Goal: Task Accomplishment & Management: Use online tool/utility

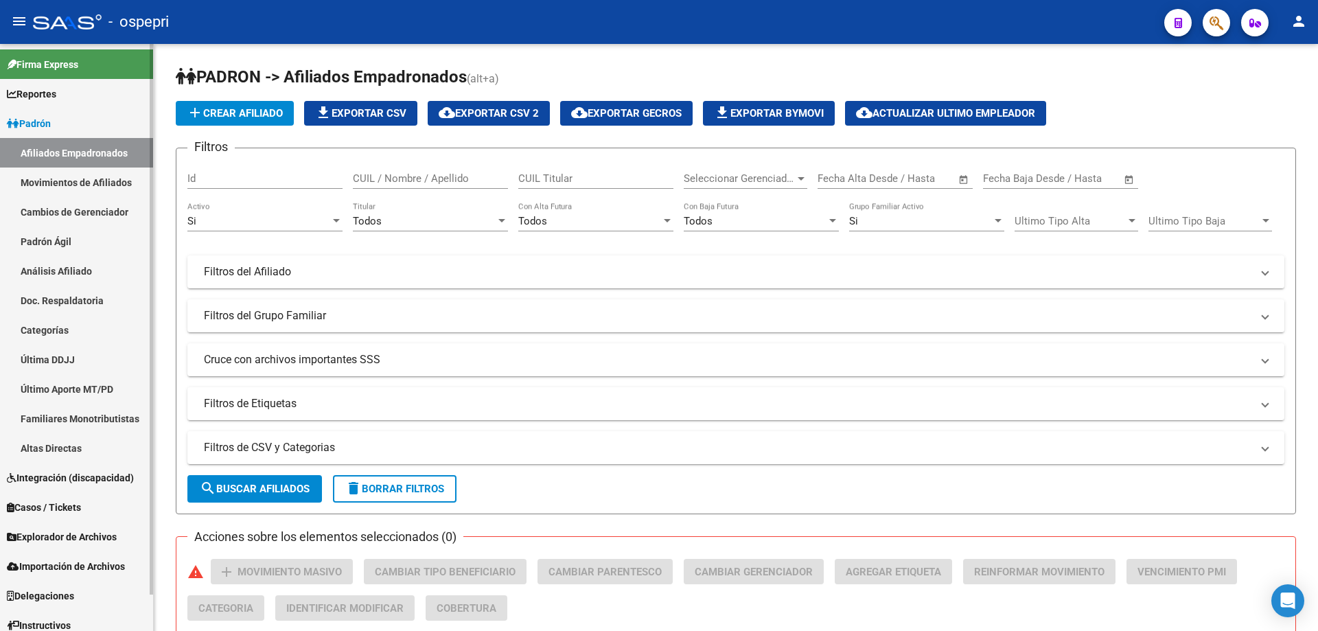
click at [21, 246] on link "Padrón Ágil" at bounding box center [76, 242] width 153 height 30
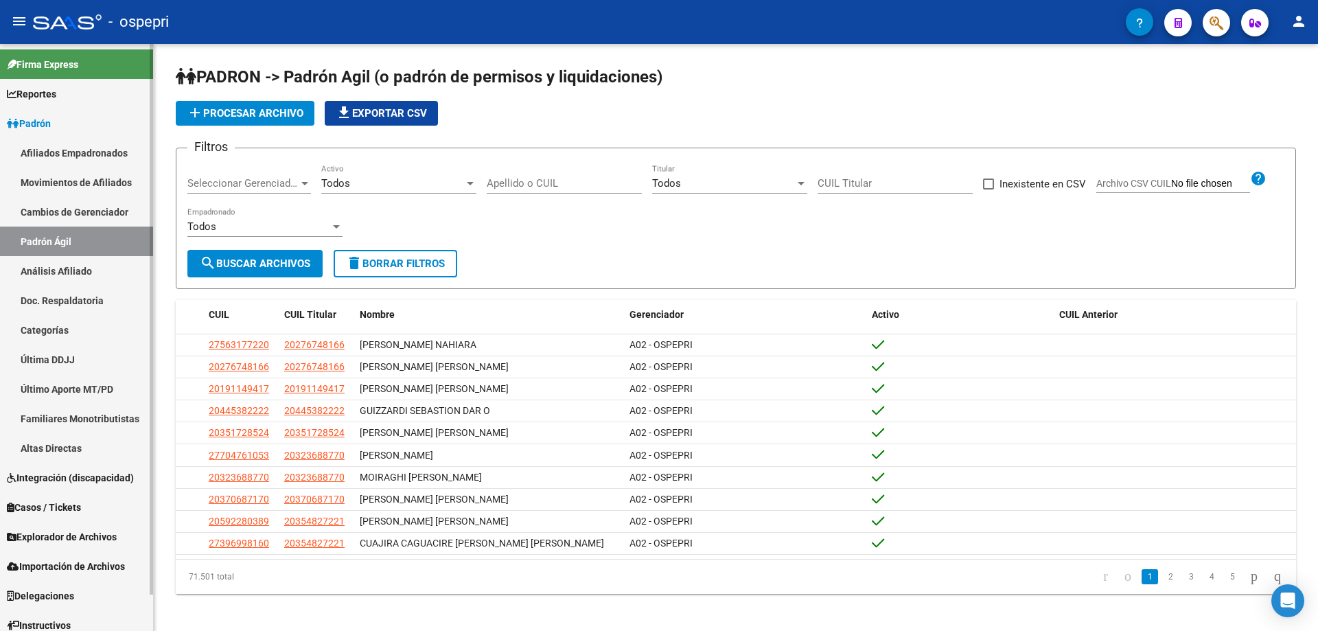
click at [45, 277] on link "Análisis Afiliado" at bounding box center [76, 271] width 153 height 30
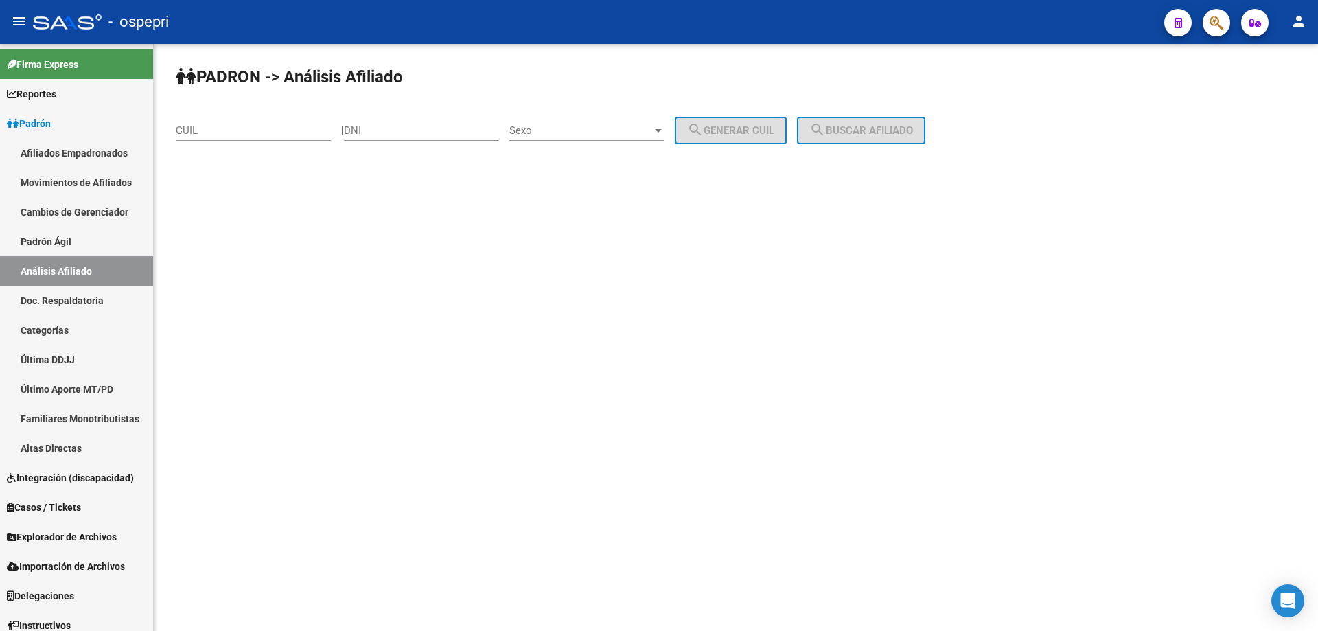
click at [441, 126] on input "DNI" at bounding box center [421, 130] width 155 height 12
paste input "37172909"
type input "37172909"
click at [580, 136] on span "Sexo" at bounding box center [580, 130] width 143 height 12
click at [588, 143] on span "Masculino" at bounding box center [601, 130] width 155 height 31
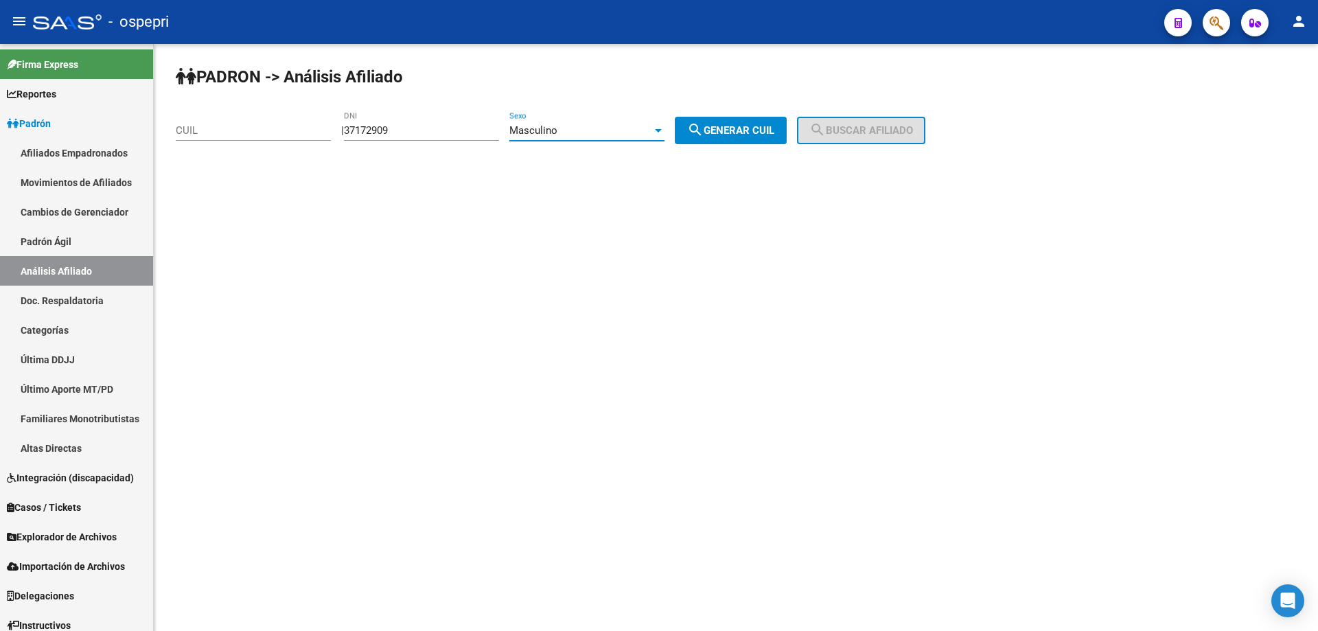
click at [755, 134] on span "search Generar CUIL" at bounding box center [730, 130] width 87 height 12
type input "20-37172909-8"
click at [861, 134] on span "search Buscar afiliado" at bounding box center [861, 130] width 104 height 12
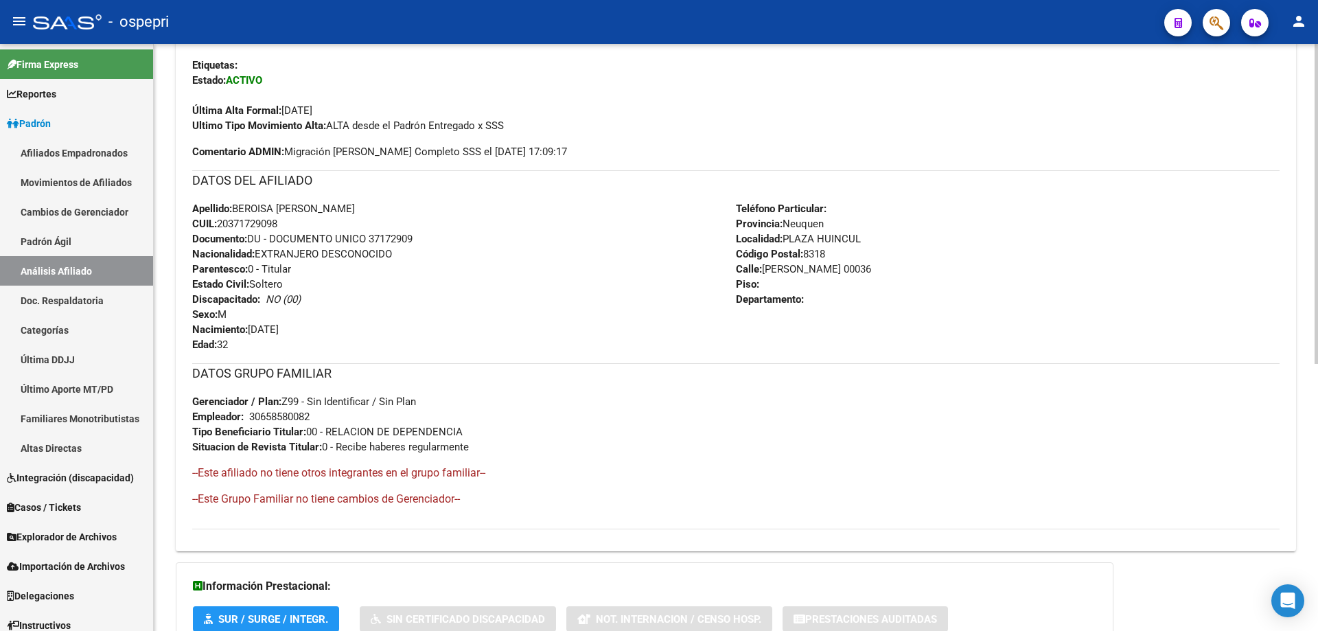
scroll to position [491, 0]
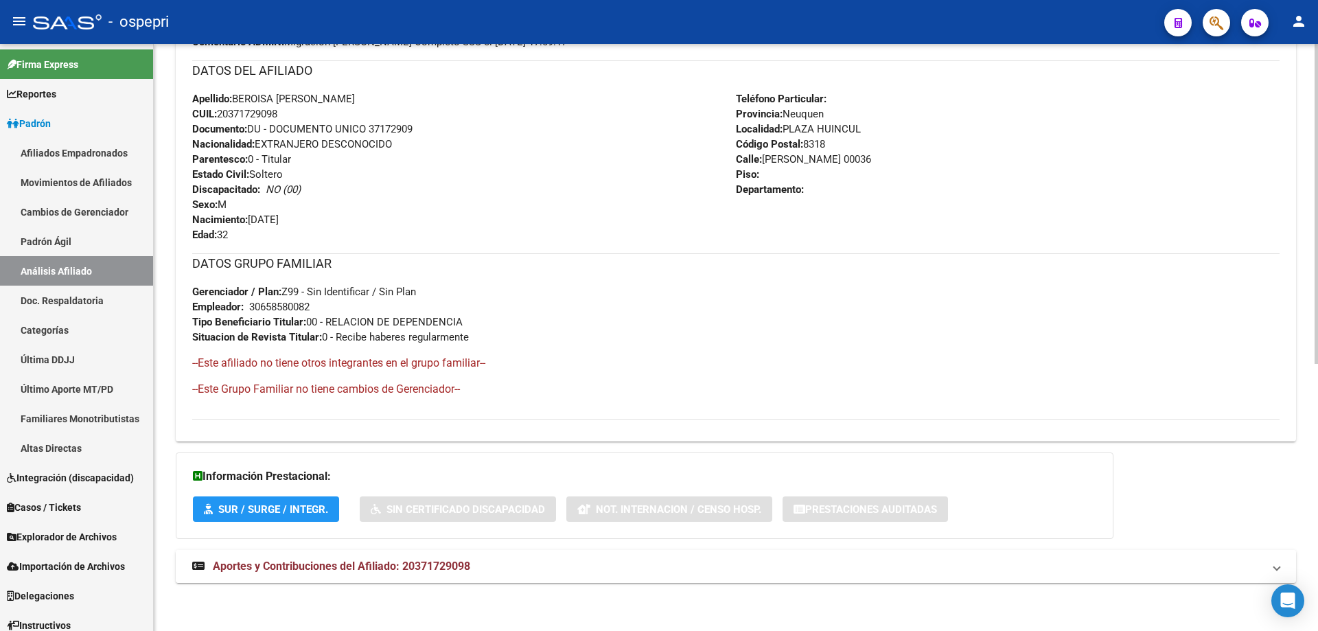
click at [438, 569] on span "Aportes y Contribuciones del Afiliado: 20371729098" at bounding box center [341, 565] width 257 height 13
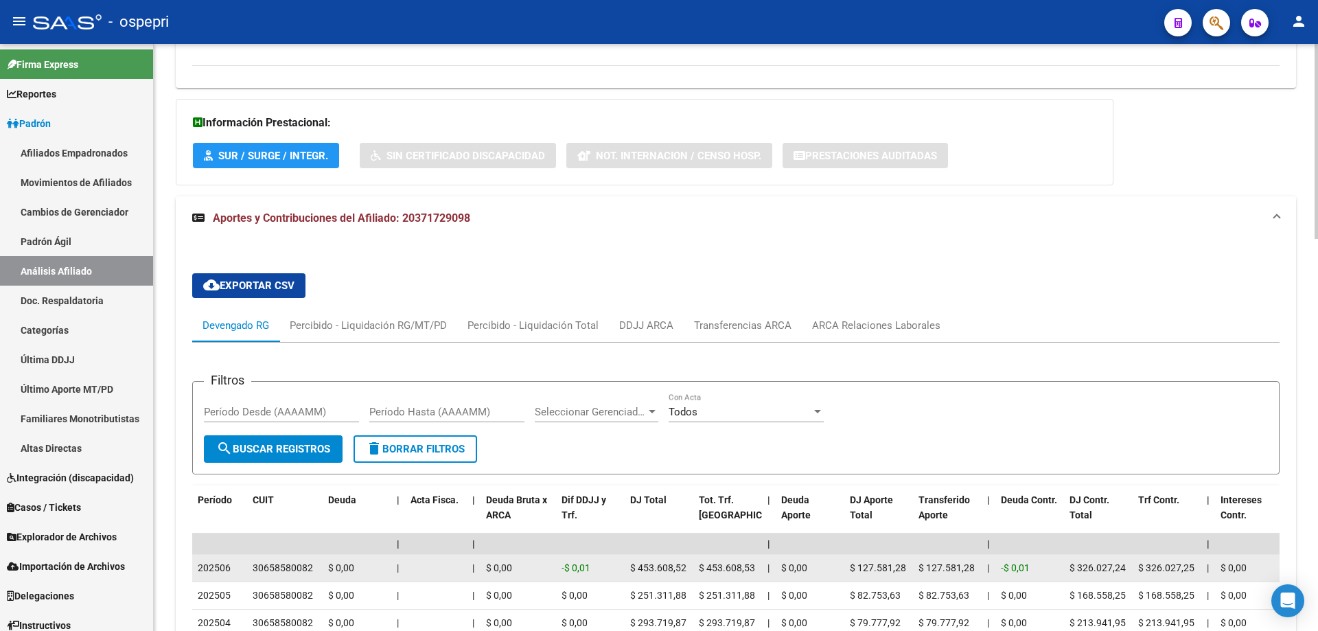
click at [290, 565] on div "30658580082" at bounding box center [283, 568] width 60 height 16
copy div "30658580082"
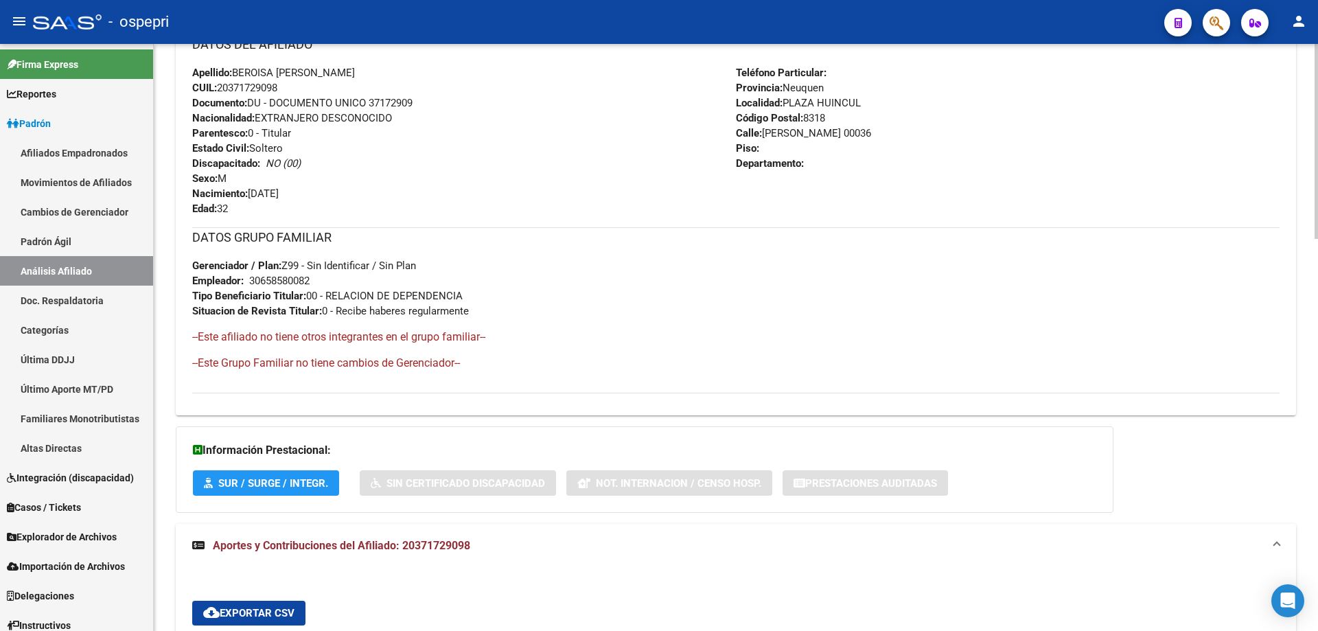
scroll to position [0, 0]
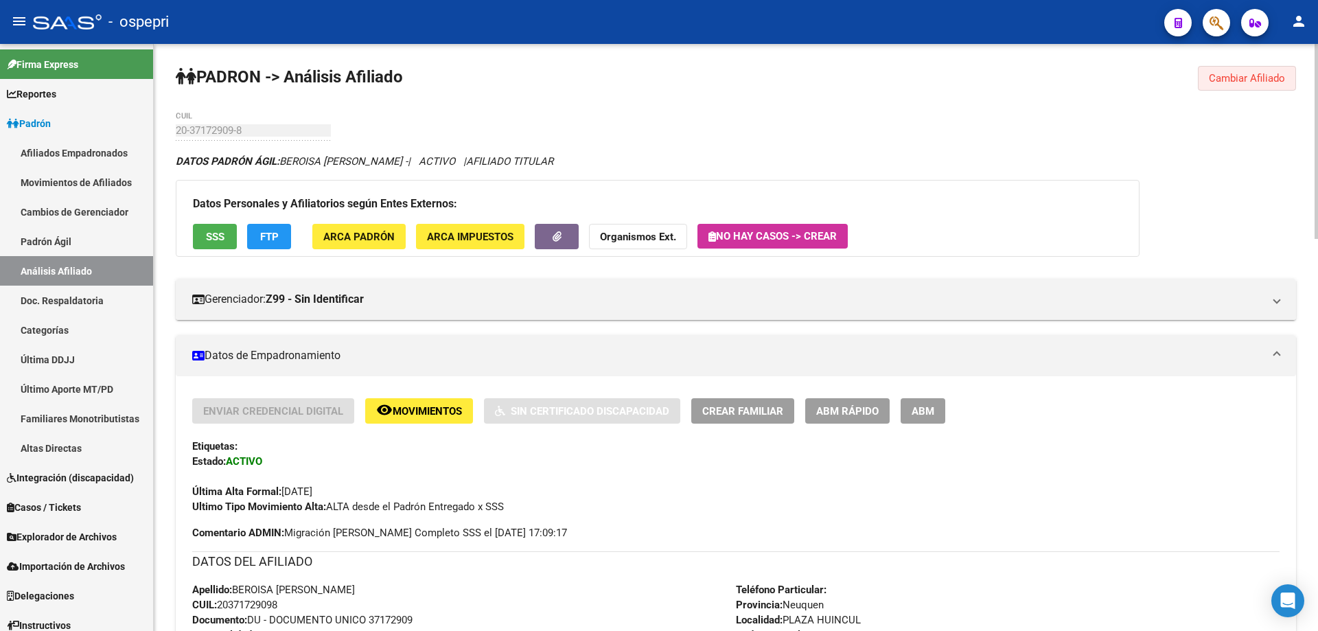
click at [1243, 69] on button "Cambiar Afiliado" at bounding box center [1247, 78] width 98 height 25
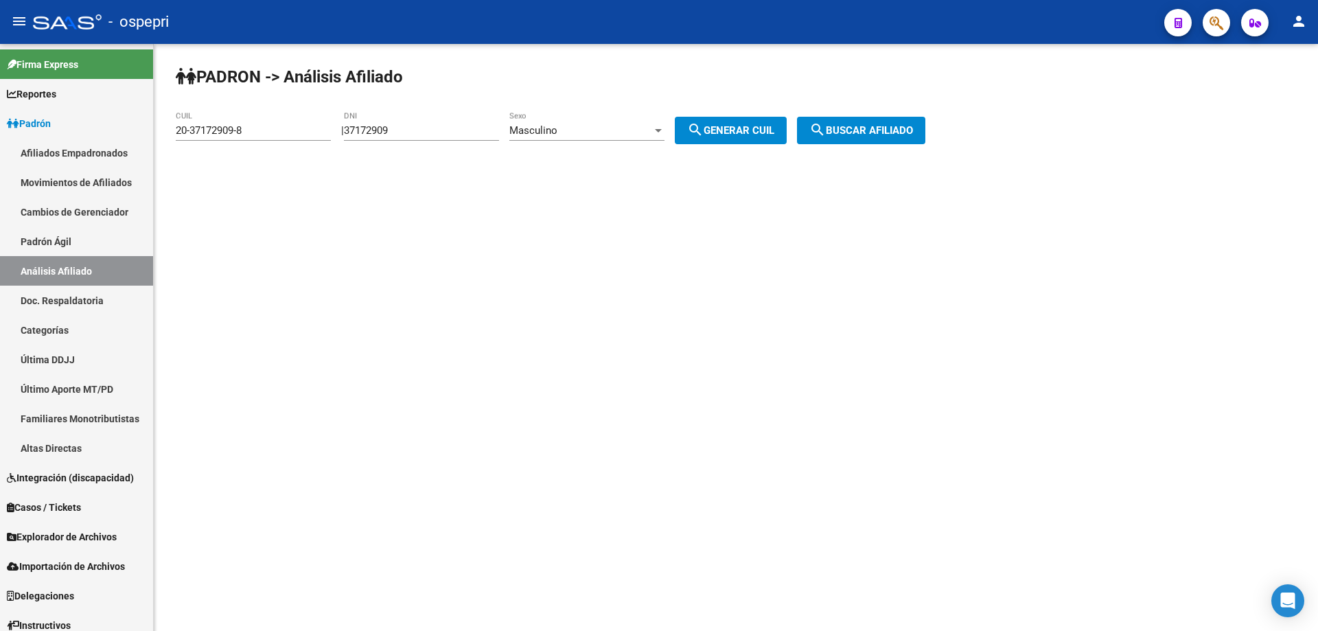
click at [391, 122] on div "37172909 DNI" at bounding box center [421, 126] width 155 height 30
click at [396, 130] on input "37172909" at bounding box center [421, 130] width 155 height 12
paste input "8"
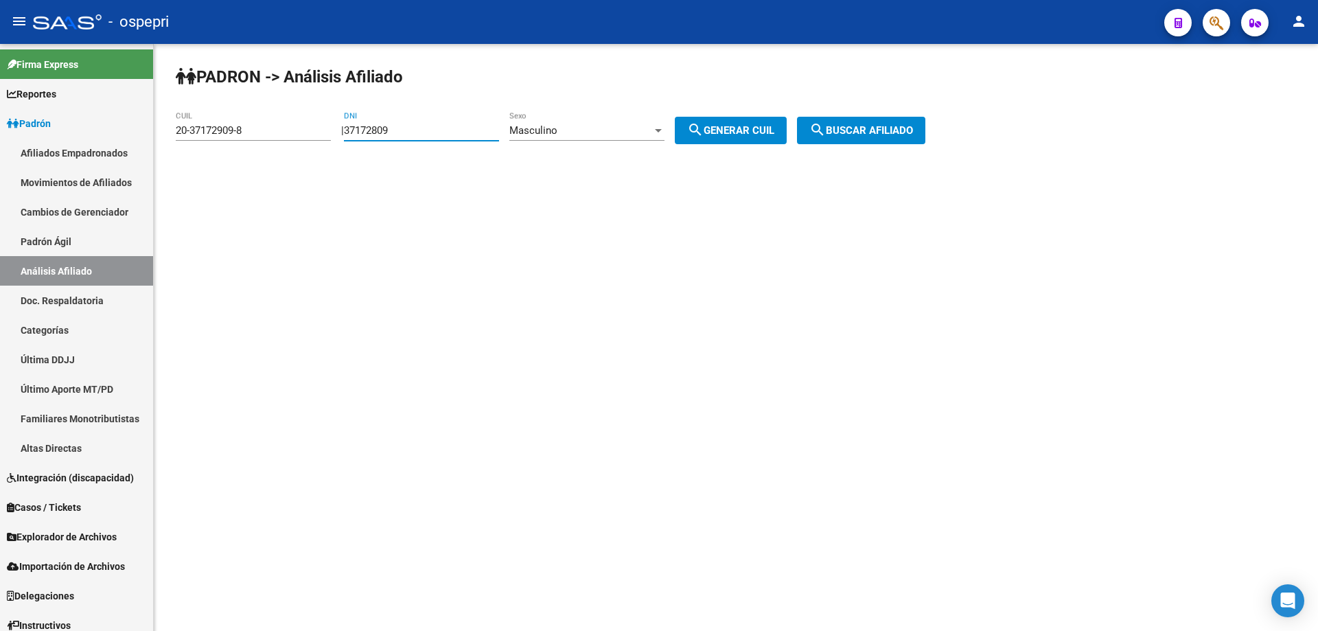
type input "37172809"
click at [726, 130] on span "search Generar CUIL" at bounding box center [730, 130] width 87 height 12
type input "20-37172809-1"
click at [870, 132] on span "search Buscar afiliado" at bounding box center [861, 130] width 104 height 12
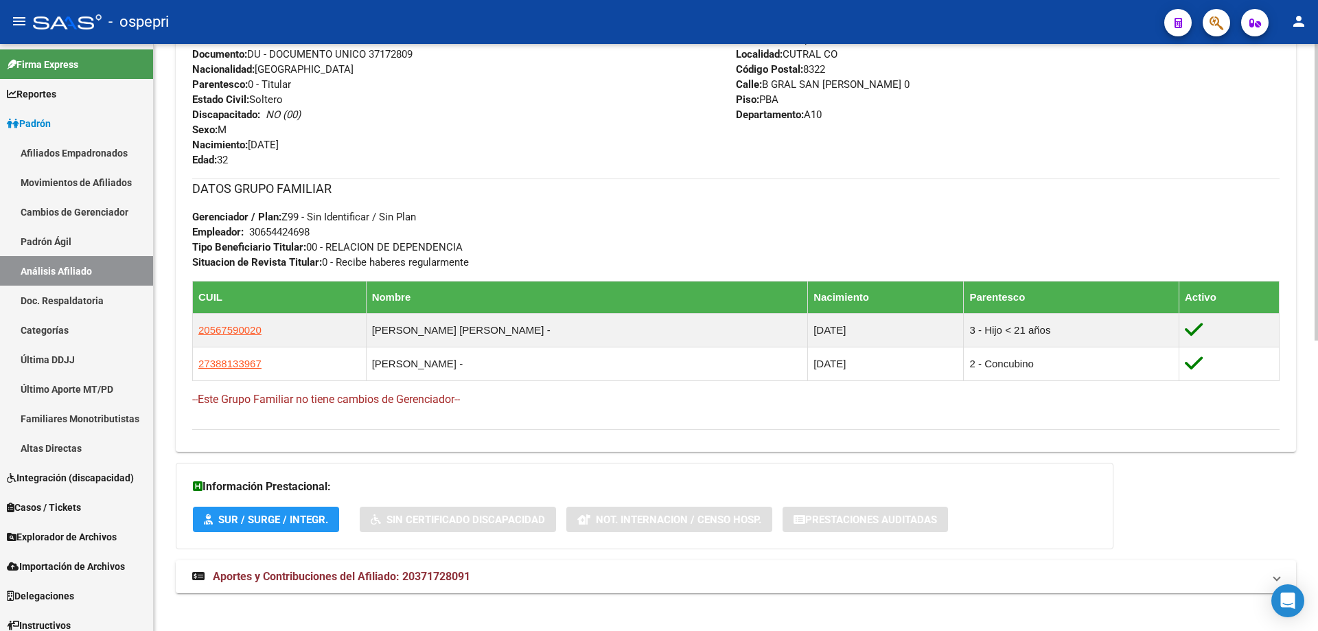
scroll to position [576, 0]
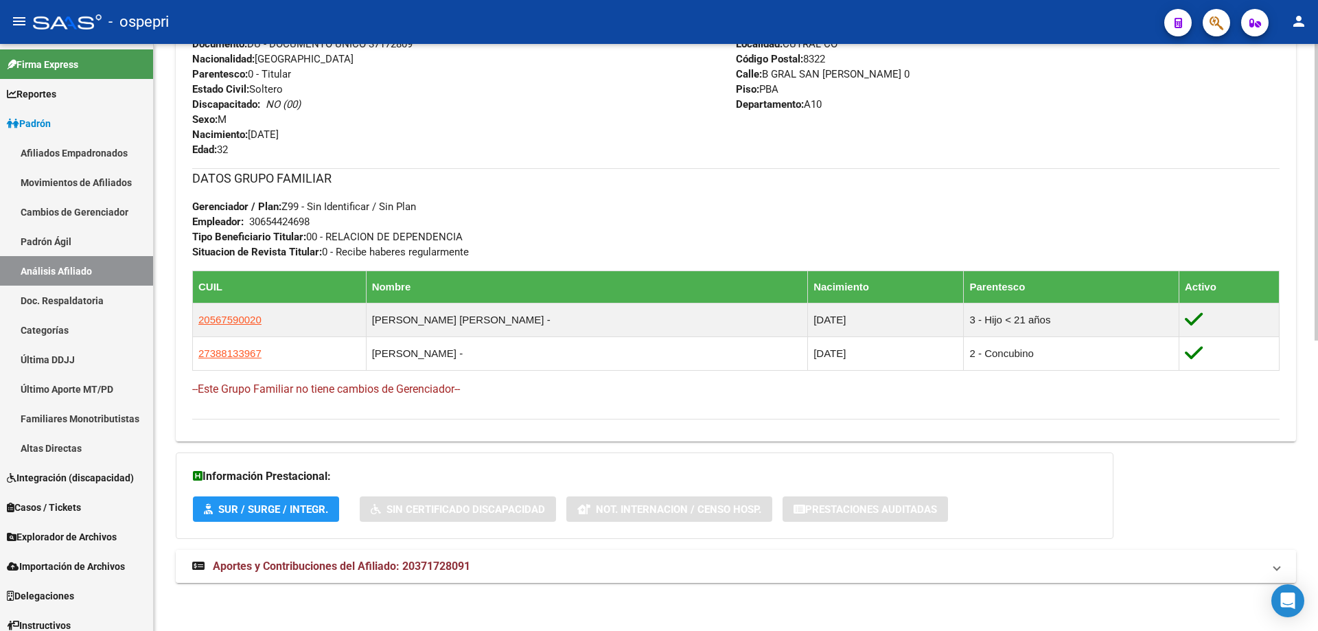
click at [424, 564] on span "Aportes y Contribuciones del Afiliado: 20371728091" at bounding box center [341, 565] width 257 height 13
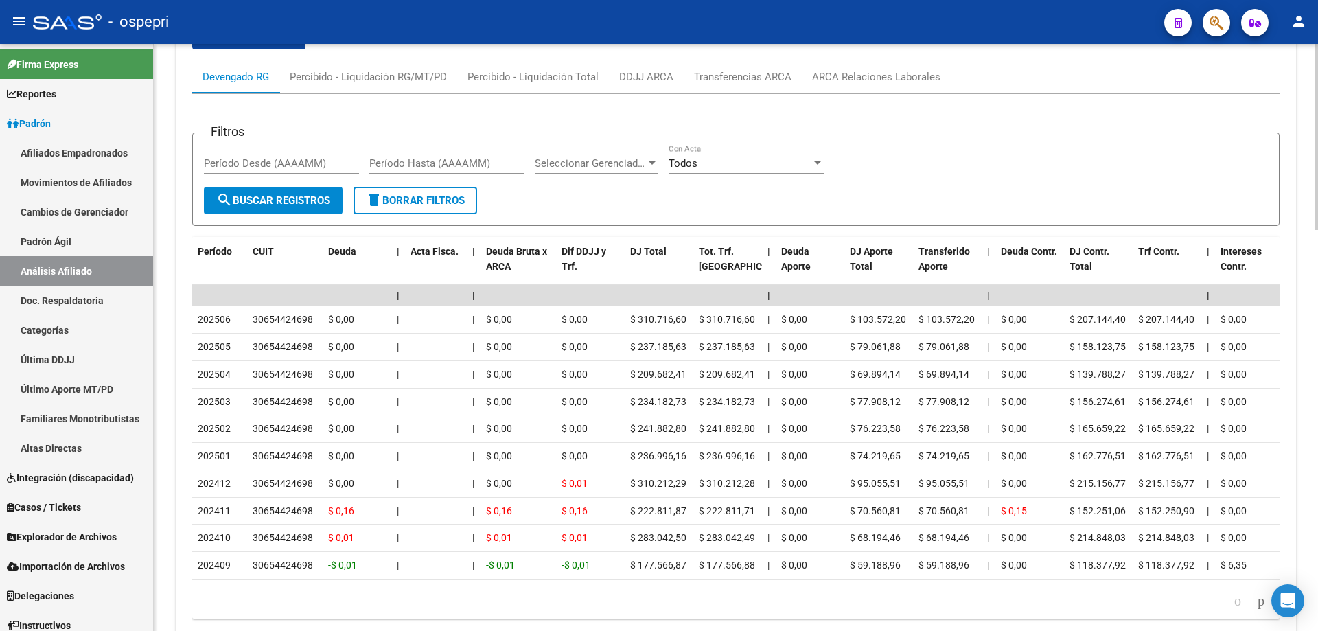
scroll to position [1264, 0]
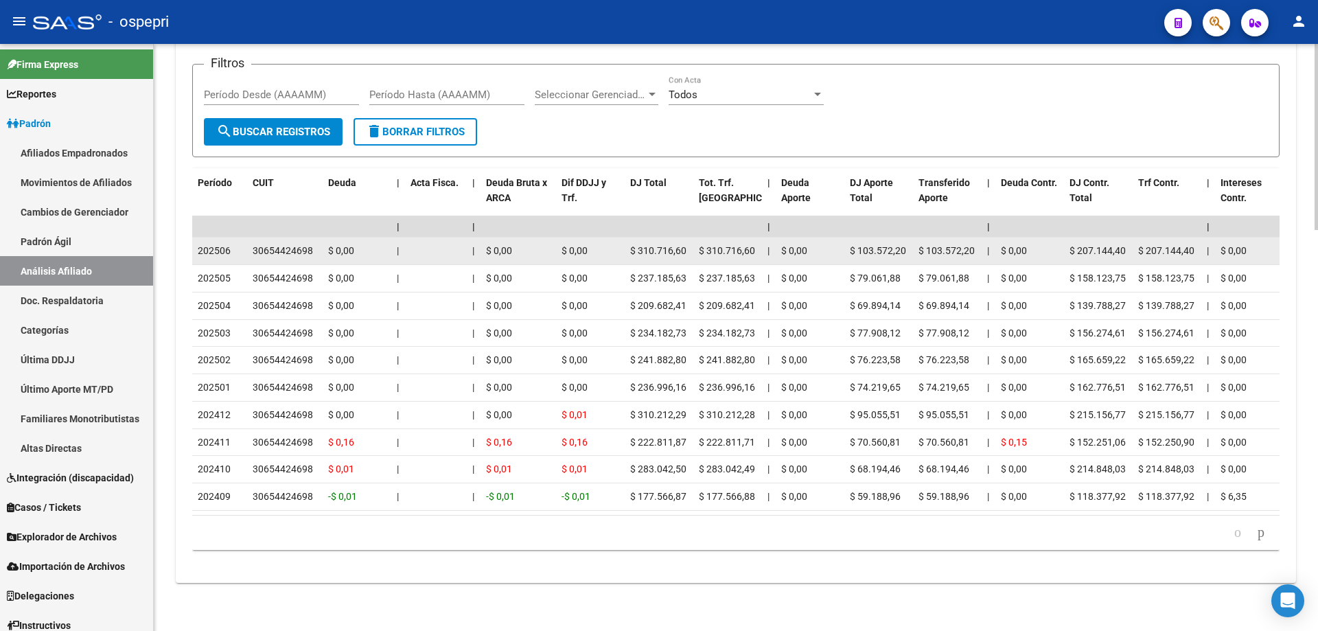
click at [290, 243] on div "30654424698" at bounding box center [283, 251] width 60 height 16
copy div "30654424698"
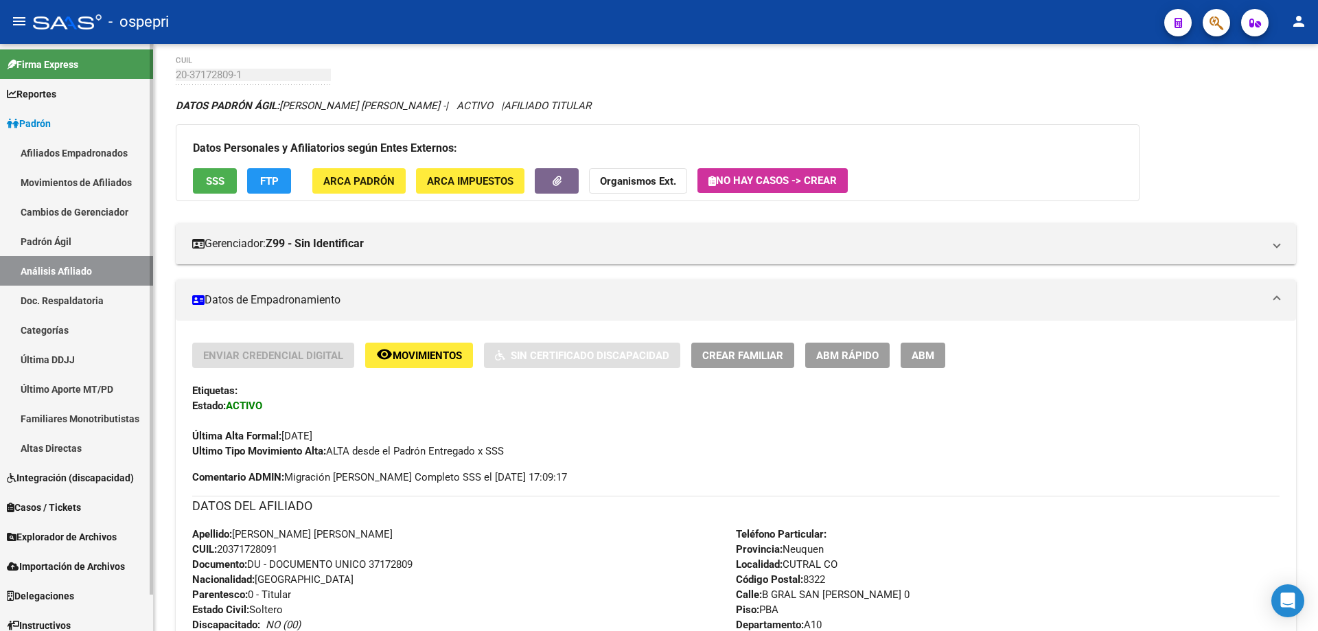
scroll to position [0, 0]
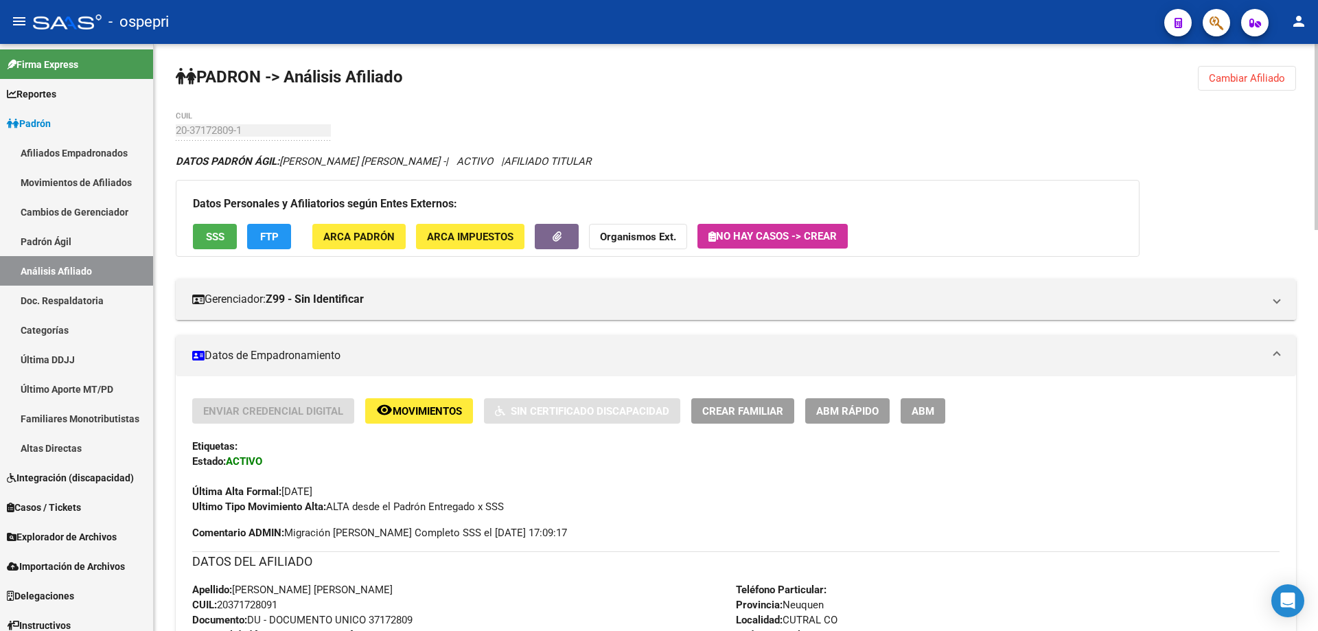
click at [1240, 82] on span "Cambiar Afiliado" at bounding box center [1247, 78] width 76 height 12
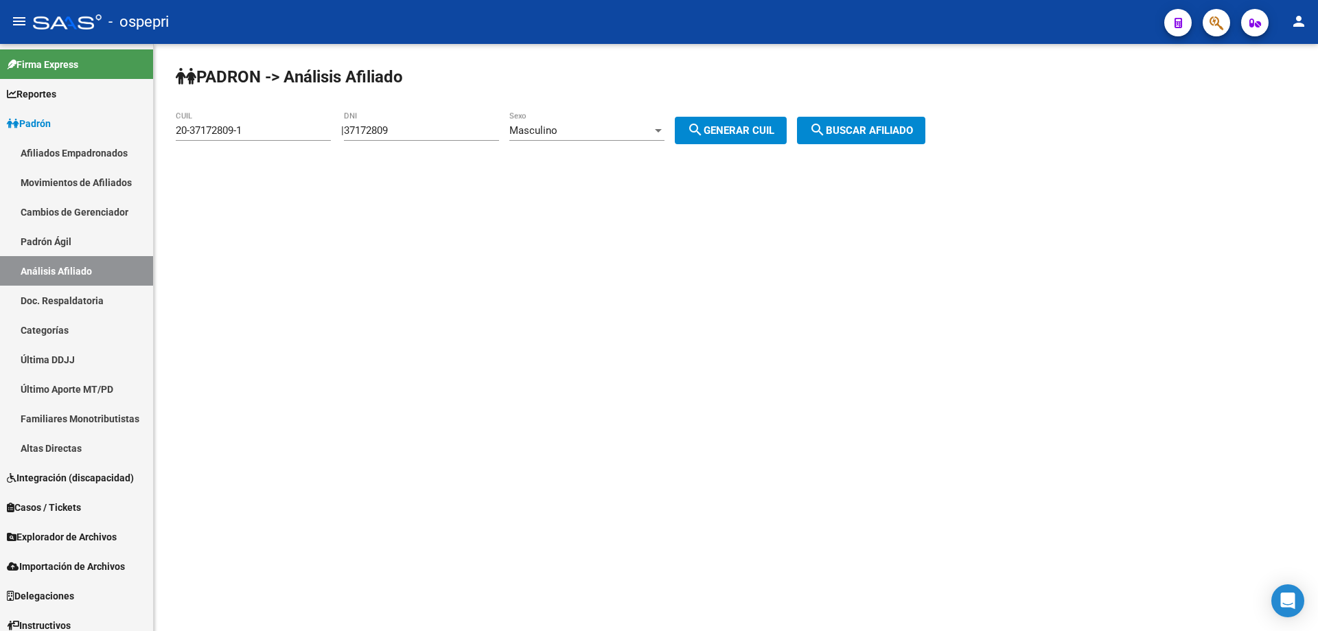
click at [389, 126] on input "37172809" at bounding box center [421, 130] width 155 height 12
paste input "8"
type input "37172808"
click at [764, 130] on span "search Generar CUIL" at bounding box center [730, 130] width 87 height 12
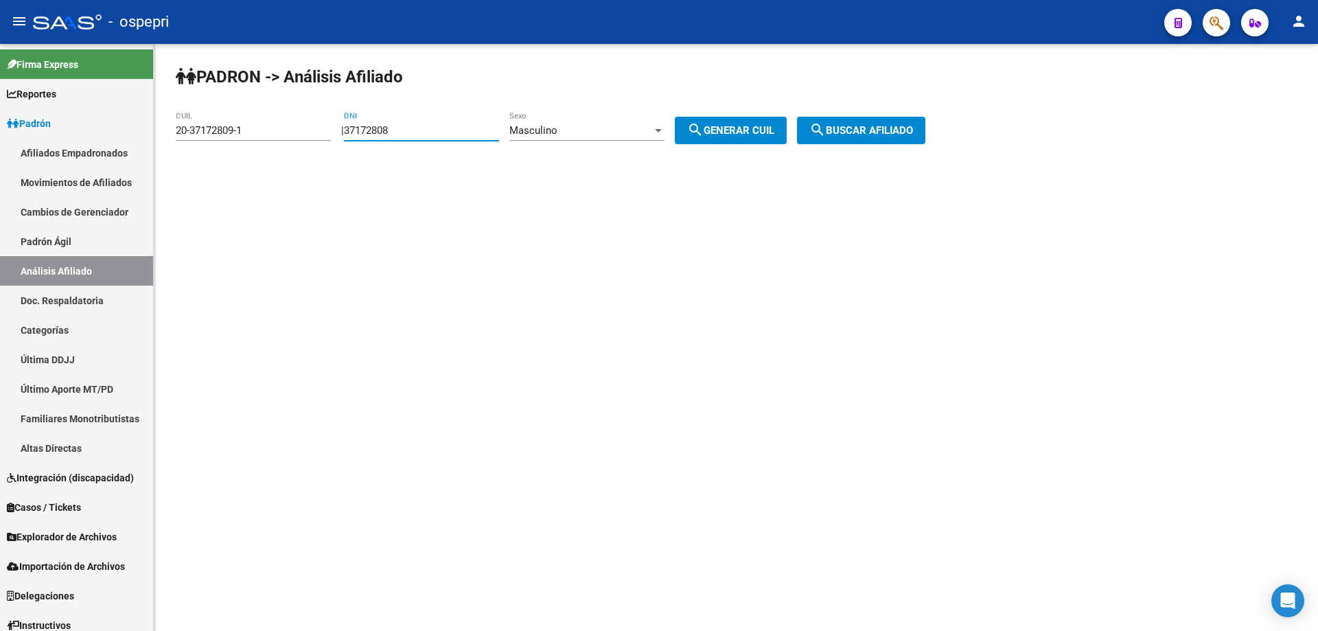
type input "20-37172808-3"
click at [870, 125] on span "search Buscar afiliado" at bounding box center [861, 130] width 104 height 12
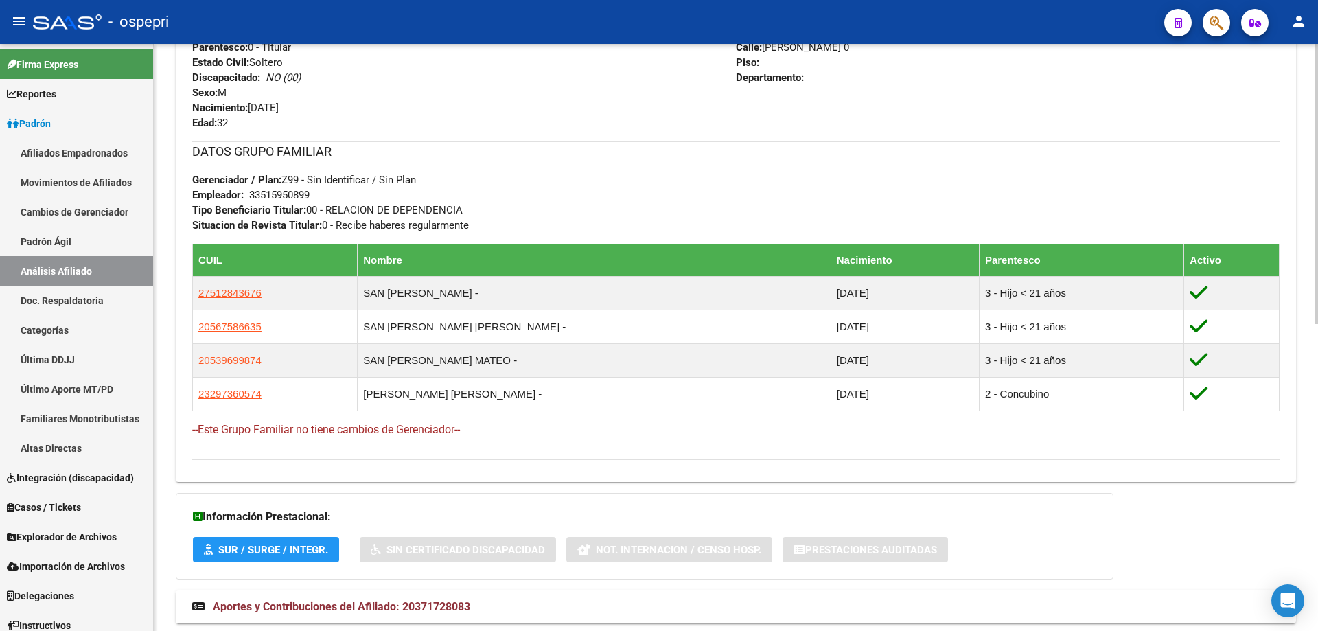
scroll to position [643, 0]
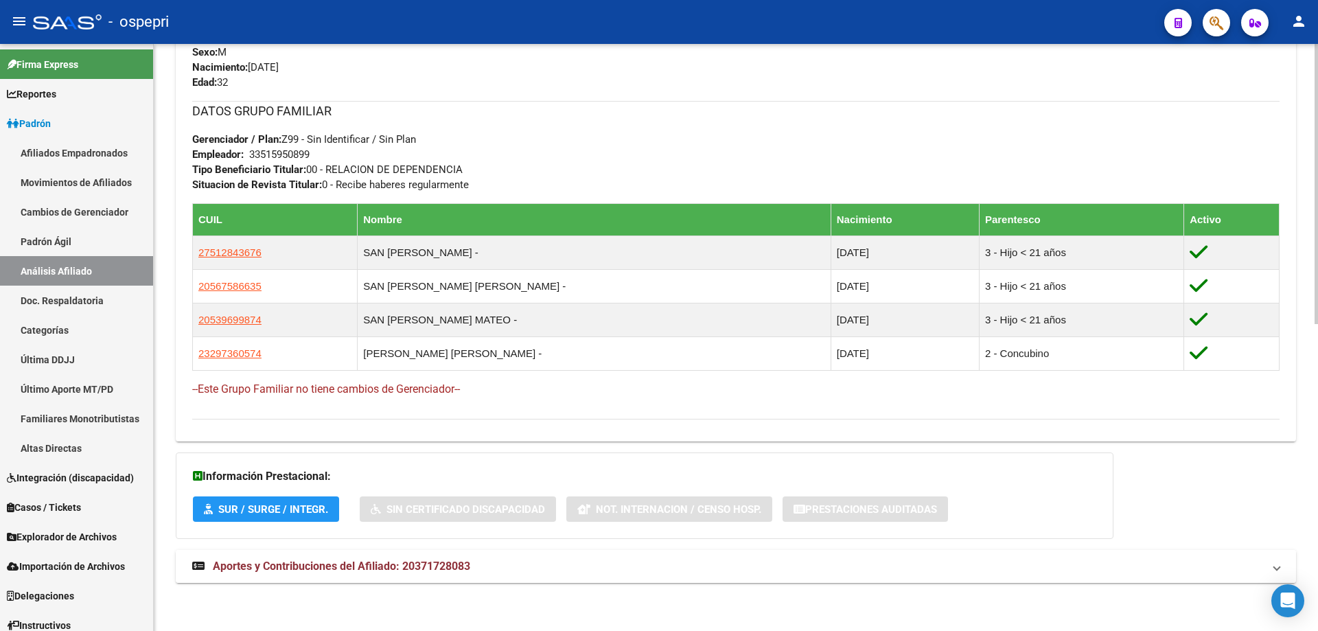
click at [347, 568] on span "Aportes y Contribuciones del Afiliado: 20371728083" at bounding box center [341, 565] width 257 height 13
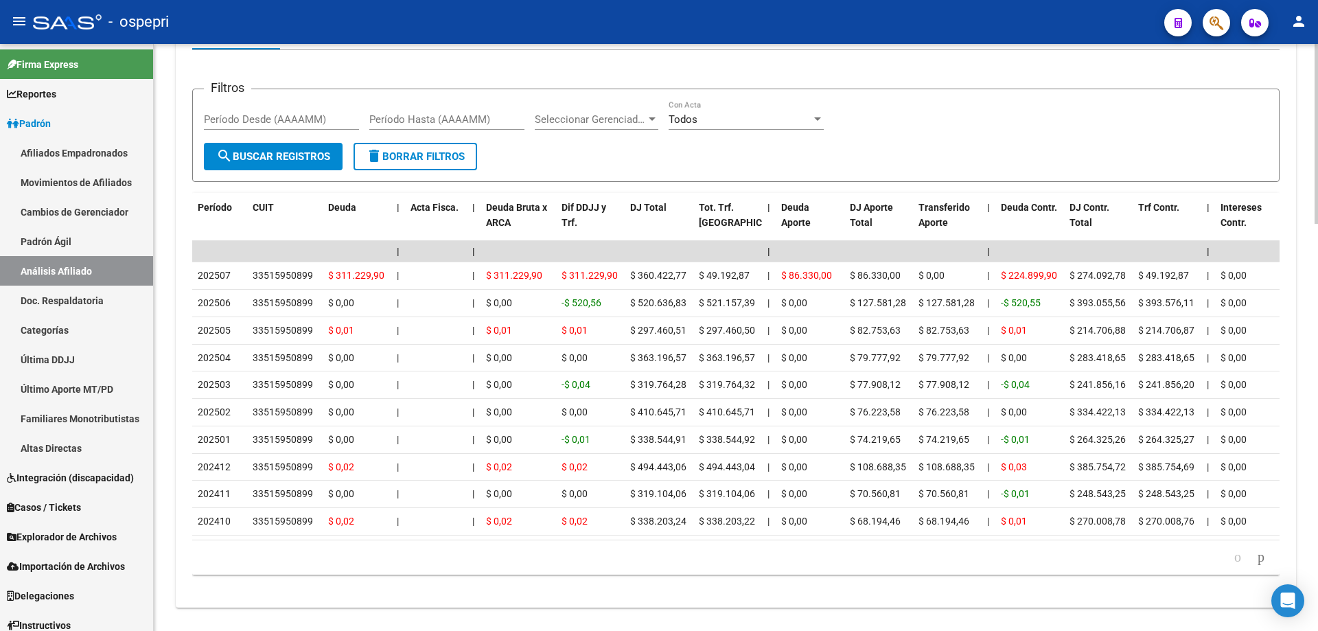
scroll to position [1331, 0]
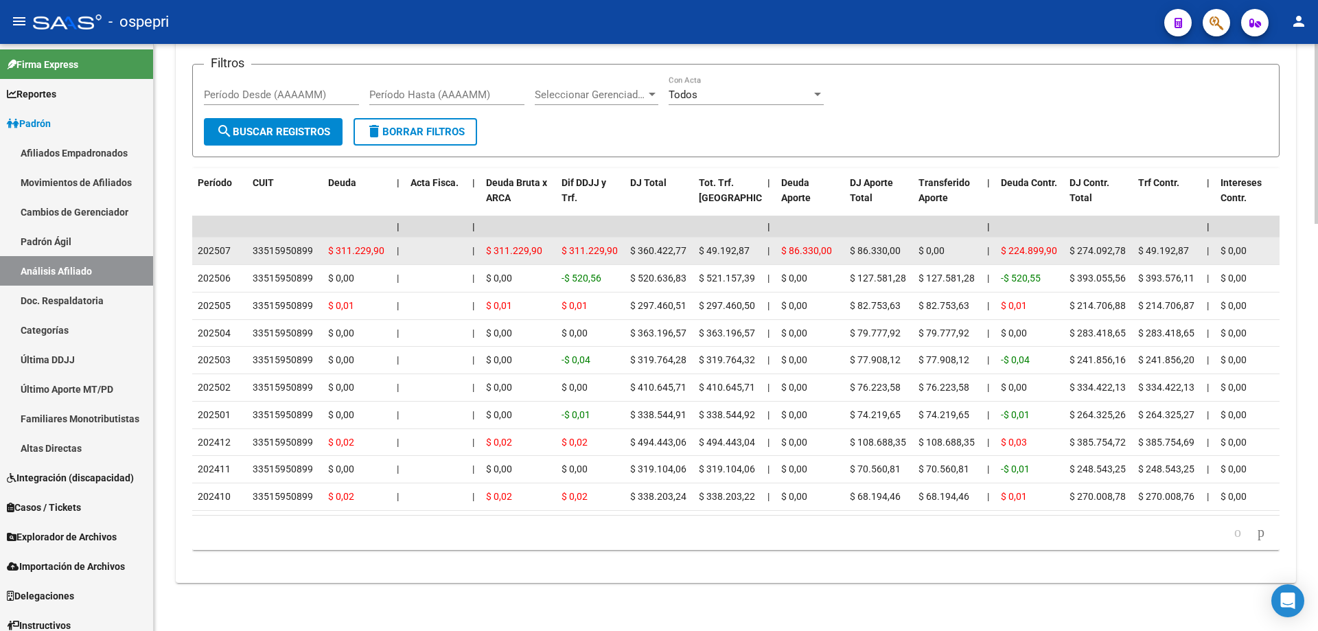
click at [286, 243] on div "33515950899" at bounding box center [283, 251] width 60 height 16
copy div "33515950899"
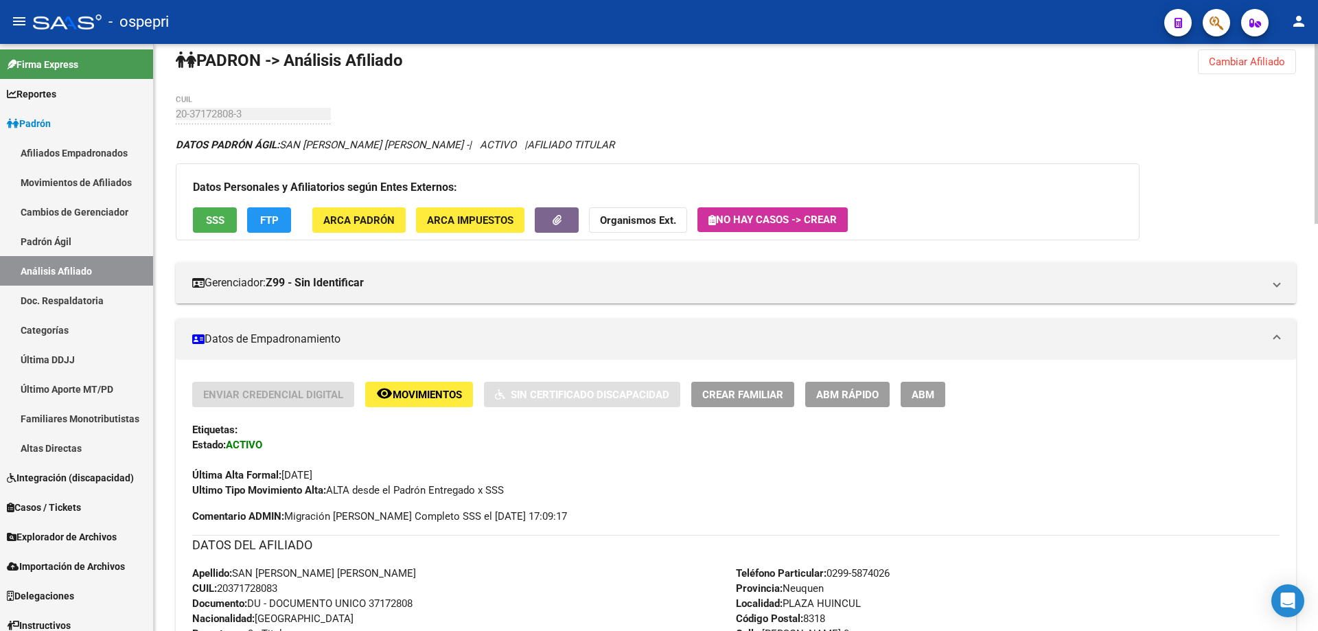
scroll to position [0, 0]
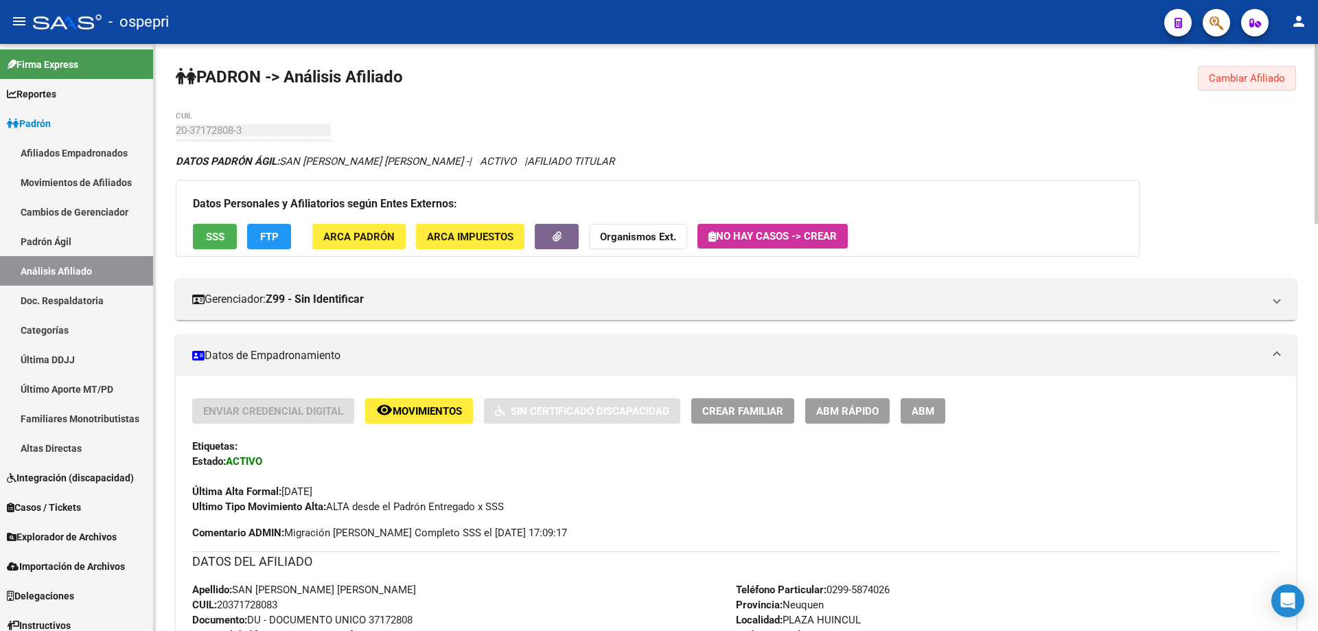
click at [1248, 76] on span "Cambiar Afiliado" at bounding box center [1247, 78] width 76 height 12
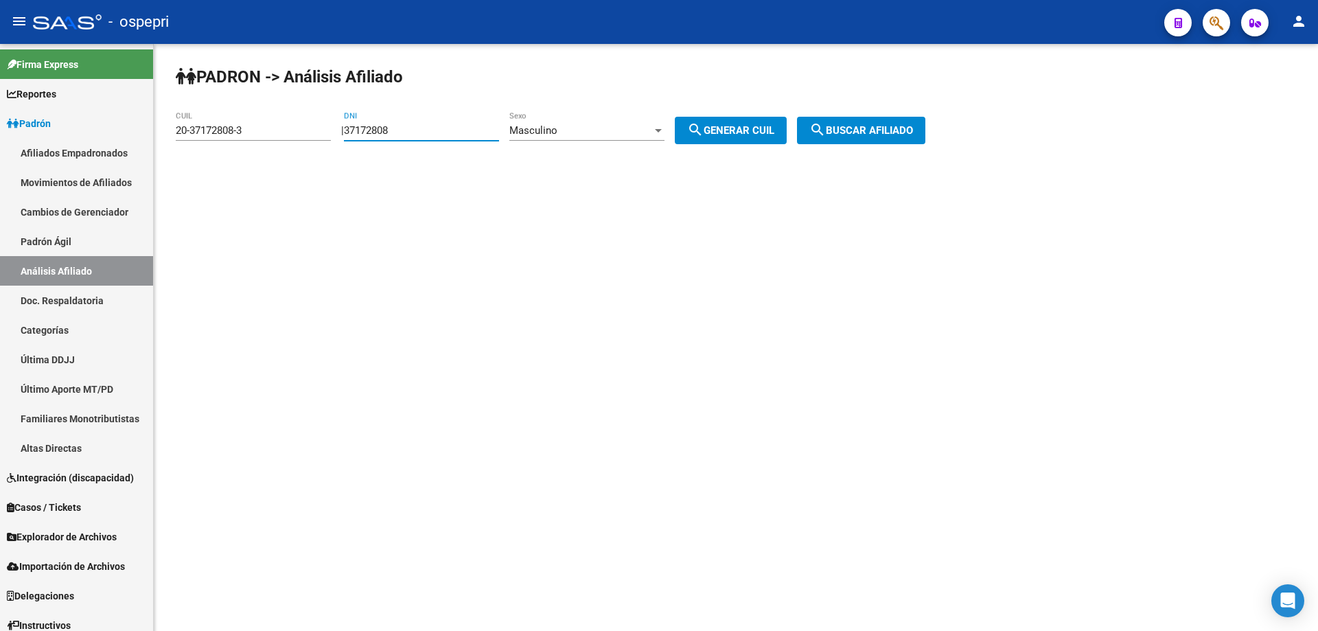
click at [385, 128] on input "37172808" at bounding box center [421, 130] width 155 height 12
paste input "756"
type input "37172756"
click at [774, 136] on span "search Generar CUIL" at bounding box center [730, 130] width 87 height 12
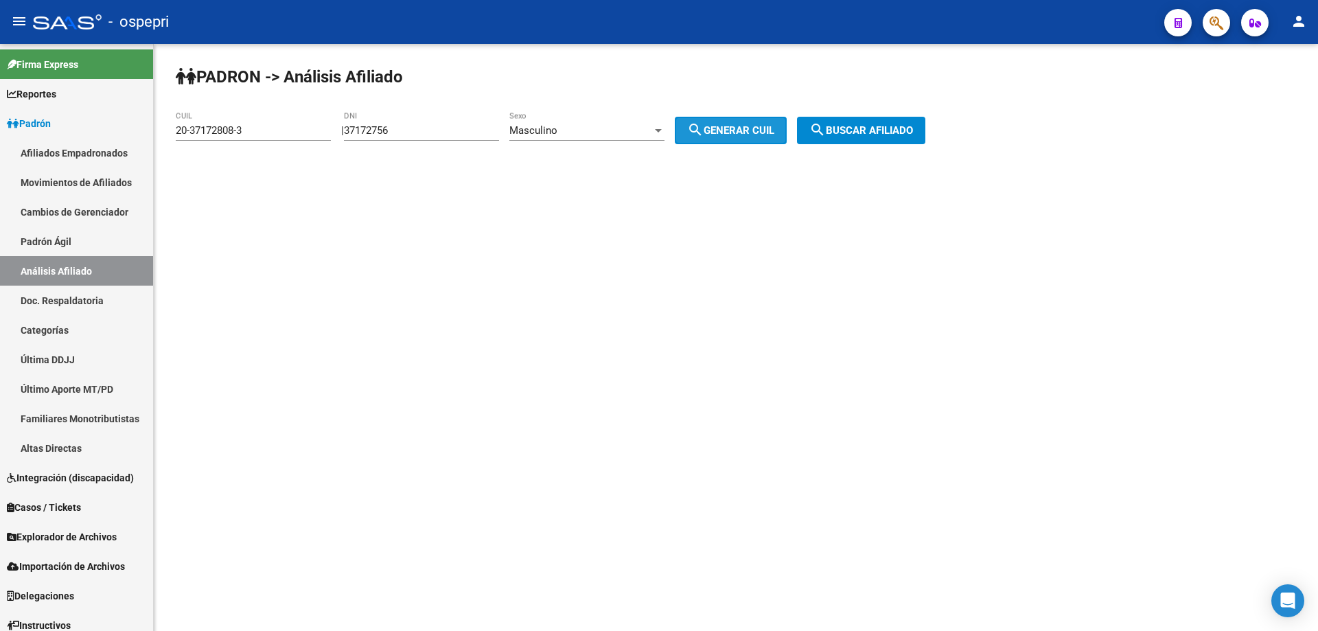
type input "20-37172756-7"
click at [855, 131] on span "search Buscar afiliado" at bounding box center [861, 130] width 104 height 12
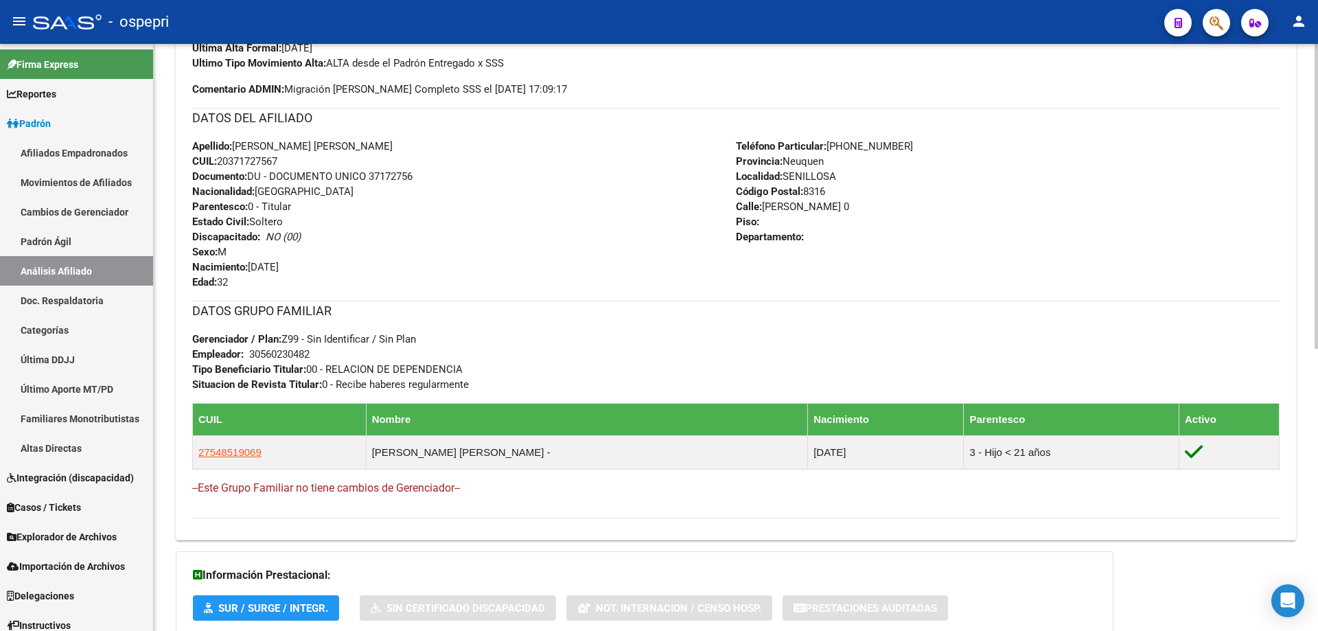
scroll to position [542, 0]
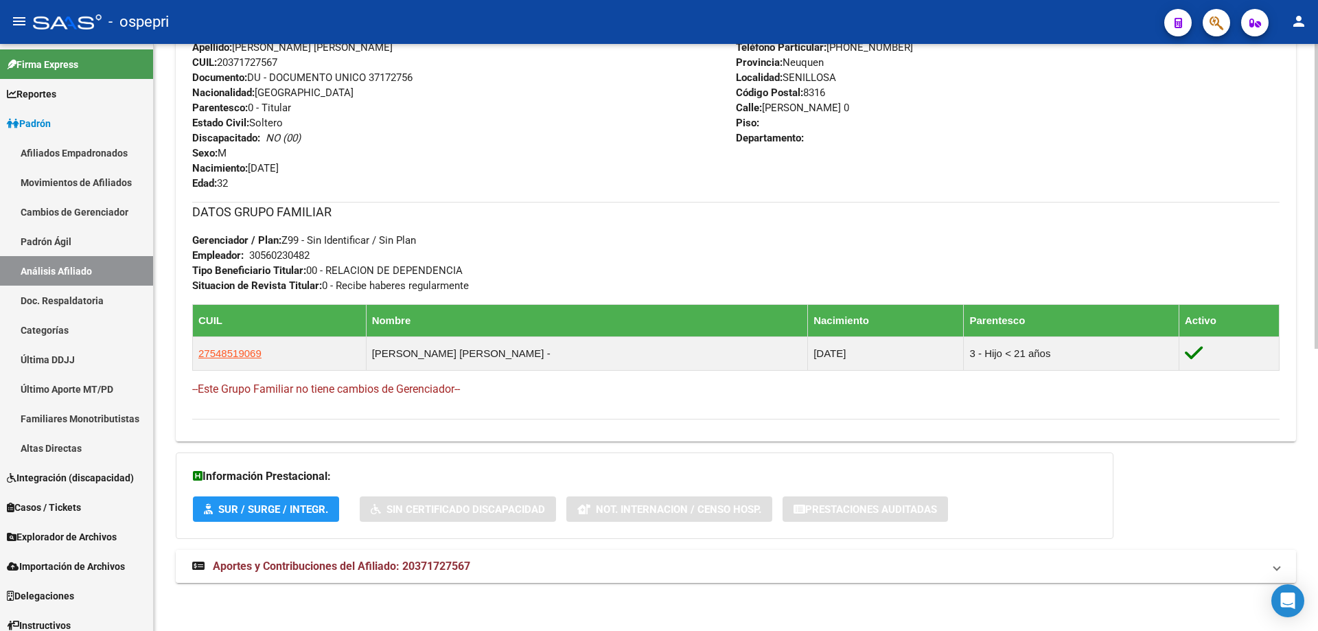
click at [380, 565] on span "Aportes y Contribuciones del Afiliado: 20371727567" at bounding box center [341, 565] width 257 height 13
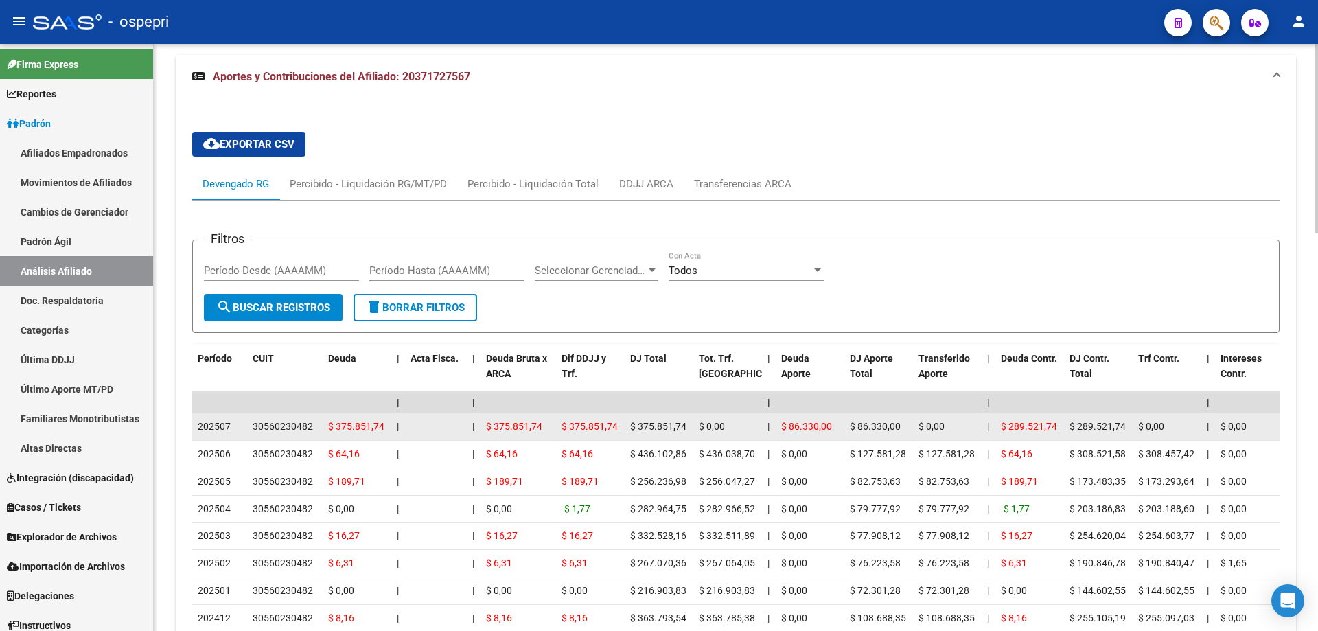
scroll to position [1230, 0]
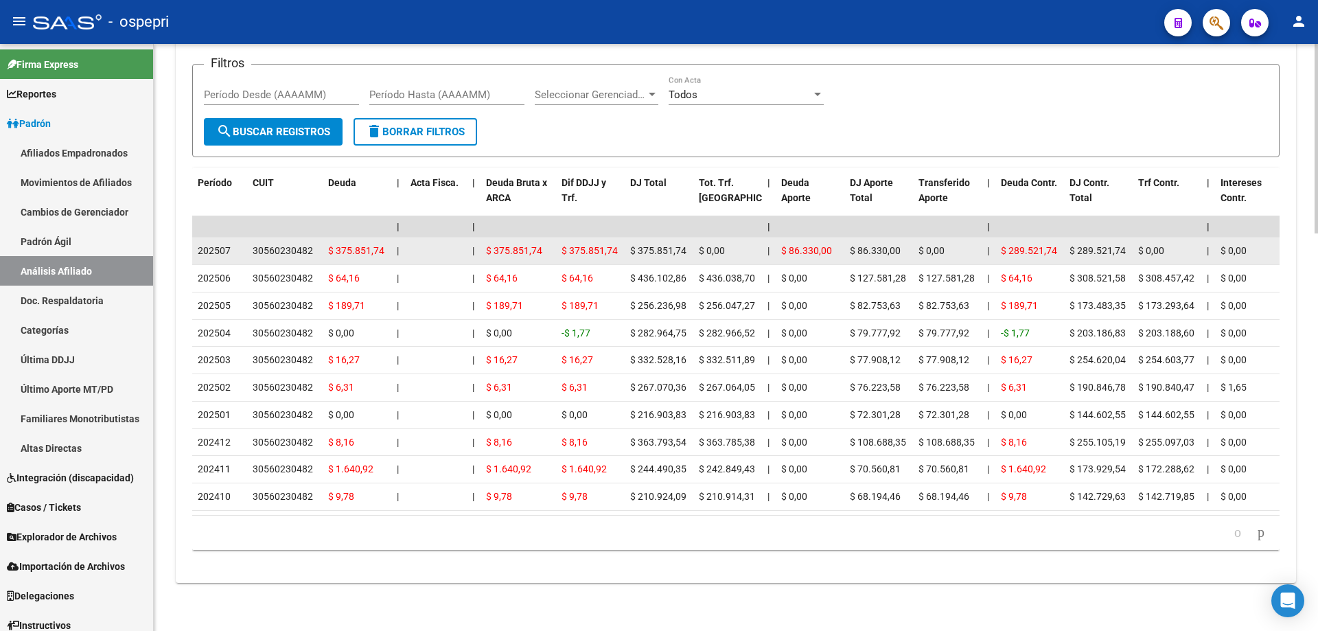
click at [288, 243] on div "30560230482" at bounding box center [283, 251] width 60 height 16
copy div "30560230482"
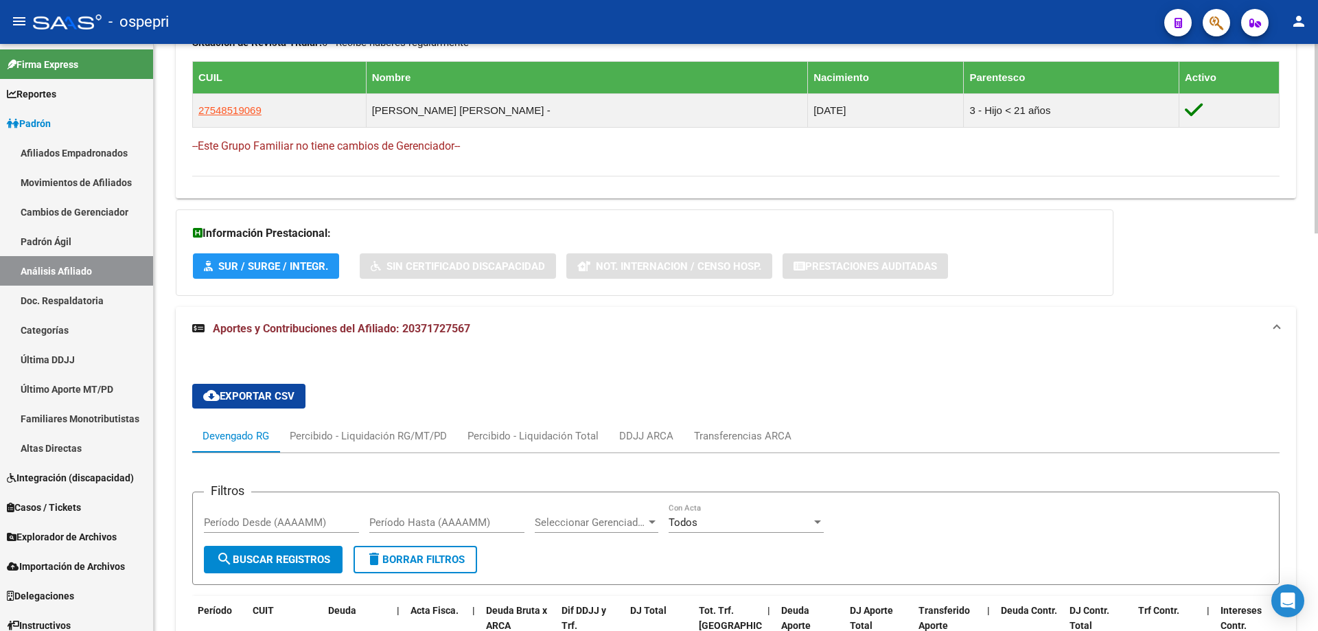
scroll to position [0, 0]
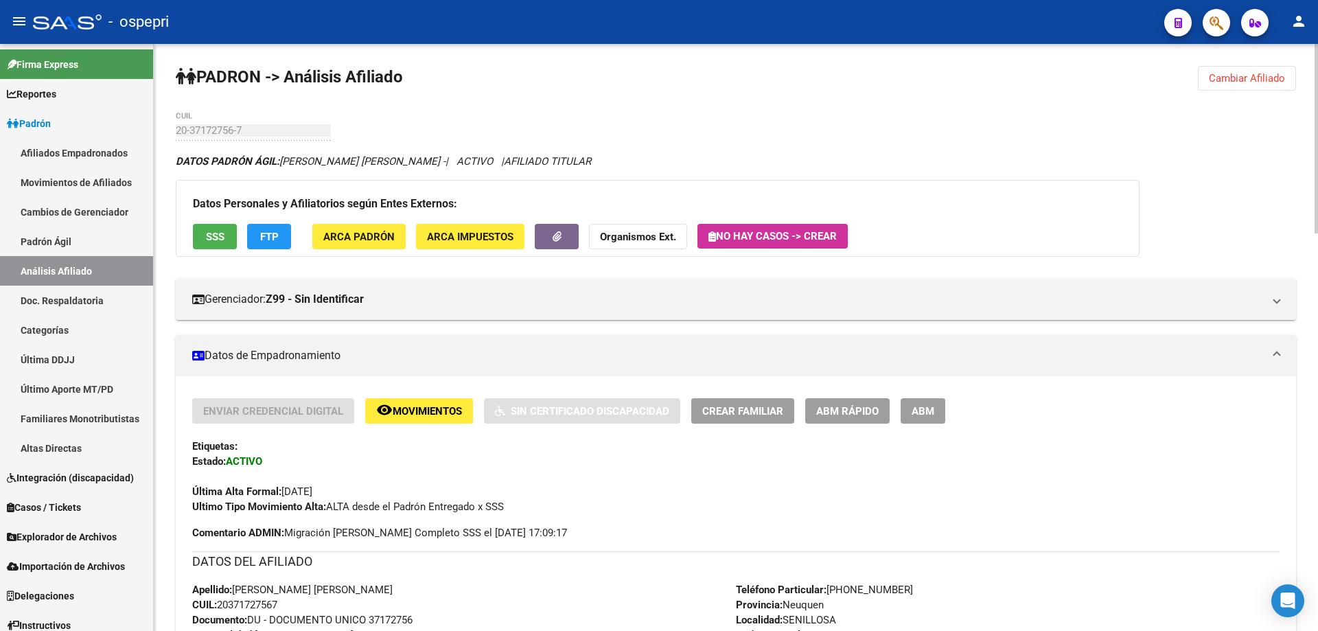
drag, startPoint x: 1225, startPoint y: 71, endPoint x: 1202, endPoint y: 83, distance: 26.1
click at [1225, 76] on button "Cambiar Afiliado" at bounding box center [1247, 78] width 98 height 25
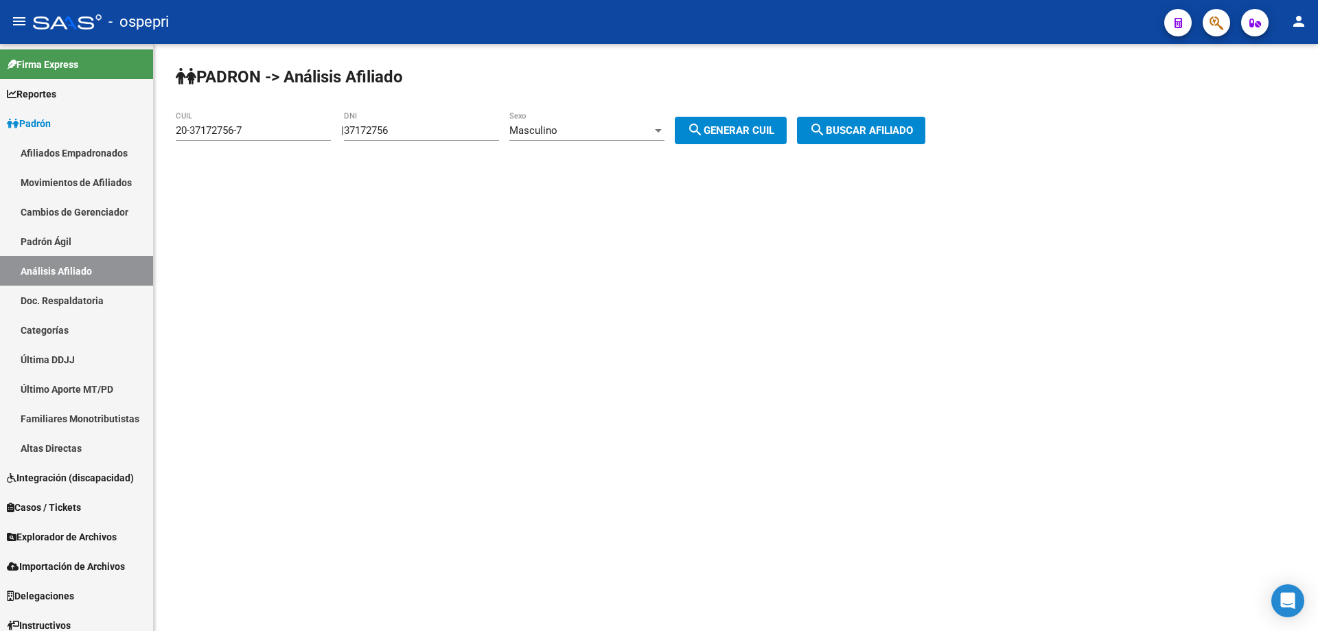
click at [396, 130] on input "37172756" at bounding box center [421, 130] width 155 height 12
paste input "23000"
type input "37123000"
click at [748, 130] on span "search Generar CUIL" at bounding box center [730, 130] width 87 height 12
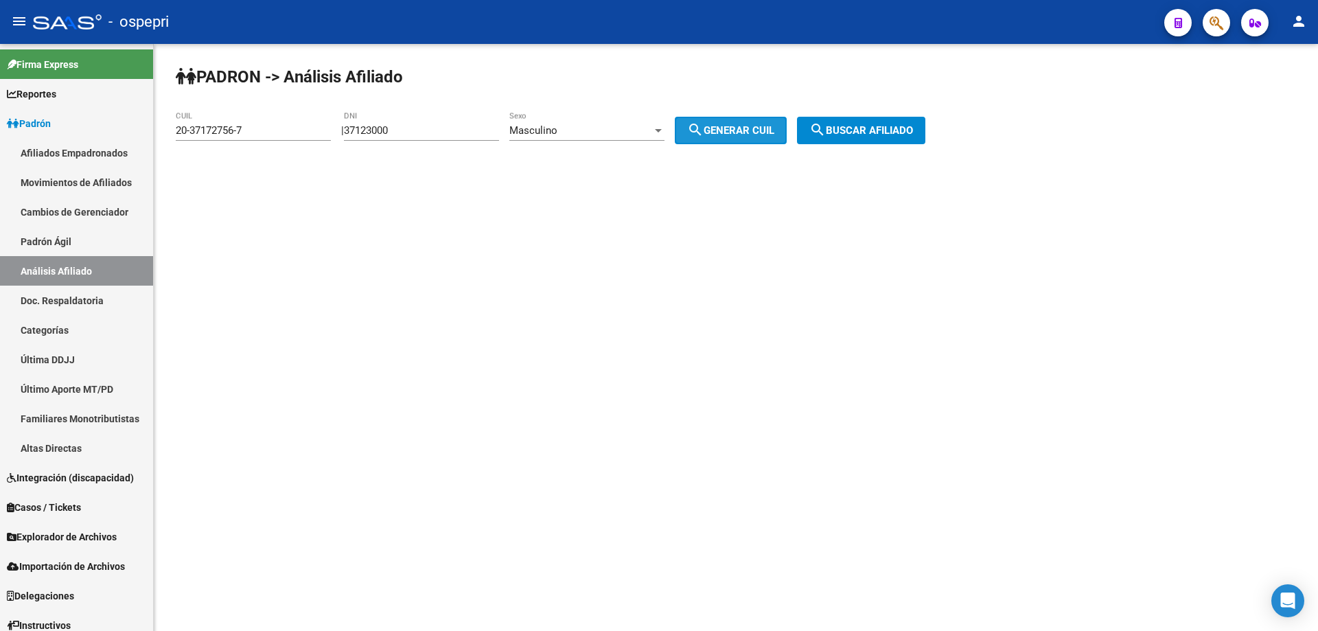
type input "23-37123000-9"
click at [874, 124] on span "search Buscar afiliado" at bounding box center [861, 130] width 104 height 12
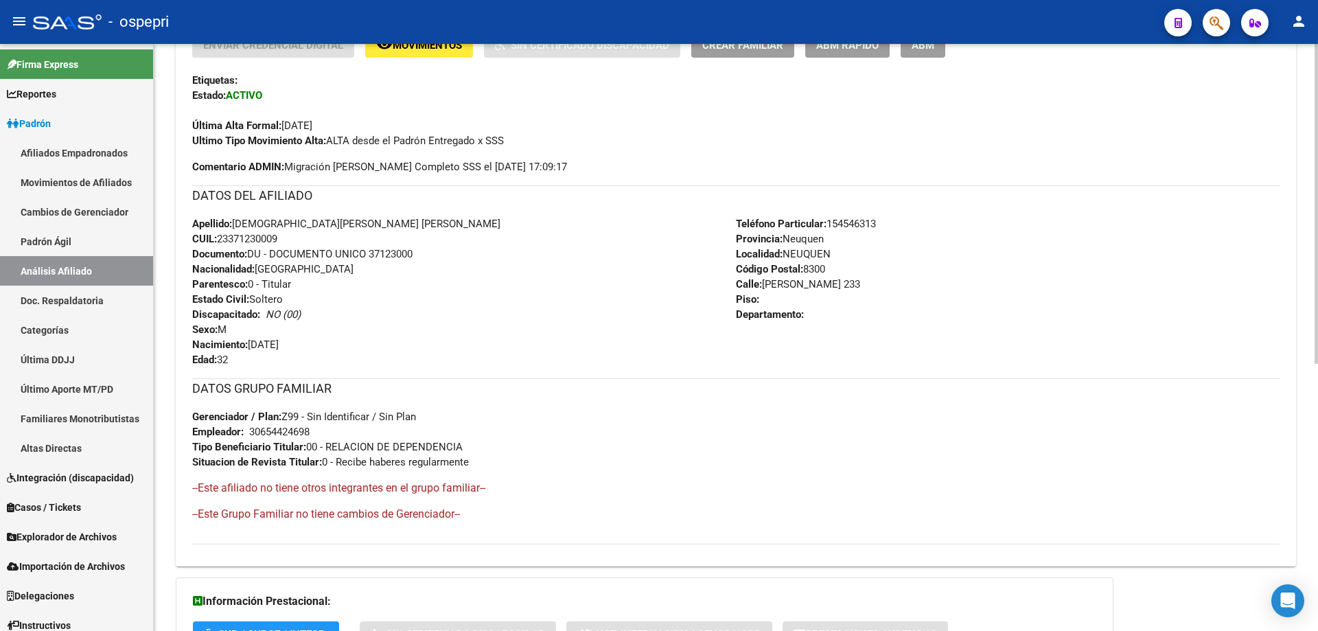
scroll to position [491, 0]
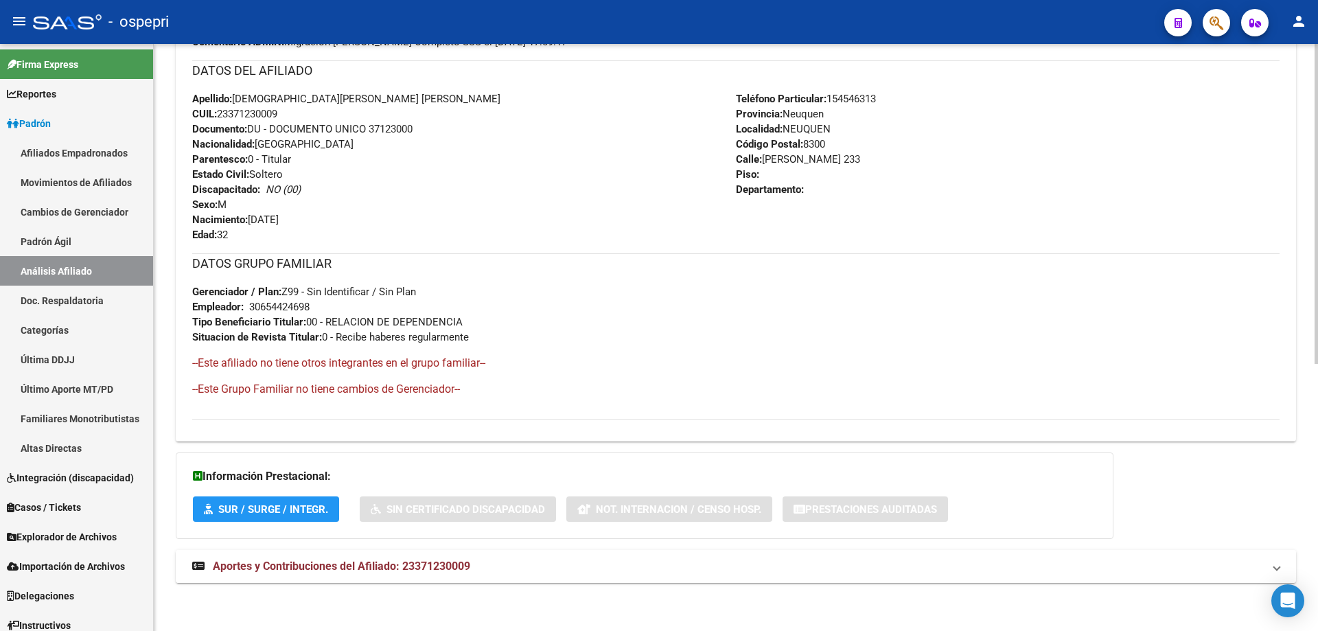
click at [382, 567] on span "Aportes y Contribuciones del Afiliado: 23371230009" at bounding box center [341, 565] width 257 height 13
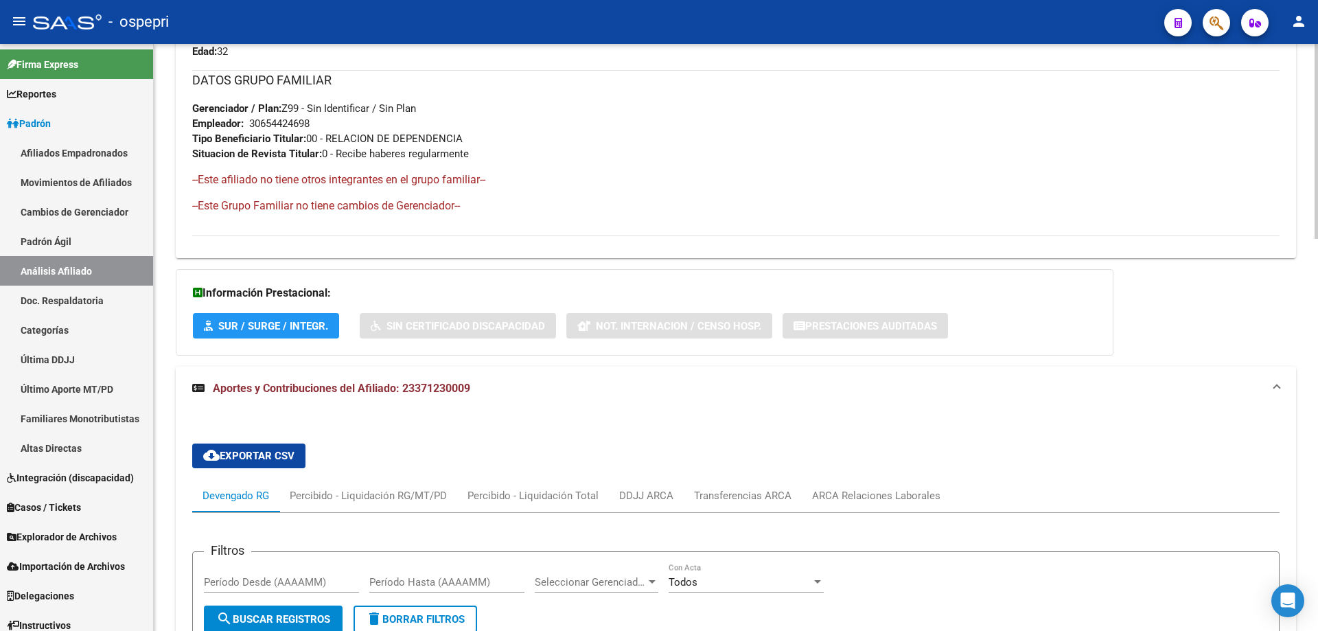
scroll to position [1028, 0]
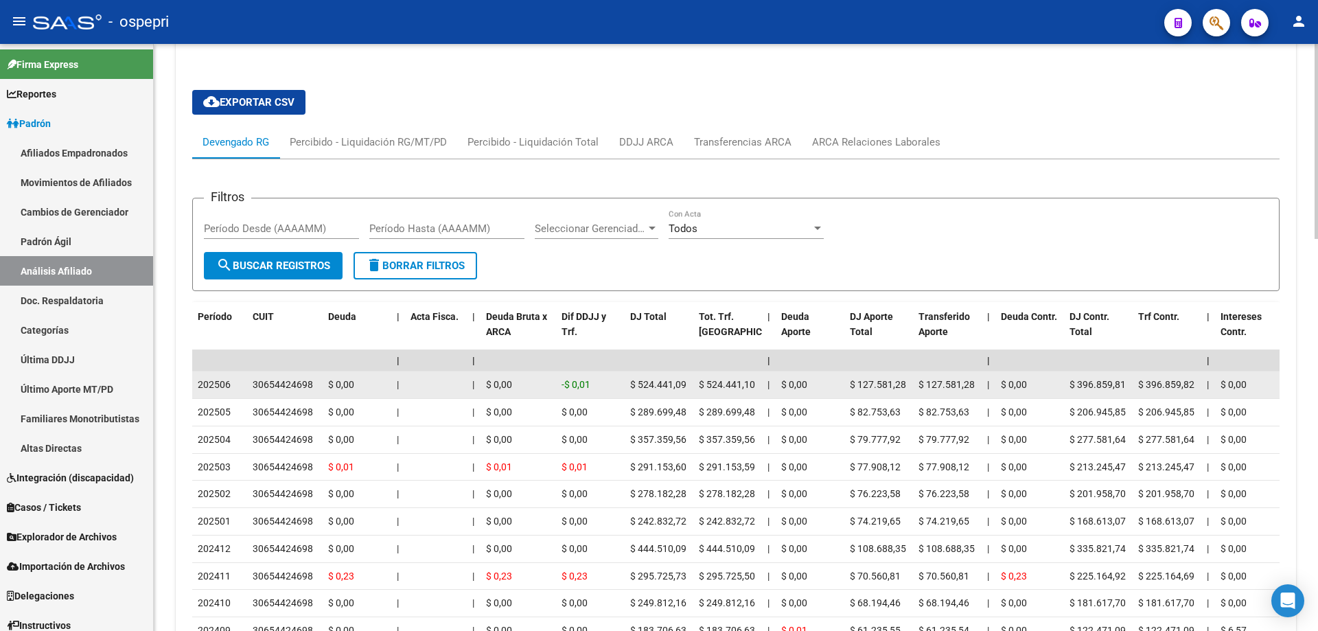
click at [287, 380] on div "30654424698" at bounding box center [283, 385] width 60 height 16
copy div "30654424698"
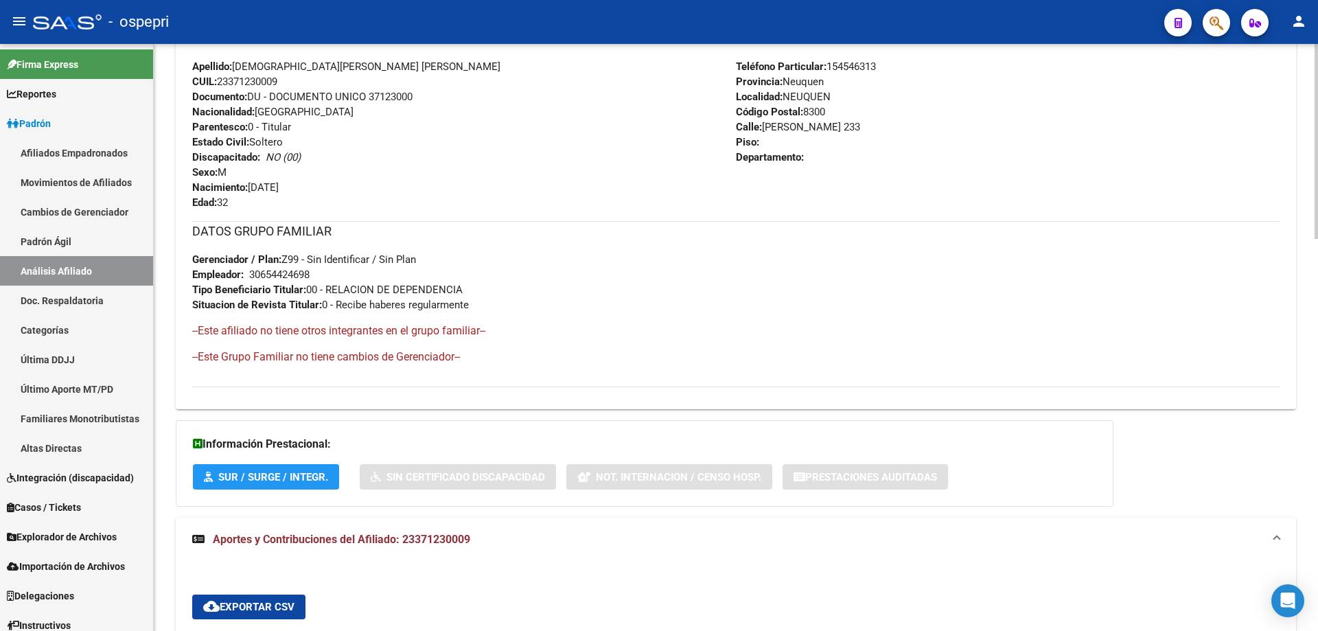
scroll to position [0, 0]
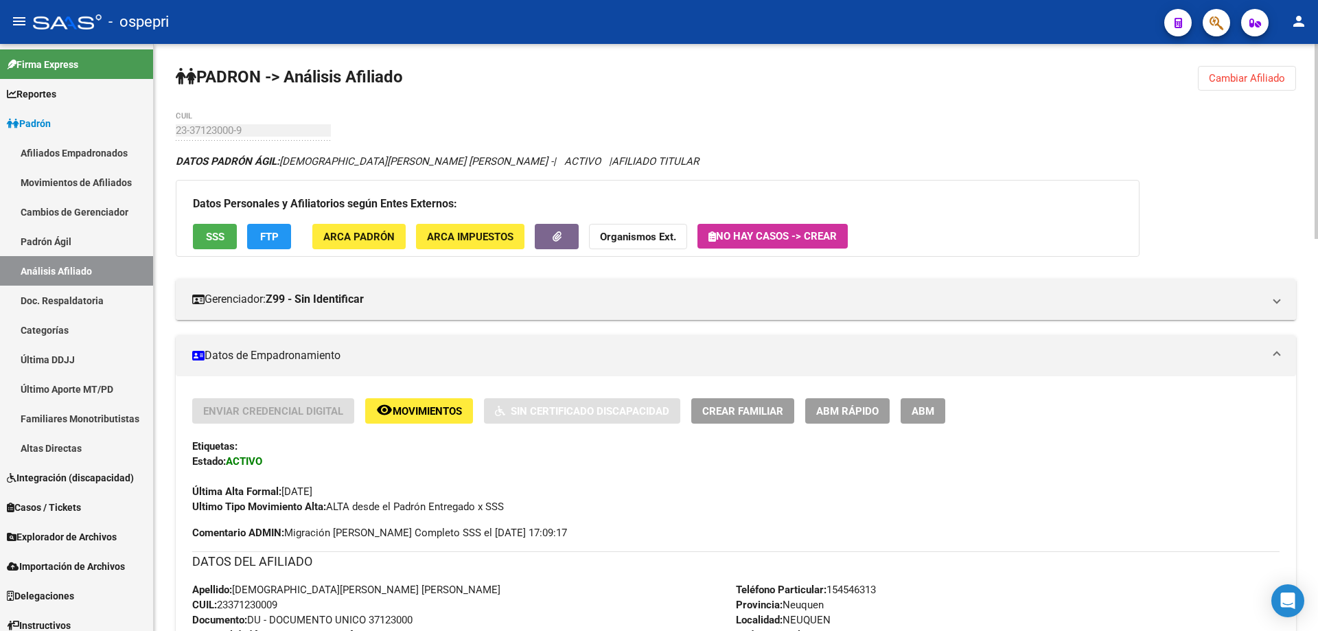
drag, startPoint x: 1258, startPoint y: 82, endPoint x: 820, endPoint y: 102, distance: 439.1
click at [1255, 84] on button "Cambiar Afiliado" at bounding box center [1247, 78] width 98 height 25
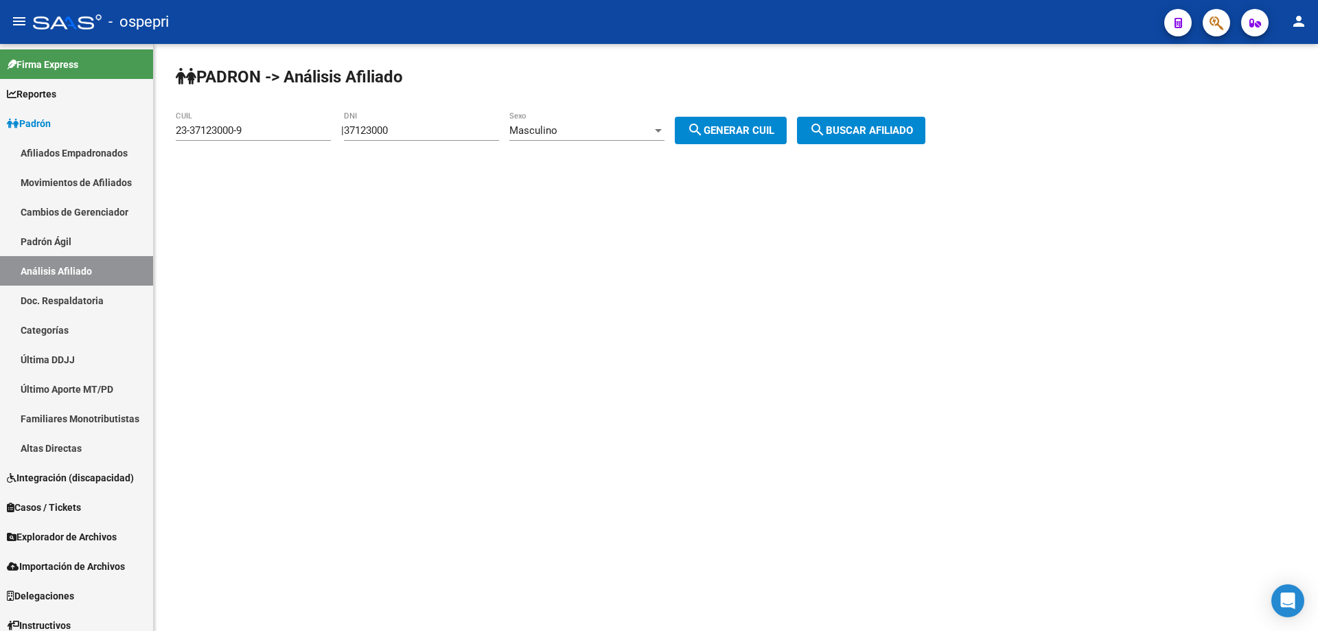
click at [378, 130] on input "37123000" at bounding box center [421, 130] width 155 height 12
paste input "01594"
type input "37101594"
click at [721, 124] on button "search Generar CUIL" at bounding box center [731, 130] width 112 height 27
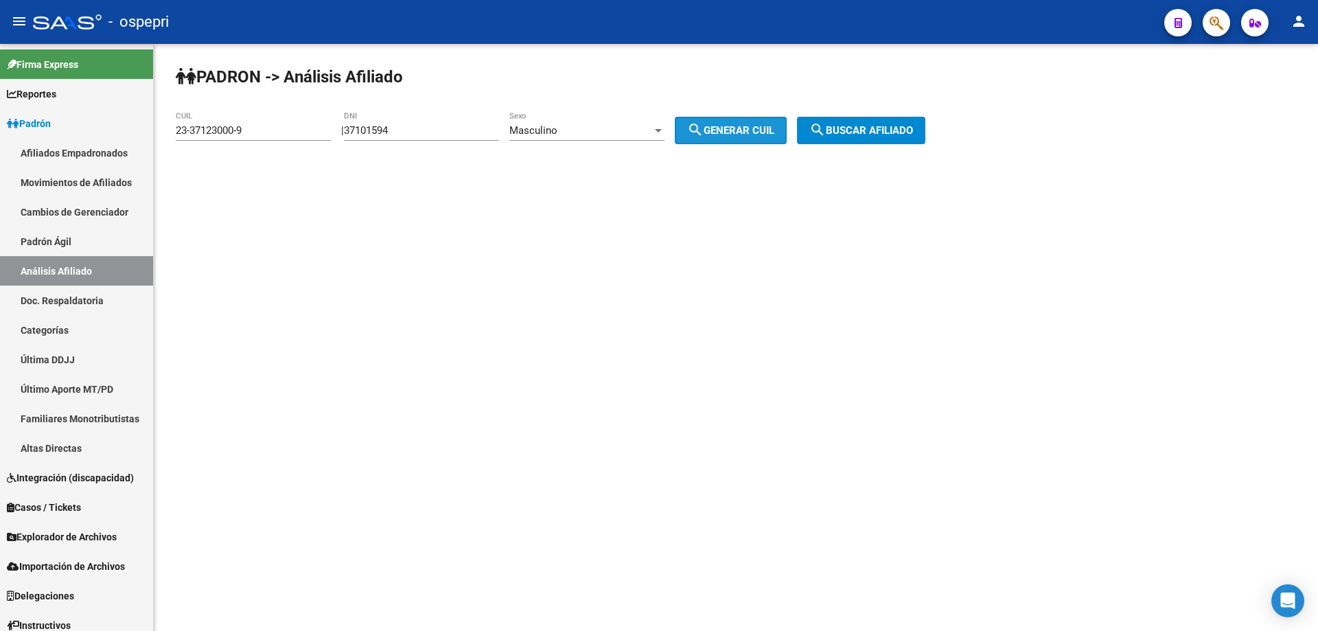
type input "23-37101594-9"
click at [845, 124] on button "search Buscar afiliado" at bounding box center [861, 130] width 128 height 27
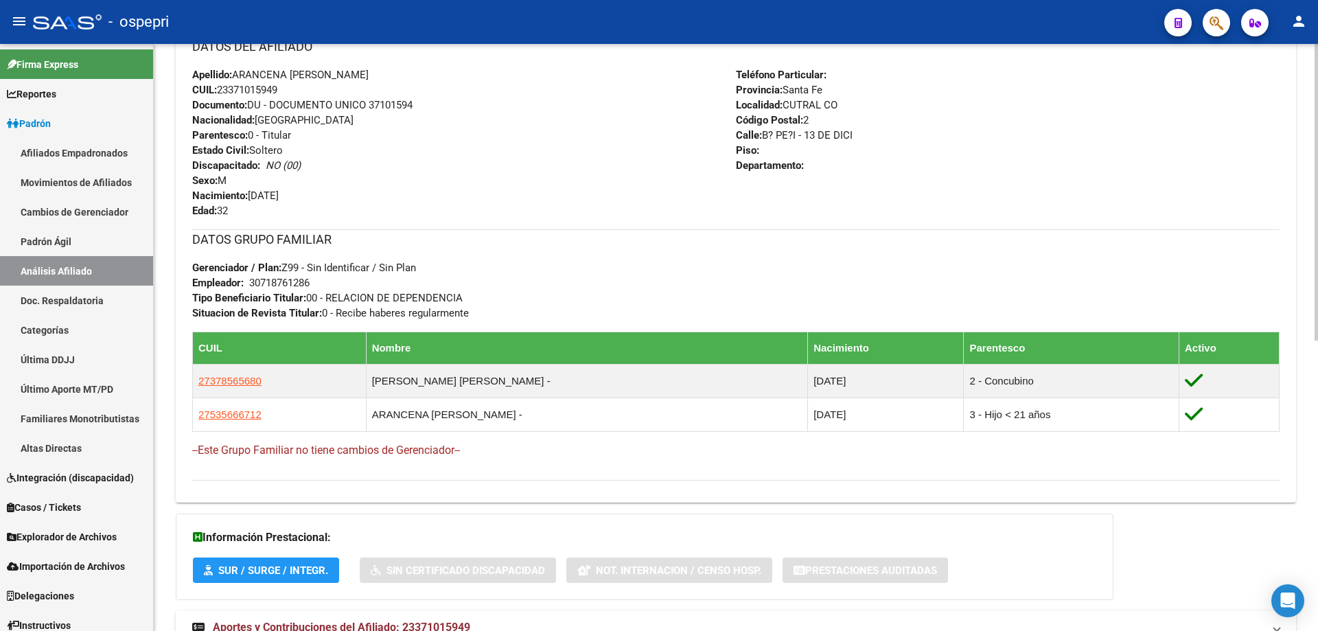
scroll to position [576, 0]
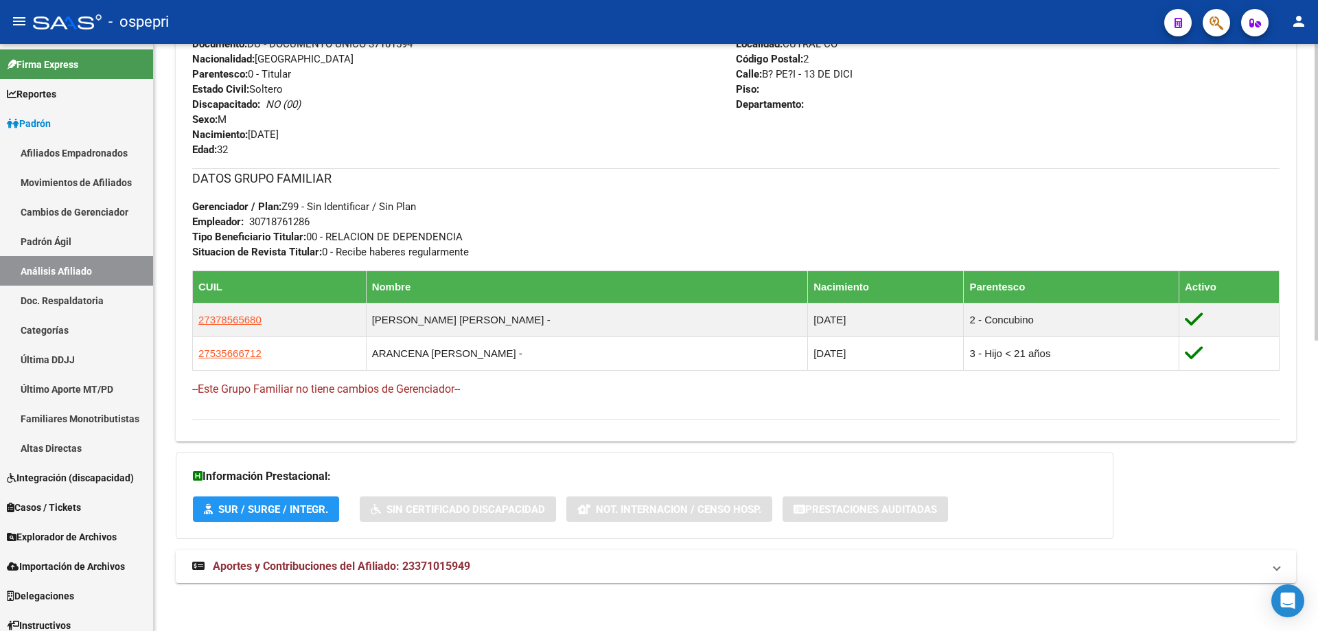
click at [392, 563] on span "Aportes y Contribuciones del Afiliado: 23371015949" at bounding box center [341, 565] width 257 height 13
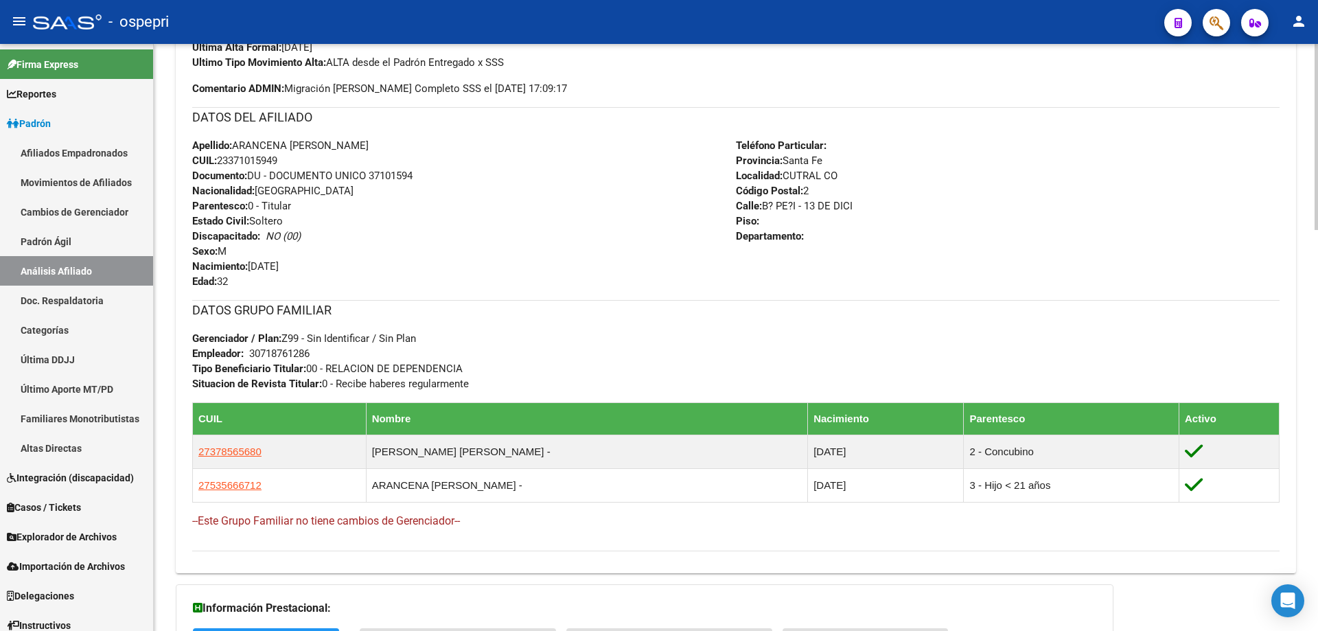
scroll to position [0, 0]
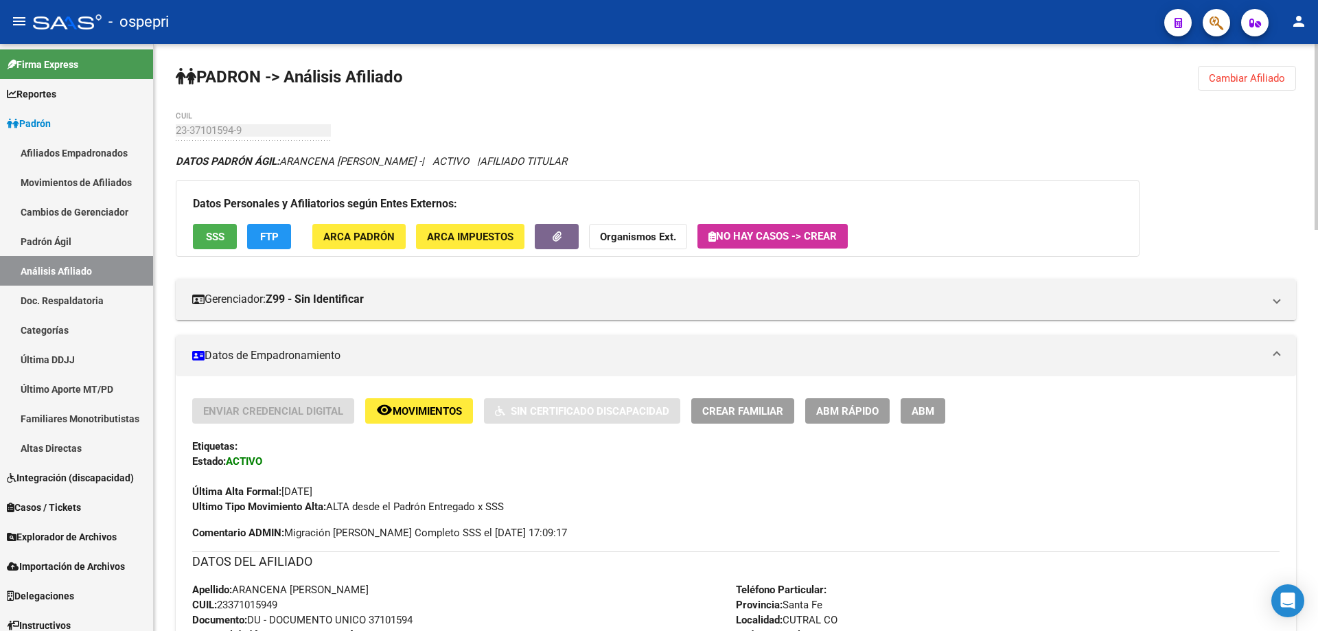
click at [1259, 74] on span "Cambiar Afiliado" at bounding box center [1247, 78] width 76 height 12
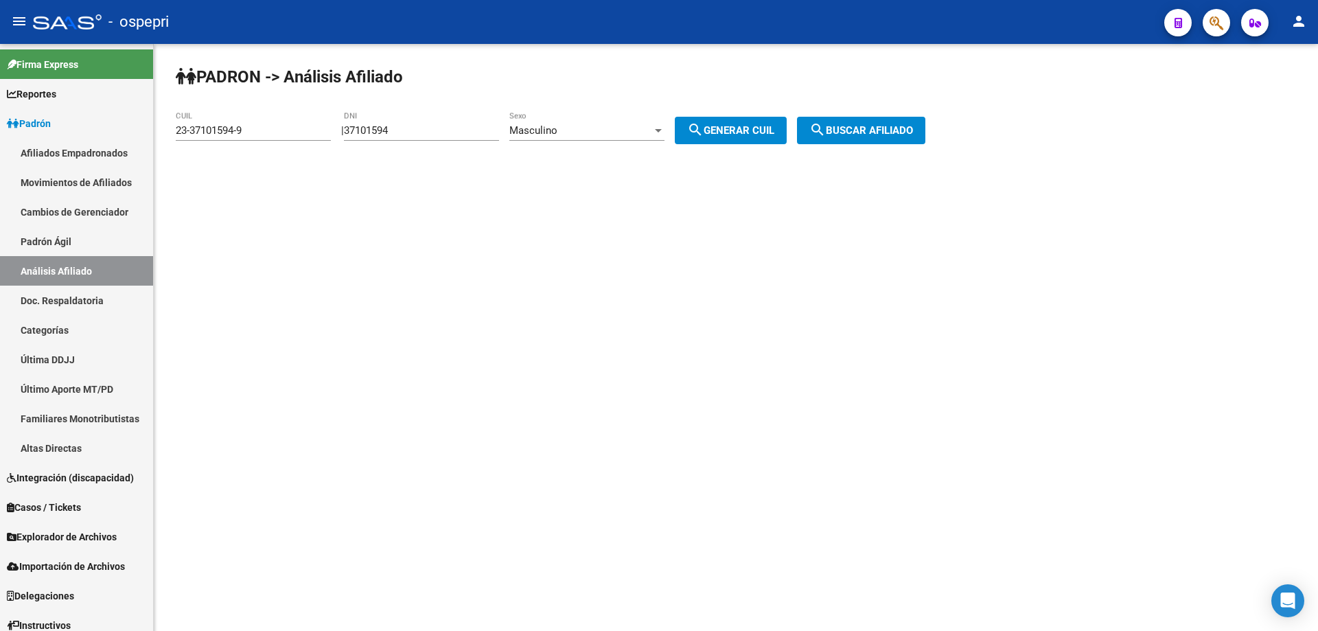
click at [377, 128] on input "37101594" at bounding box center [421, 130] width 155 height 12
paste input "046939"
type input "37046939"
click at [755, 130] on span "search Generar CUIL" at bounding box center [730, 130] width 87 height 12
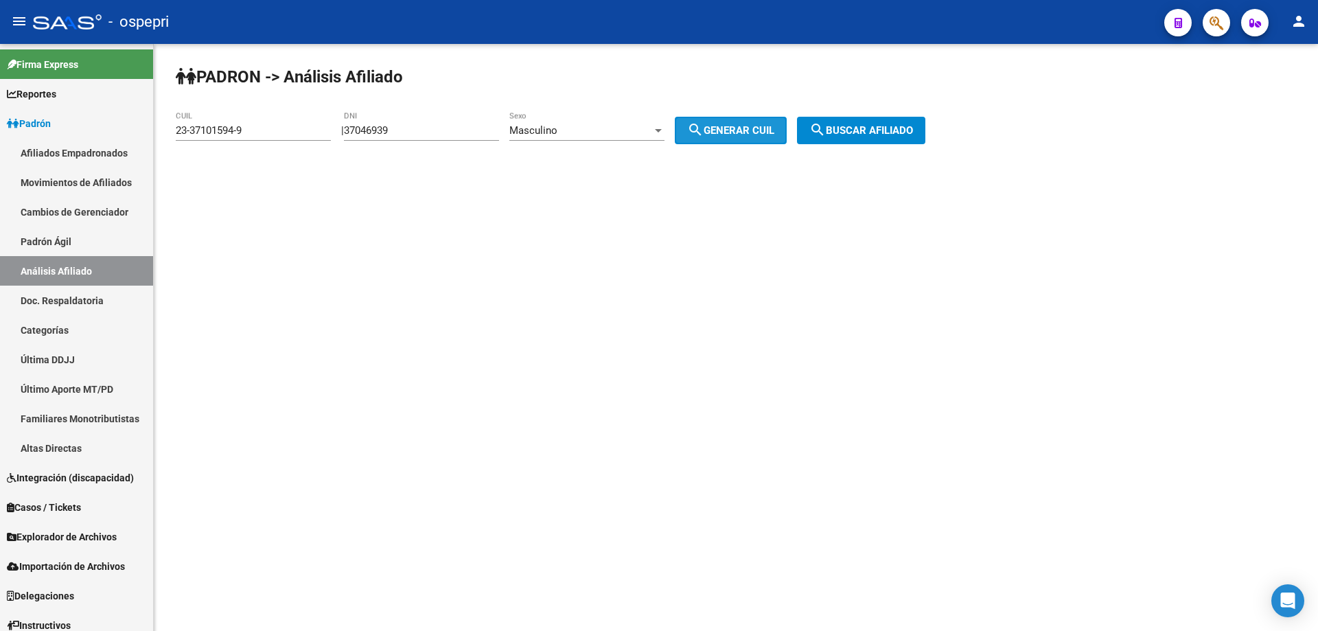
type input "20-37046939-4"
click at [857, 120] on button "search Buscar afiliado" at bounding box center [861, 130] width 128 height 27
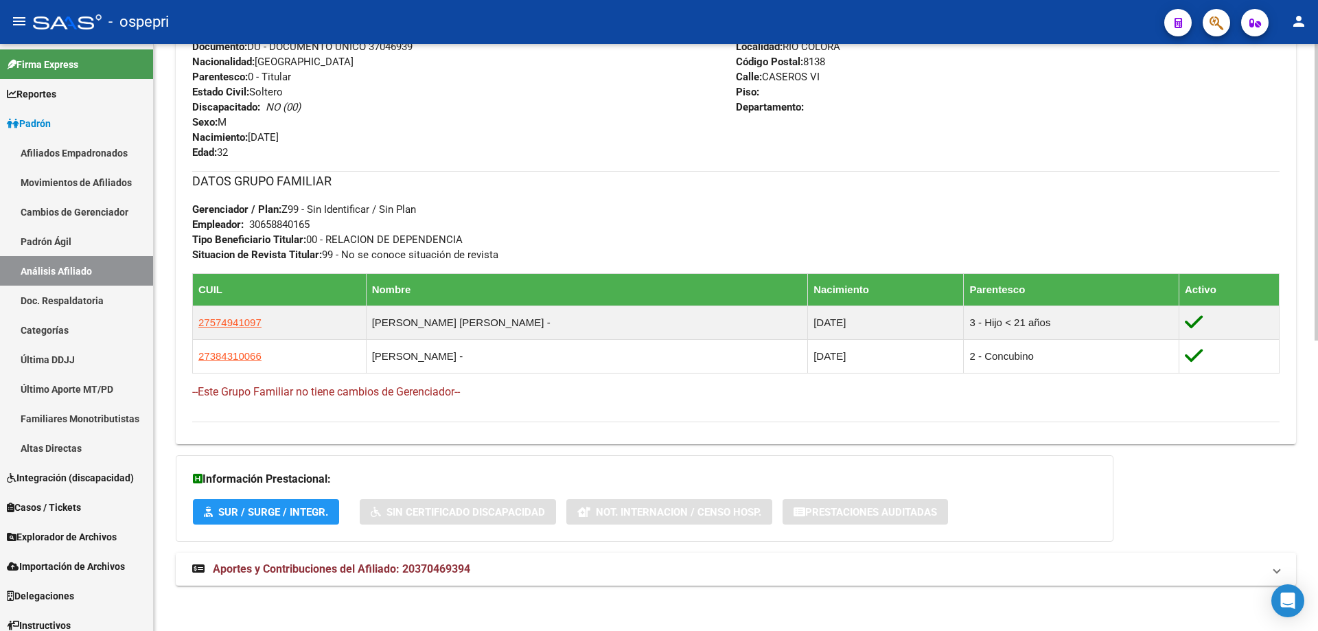
scroll to position [576, 0]
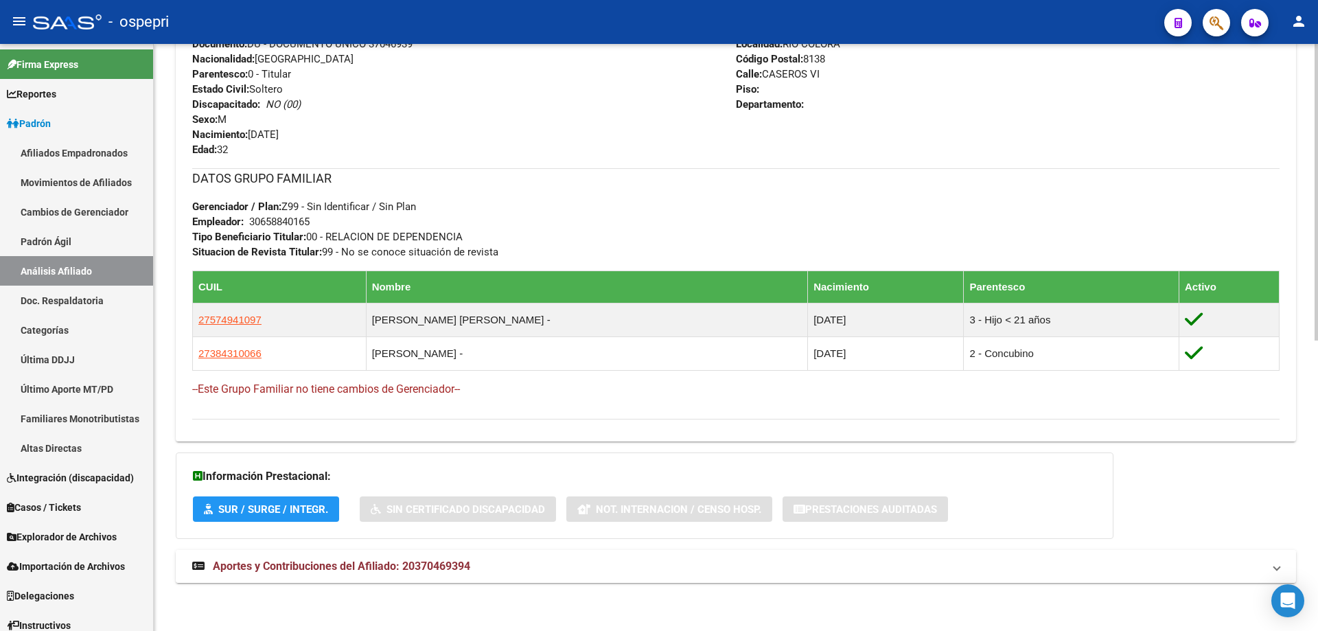
click at [421, 553] on mat-expansion-panel-header "Aportes y Contribuciones del Afiliado: 20370469394" at bounding box center [736, 566] width 1120 height 33
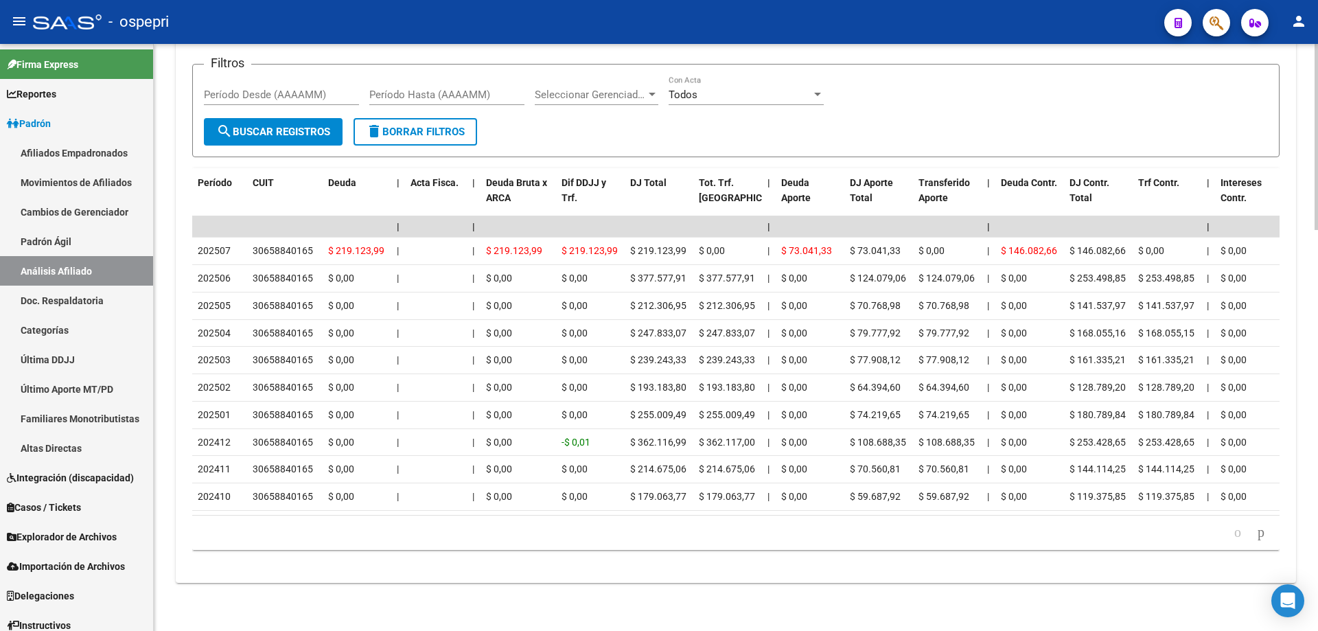
scroll to position [1264, 0]
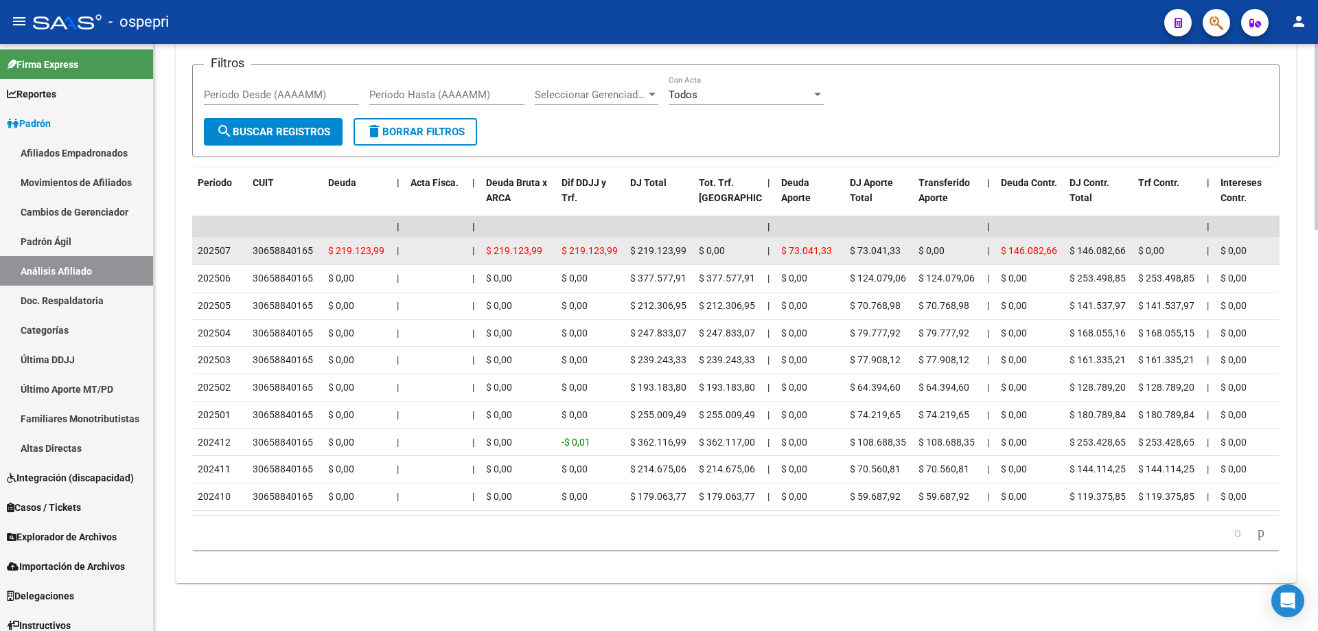
click at [275, 243] on div "30658840165" at bounding box center [283, 251] width 60 height 16
copy div "30658840165"
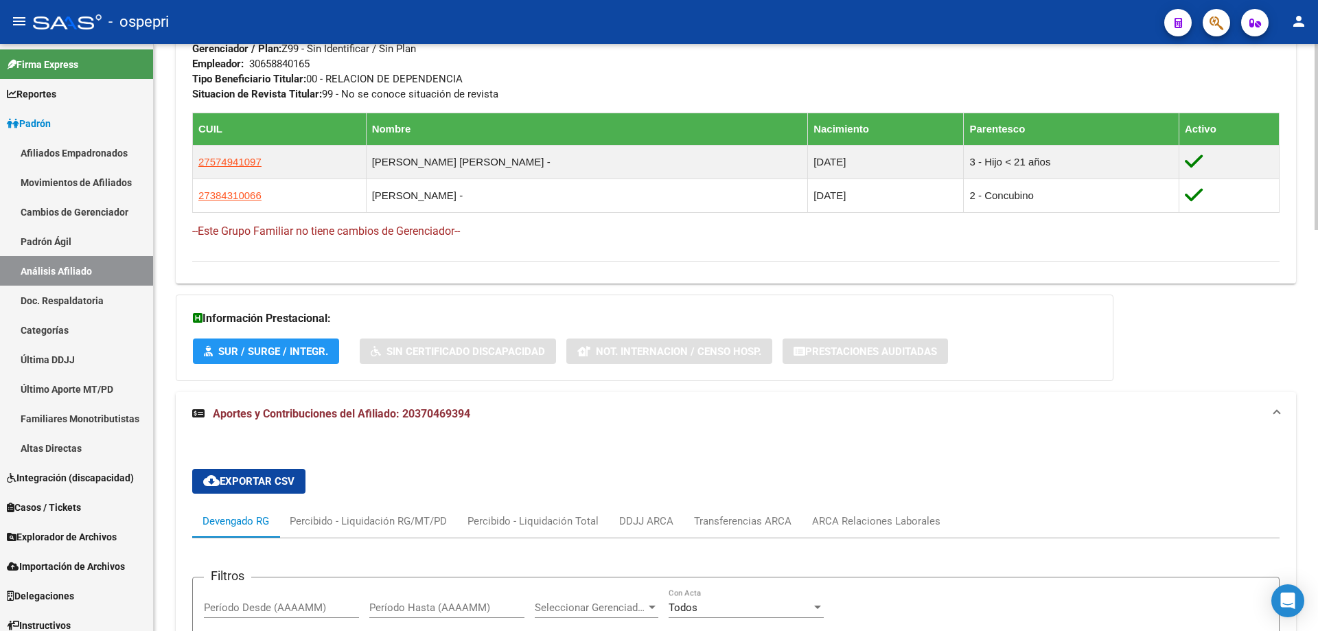
scroll to position [0, 0]
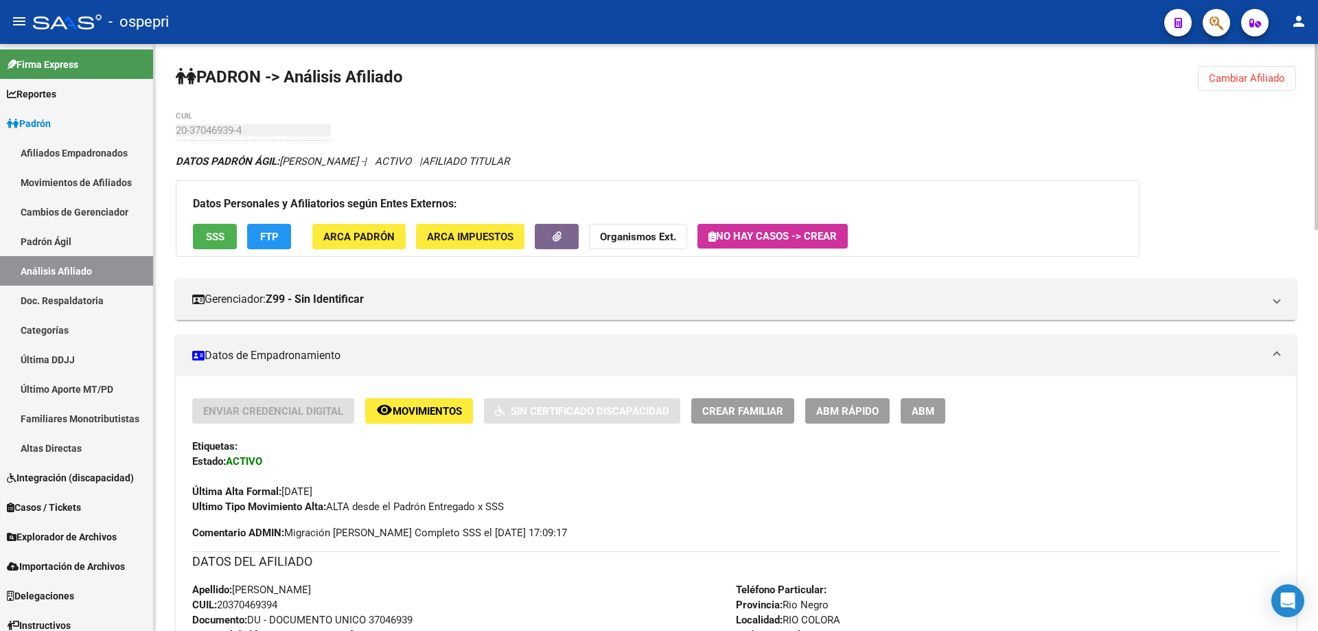
click at [1267, 76] on span "Cambiar Afiliado" at bounding box center [1247, 78] width 76 height 12
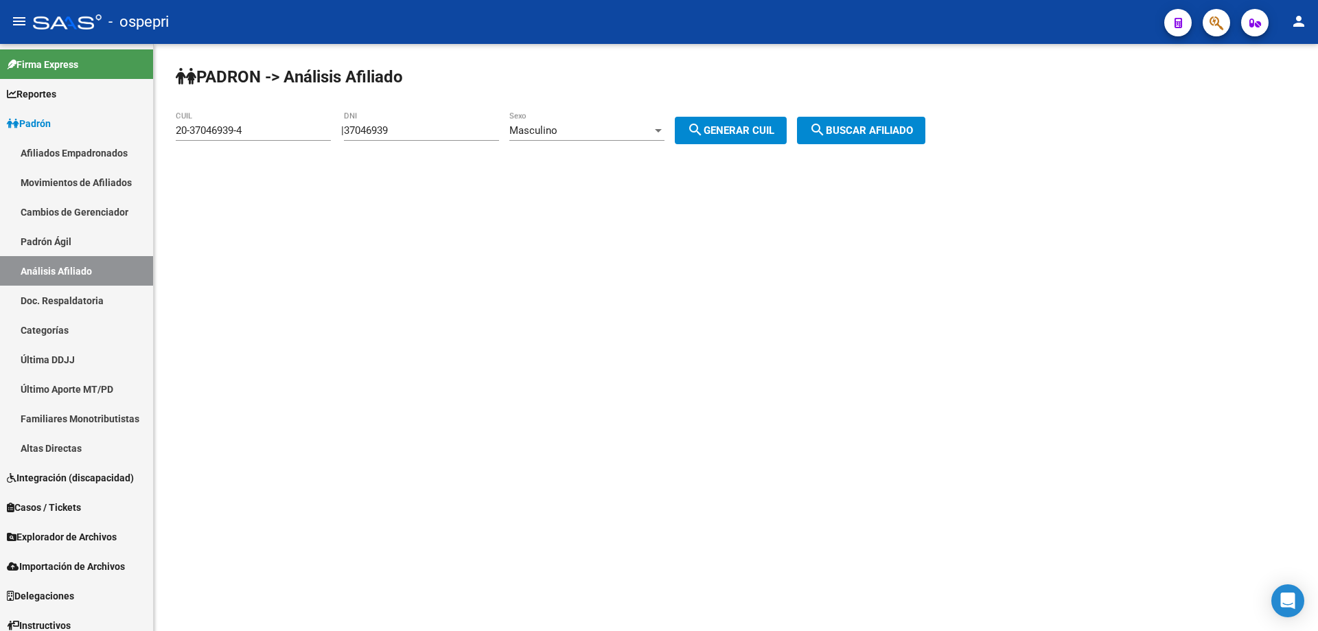
click at [395, 131] on input "37046939" at bounding box center [421, 130] width 155 height 12
click at [395, 130] on input "37046939" at bounding box center [421, 130] width 155 height 12
paste input "26331327"
type input "26331327"
click at [767, 130] on span "search Generar CUIL" at bounding box center [730, 130] width 87 height 12
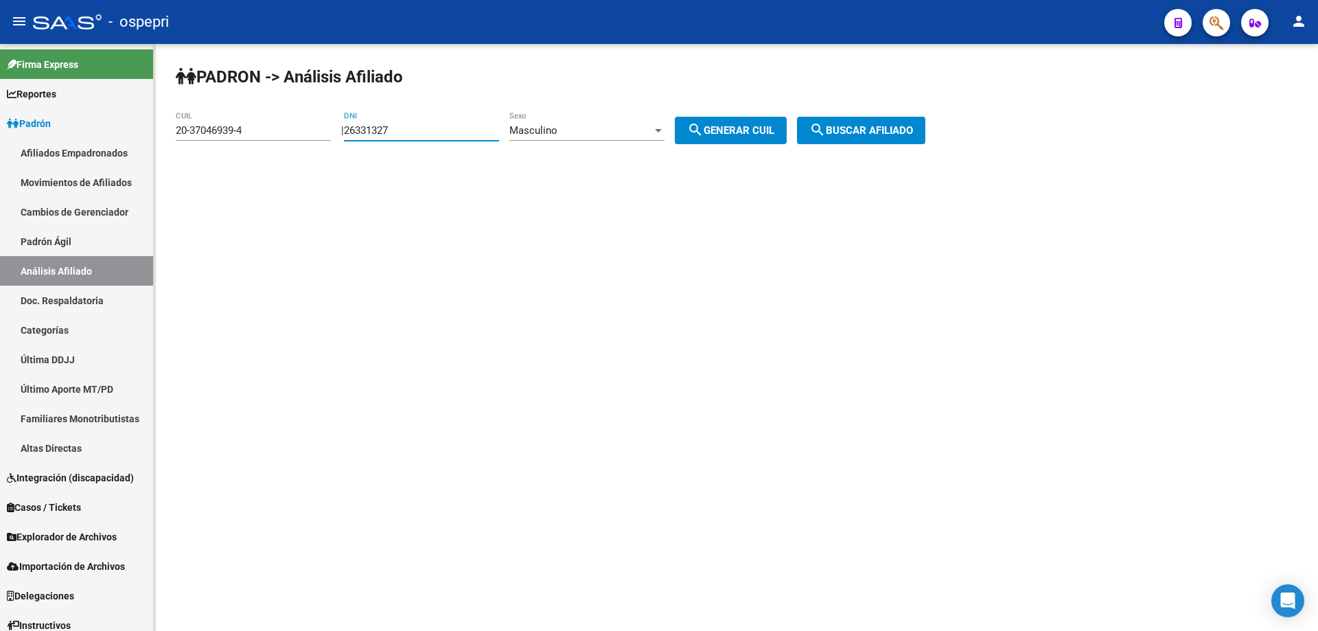
type input "20-26331327-6"
click at [905, 132] on span "search Buscar afiliado" at bounding box center [861, 130] width 104 height 12
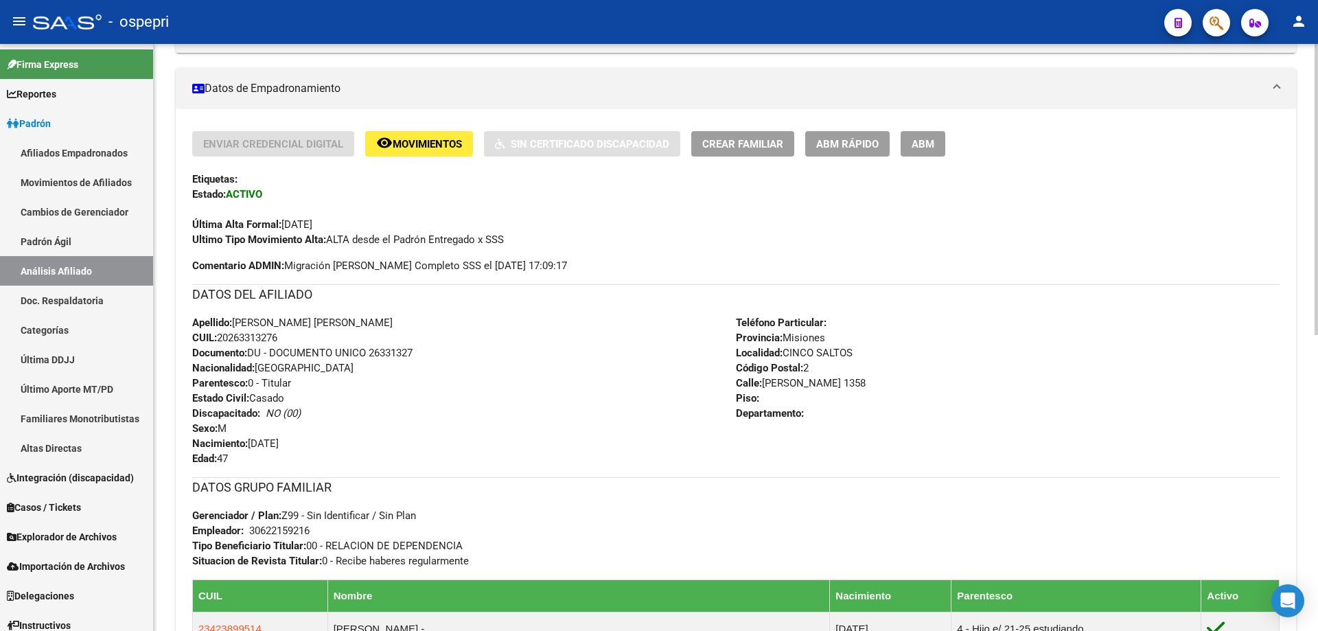
scroll to position [598, 0]
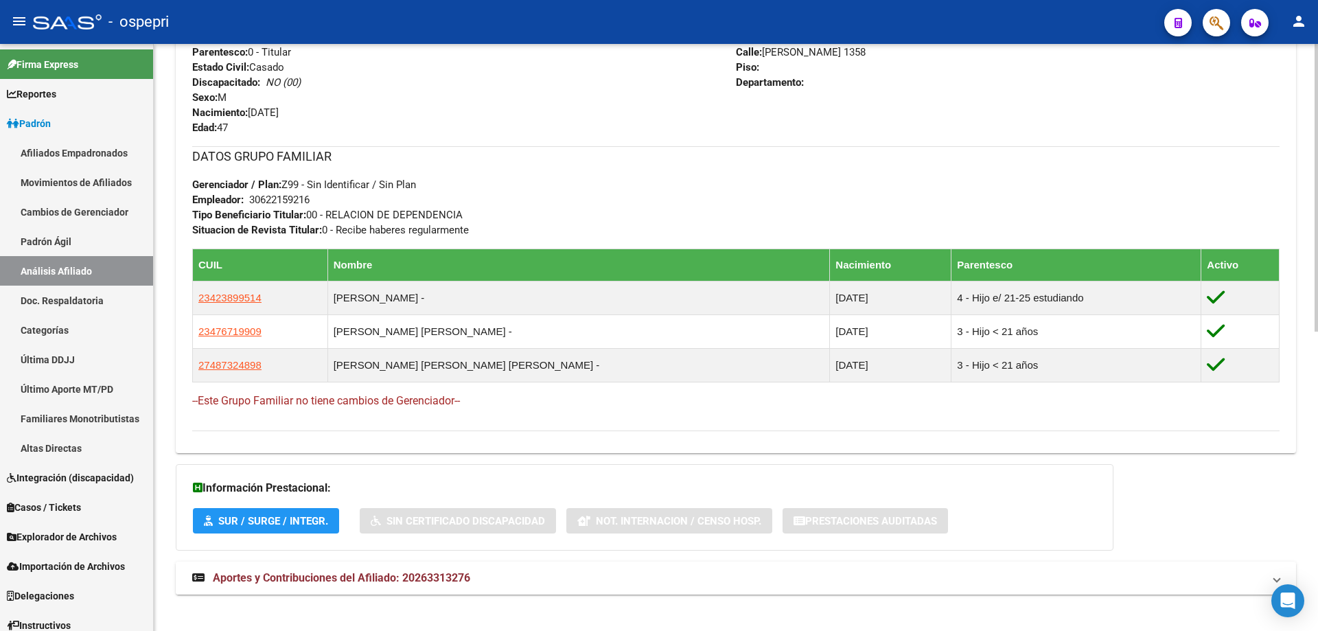
click at [288, 578] on span "Aportes y Contribuciones del Afiliado: 20263313276" at bounding box center [341, 577] width 257 height 13
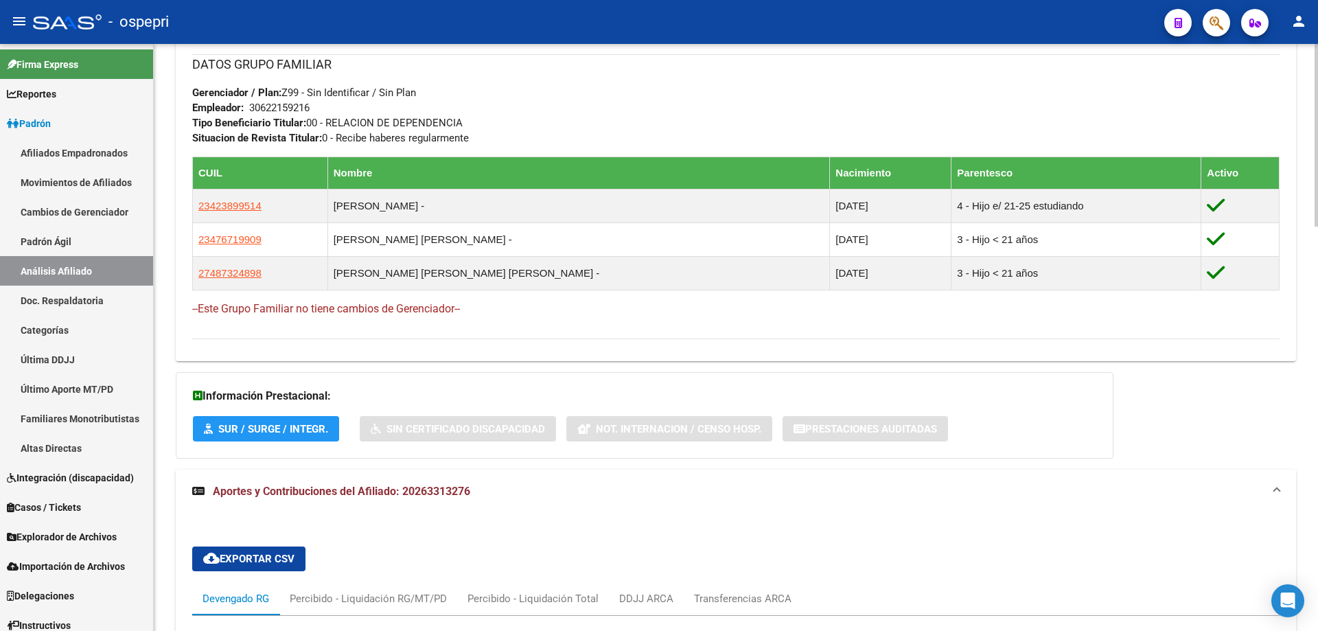
scroll to position [1146, 0]
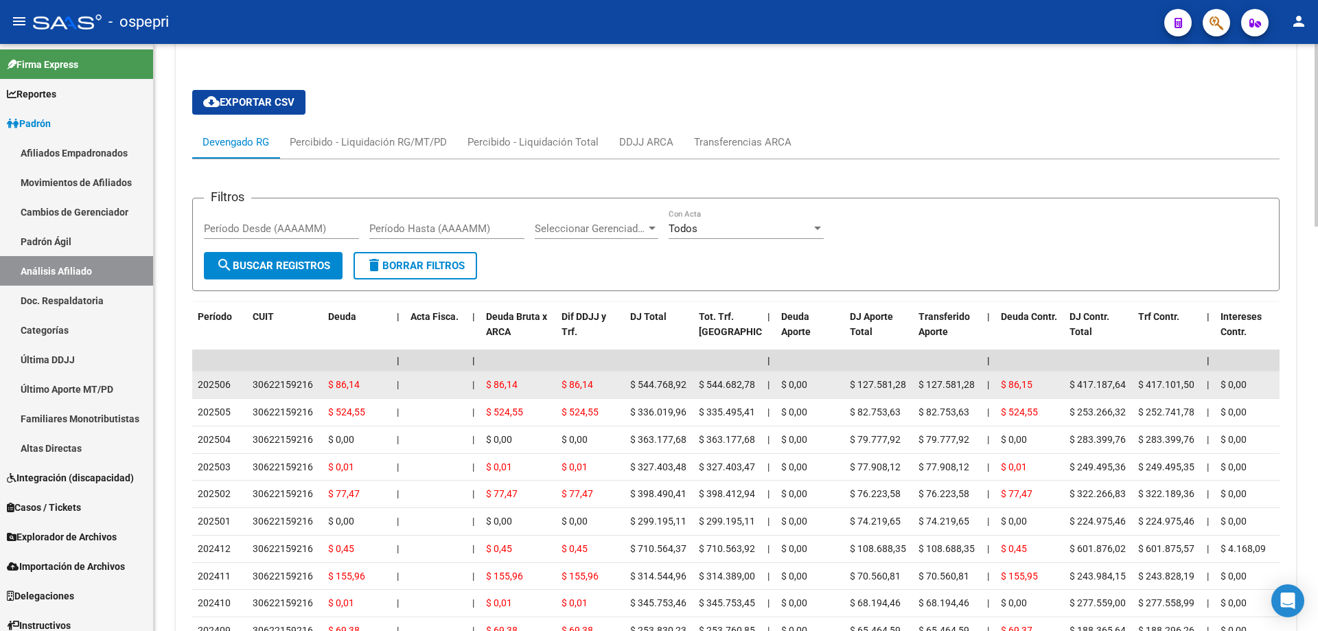
click at [288, 377] on div "30622159216" at bounding box center [283, 385] width 60 height 16
copy div "30622159216"
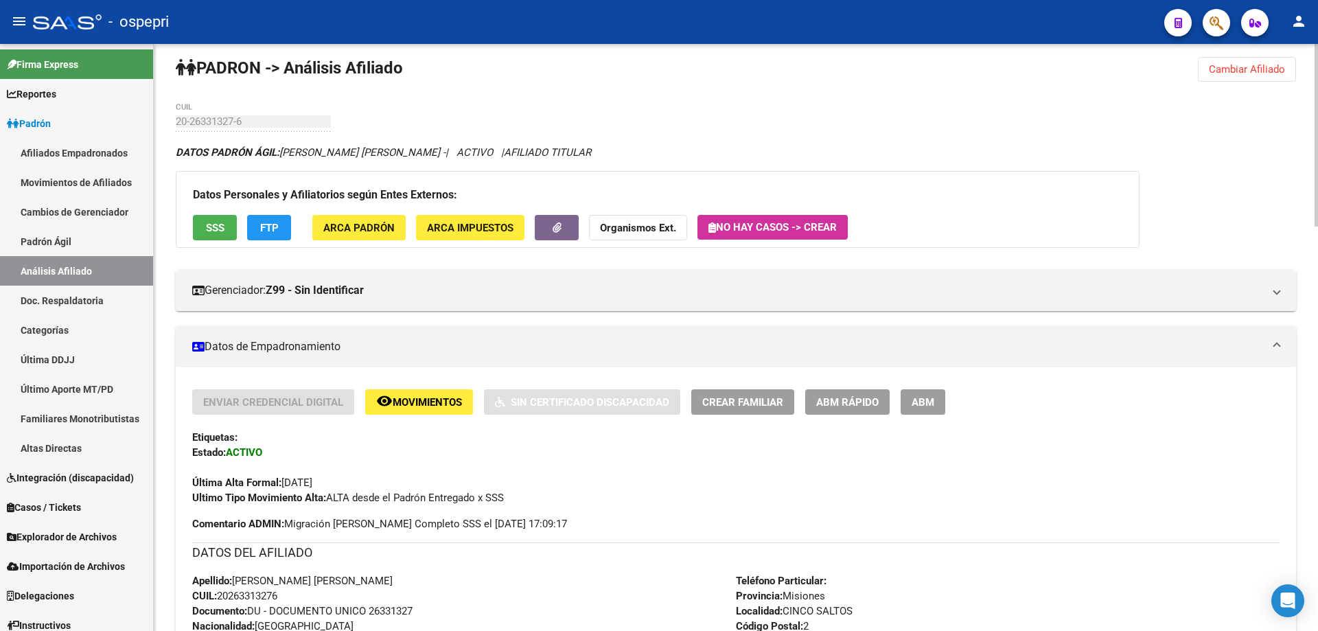
scroll to position [0, 0]
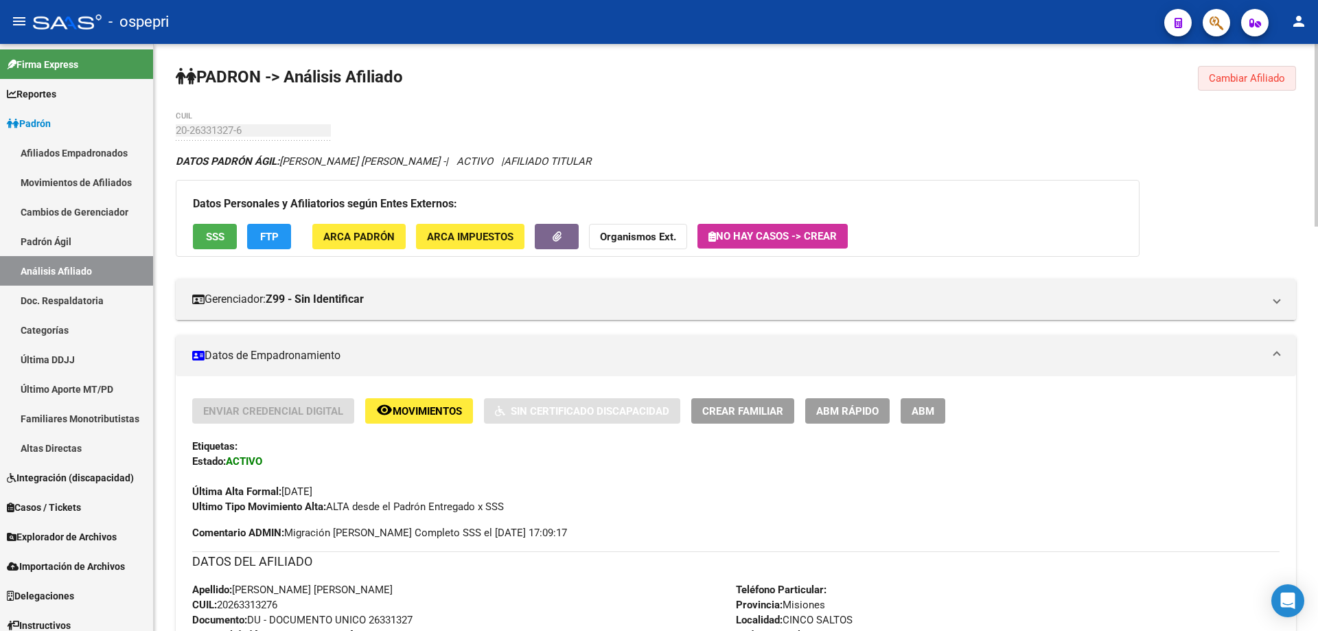
drag, startPoint x: 1238, startPoint y: 82, endPoint x: 865, endPoint y: 107, distance: 374.2
click at [1239, 82] on span "Cambiar Afiliado" at bounding box center [1247, 78] width 76 height 12
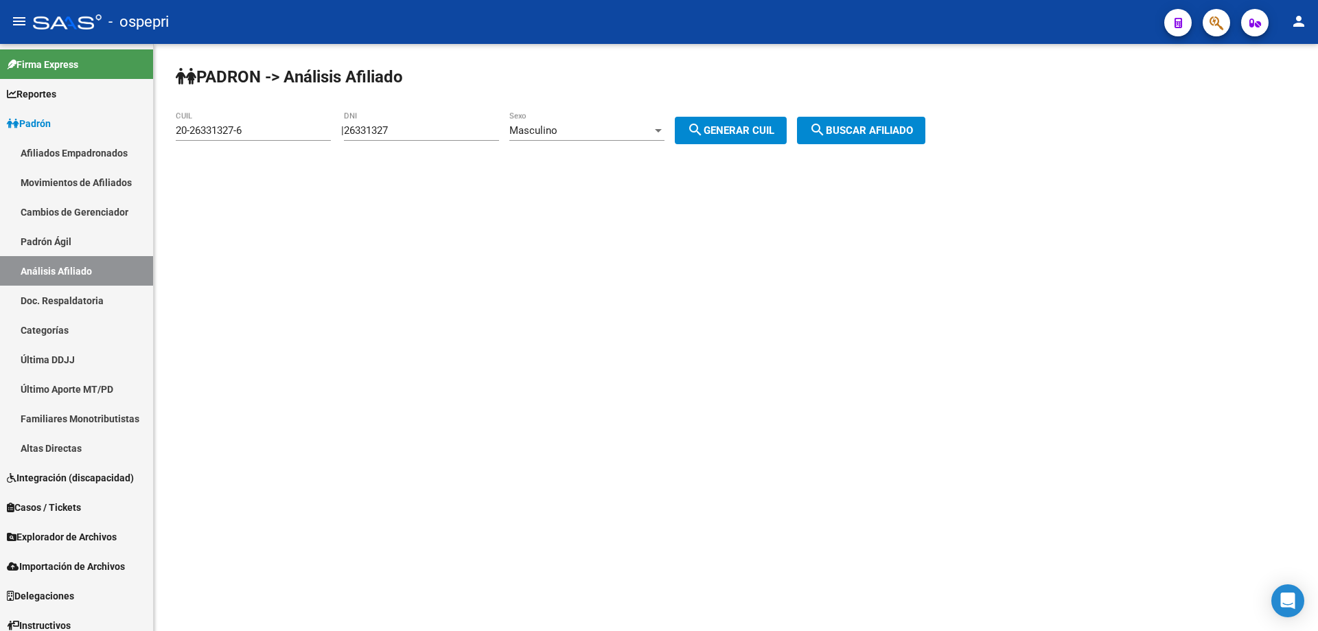
click at [378, 128] on input "26331327" at bounding box center [421, 130] width 155 height 12
paste input "36955352"
type input "36955352"
drag, startPoint x: 733, startPoint y: 128, endPoint x: 880, endPoint y: 151, distance: 148.6
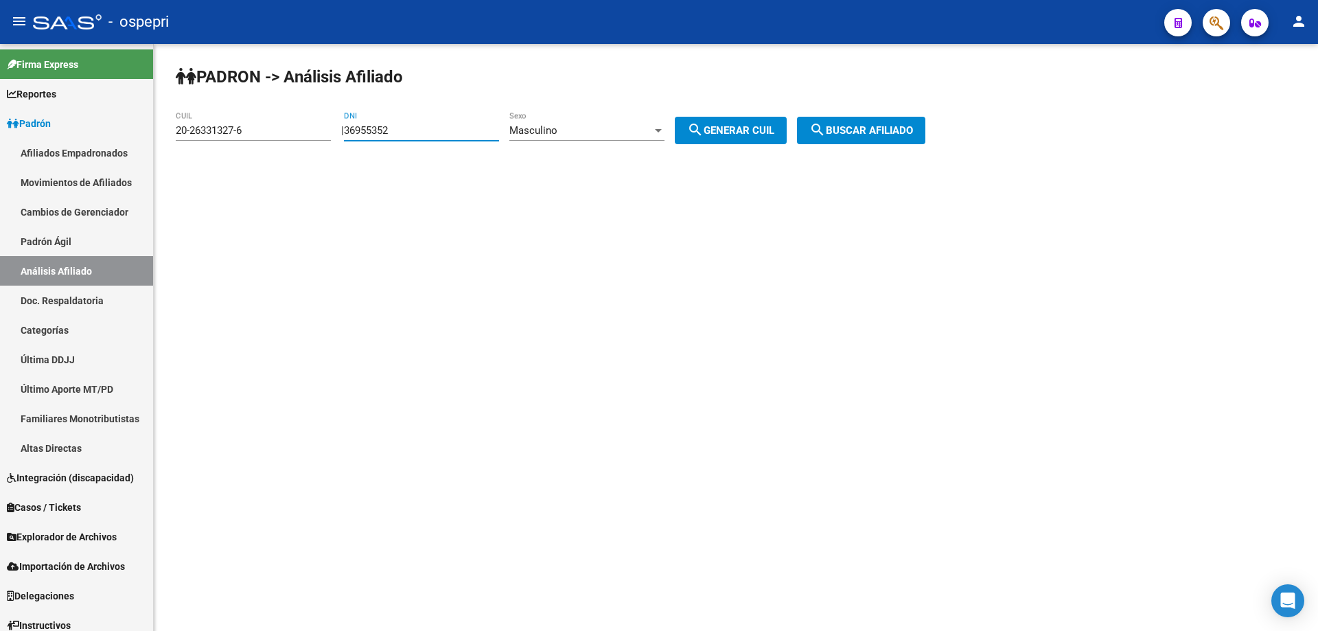
click at [739, 128] on span "search Generar CUIL" at bounding box center [730, 130] width 87 height 12
type input "20-36955352-7"
click at [896, 135] on span "search Buscar afiliado" at bounding box center [861, 130] width 104 height 12
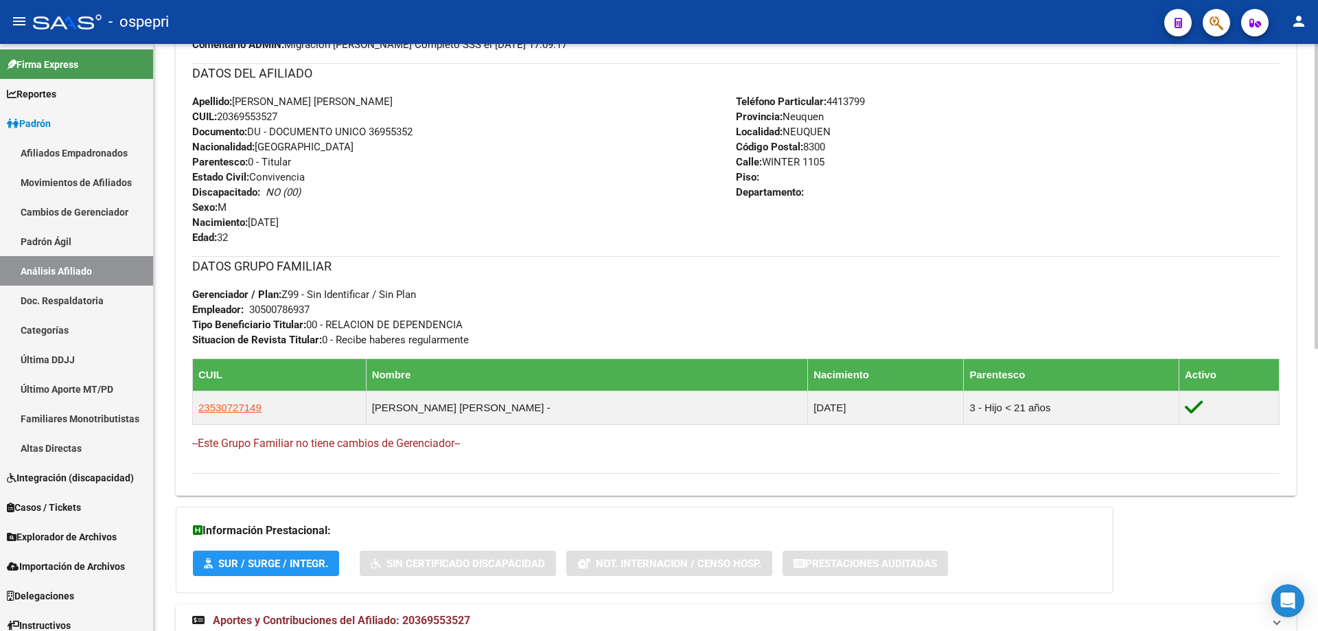
scroll to position [542, 0]
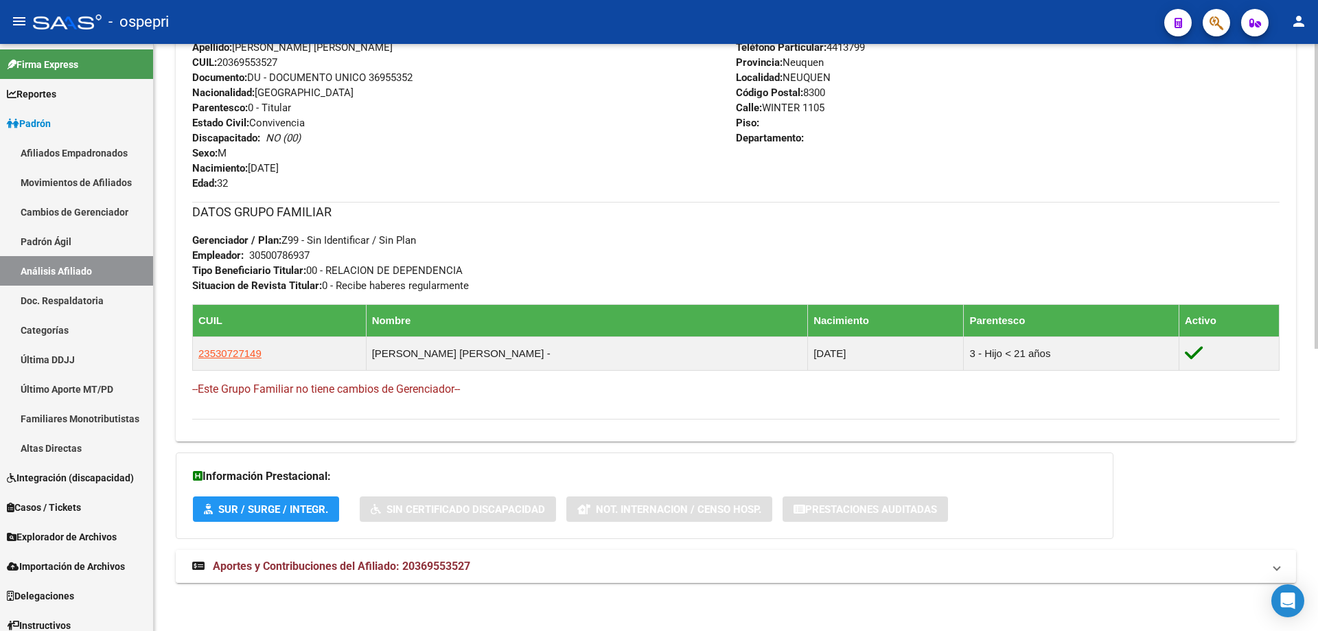
click at [370, 568] on span "Aportes y Contribuciones del Afiliado: 20369553527" at bounding box center [341, 565] width 257 height 13
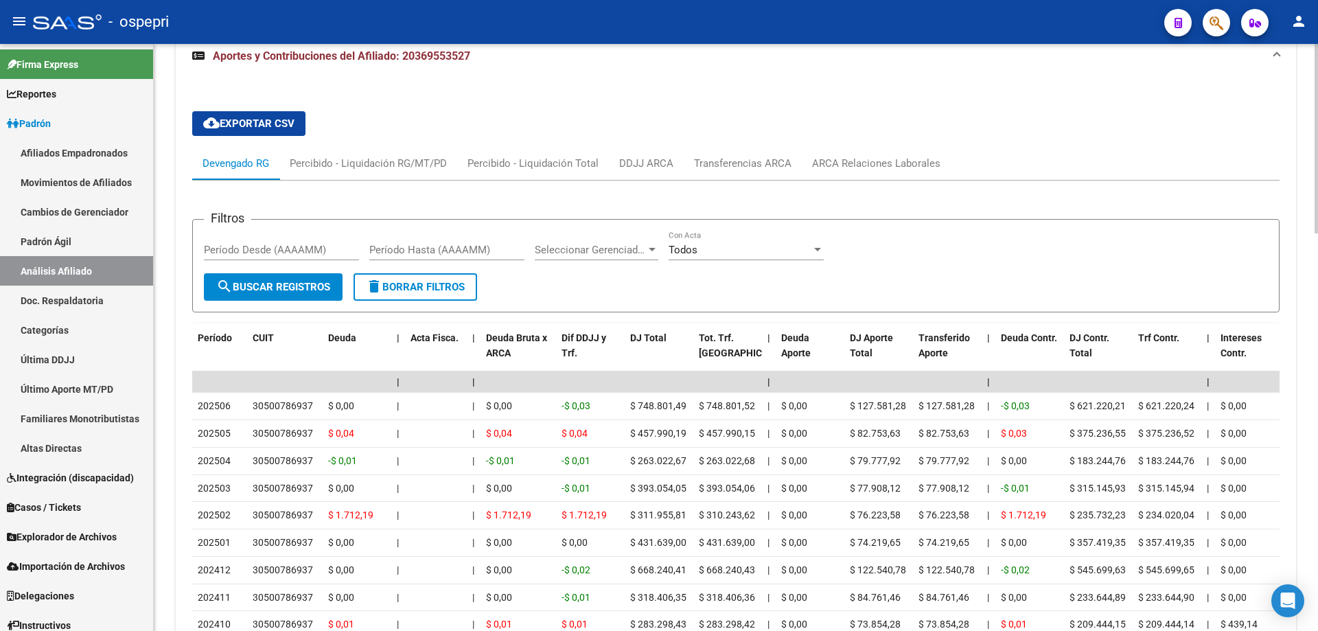
scroll to position [1230, 0]
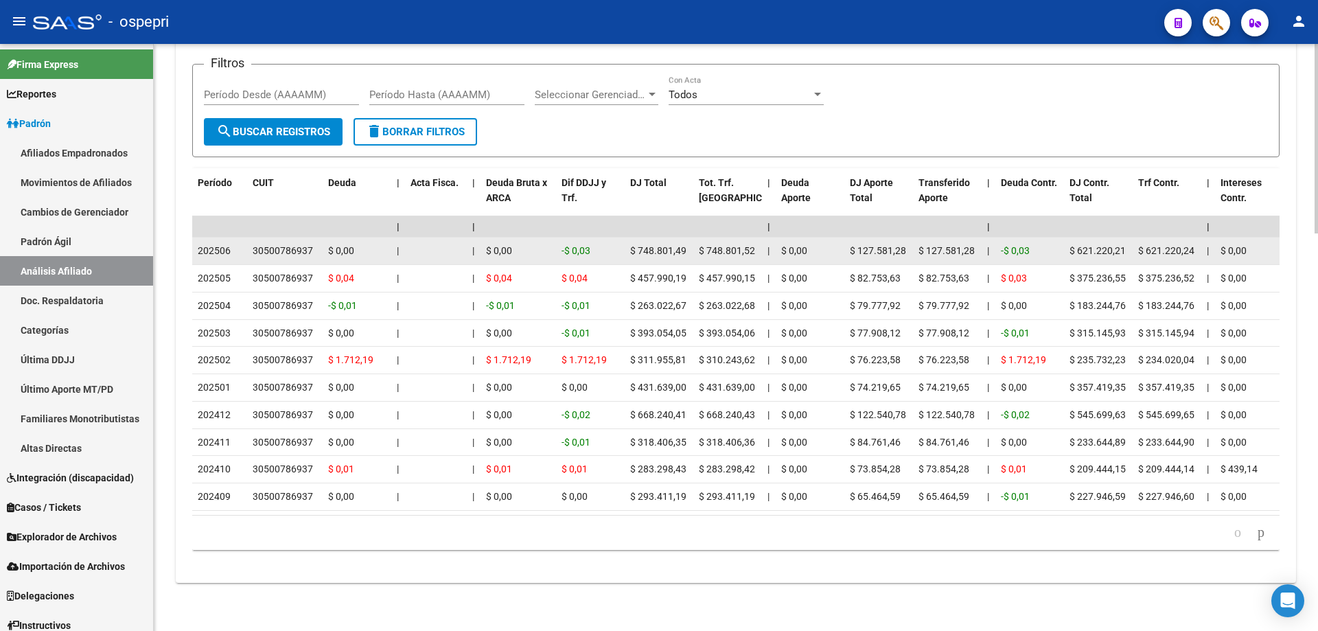
click at [284, 243] on div "30500786937" at bounding box center [283, 251] width 60 height 16
copy div "30500786937"
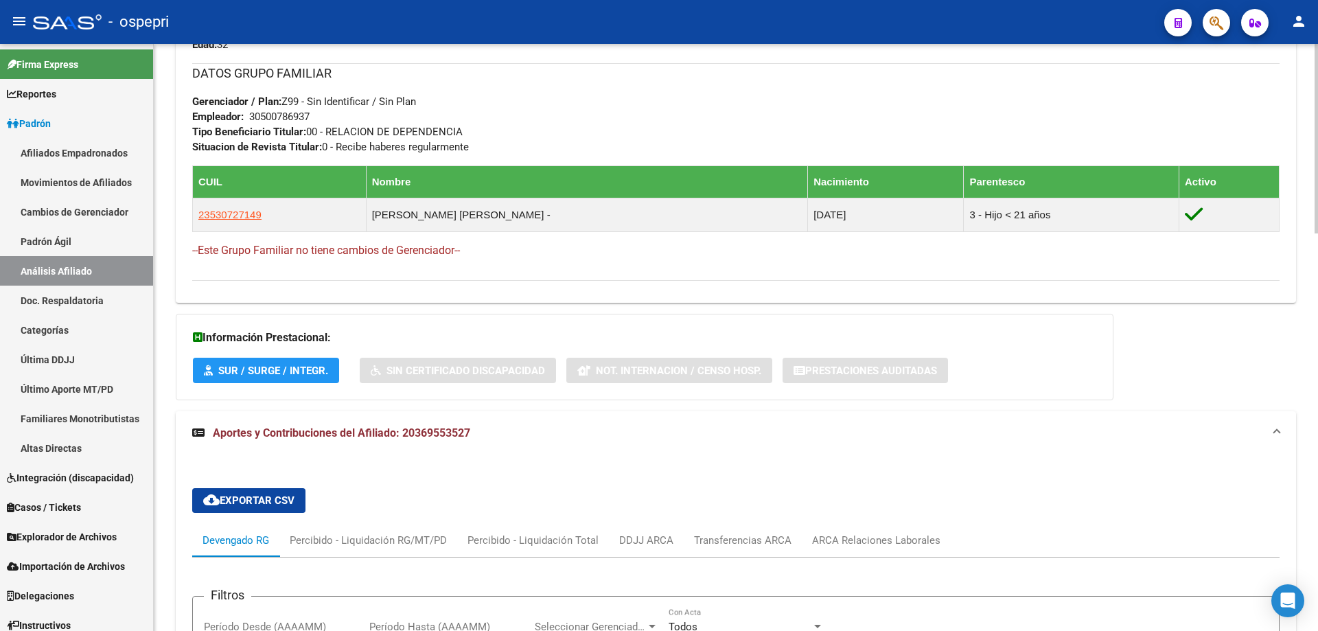
scroll to position [864, 0]
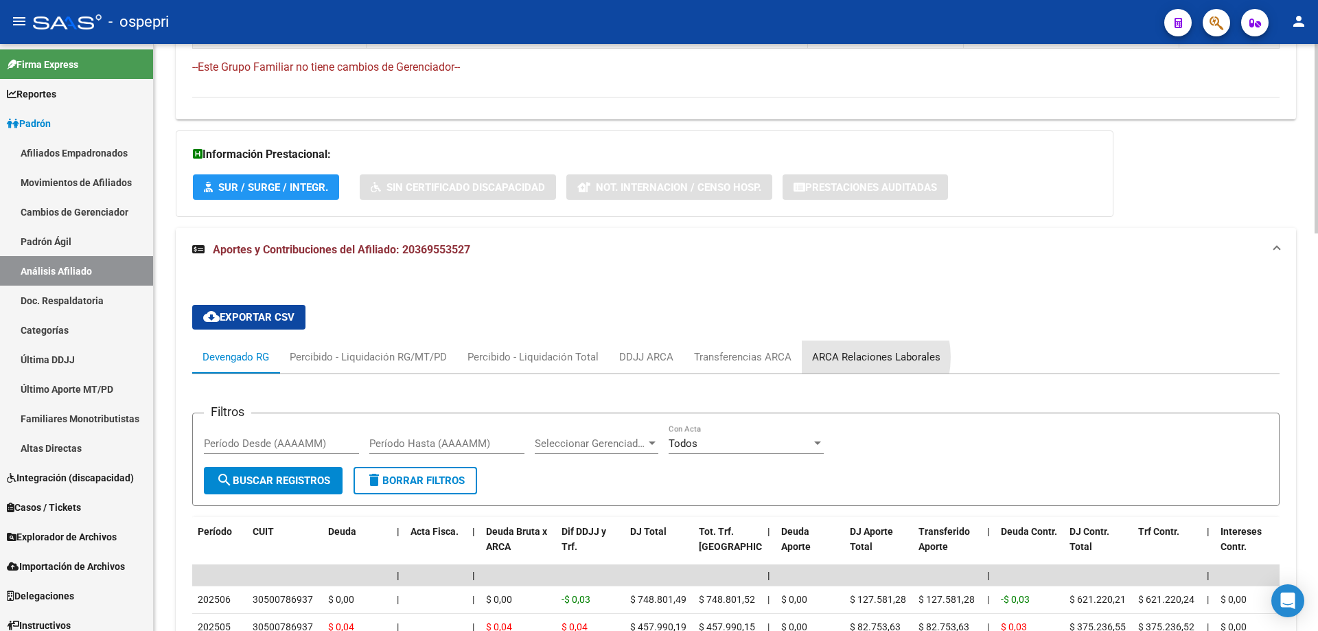
click at [854, 358] on div "ARCA Relaciones Laborales" at bounding box center [876, 356] width 128 height 15
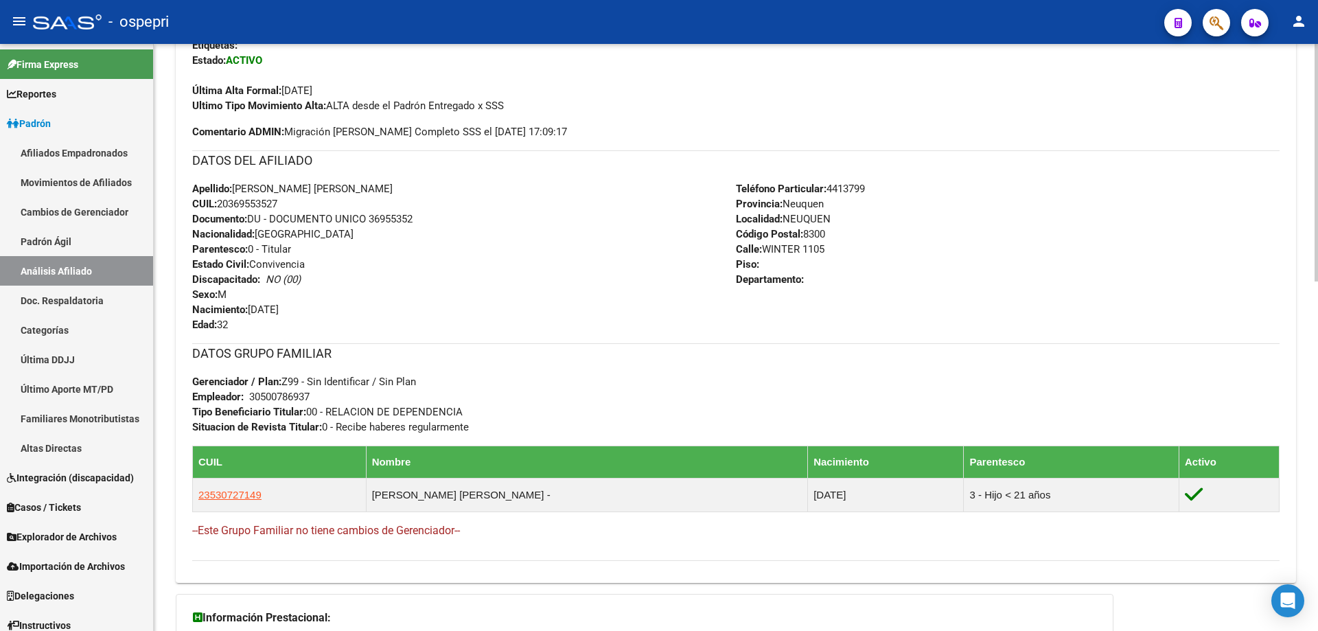
scroll to position [0, 0]
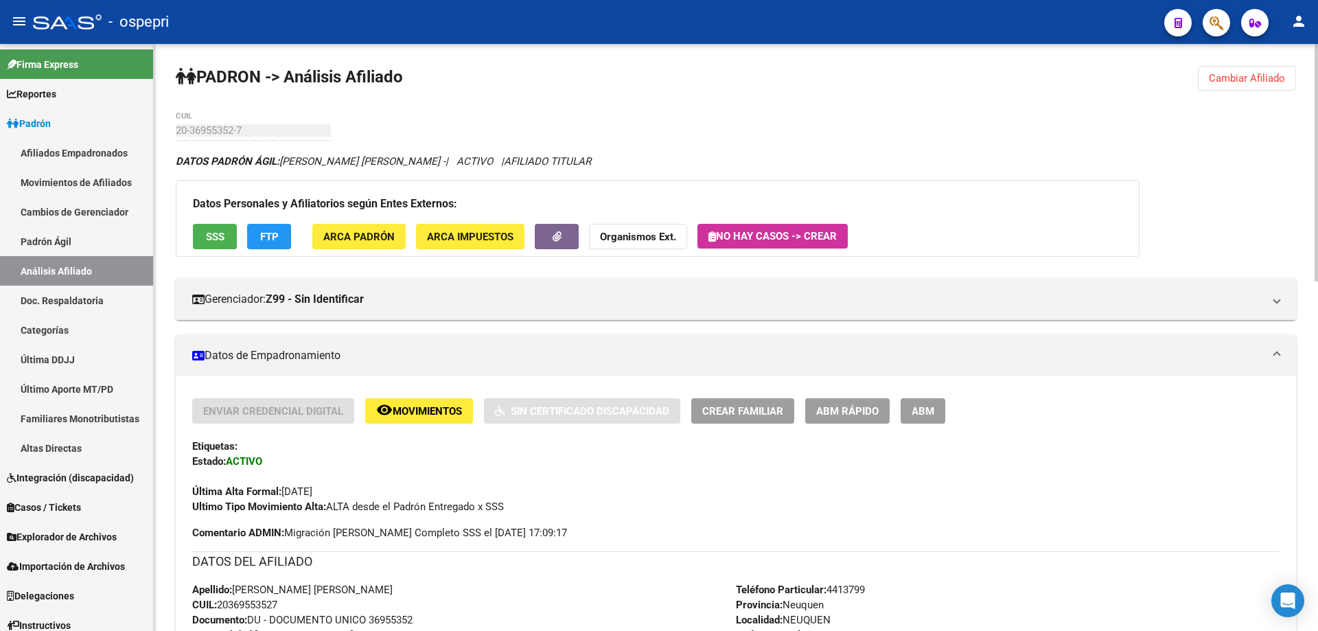
click at [1251, 80] on span "Cambiar Afiliado" at bounding box center [1247, 78] width 76 height 12
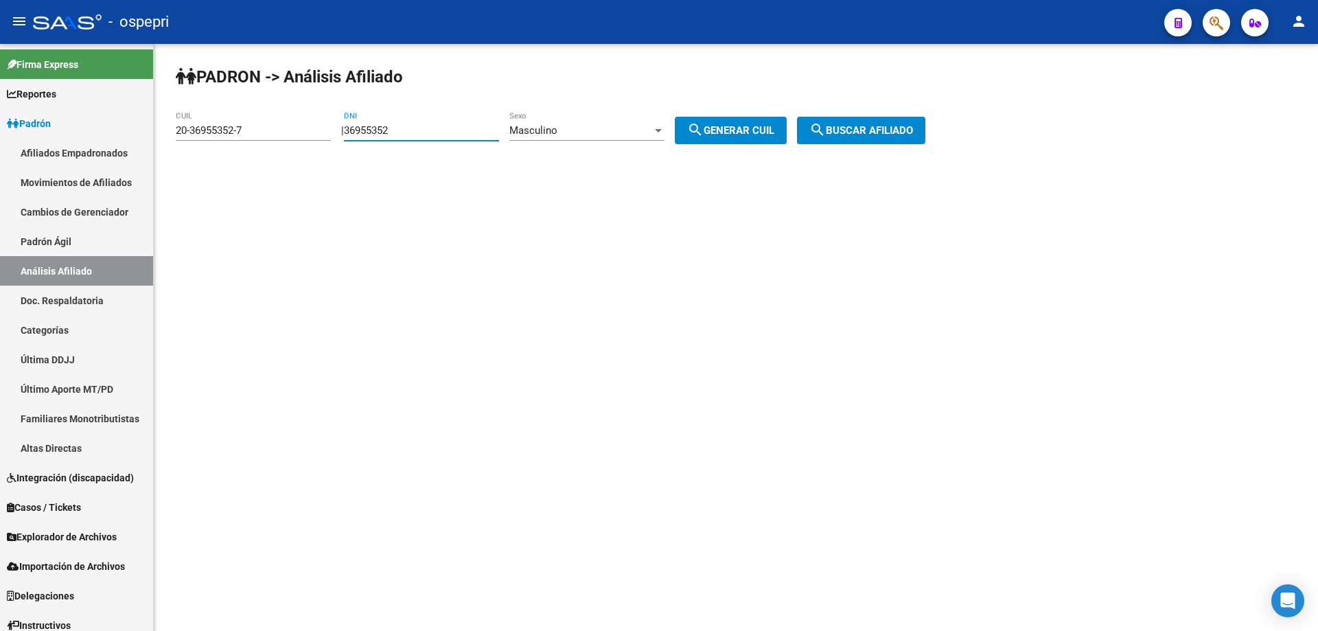
click at [376, 129] on input "36955352" at bounding box center [421, 130] width 155 height 12
click at [302, 136] on input "20-36955352-7" at bounding box center [253, 130] width 155 height 12
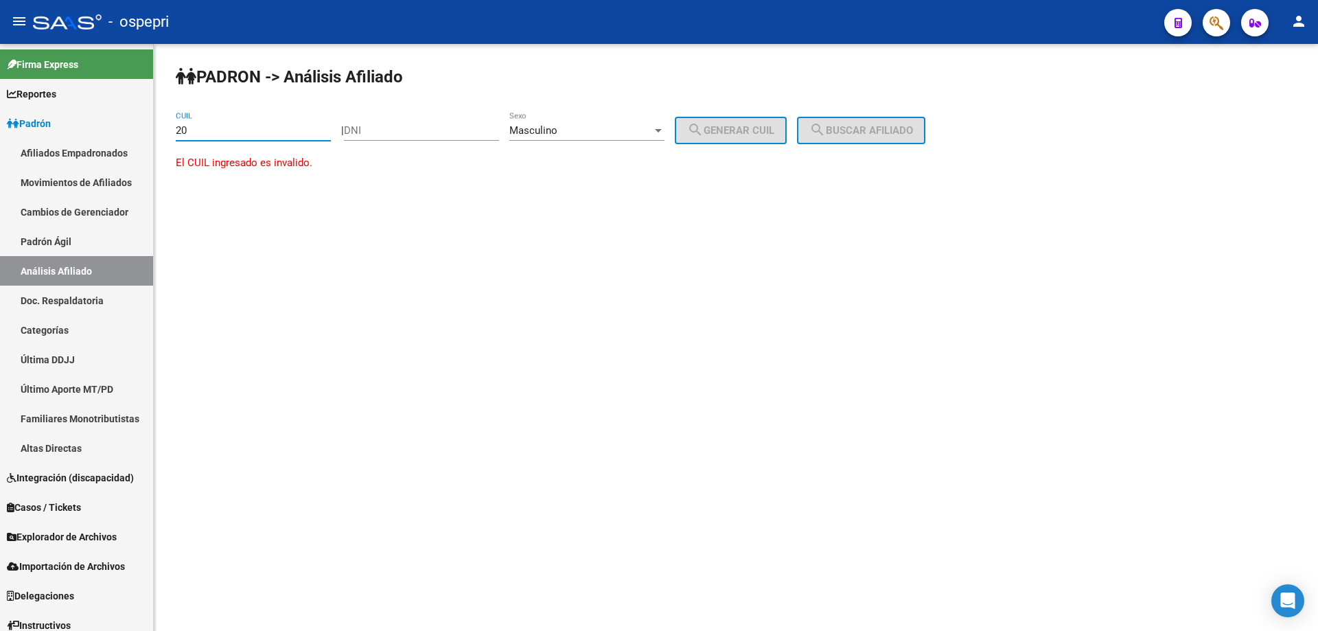
type input "2"
click at [652, 130] on div "Masculino" at bounding box center [580, 130] width 143 height 12
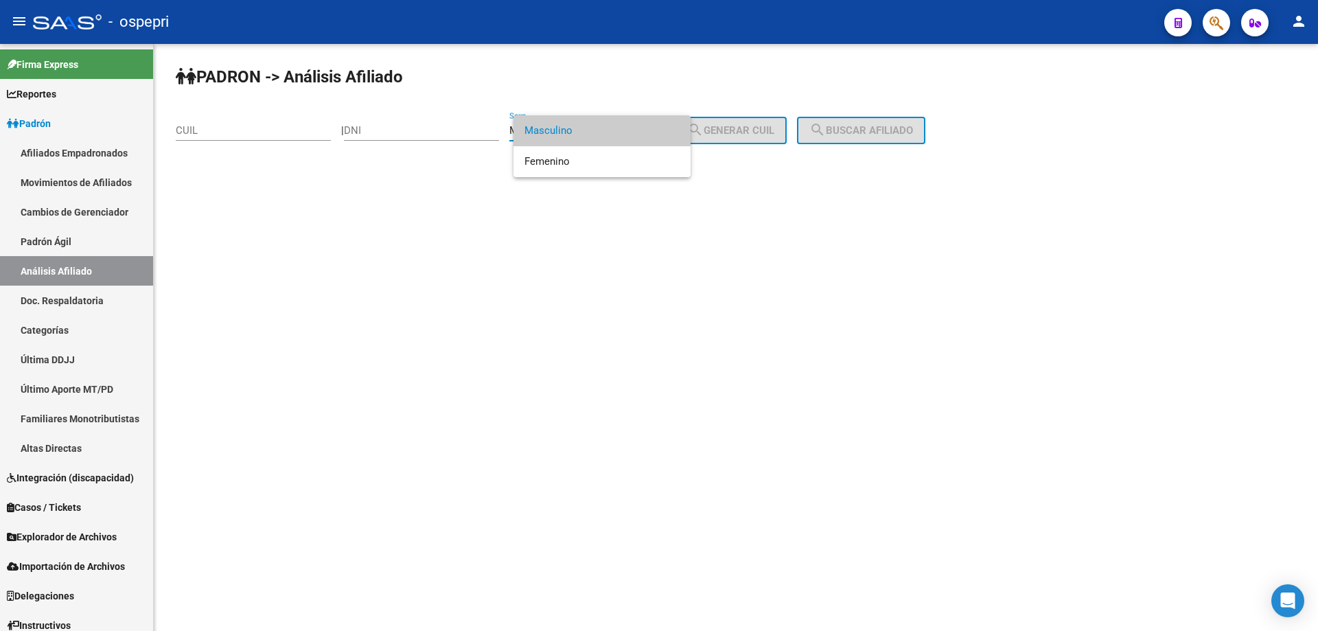
click at [593, 265] on div at bounding box center [659, 315] width 1318 height 631
paste input "36955267"
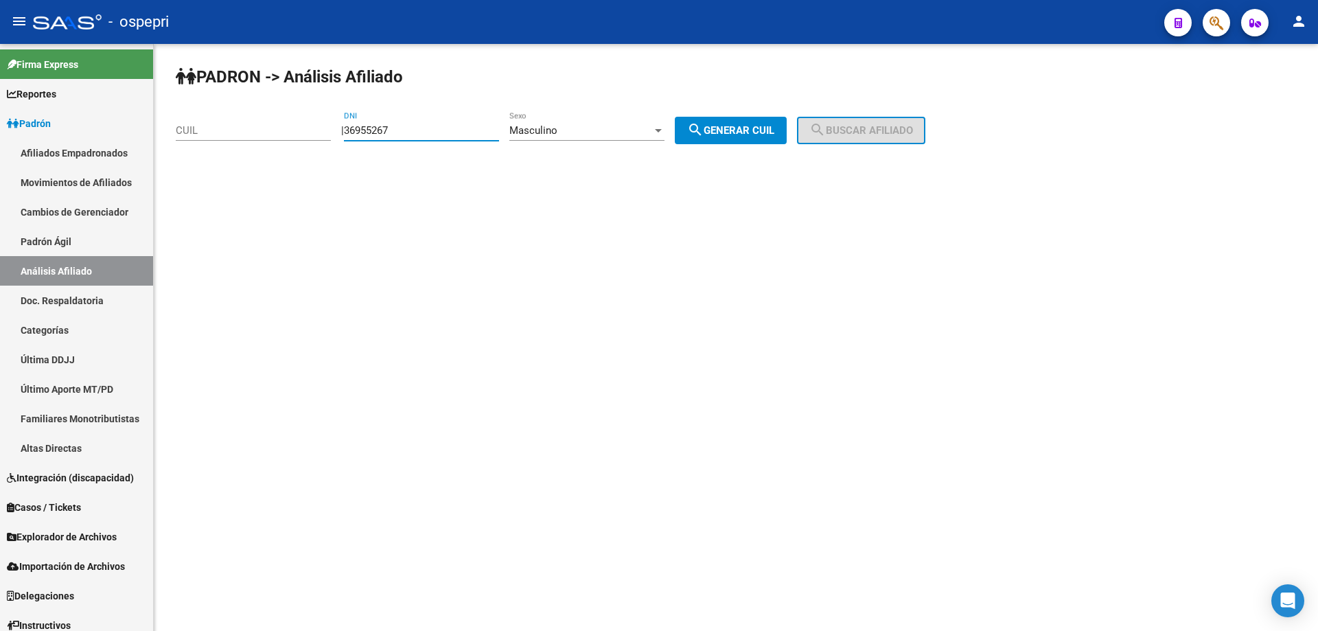
type input "36955267"
click at [774, 133] on span "search Generar CUIL" at bounding box center [730, 130] width 87 height 12
type input "20-36955267-9"
click at [866, 126] on span "search Buscar afiliado" at bounding box center [861, 130] width 104 height 12
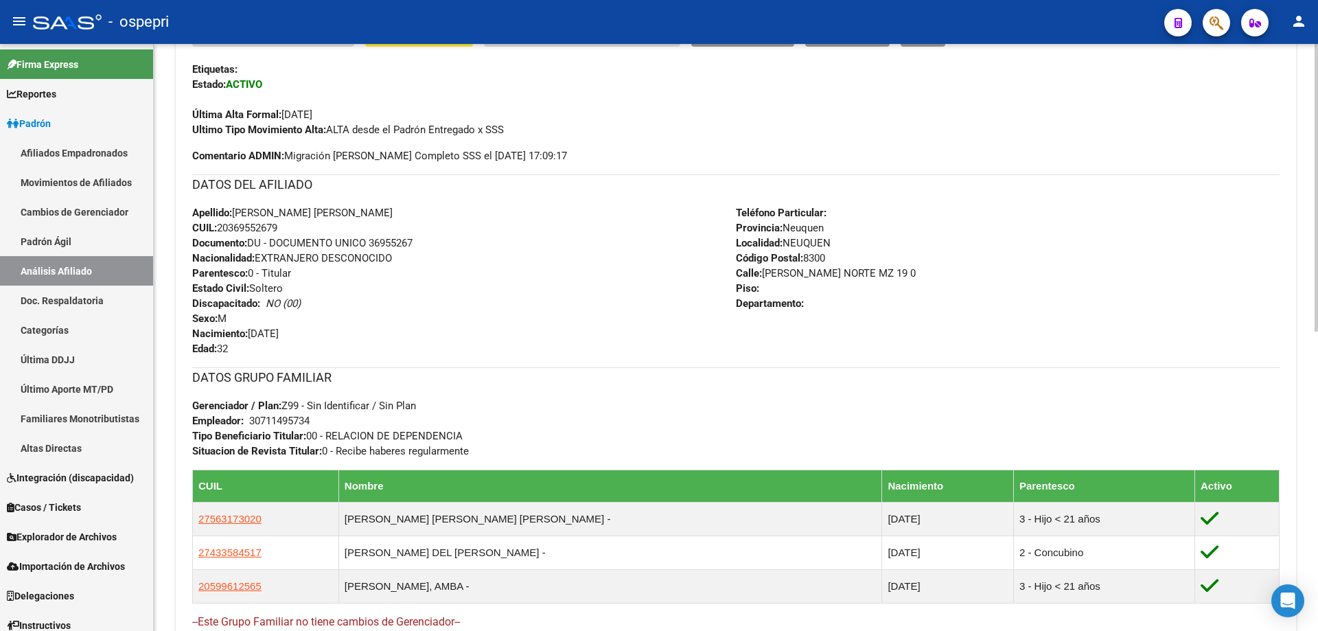
scroll to position [610, 0]
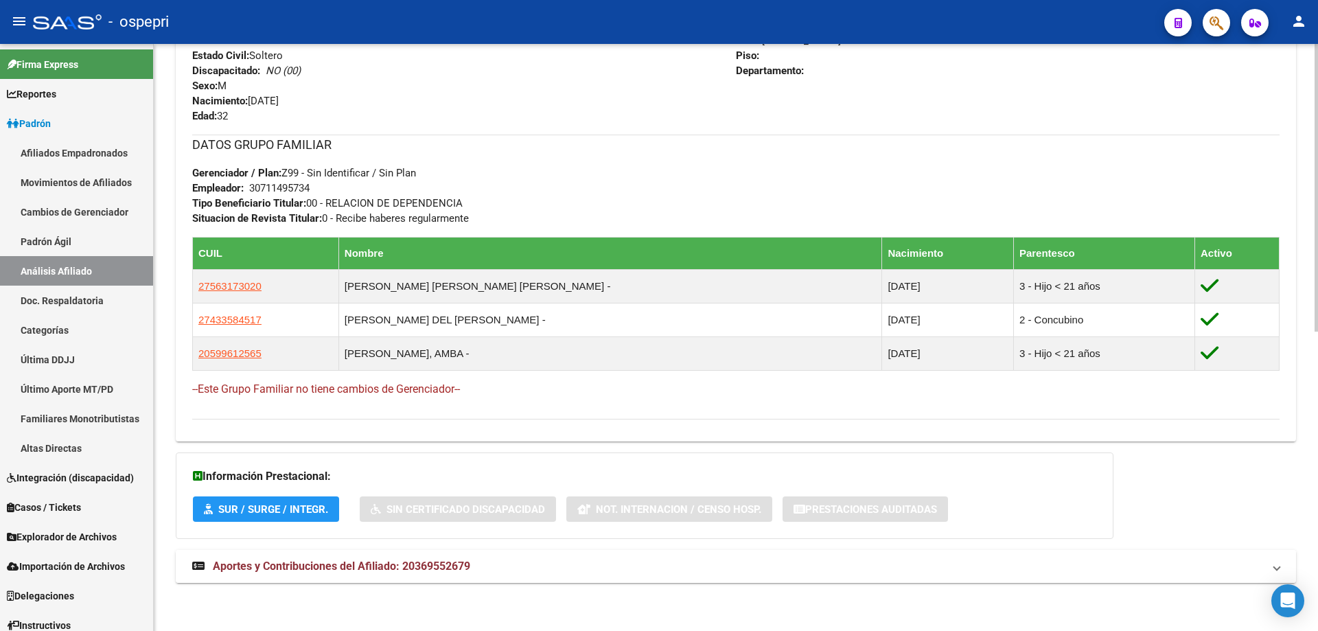
click at [376, 582] on mat-expansion-panel-header "Aportes y Contribuciones del Afiliado: 20369552679" at bounding box center [736, 566] width 1120 height 33
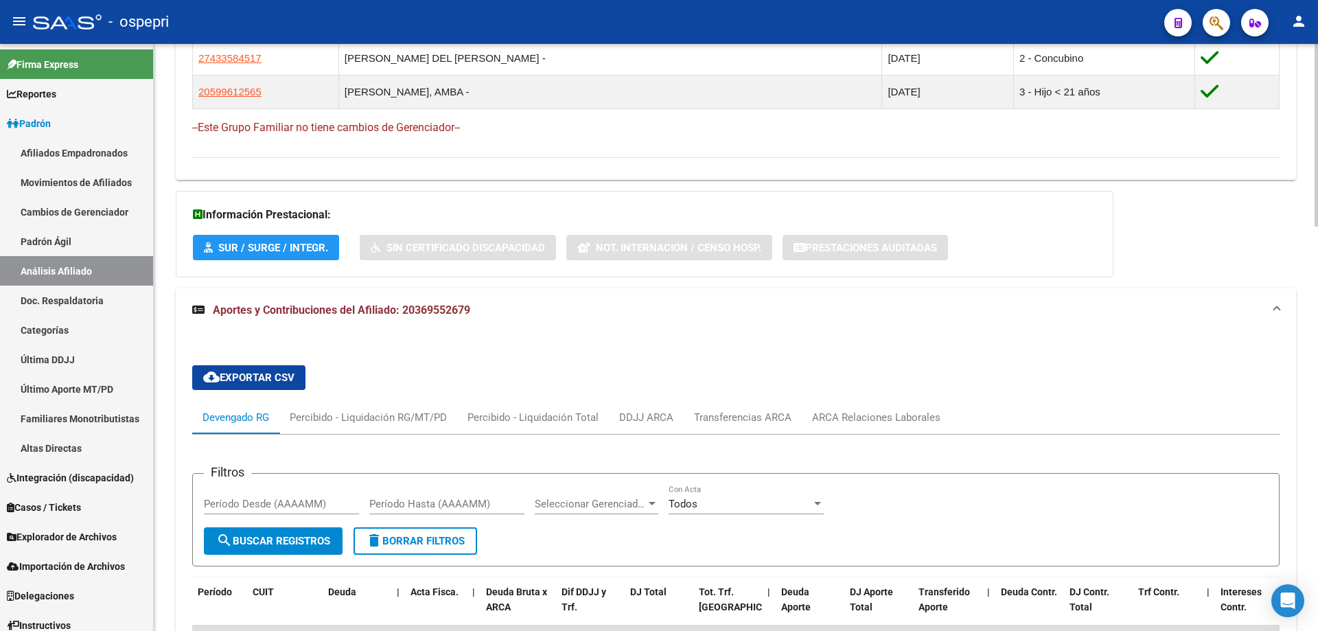
scroll to position [1159, 0]
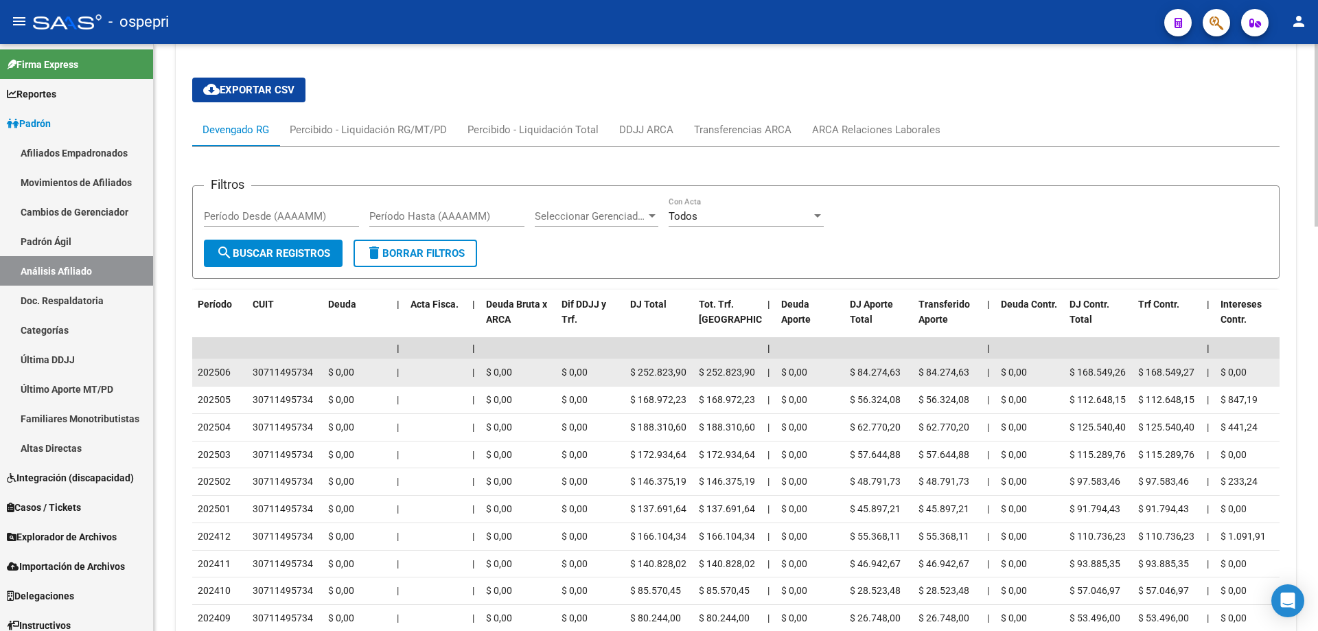
click at [297, 377] on div "30711495734" at bounding box center [283, 372] width 60 height 16
copy div "30711495734"
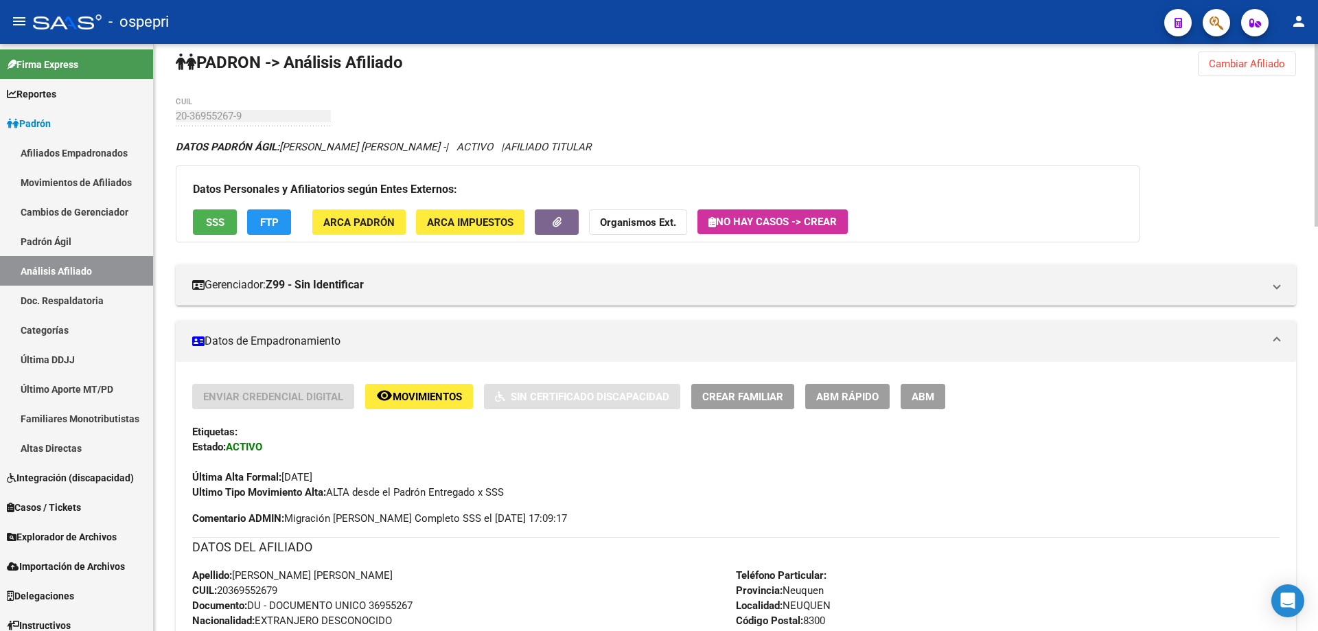
scroll to position [0, 0]
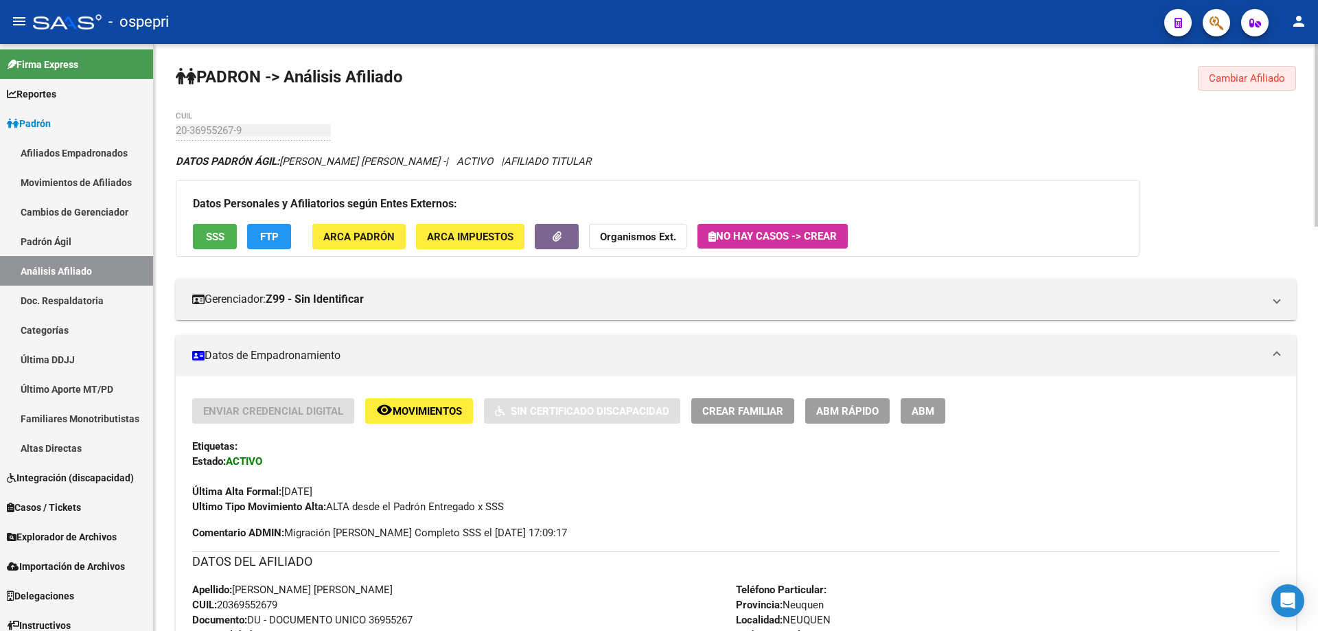
click at [1223, 80] on span "Cambiar Afiliado" at bounding box center [1247, 78] width 76 height 12
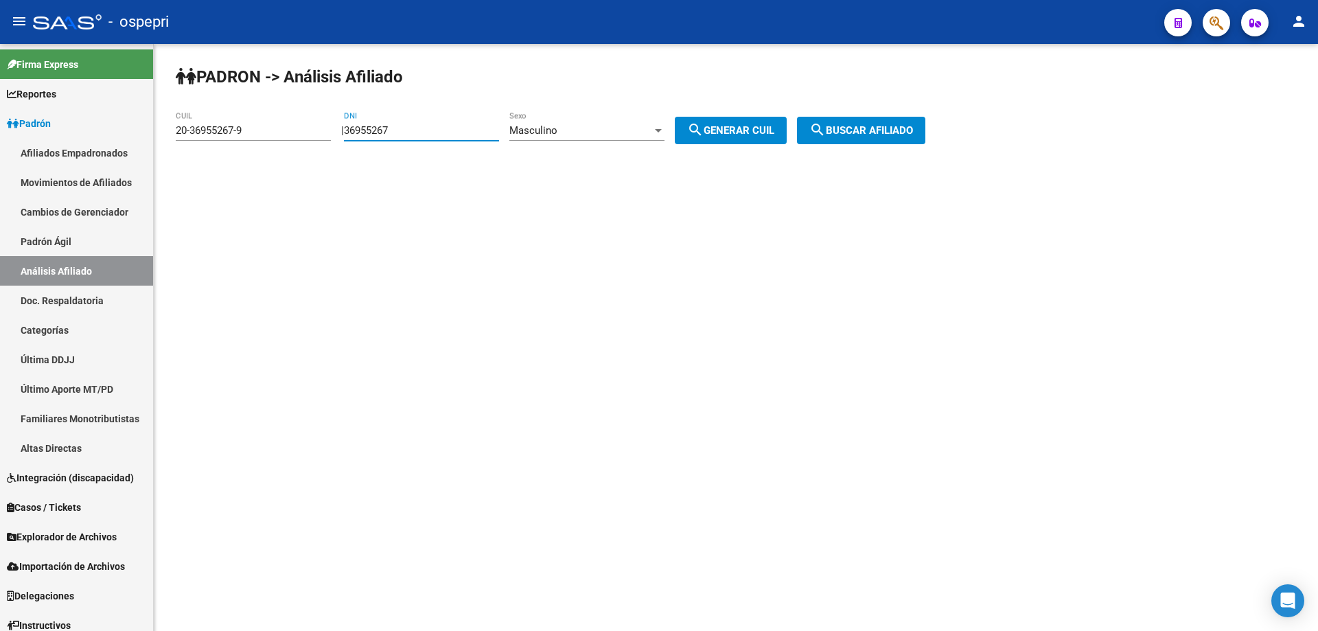
click at [396, 132] on input "36955267" at bounding box center [421, 130] width 155 height 12
paste input "841936"
type input "36841936"
click at [769, 124] on button "search Generar CUIL" at bounding box center [731, 130] width 112 height 27
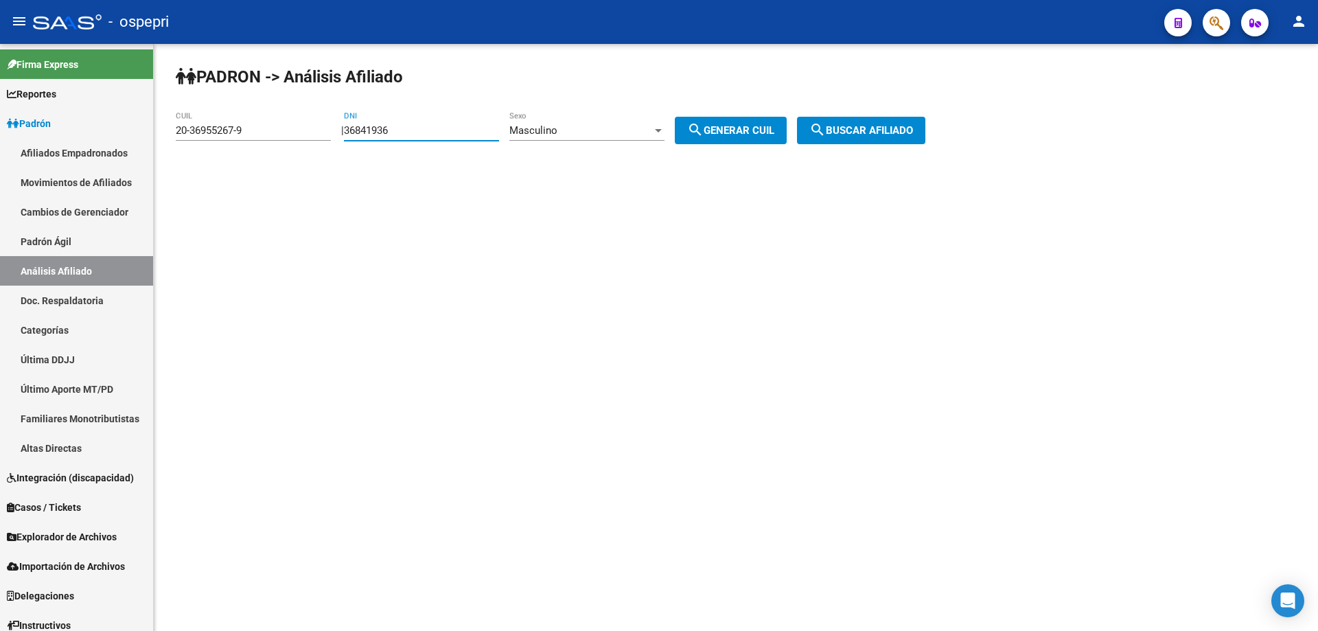
type input "20-36841936-3"
click at [826, 128] on mat-icon "search" at bounding box center [817, 129] width 16 height 16
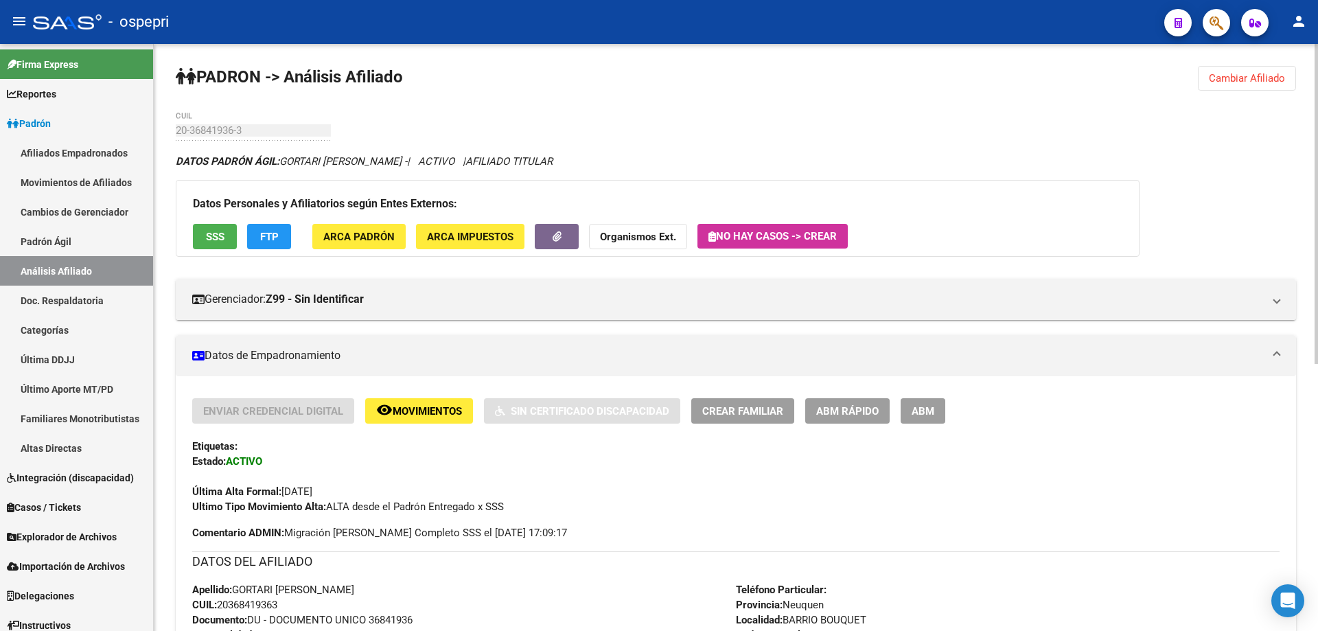
scroll to position [491, 0]
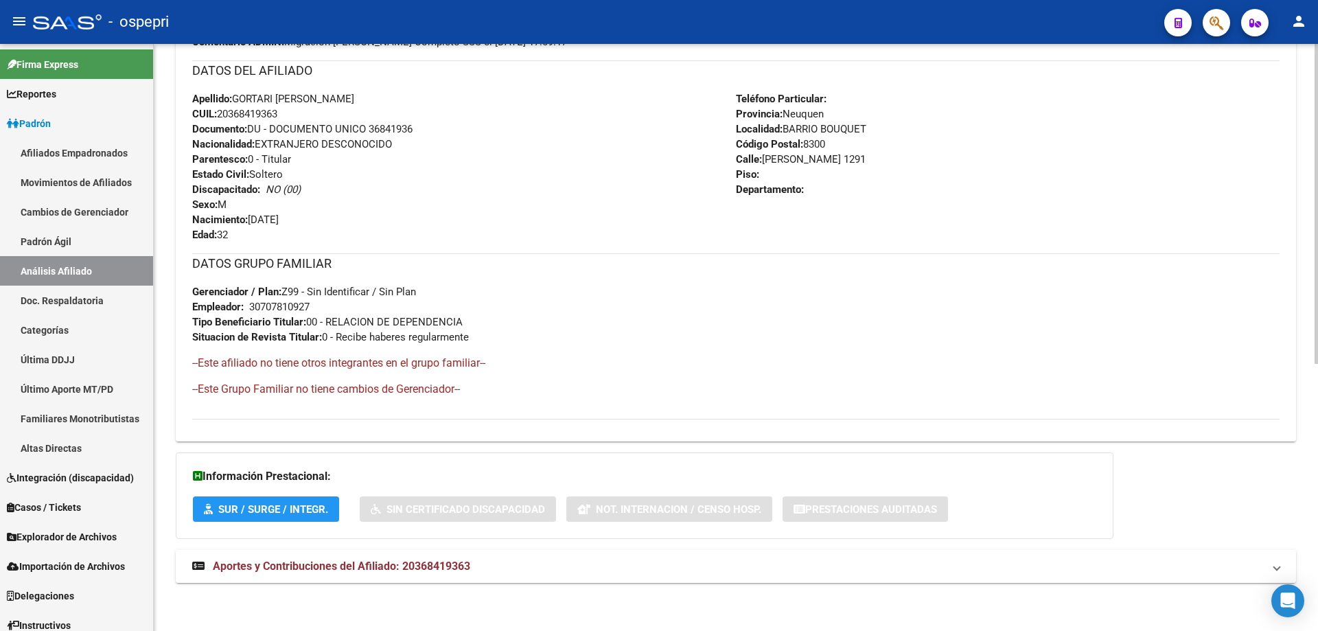
click at [436, 574] on mat-expansion-panel-header "Aportes y Contribuciones del Afiliado: 20368419363" at bounding box center [736, 566] width 1120 height 33
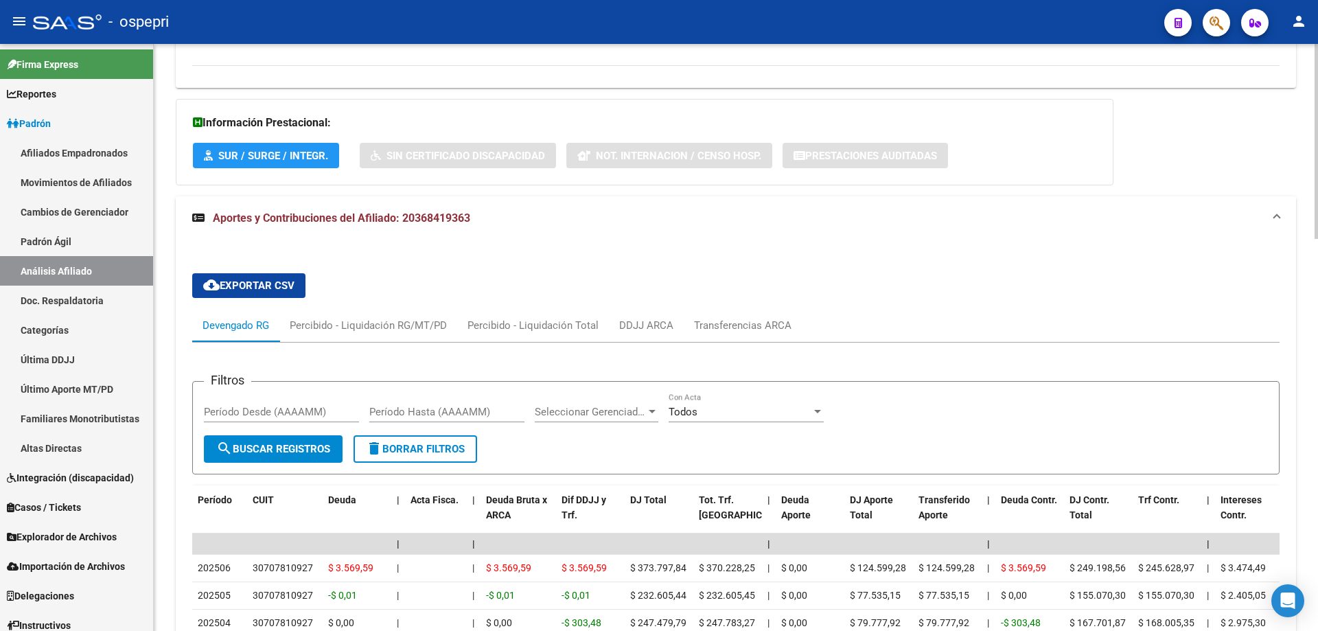
scroll to position [1028, 0]
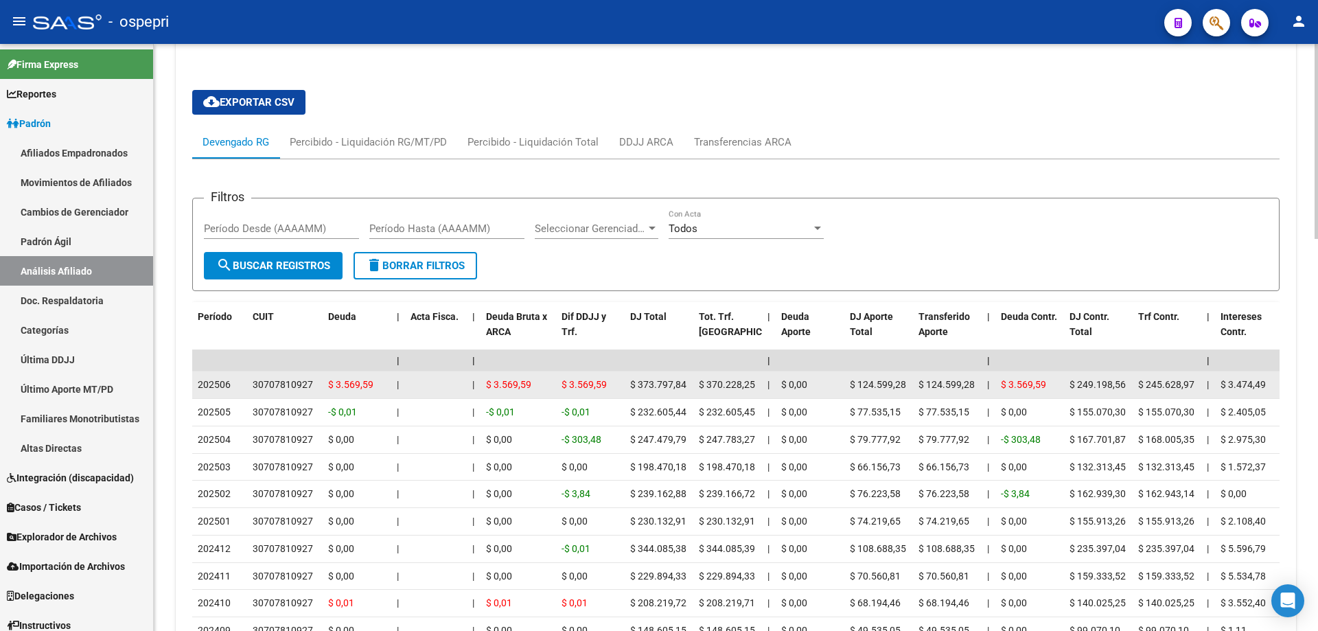
click at [280, 384] on div "30707810927" at bounding box center [283, 385] width 60 height 16
copy div "30707810927"
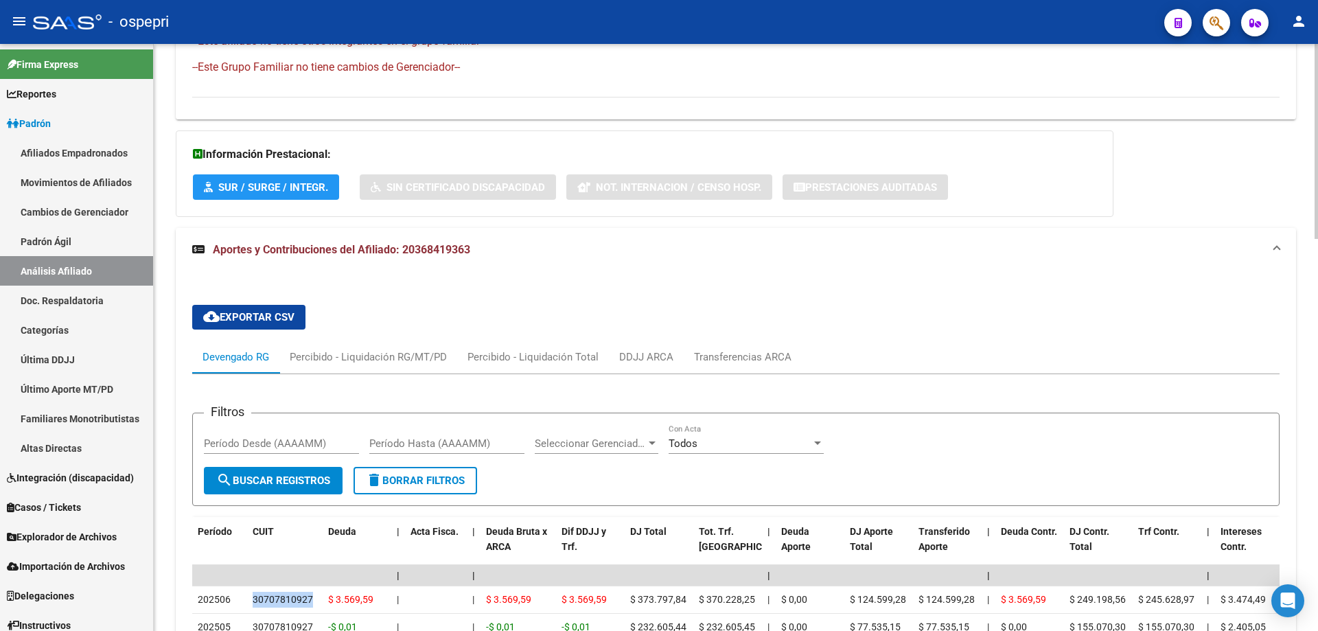
scroll to position [0, 0]
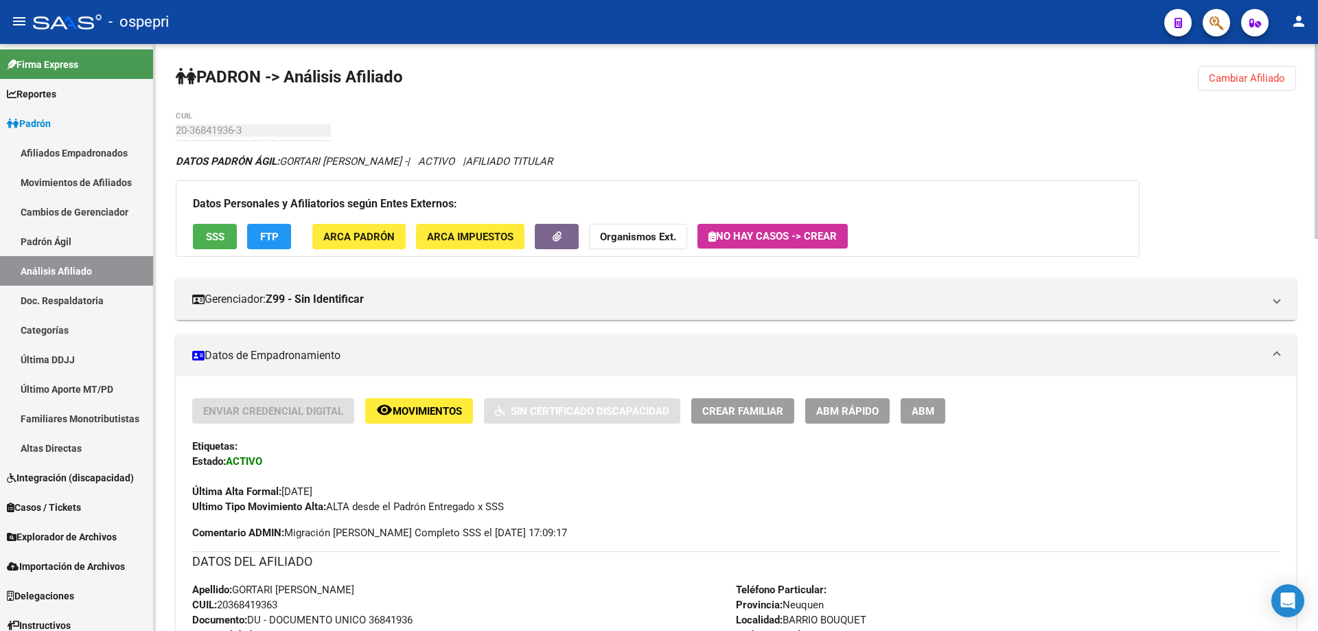
click at [1266, 80] on span "Cambiar Afiliado" at bounding box center [1247, 78] width 76 height 12
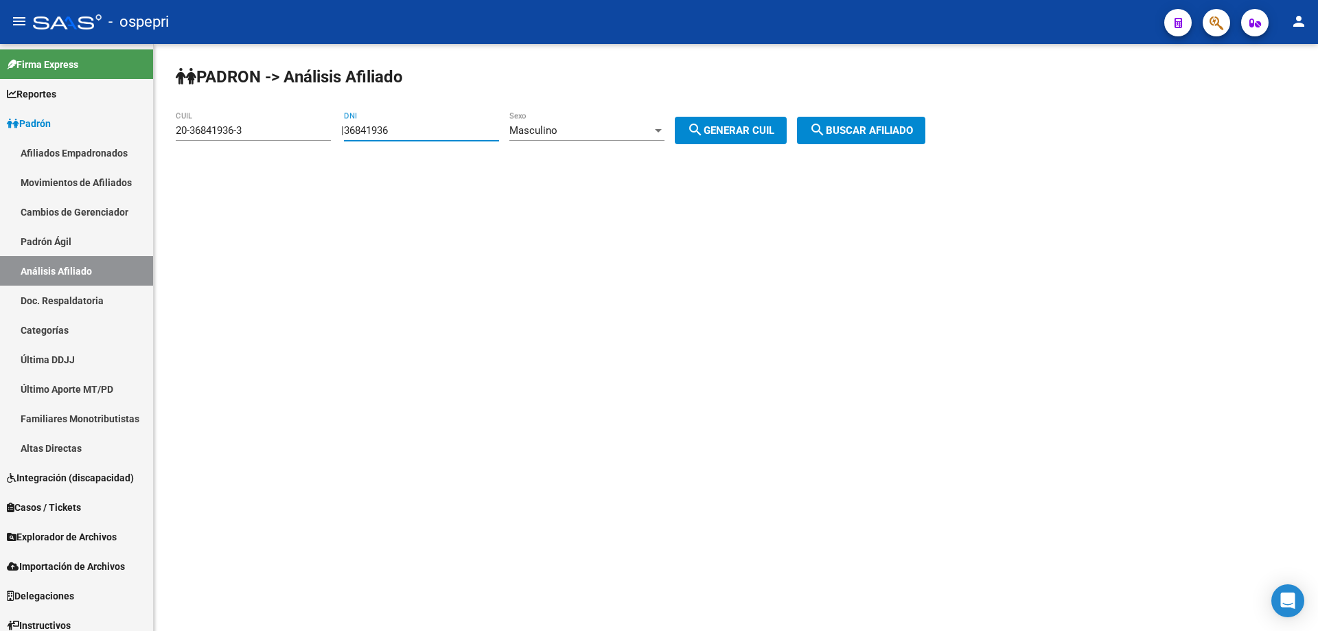
click at [389, 125] on input "36841936" at bounding box center [421, 130] width 155 height 12
paste input "867"
type input "36841867"
click at [767, 125] on span "search Generar CUIL" at bounding box center [730, 130] width 87 height 12
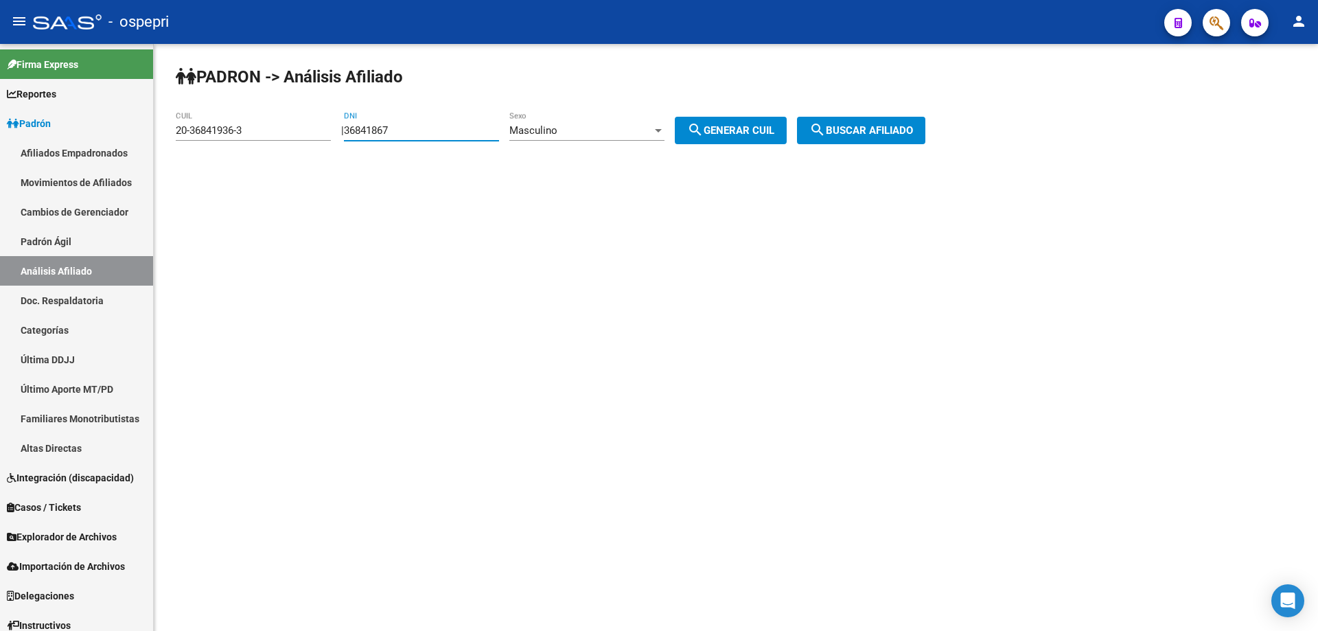
type input "20-36841867-7"
click at [907, 126] on span "search Buscar afiliado" at bounding box center [861, 130] width 104 height 12
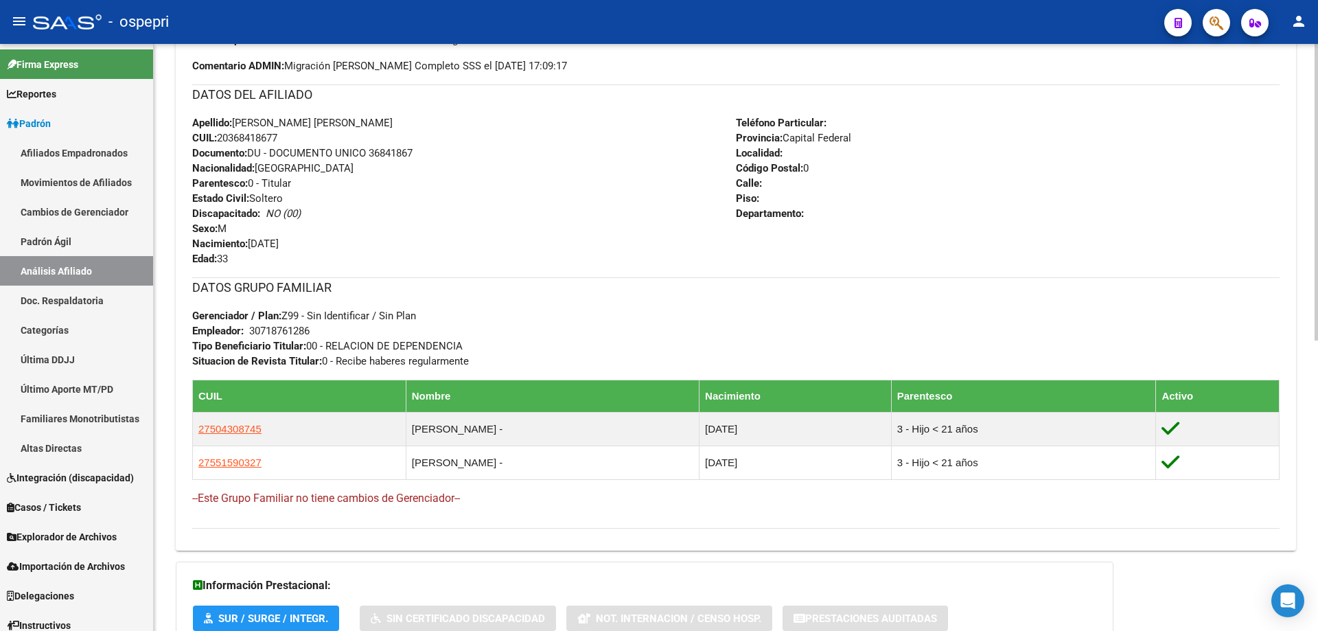
scroll to position [576, 0]
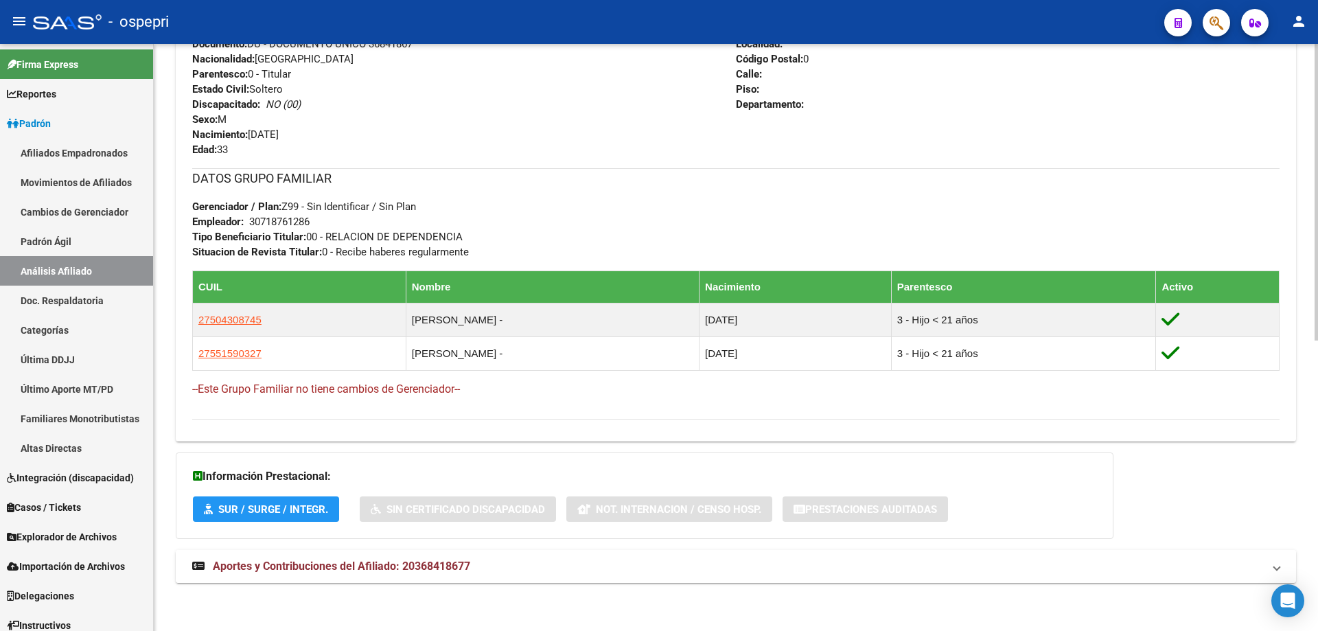
click at [384, 559] on span "Aportes y Contribuciones del Afiliado: 20368418677" at bounding box center [341, 565] width 257 height 13
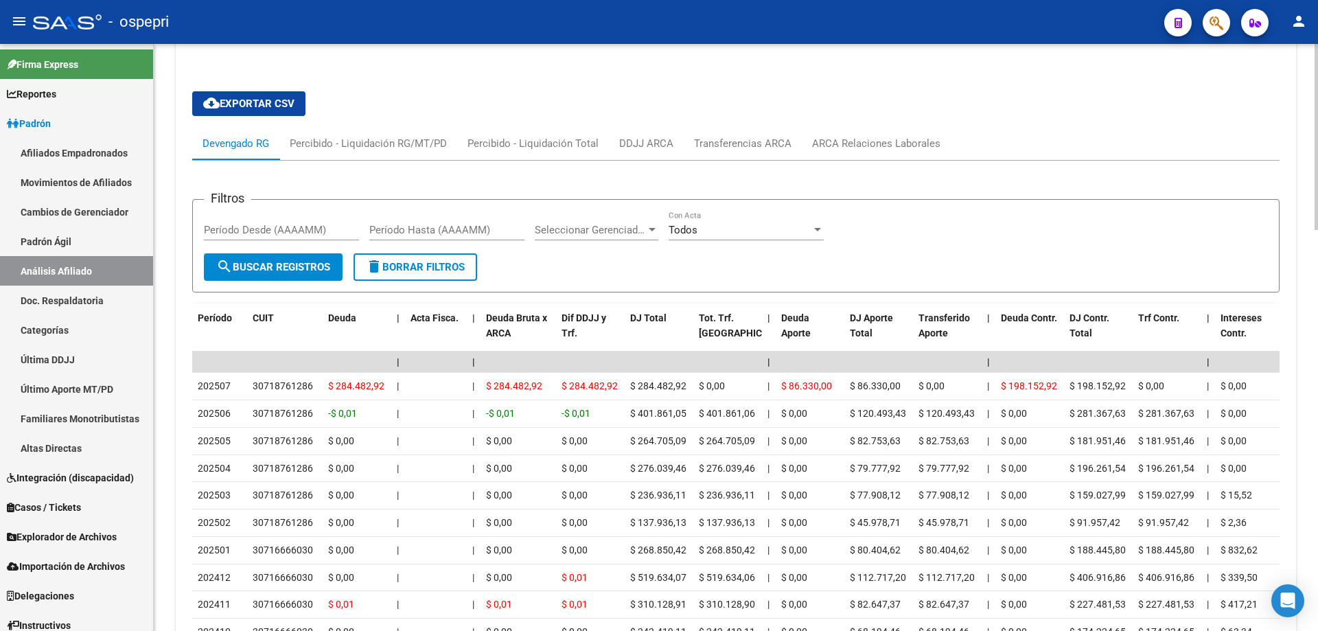
scroll to position [1113, 0]
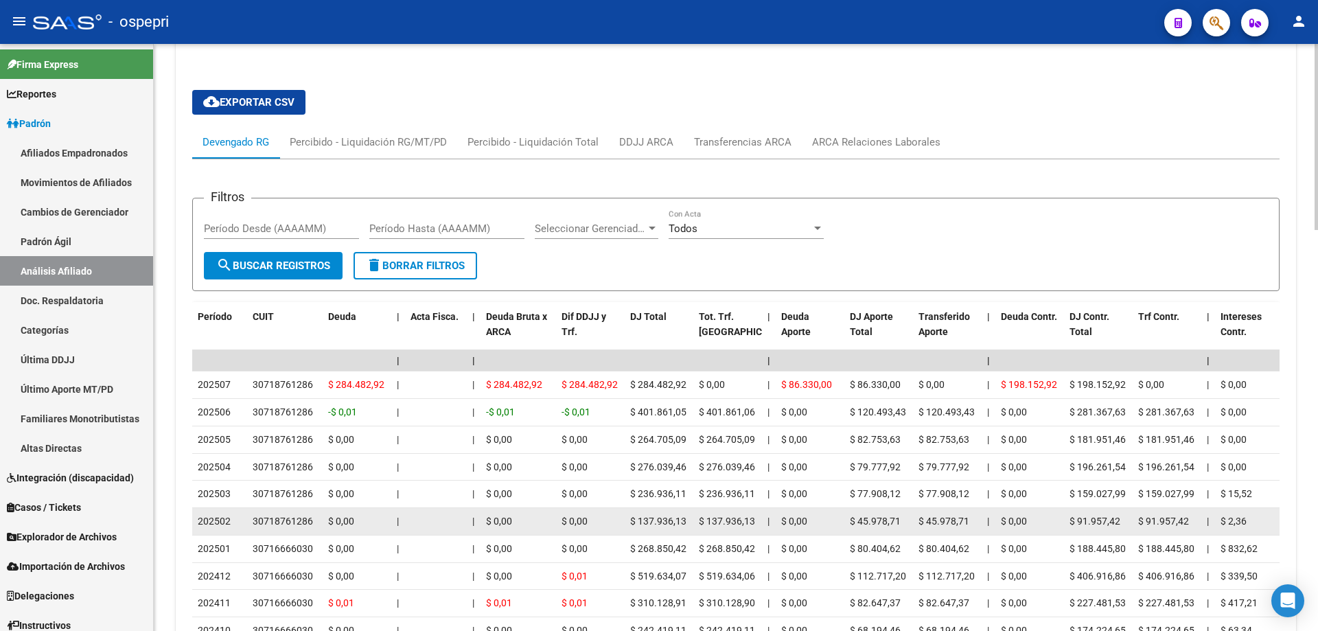
click at [285, 526] on div "30718761286" at bounding box center [283, 521] width 60 height 16
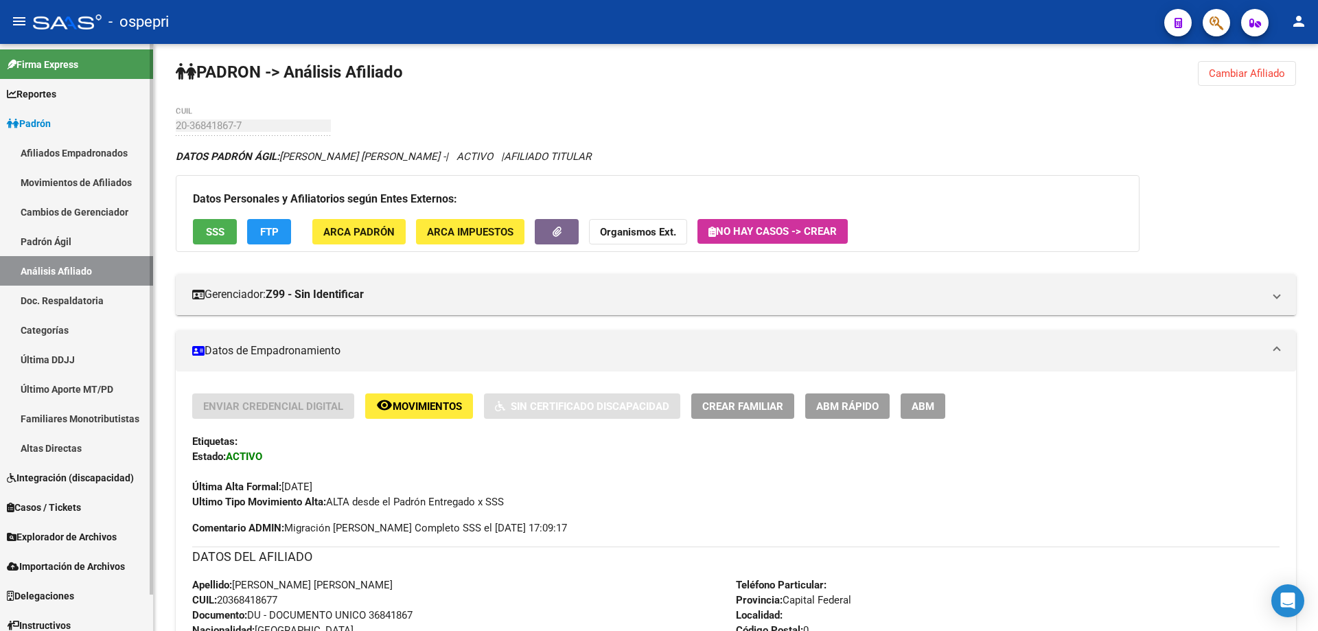
scroll to position [0, 0]
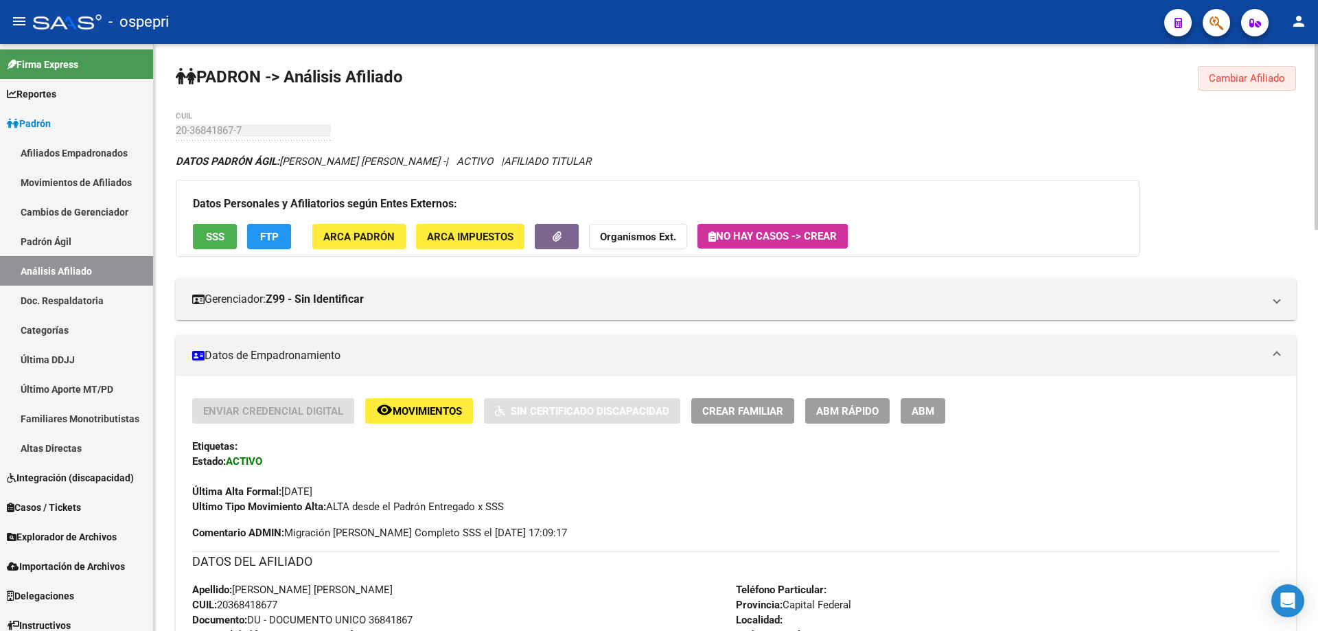
click at [1264, 80] on span "Cambiar Afiliado" at bounding box center [1247, 78] width 76 height 12
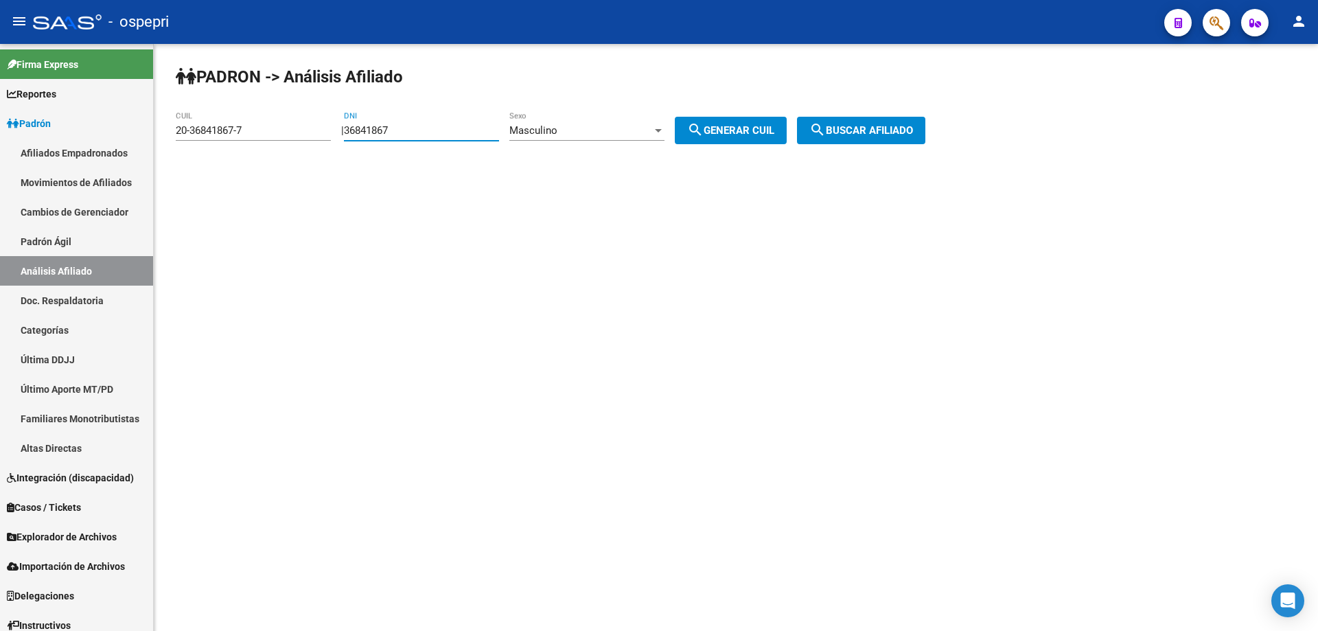
click at [426, 130] on input "36841867" at bounding box center [421, 130] width 155 height 12
paste input "083"
type input "36840837"
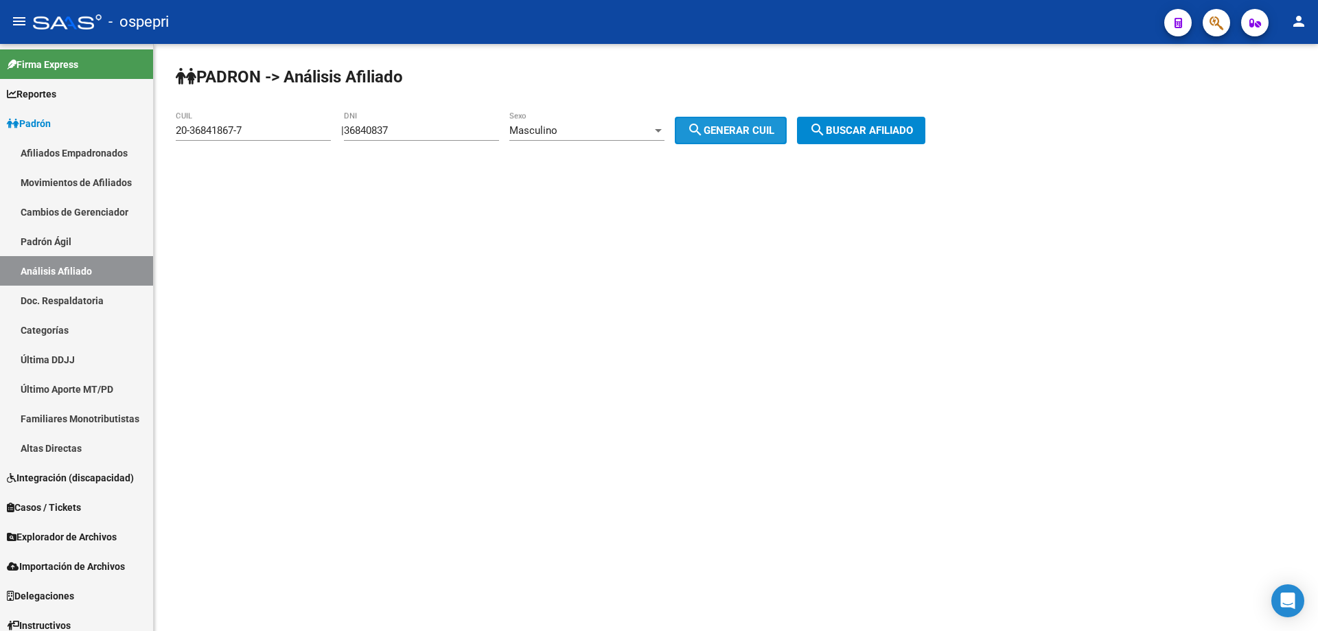
drag, startPoint x: 751, startPoint y: 127, endPoint x: 769, endPoint y: 128, distance: 17.9
click at [757, 128] on span "search Generar CUIL" at bounding box center [730, 130] width 87 height 12
type input "23-36840837-9"
drag, startPoint x: 779, startPoint y: 132, endPoint x: 837, endPoint y: 132, distance: 58.3
click at [774, 132] on span "search Generar CUIL" at bounding box center [730, 130] width 87 height 12
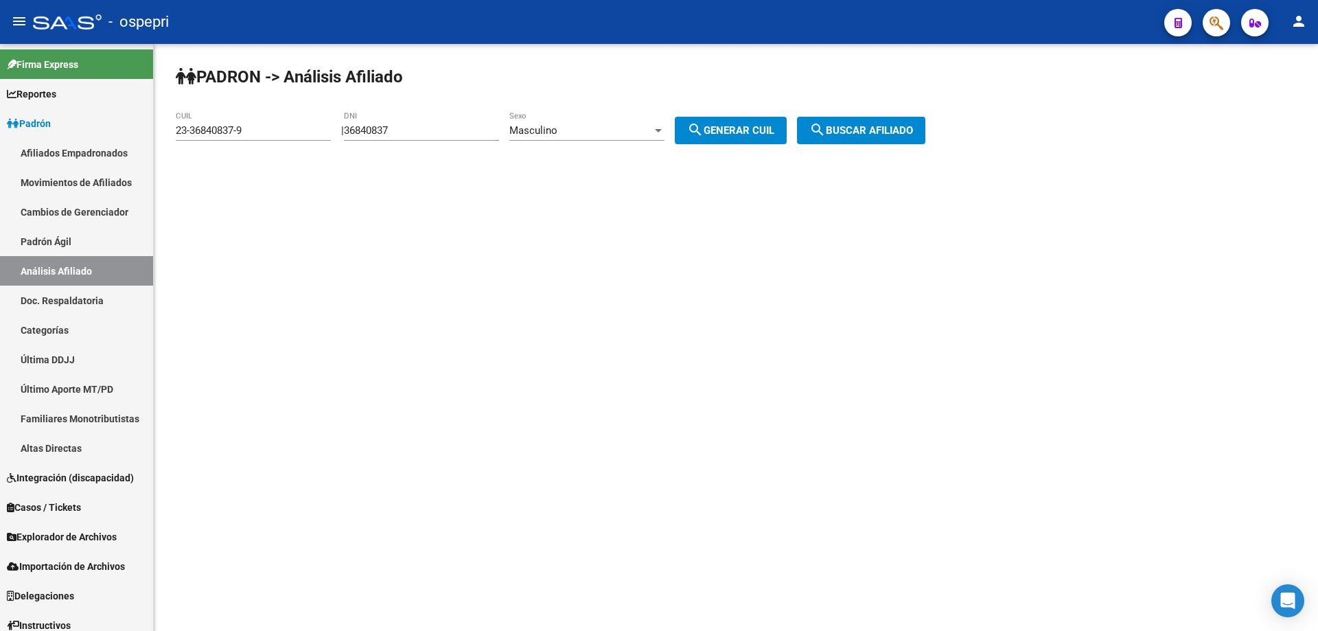
click at [867, 130] on span "search Buscar afiliado" at bounding box center [861, 130] width 104 height 12
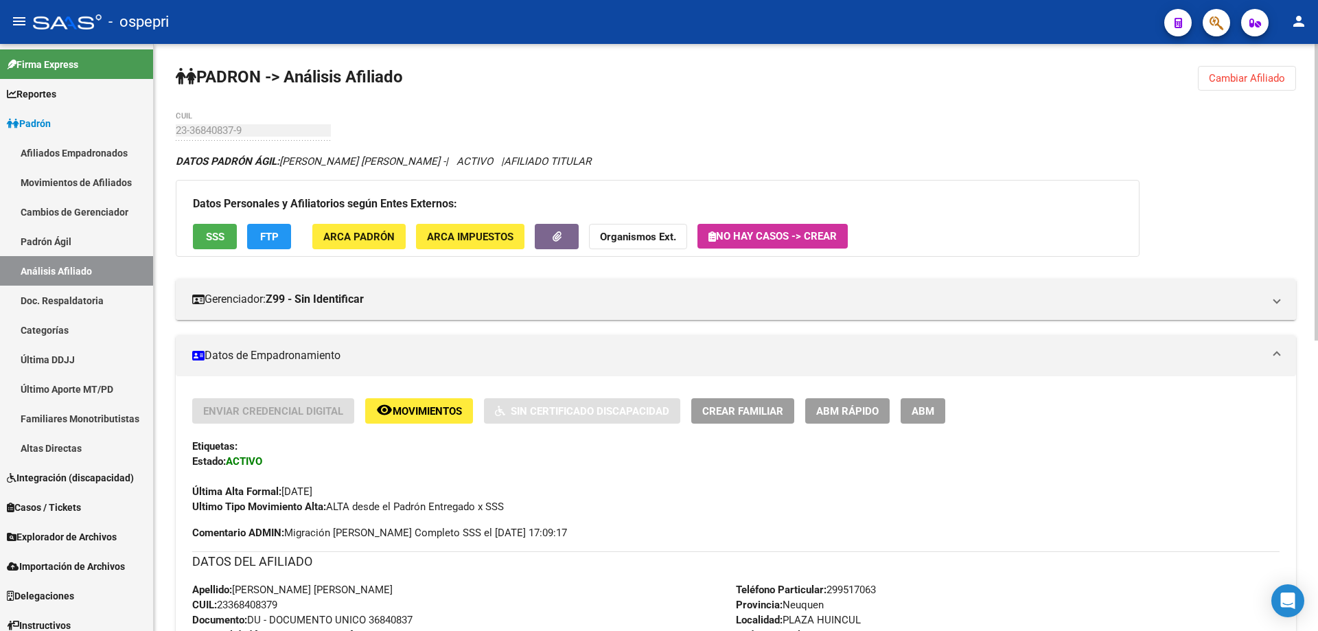
scroll to position [576, 0]
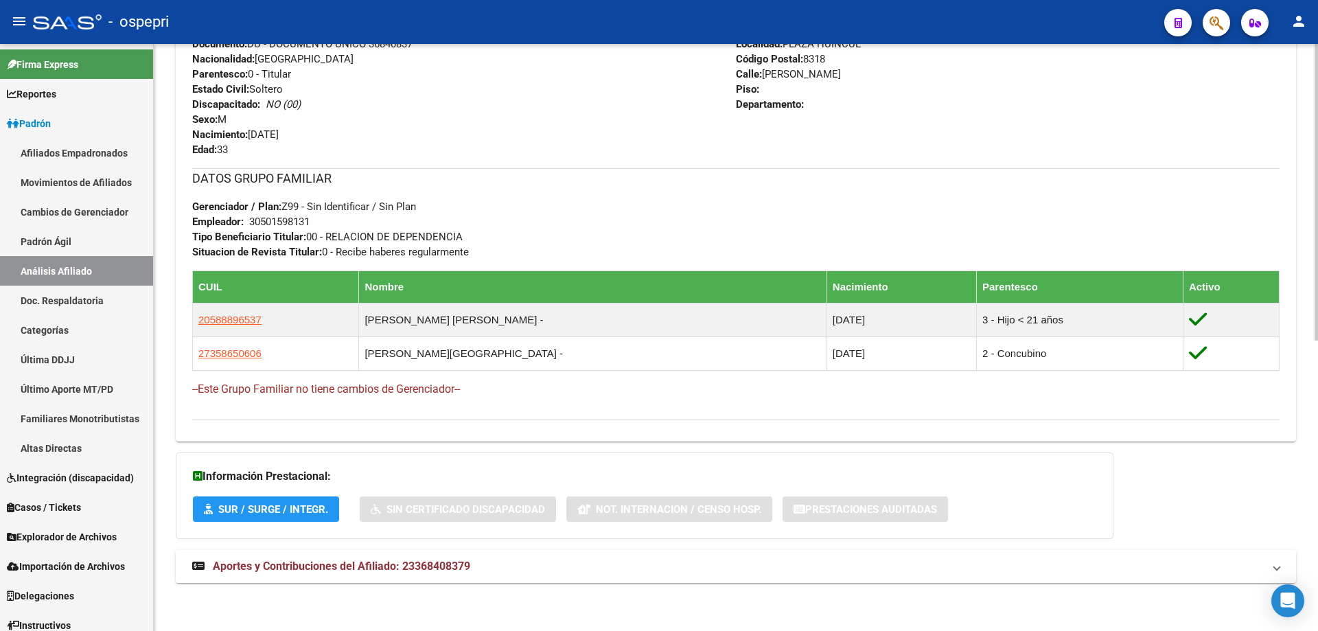
click at [325, 574] on mat-expansion-panel-header "Aportes y Contribuciones del Afiliado: 23368408379" at bounding box center [736, 566] width 1120 height 33
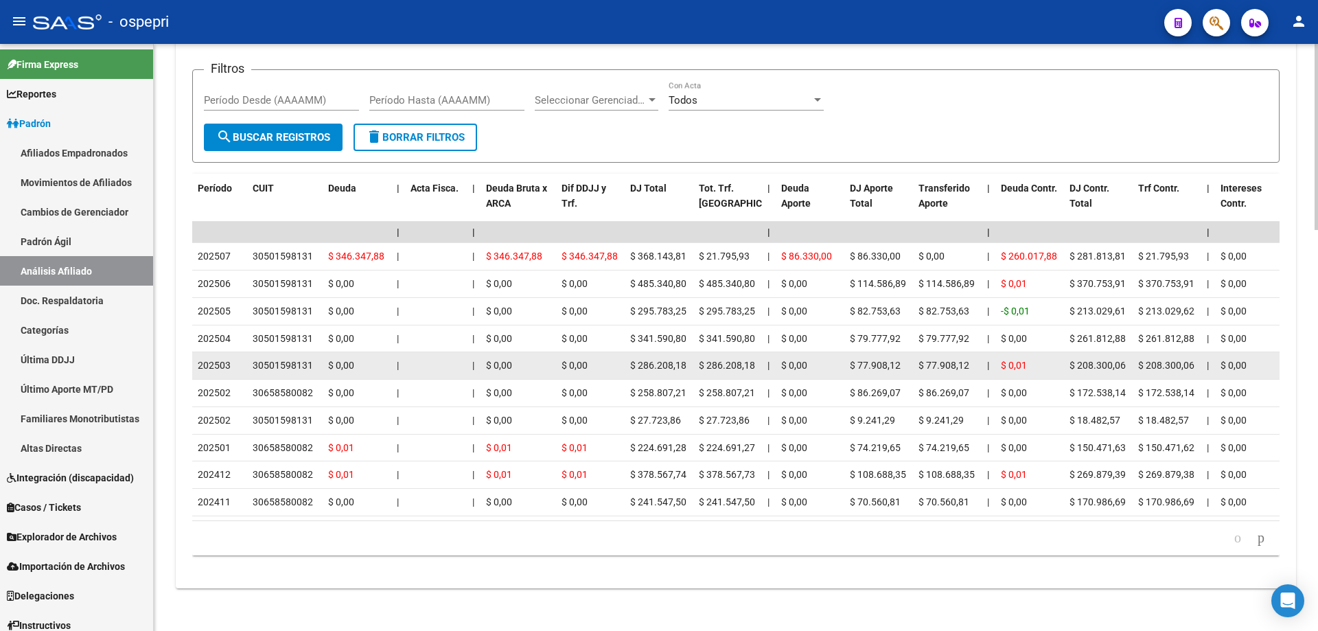
scroll to position [1264, 0]
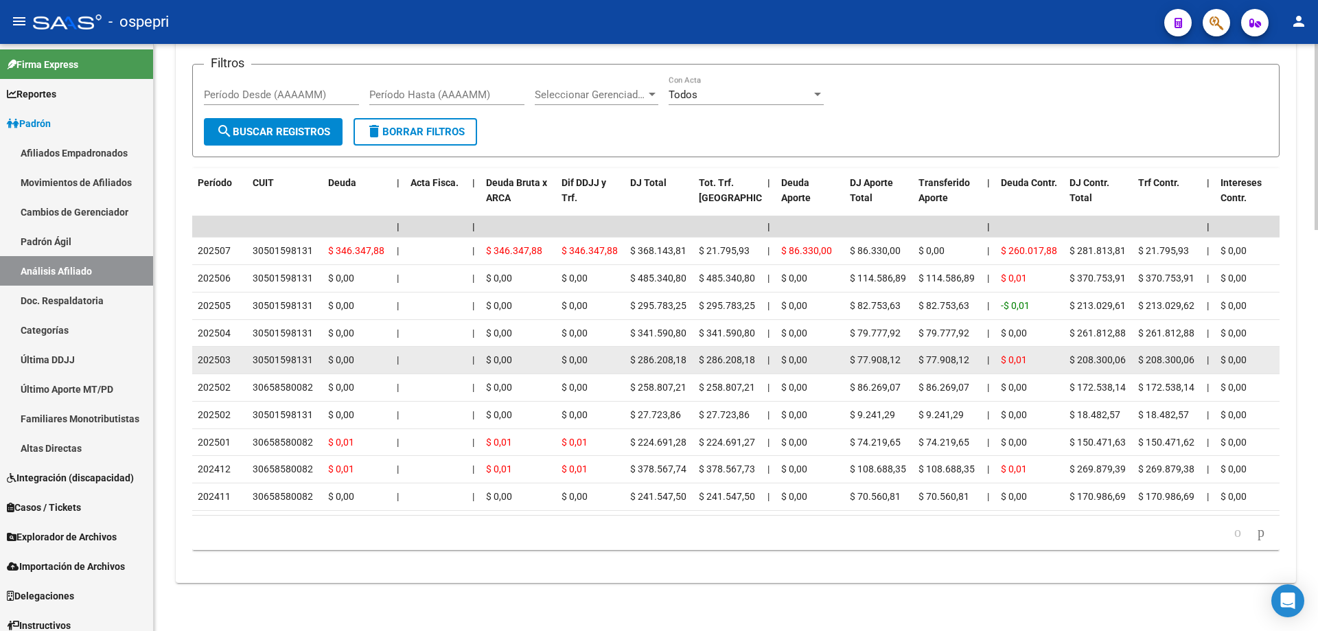
click at [286, 352] on div "30501598131" at bounding box center [283, 360] width 60 height 16
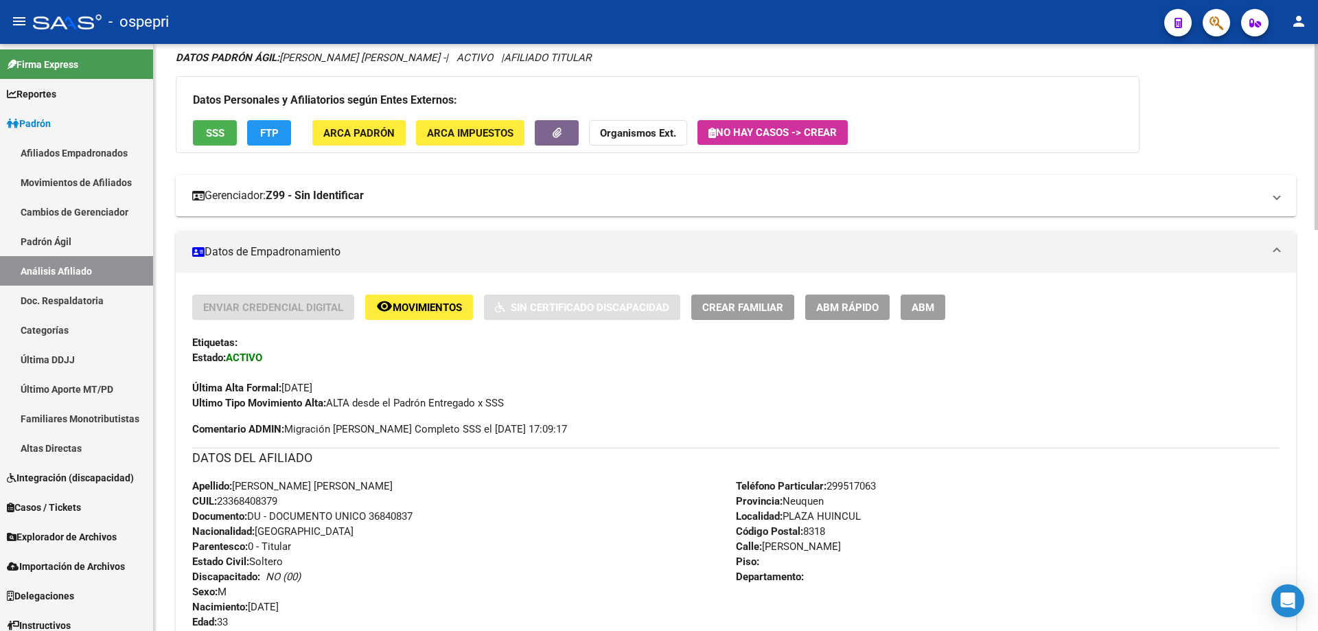
scroll to position [0, 0]
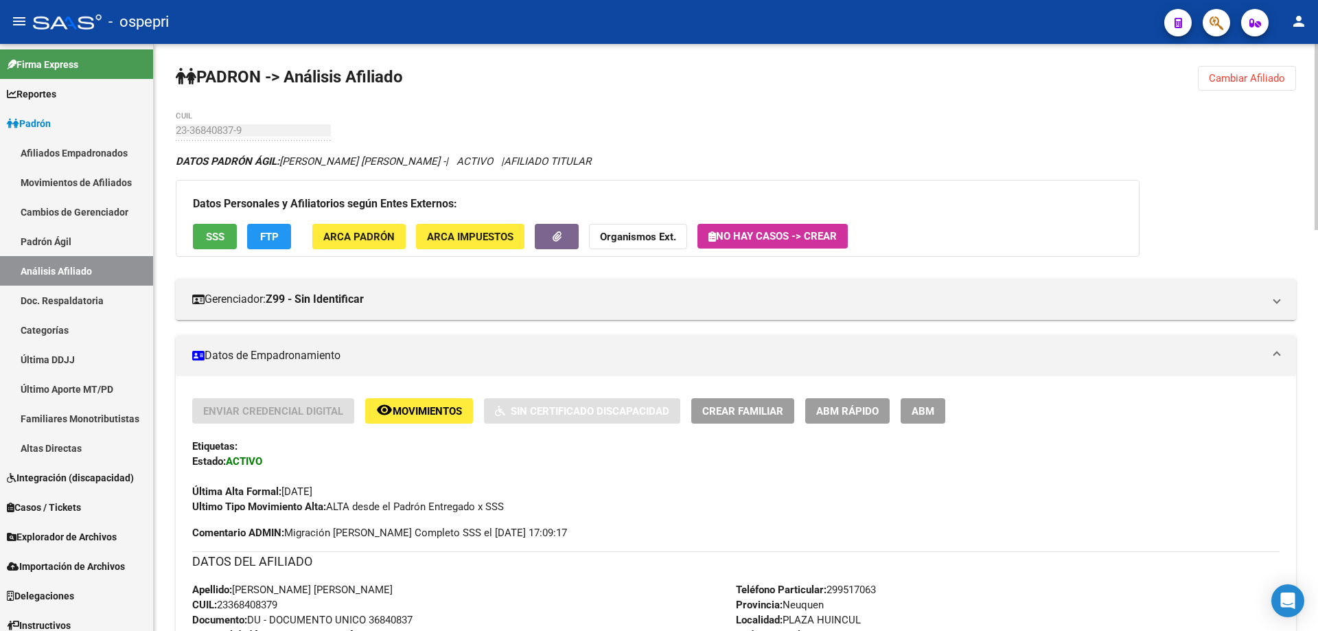
click at [1245, 82] on span "Cambiar Afiliado" at bounding box center [1247, 78] width 76 height 12
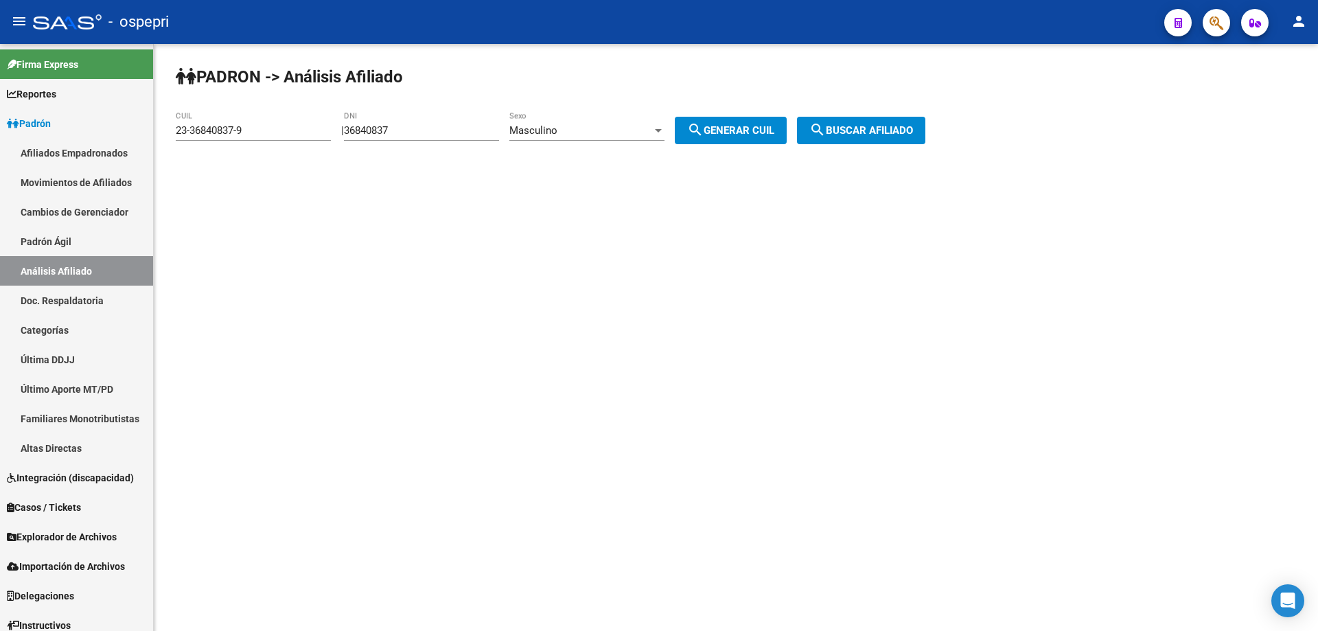
click at [388, 132] on input "36840837" at bounding box center [421, 130] width 155 height 12
paste input "16964"
type input "36816964"
drag, startPoint x: 738, startPoint y: 130, endPoint x: 774, endPoint y: 131, distance: 36.4
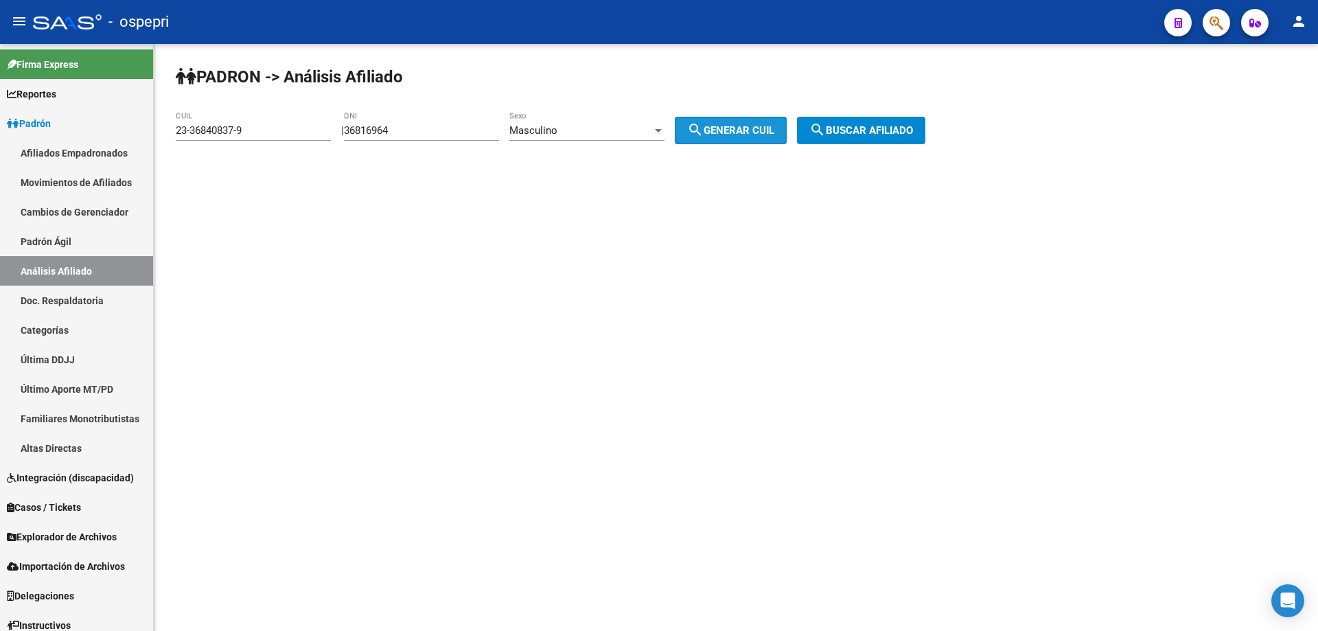
click at [738, 131] on span "search Generar CUIL" at bounding box center [730, 130] width 87 height 12
type input "20-36816964-2"
click at [874, 130] on span "search Buscar afiliado" at bounding box center [861, 130] width 104 height 12
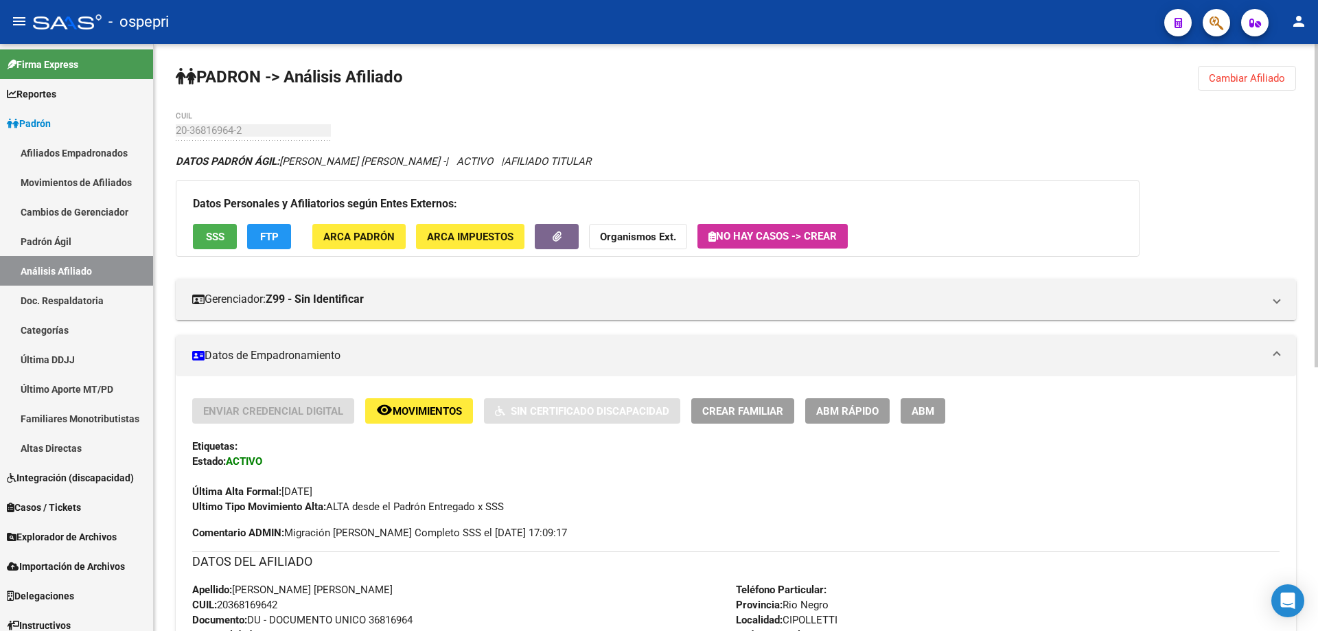
scroll to position [491, 0]
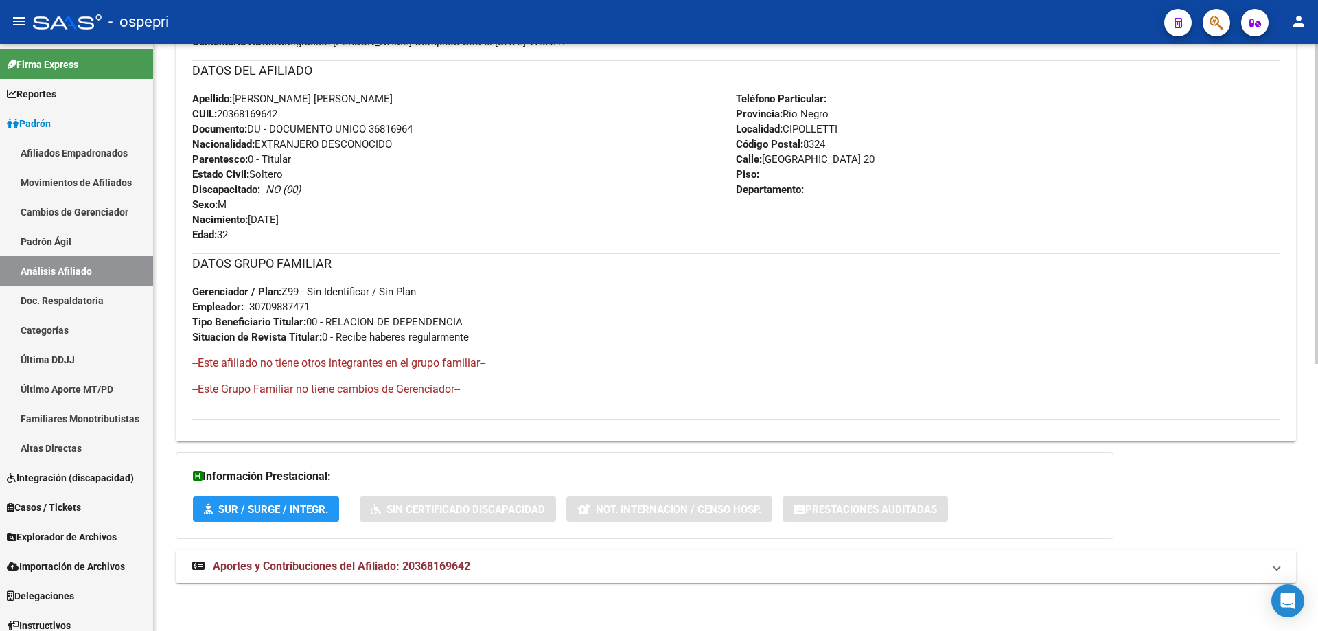
click at [391, 575] on mat-expansion-panel-header "Aportes y Contribuciones del Afiliado: 20368169642" at bounding box center [736, 566] width 1120 height 33
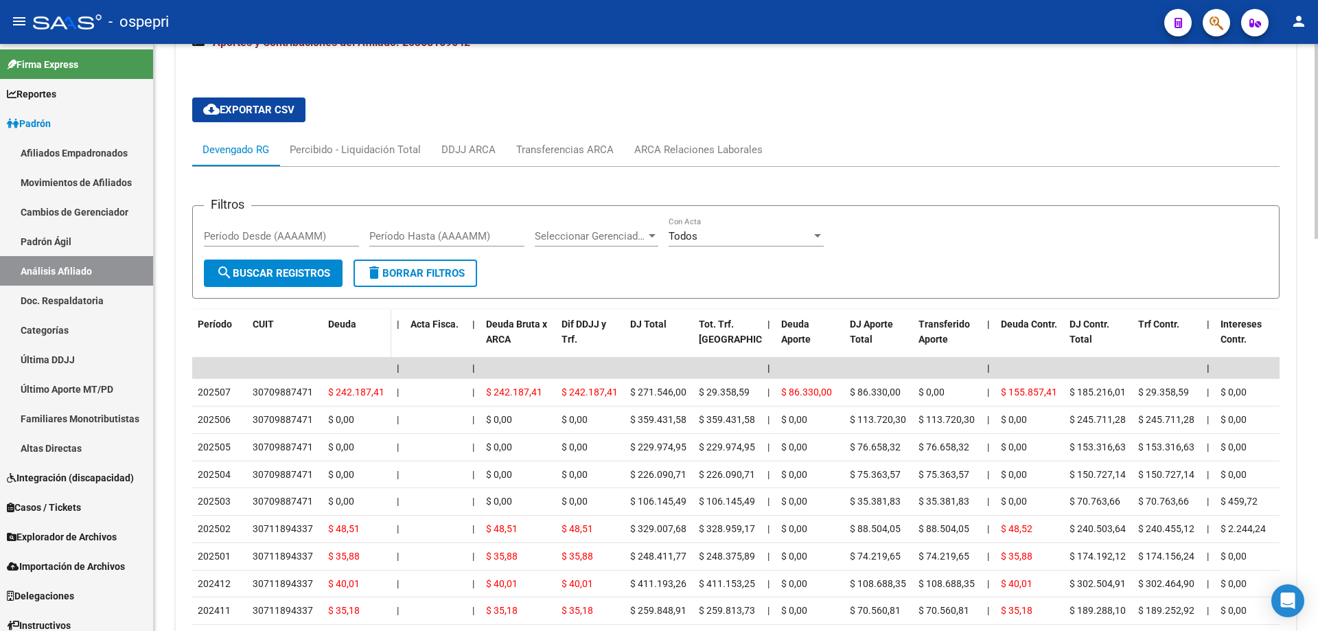
scroll to position [1028, 0]
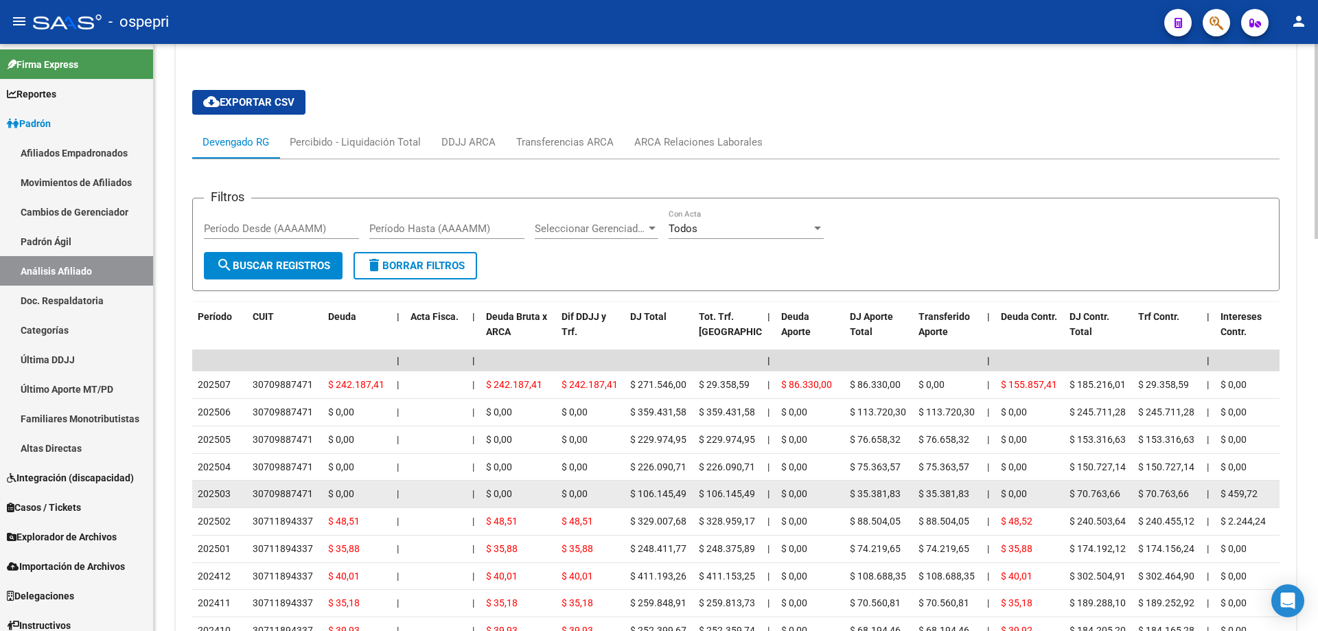
click at [273, 492] on div "30709887471" at bounding box center [283, 494] width 60 height 16
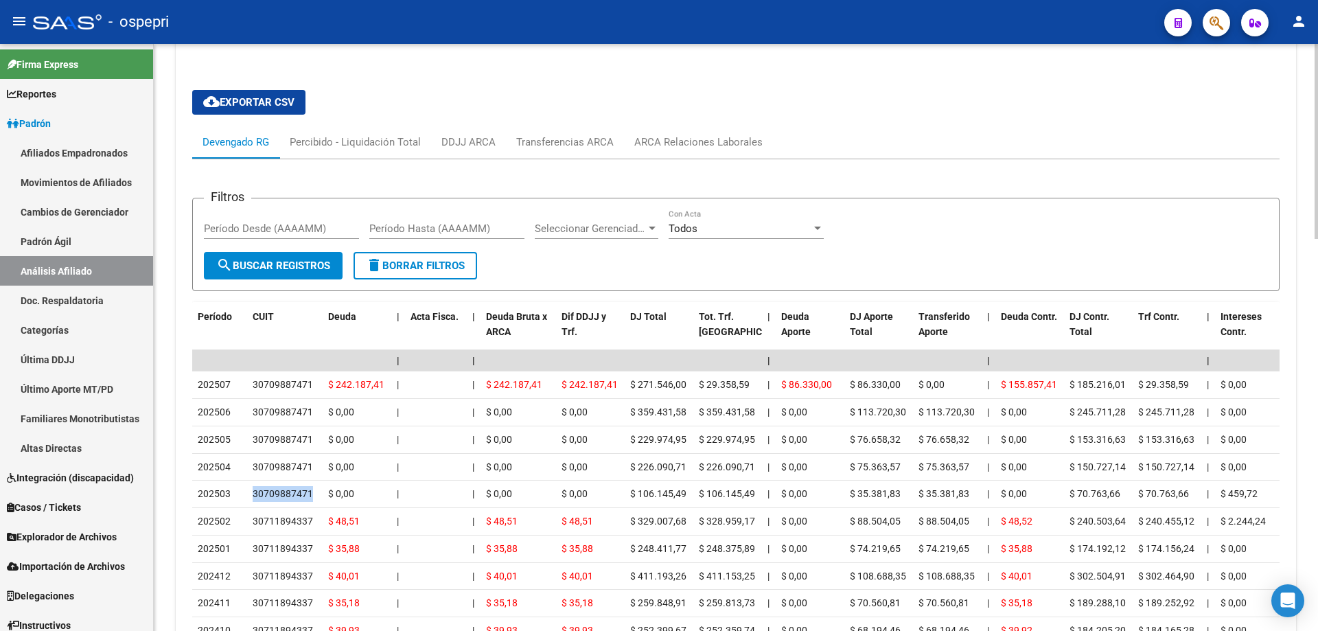
scroll to position [0, 0]
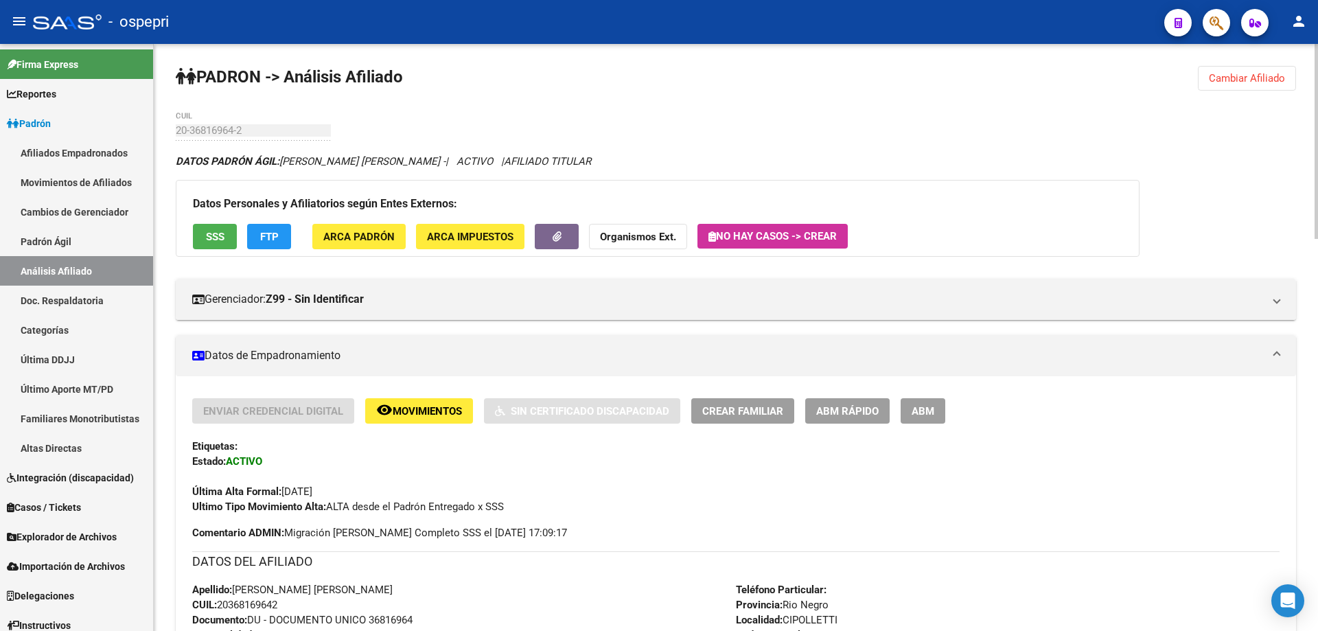
click at [1240, 79] on span "Cambiar Afiliado" at bounding box center [1247, 78] width 76 height 12
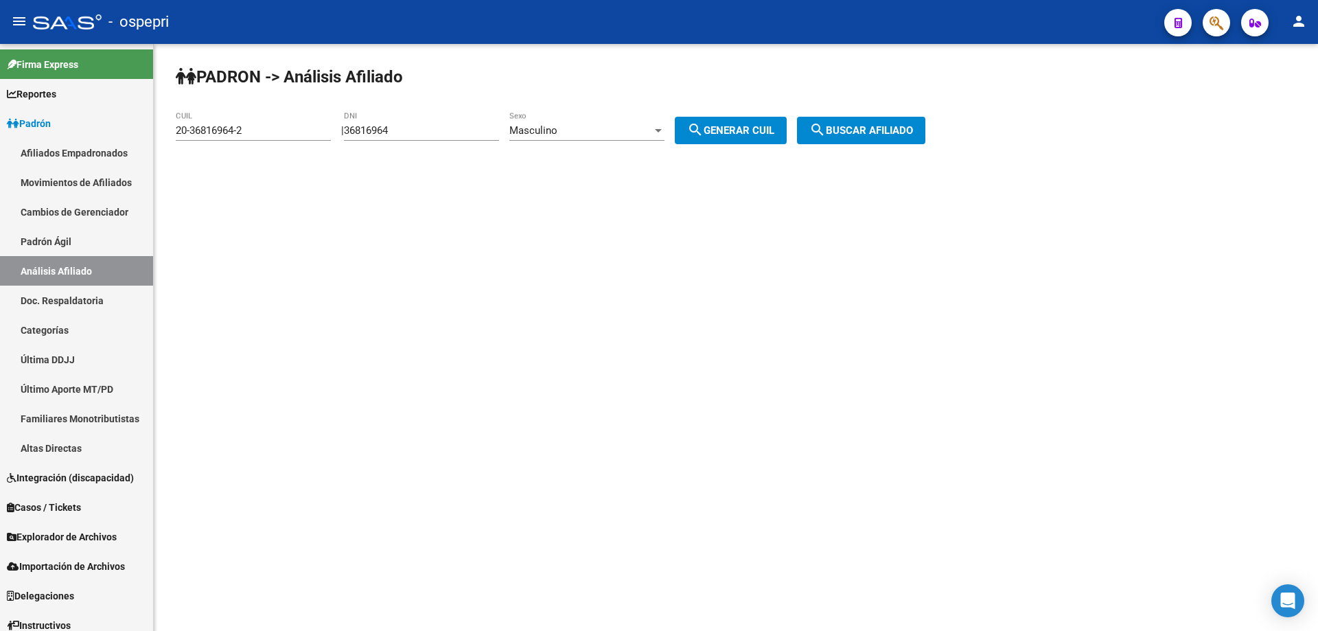
click at [388, 131] on input "36816964" at bounding box center [421, 130] width 155 height 12
paste input "7487121"
type input "37487121"
drag, startPoint x: 750, startPoint y: 130, endPoint x: 890, endPoint y: 148, distance: 140.6
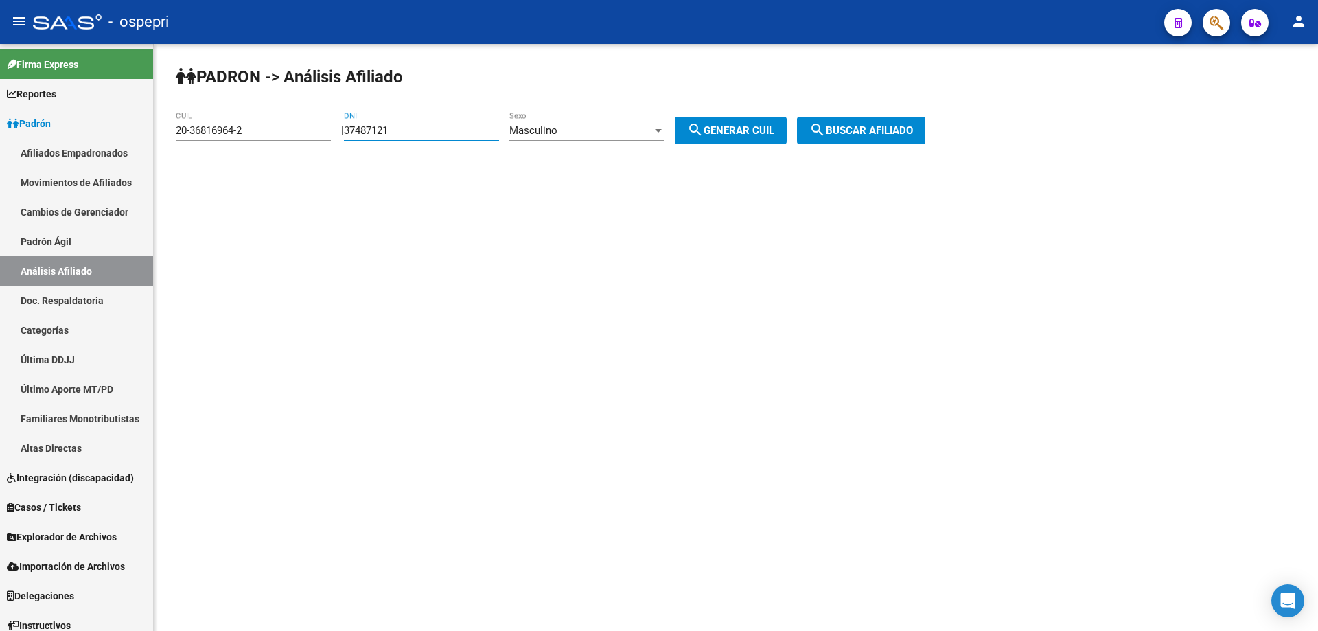
click at [751, 130] on span "search Generar CUIL" at bounding box center [730, 130] width 87 height 12
type input "20-37487121-9"
click at [888, 135] on span "search Buscar afiliado" at bounding box center [861, 130] width 104 height 12
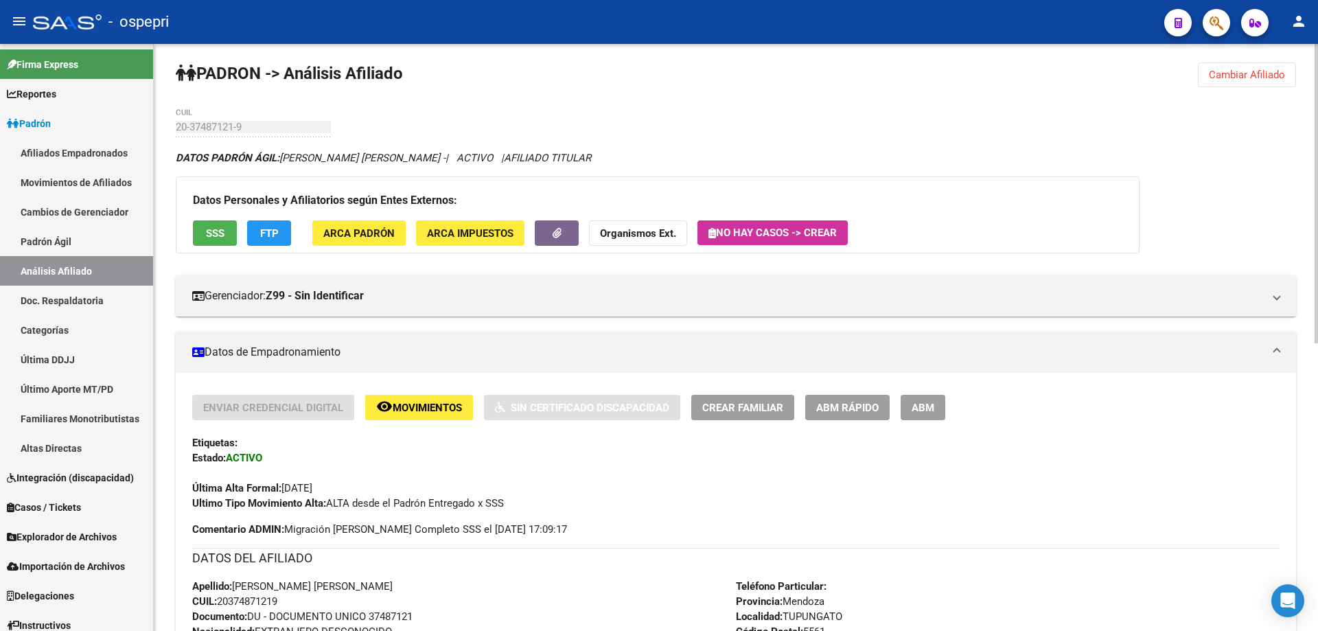
scroll to position [576, 0]
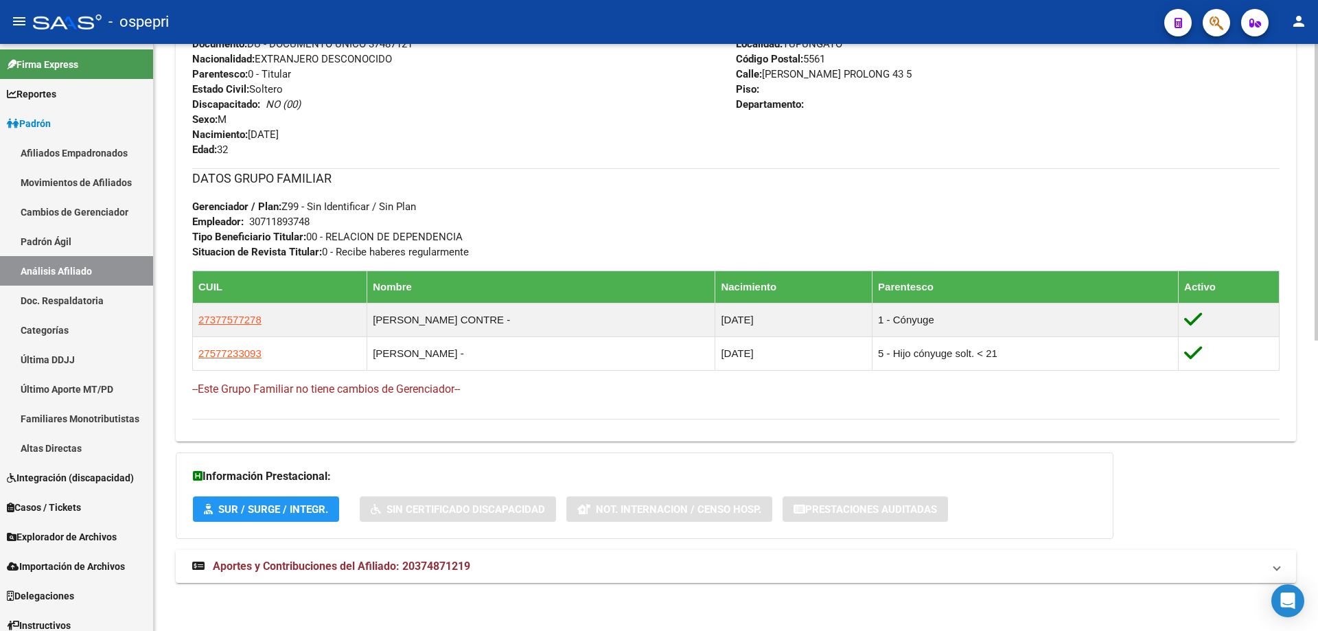
click at [431, 571] on span "Aportes y Contribuciones del Afiliado: 20374871219" at bounding box center [341, 565] width 257 height 13
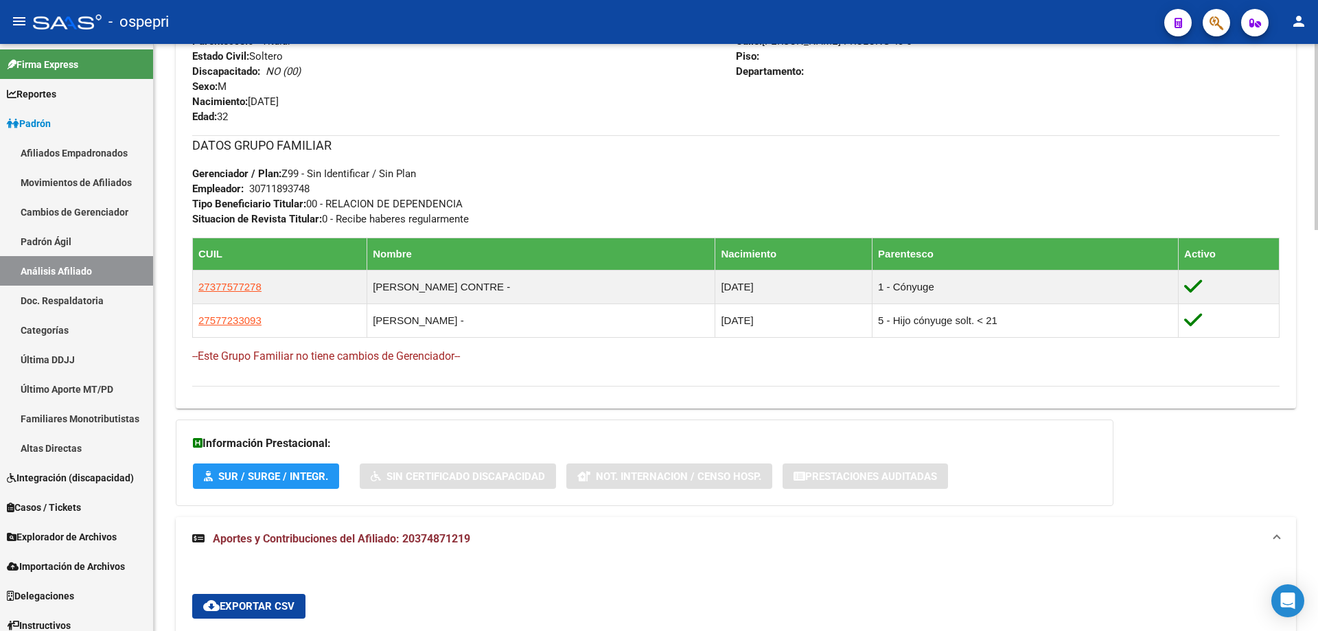
scroll to position [715, 0]
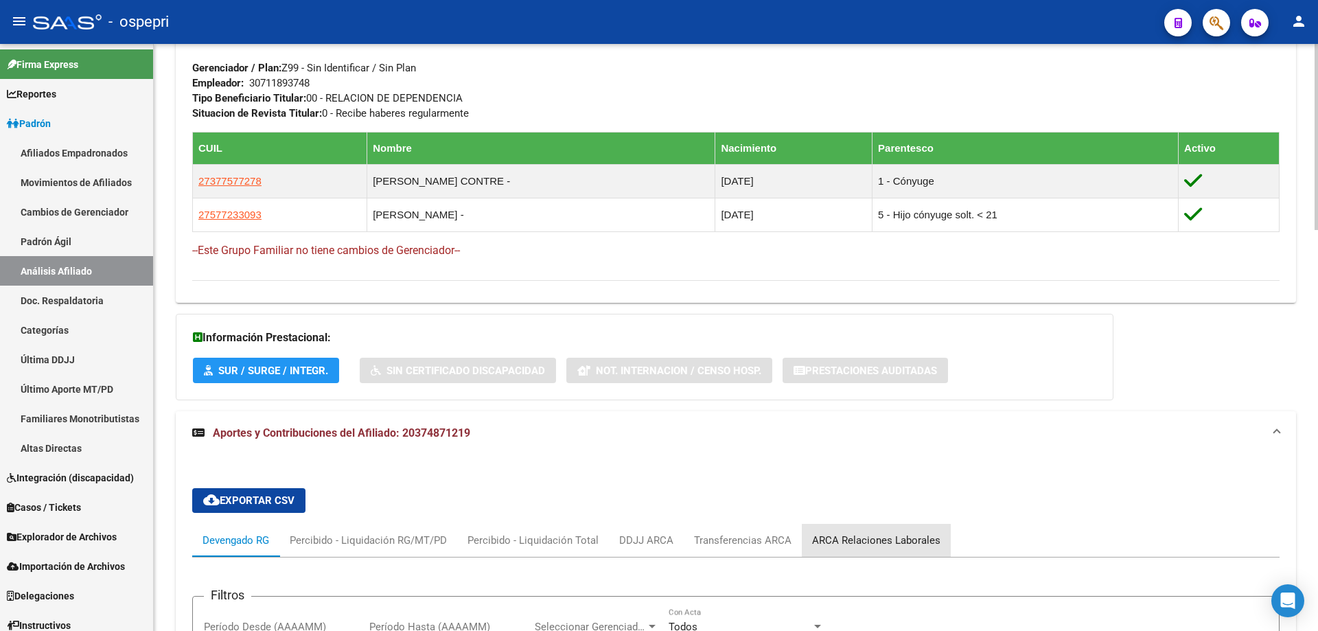
click at [894, 540] on div "ARCA Relaciones Laborales" at bounding box center [876, 540] width 128 height 15
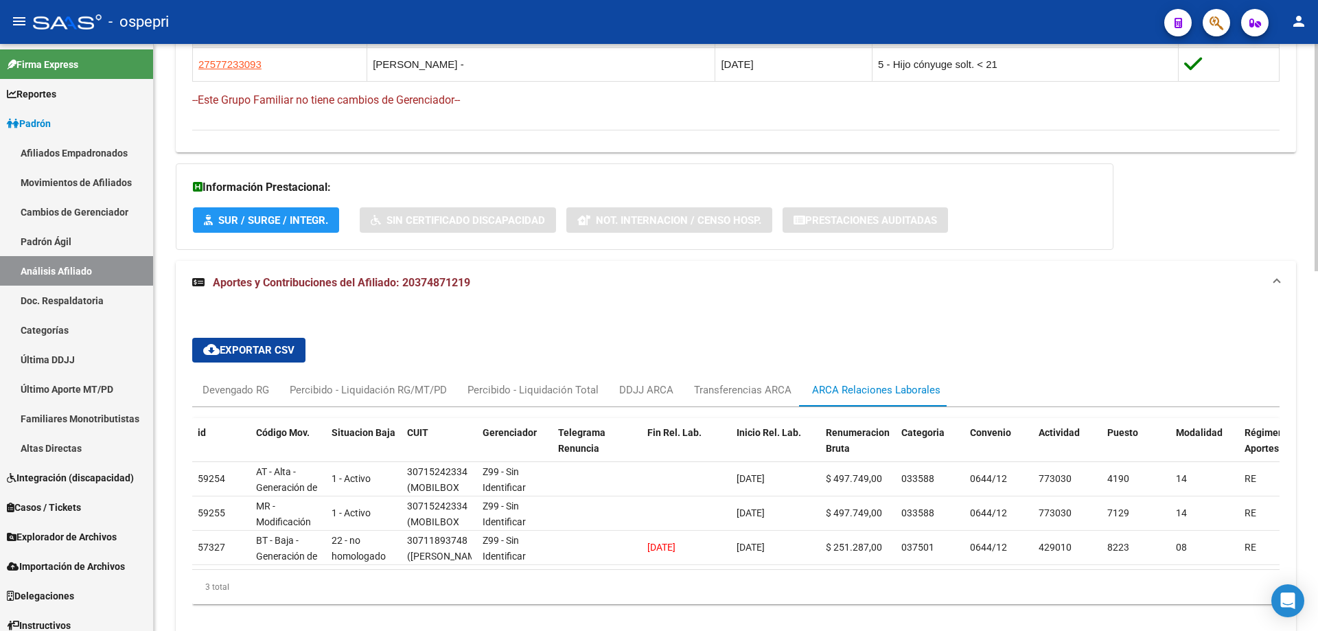
scroll to position [929, 0]
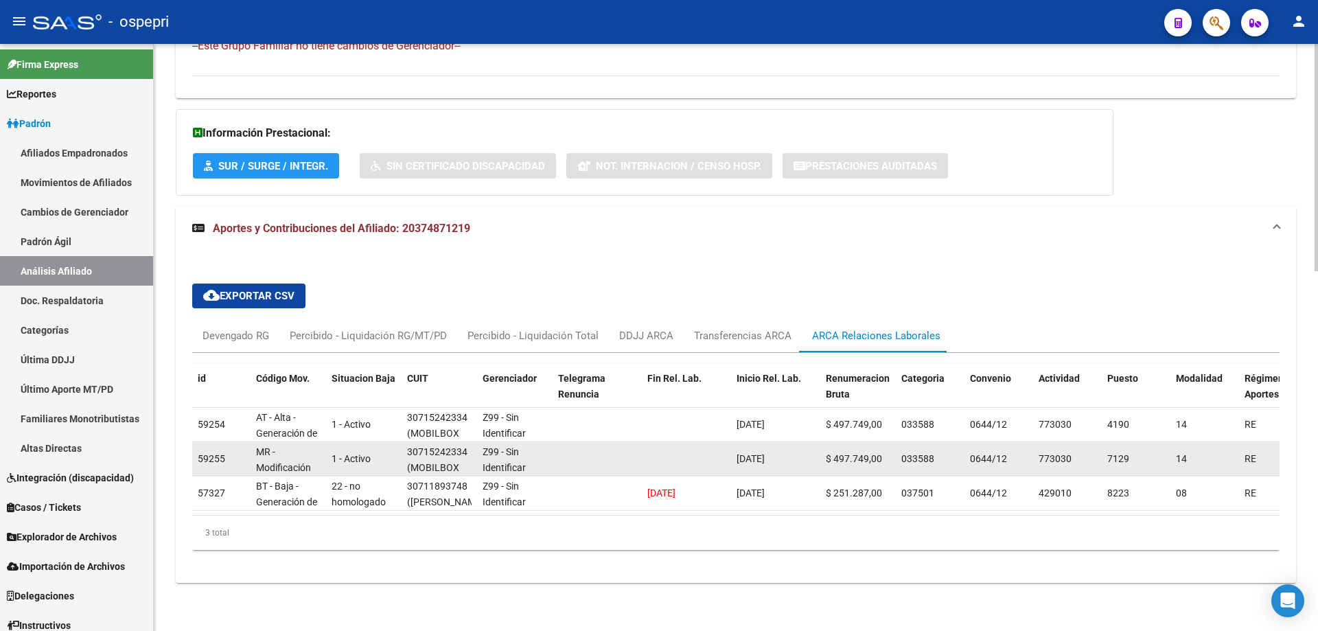
click at [443, 444] on div "30715242334" at bounding box center [437, 452] width 60 height 16
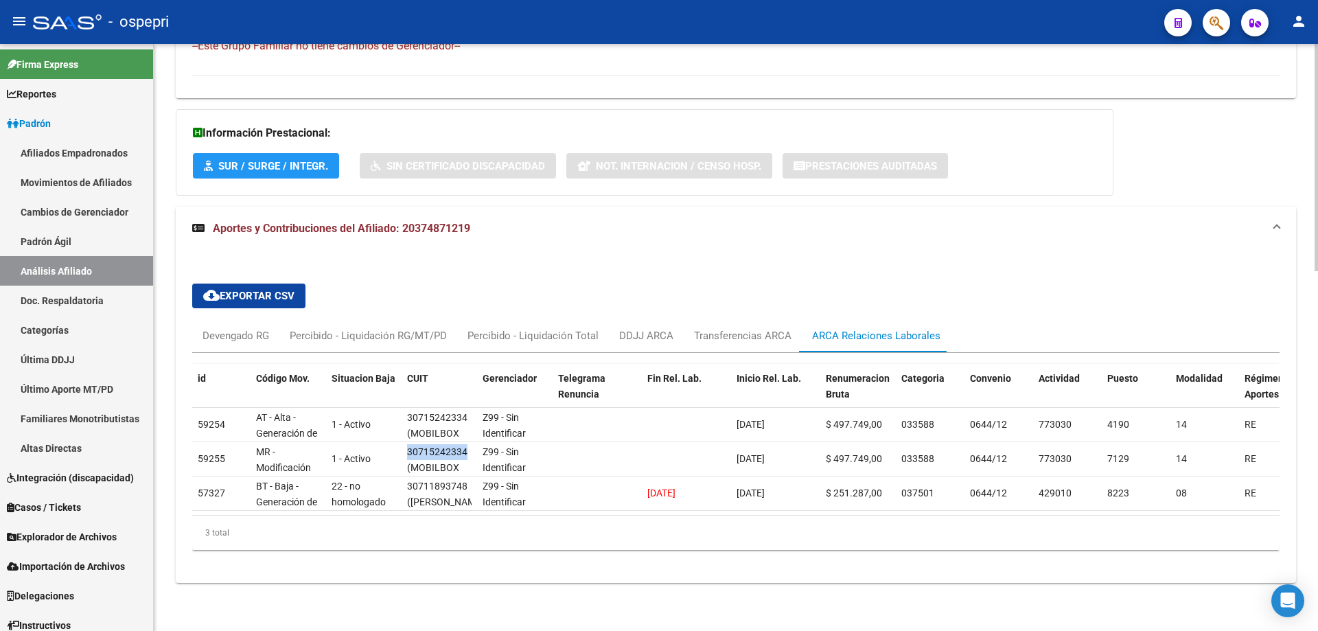
scroll to position [0, 0]
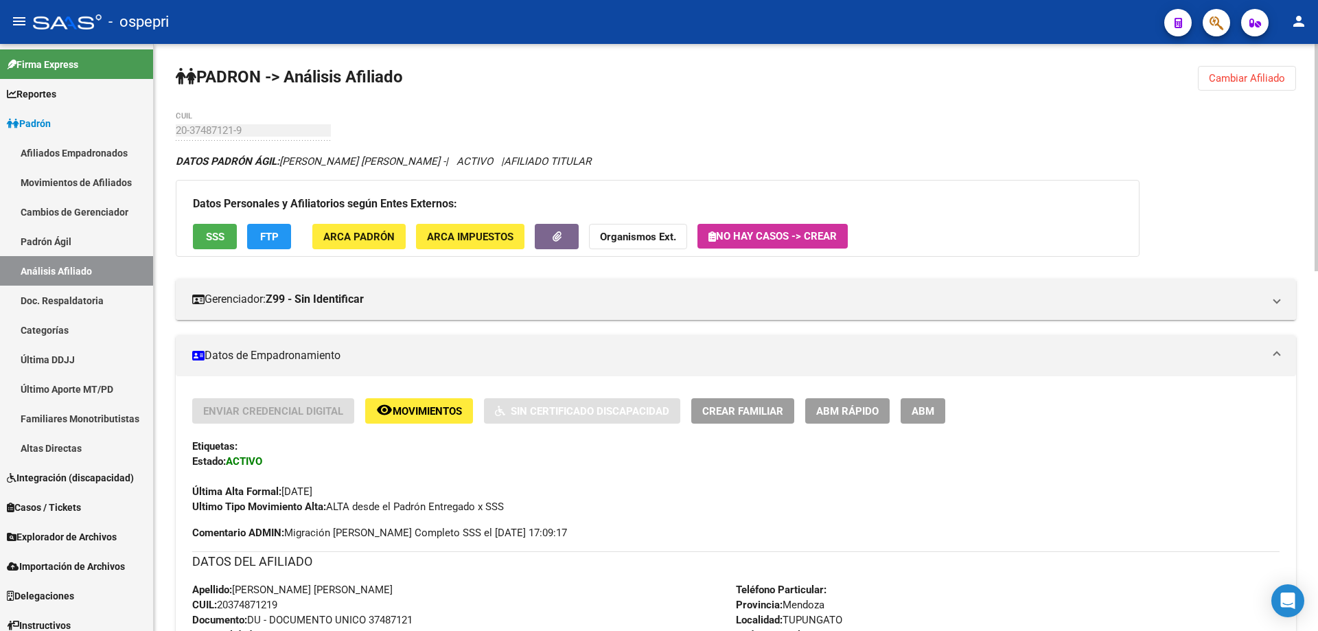
click at [1247, 69] on button "Cambiar Afiliado" at bounding box center [1247, 78] width 98 height 25
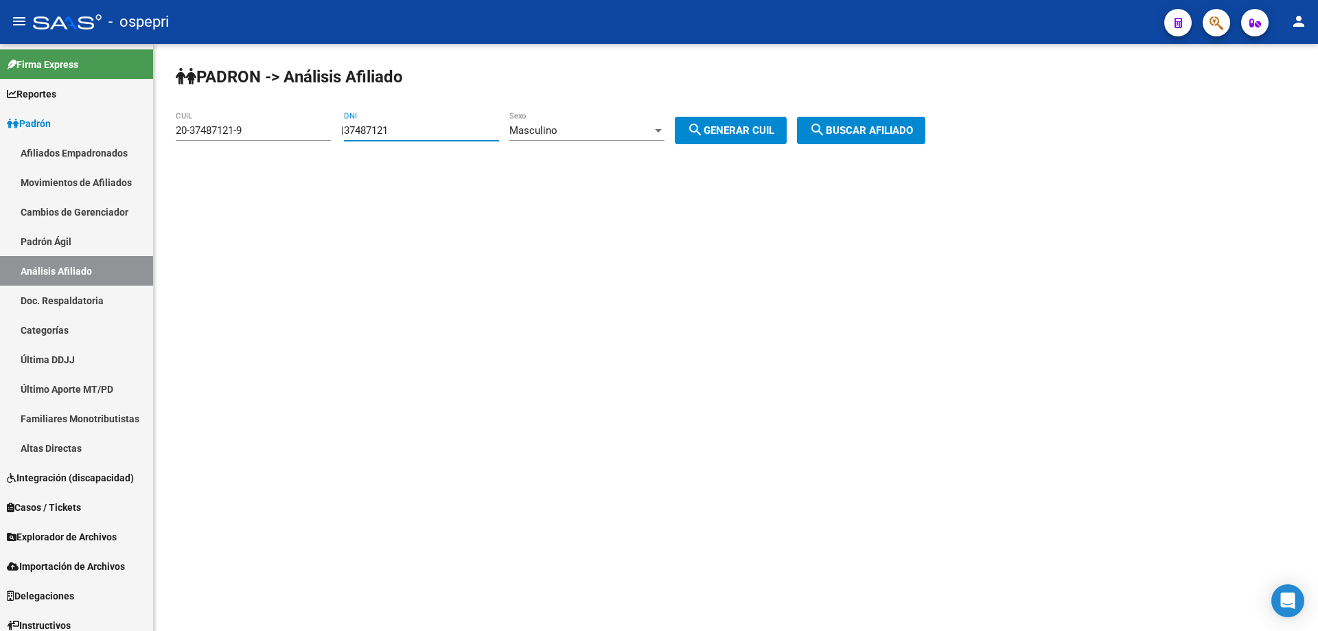
click at [391, 128] on input "37487121" at bounding box center [421, 130] width 155 height 12
paste input "70707992"
type input "70707992"
click at [618, 128] on div "Masculino" at bounding box center [580, 130] width 143 height 12
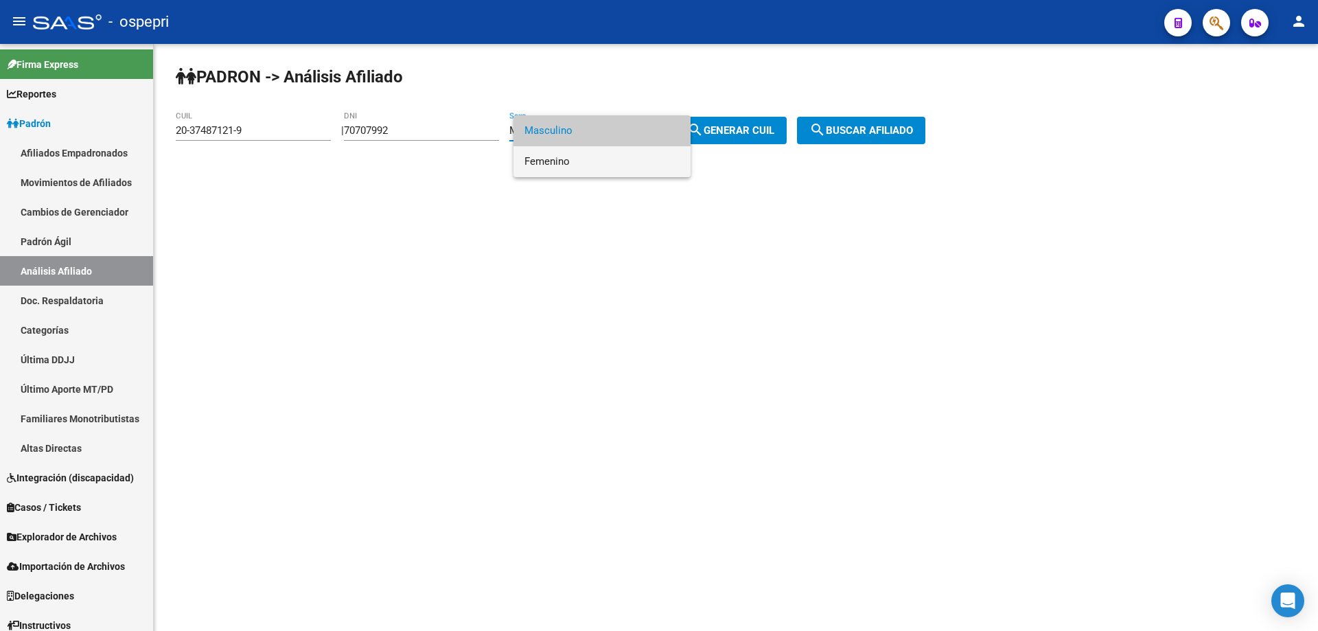
click at [587, 160] on span "Femenino" at bounding box center [601, 161] width 155 height 31
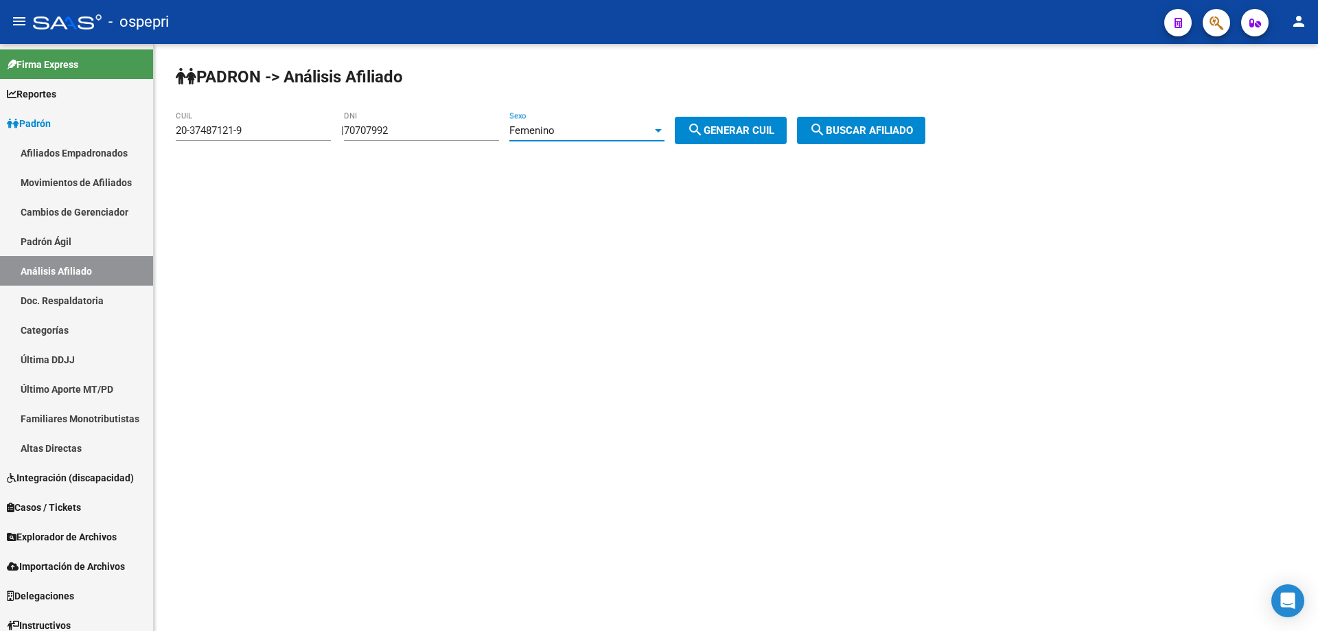
click at [730, 124] on span "search Generar CUIL" at bounding box center [730, 130] width 87 height 12
type input "23-70707992-4"
click at [869, 134] on span "search Buscar afiliado" at bounding box center [861, 130] width 104 height 12
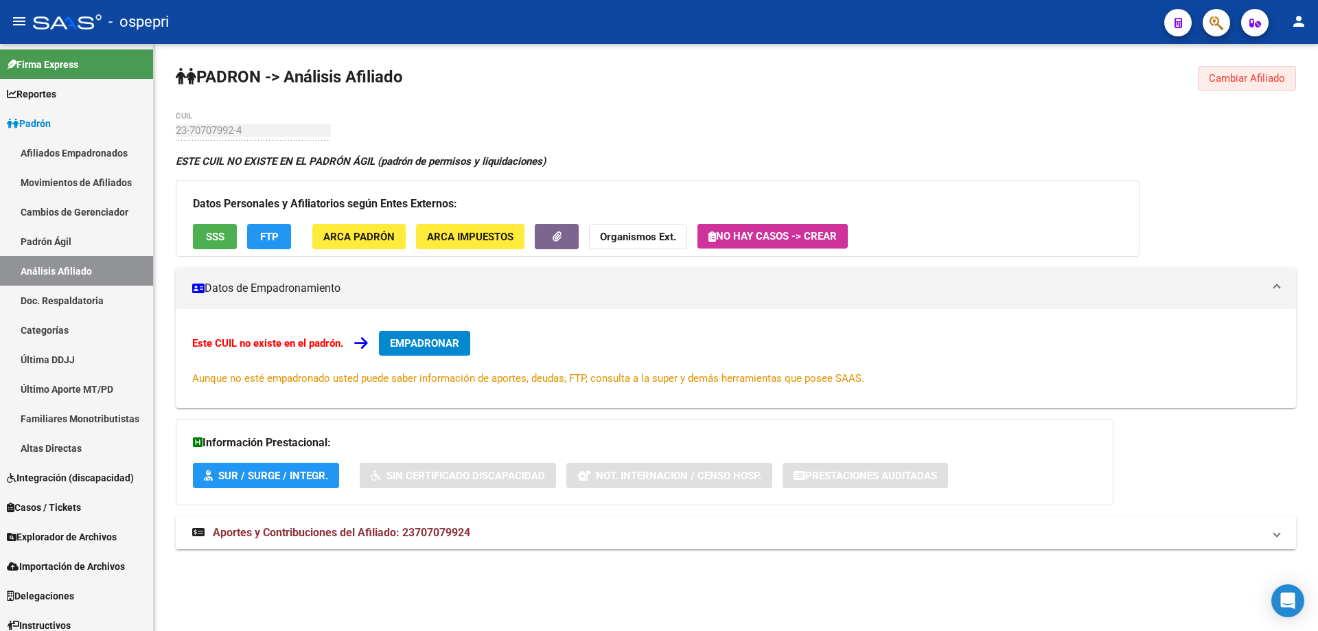
click at [1240, 80] on span "Cambiar Afiliado" at bounding box center [1247, 78] width 76 height 12
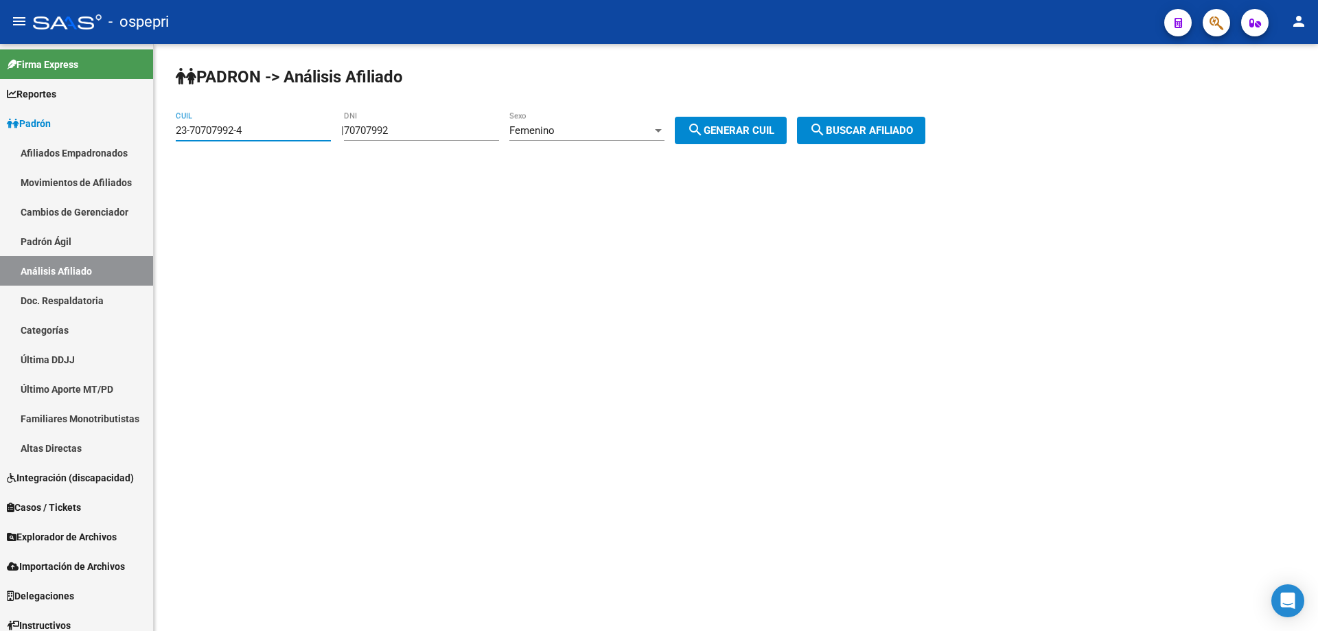
click at [199, 130] on input "23-70707992-4" at bounding box center [253, 130] width 155 height 12
click at [385, 132] on input "70707992" at bounding box center [421, 130] width 155 height 12
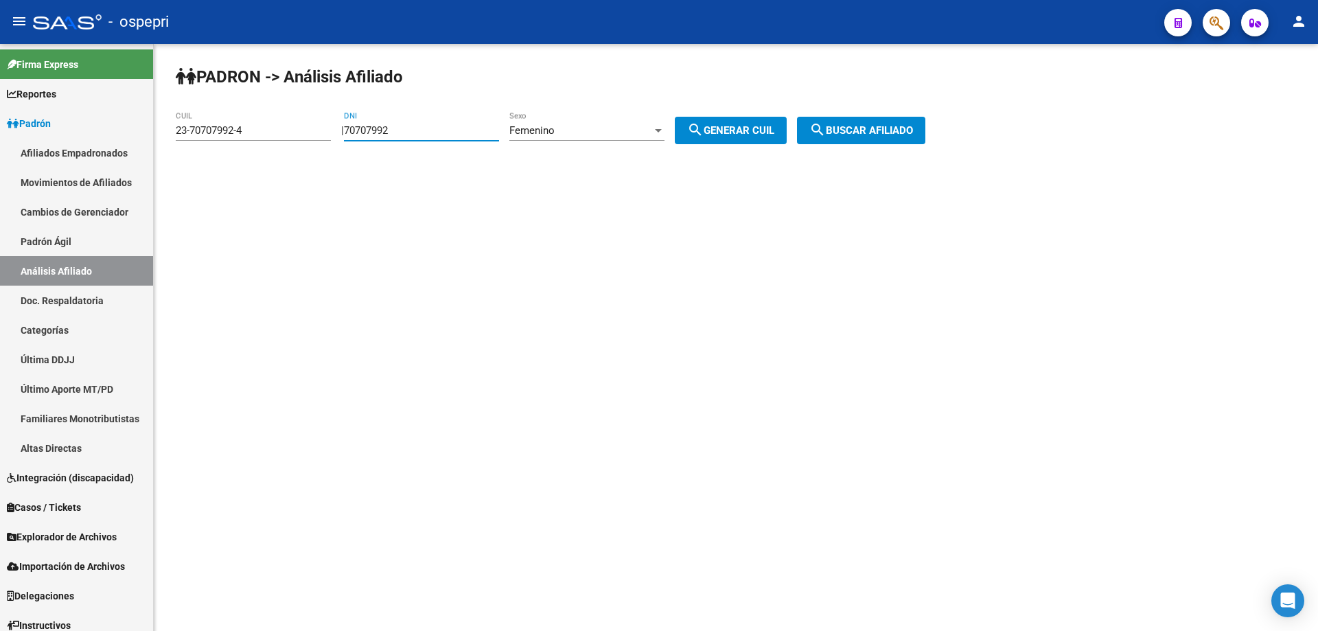
paste input "36800205"
type input "36800205"
click at [675, 117] on button "search Generar CUIL" at bounding box center [731, 130] width 112 height 27
type input "20-36800205-5"
click at [925, 136] on button "search Buscar afiliado" at bounding box center [861, 130] width 128 height 27
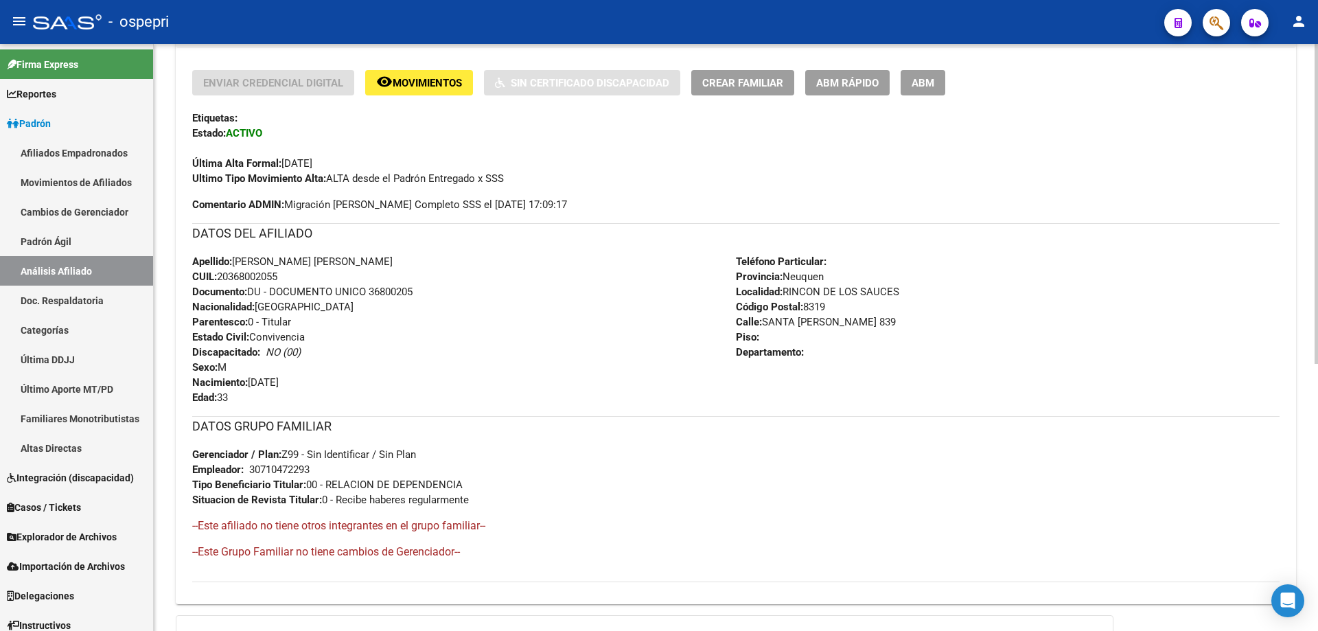
scroll to position [491, 0]
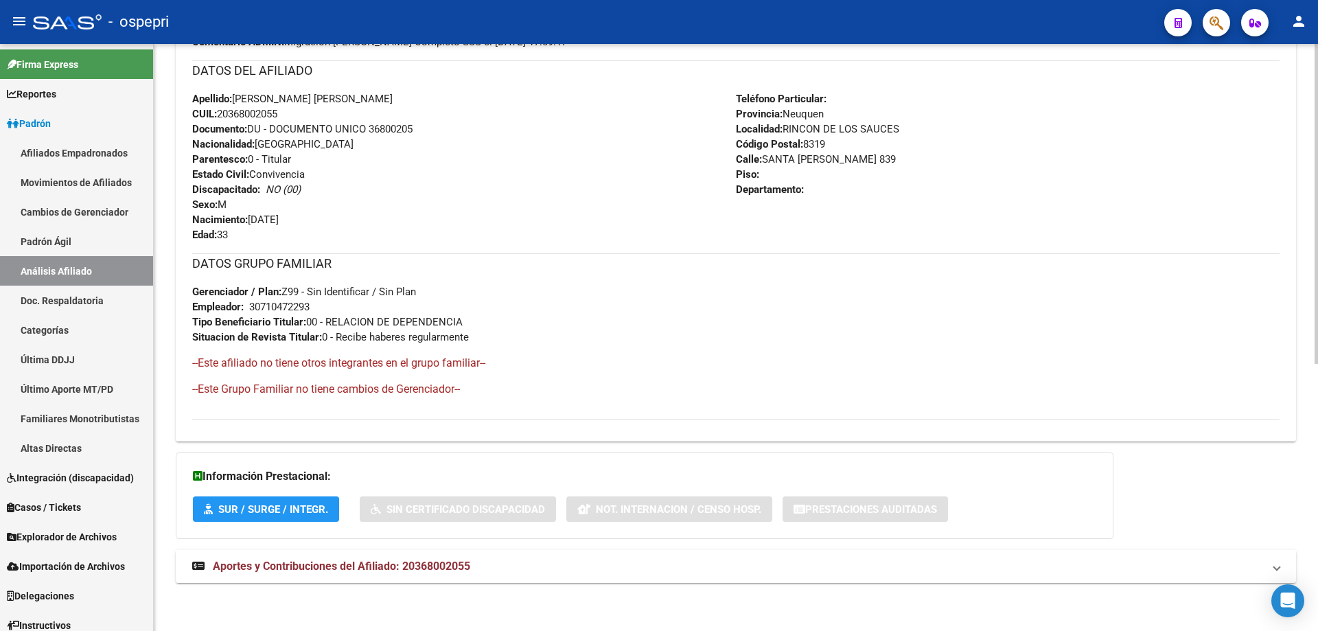
click at [439, 571] on span "Aportes y Contribuciones del Afiliado: 20368002055" at bounding box center [341, 565] width 257 height 13
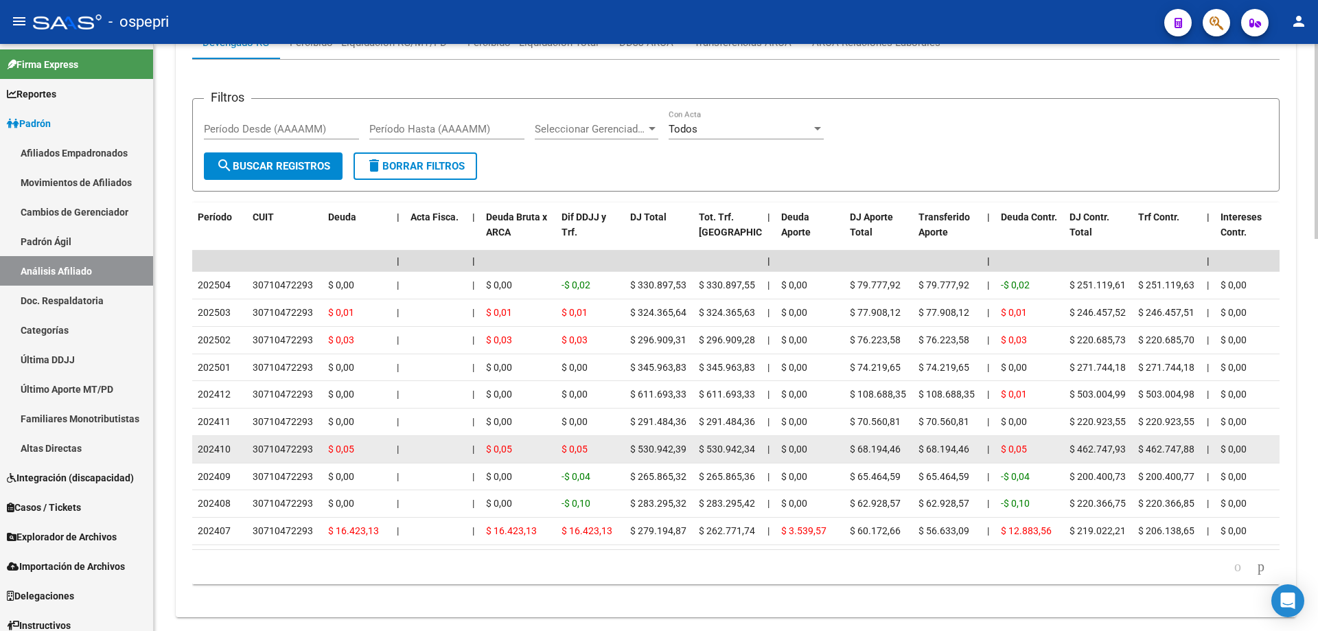
scroll to position [1179, 0]
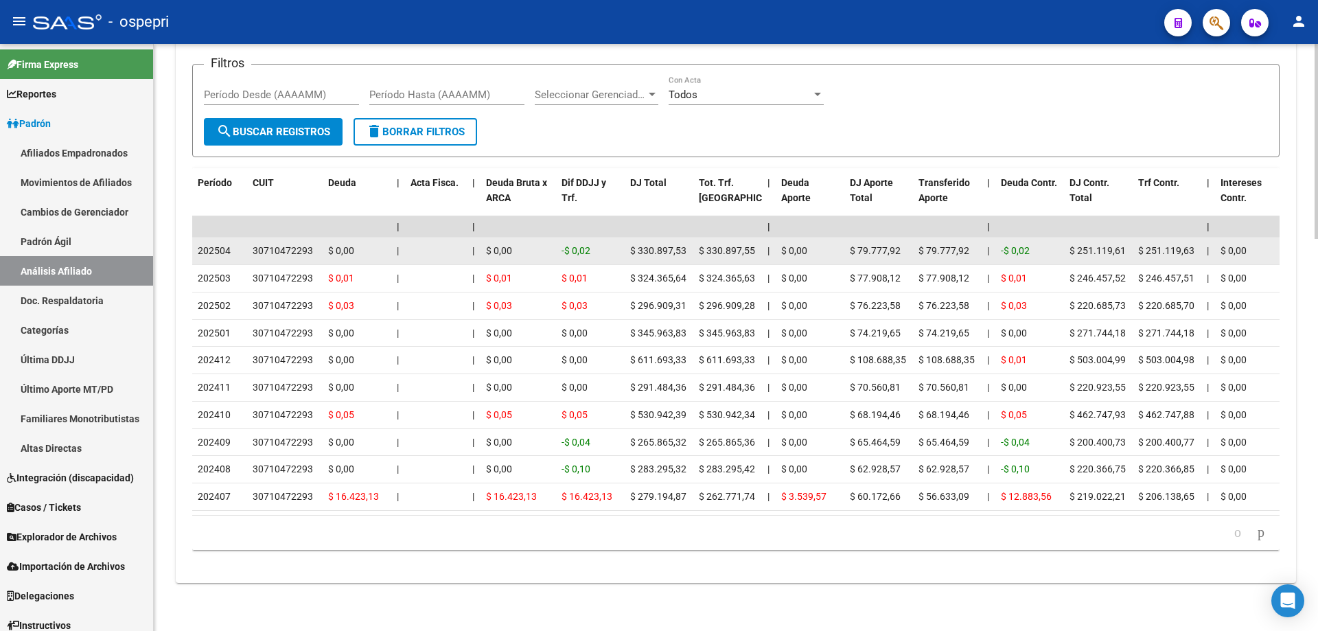
click at [292, 243] on div "30710472293" at bounding box center [283, 251] width 60 height 16
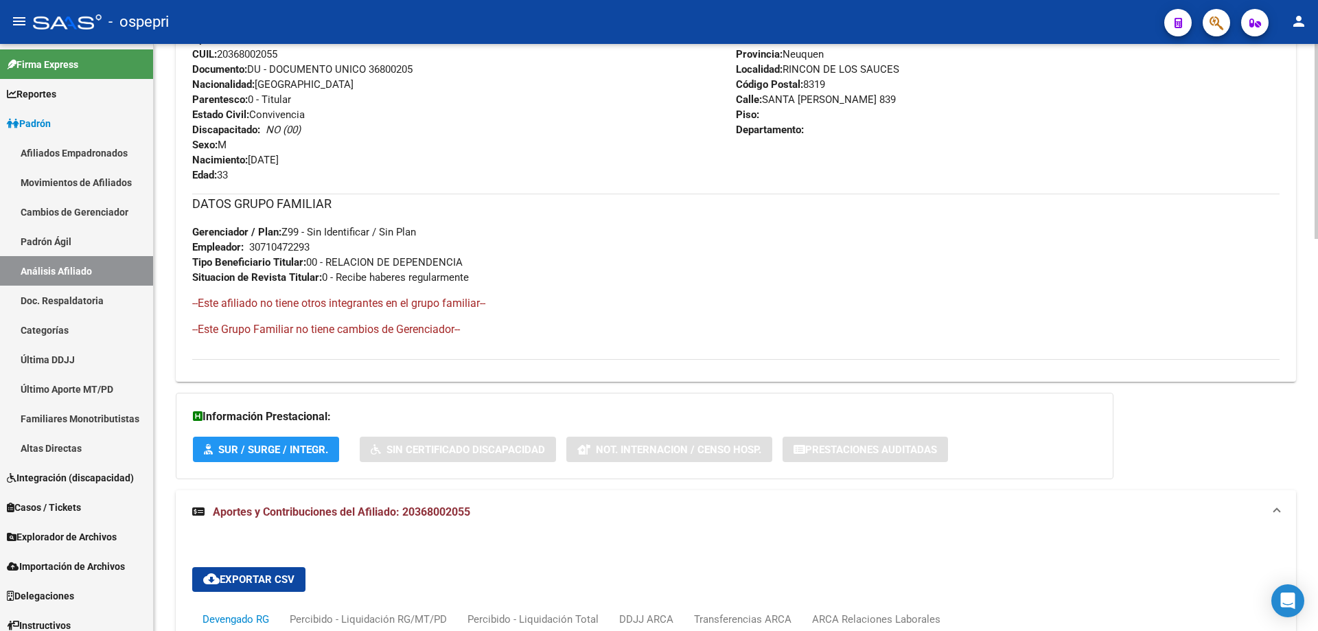
scroll to position [0, 0]
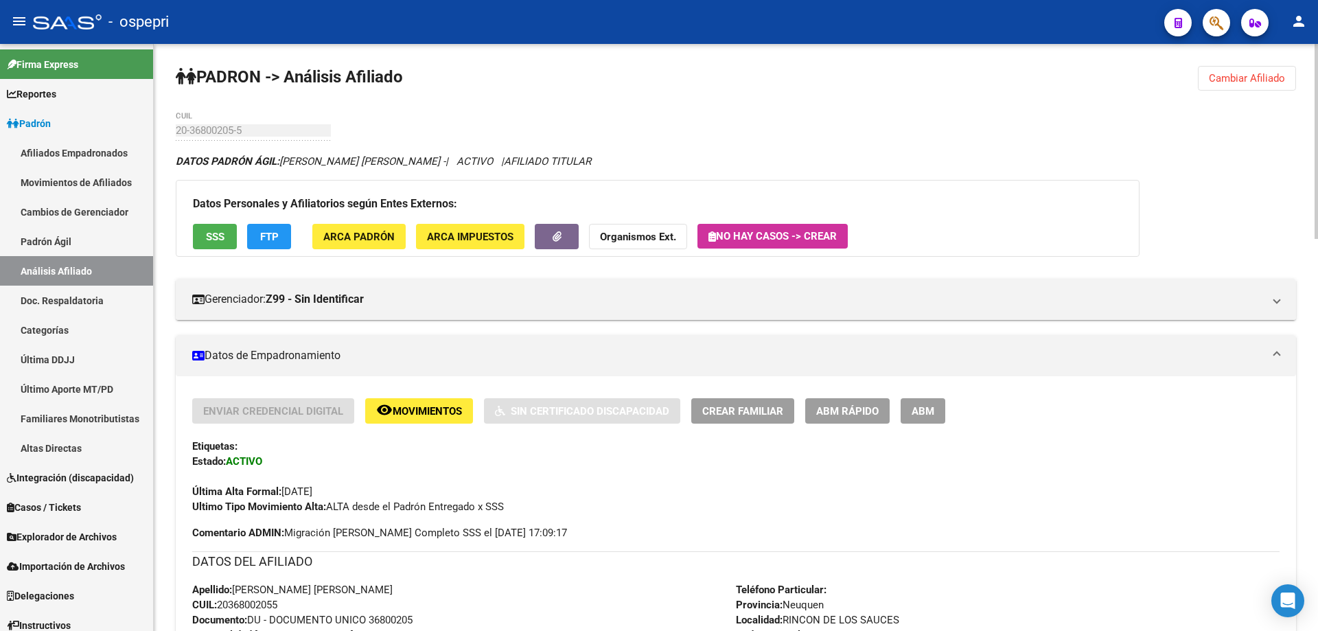
click at [1262, 75] on span "Cambiar Afiliado" at bounding box center [1247, 78] width 76 height 12
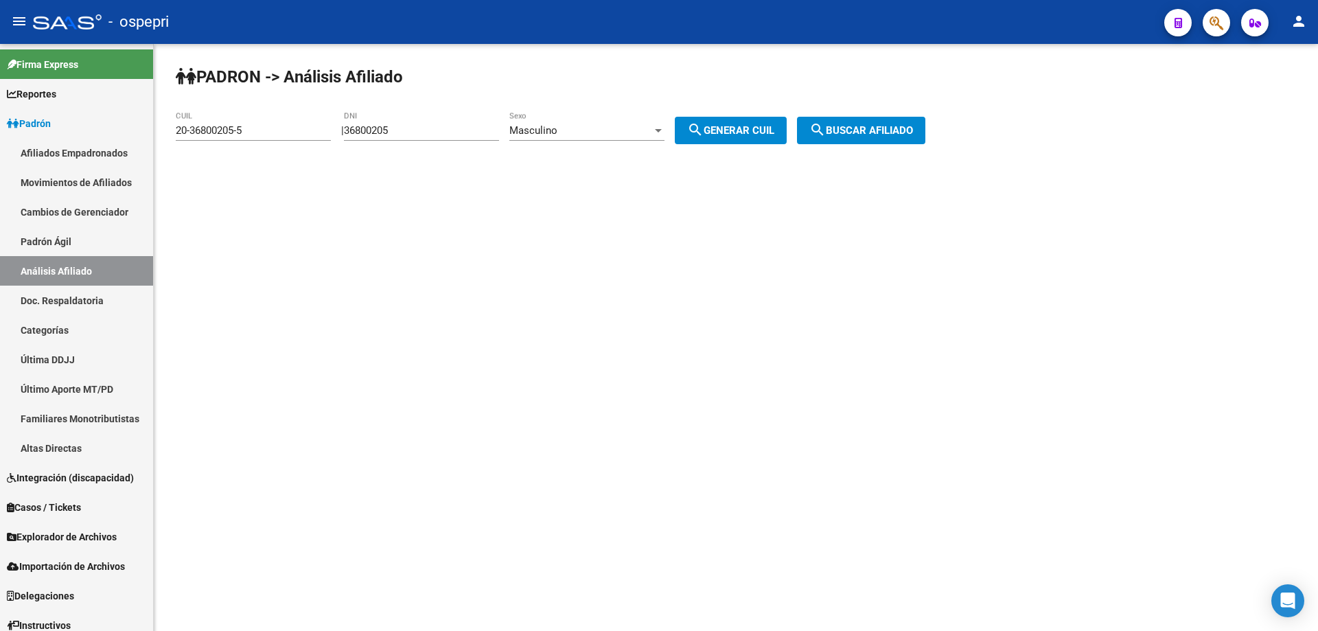
click at [370, 132] on input "36800205" at bounding box center [421, 130] width 155 height 12
paste input "114"
type input "36800114"
click at [731, 124] on span "search Generar CUIL" at bounding box center [730, 130] width 87 height 12
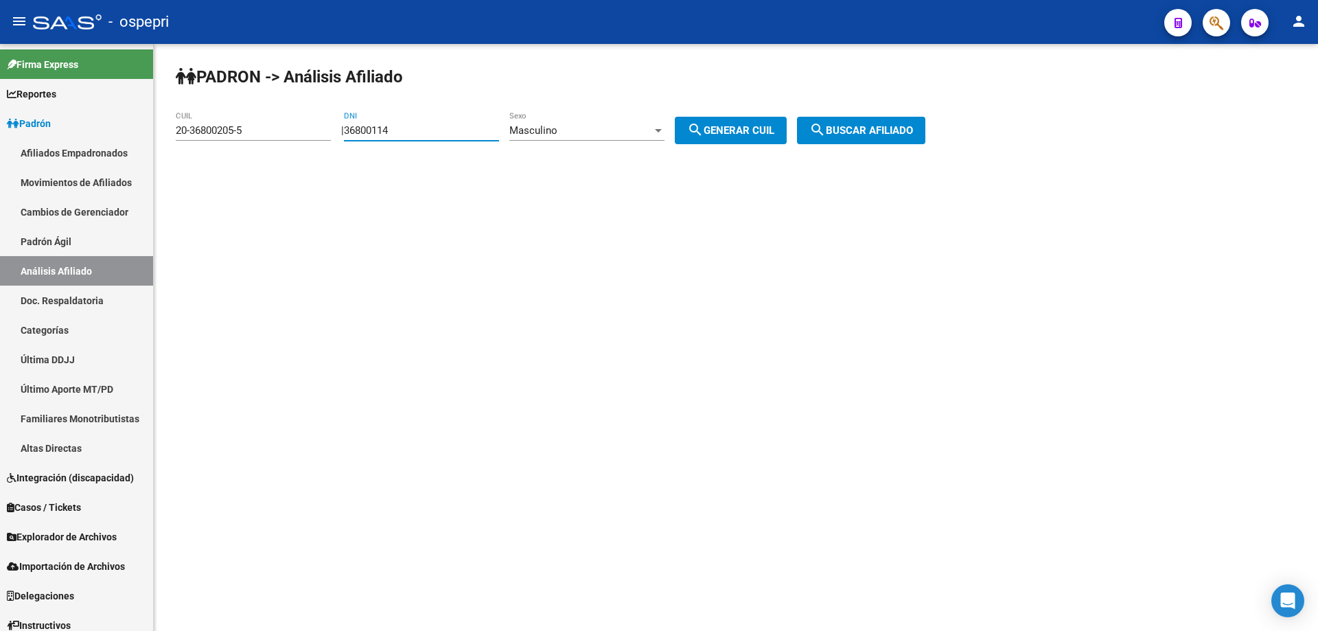
type input "20-36800114-8"
click at [848, 129] on span "search Buscar afiliado" at bounding box center [861, 130] width 104 height 12
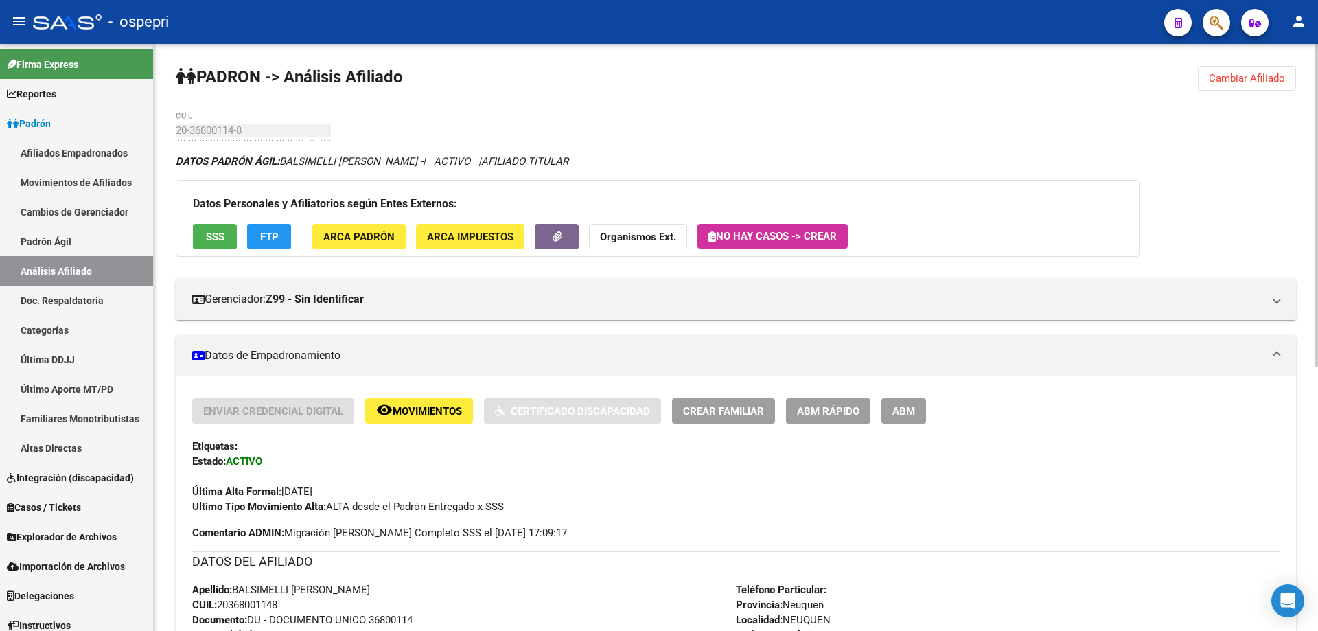
scroll to position [479, 0]
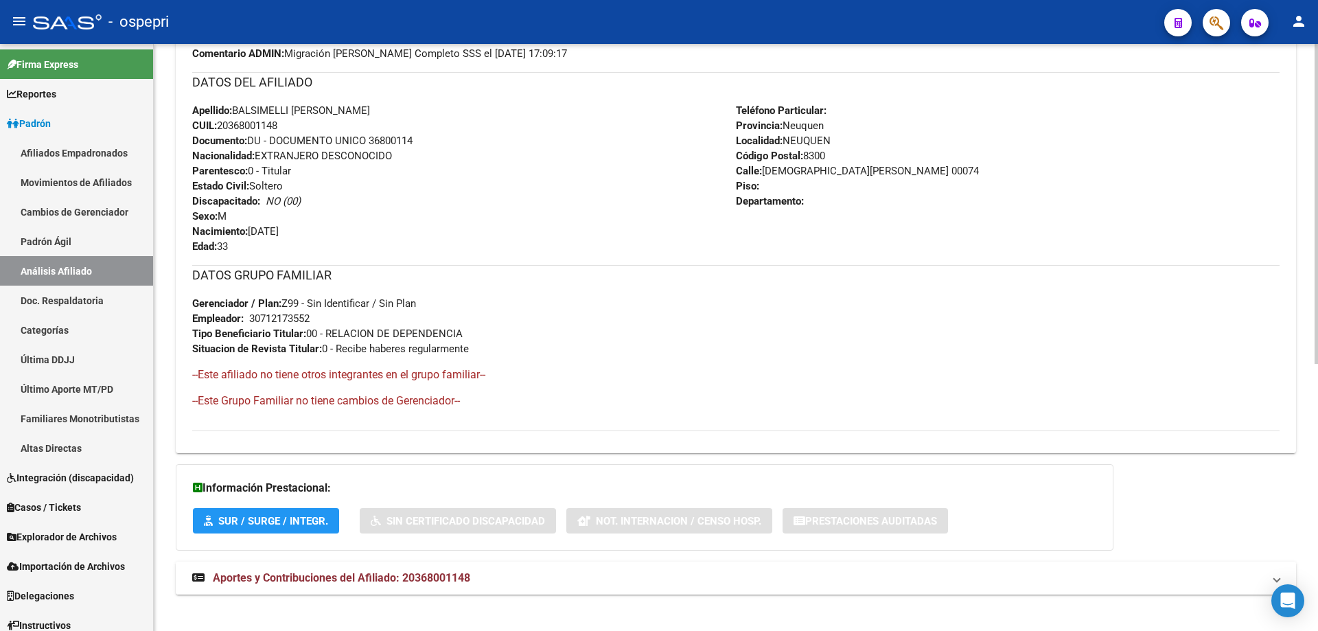
click at [376, 583] on span "Aportes y Contribuciones del Afiliado: 20368001148" at bounding box center [341, 577] width 257 height 13
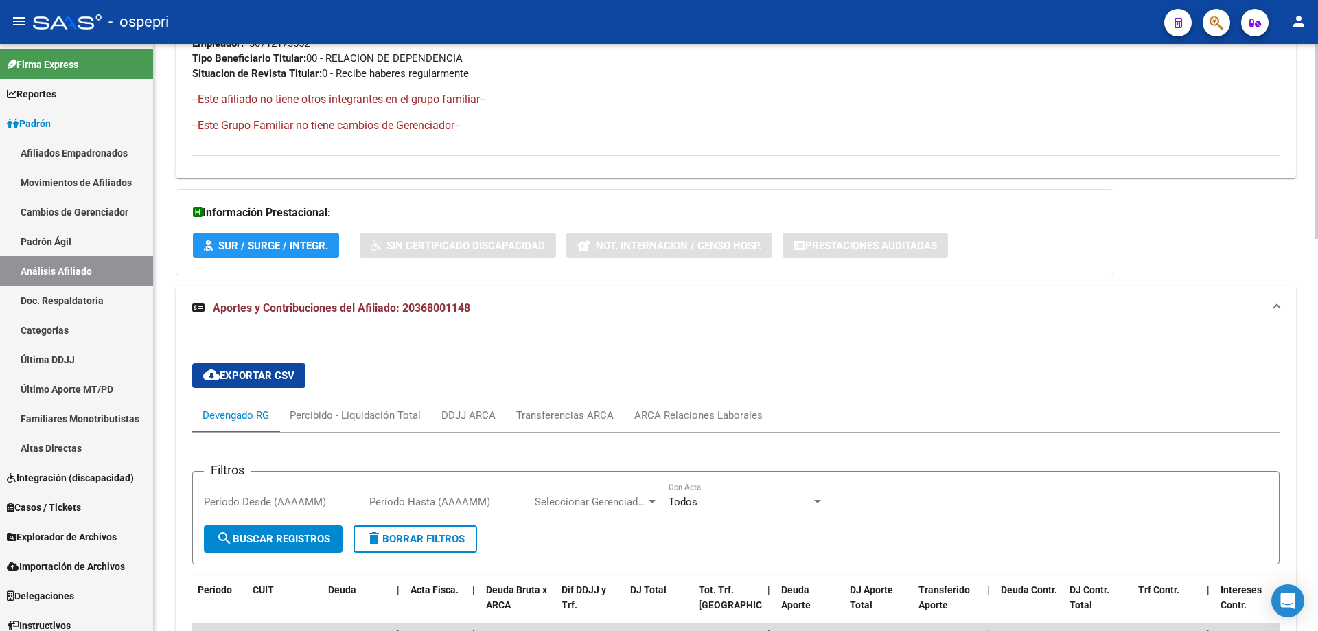
scroll to position [937, 0]
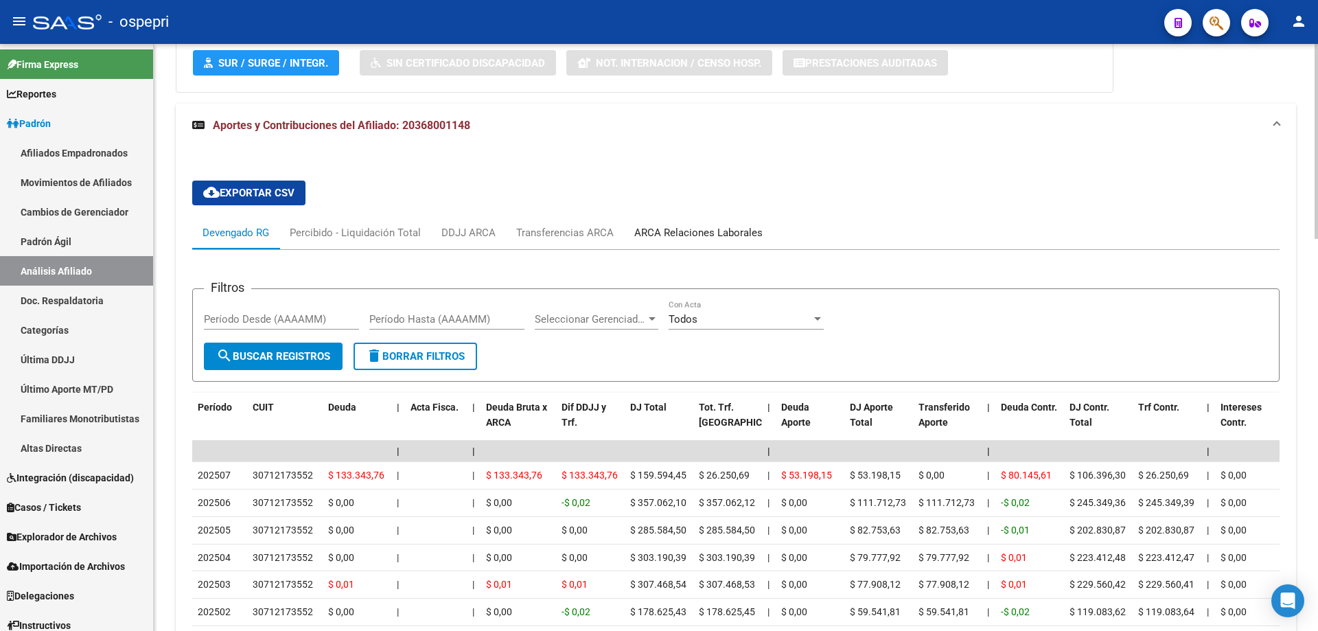
click at [695, 230] on div "ARCA Relaciones Laborales" at bounding box center [698, 232] width 128 height 15
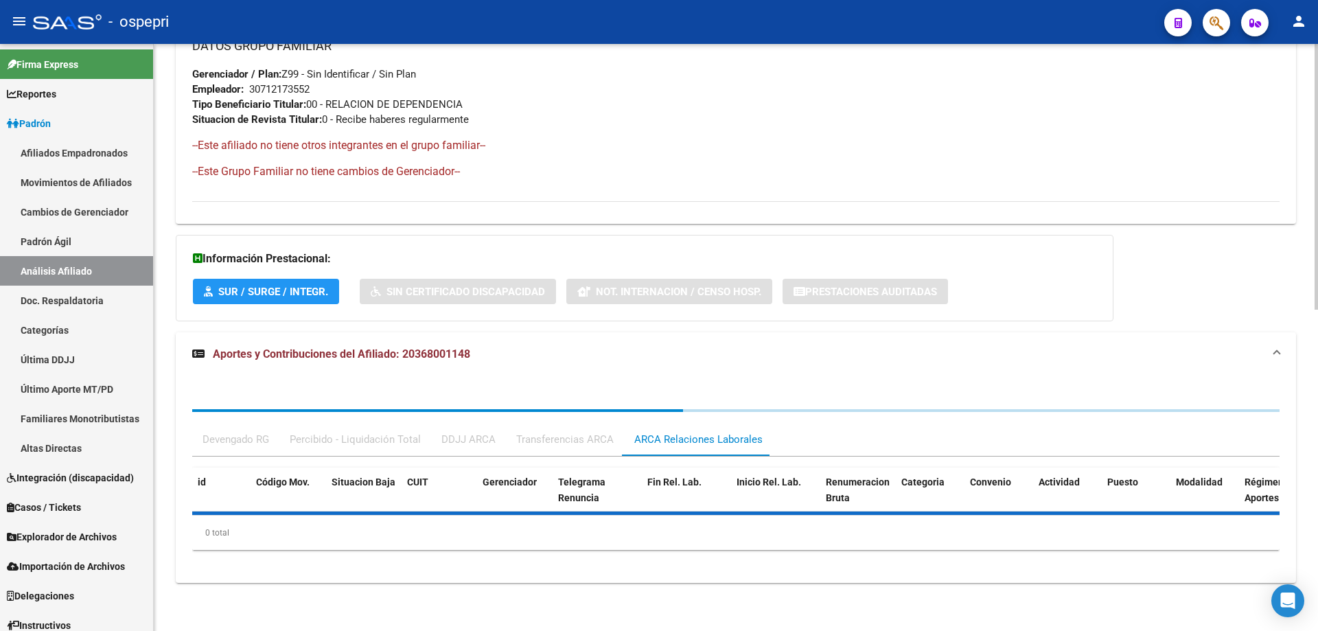
scroll to position [844, 0]
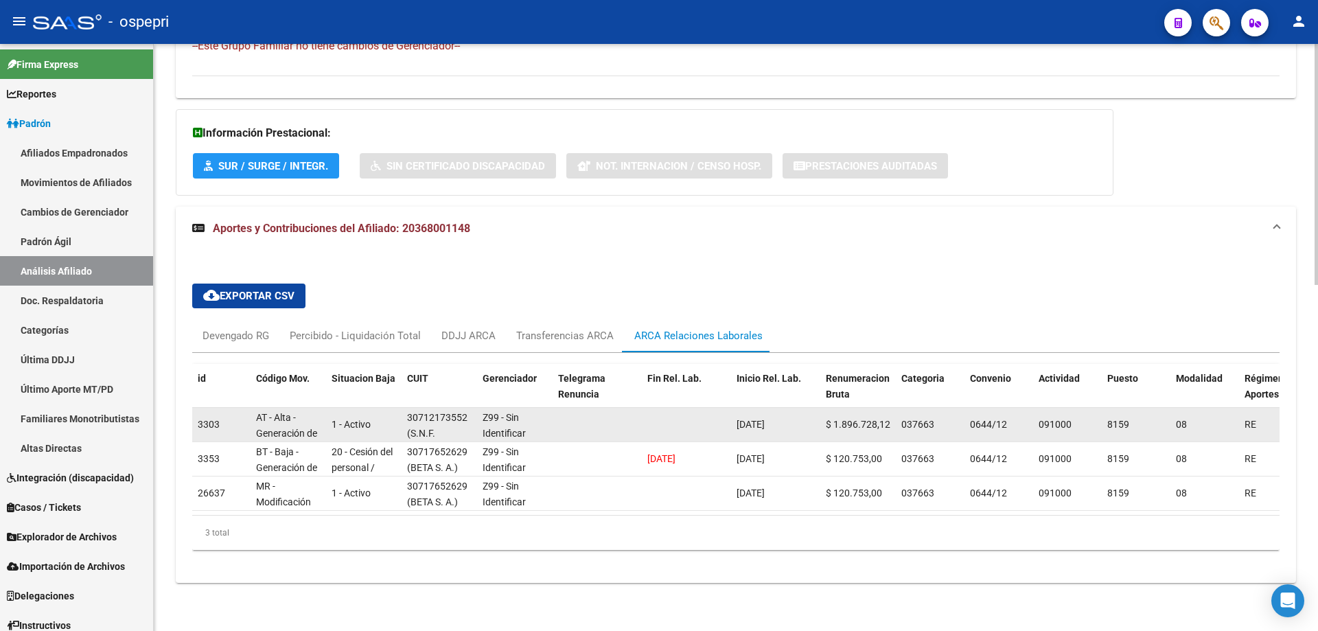
click at [439, 410] on div "30712173552" at bounding box center [437, 418] width 60 height 16
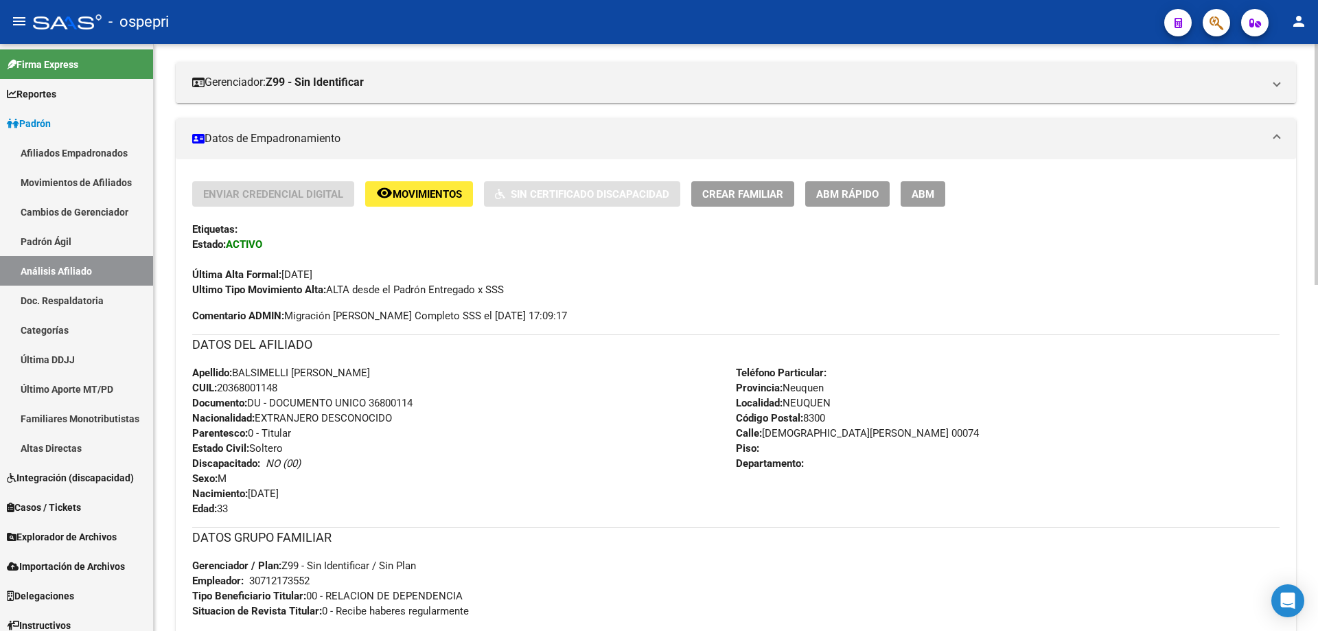
scroll to position [0, 0]
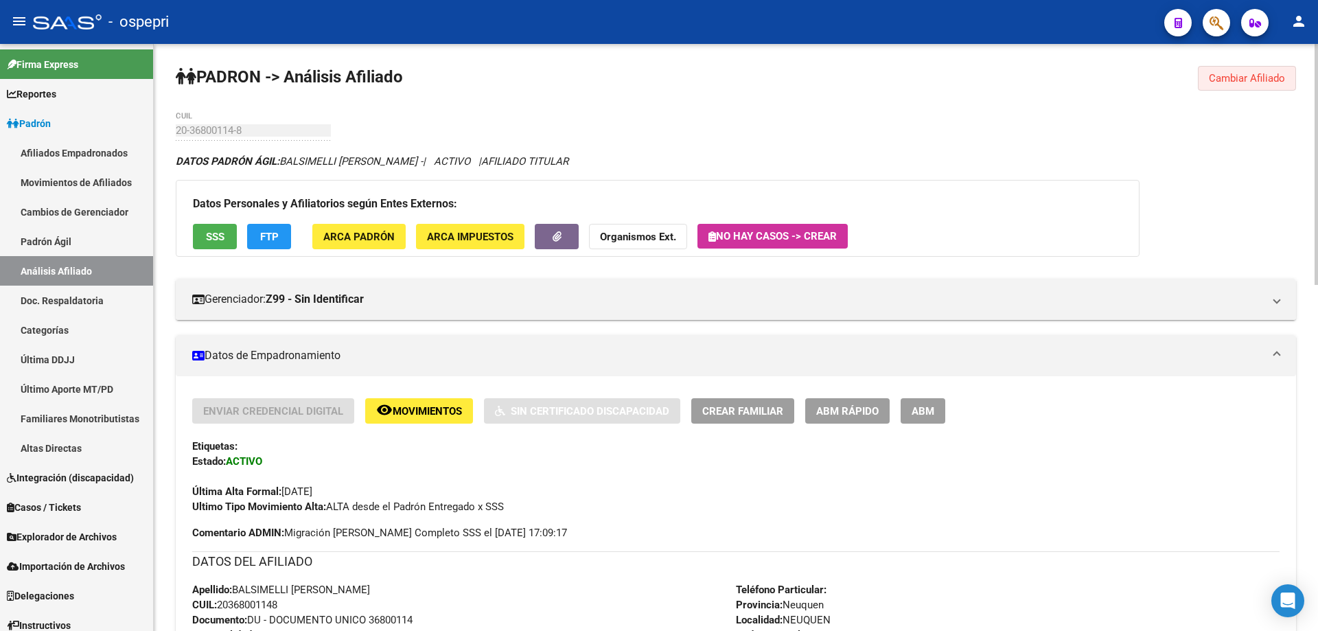
click at [1244, 78] on span "Cambiar Afiliado" at bounding box center [1247, 78] width 76 height 12
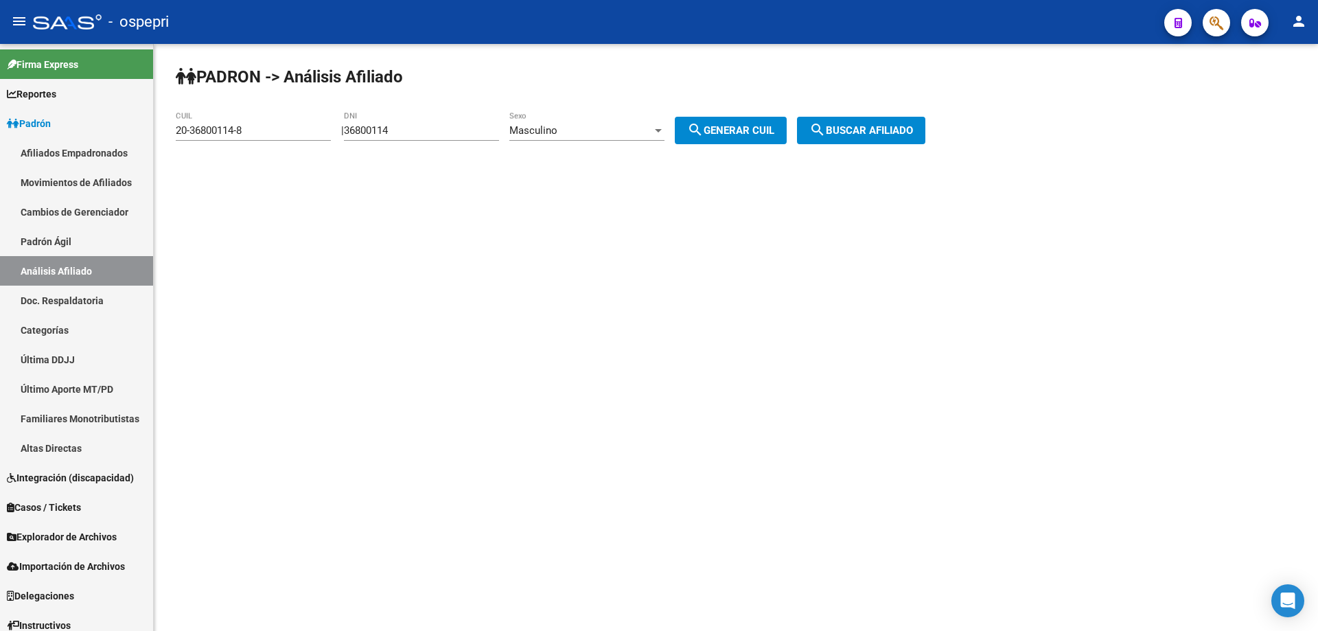
click at [384, 126] on input "36800114" at bounding box center [421, 130] width 155 height 12
paste input "797296"
type input "36797296"
click at [704, 129] on mat-icon "search" at bounding box center [695, 129] width 16 height 16
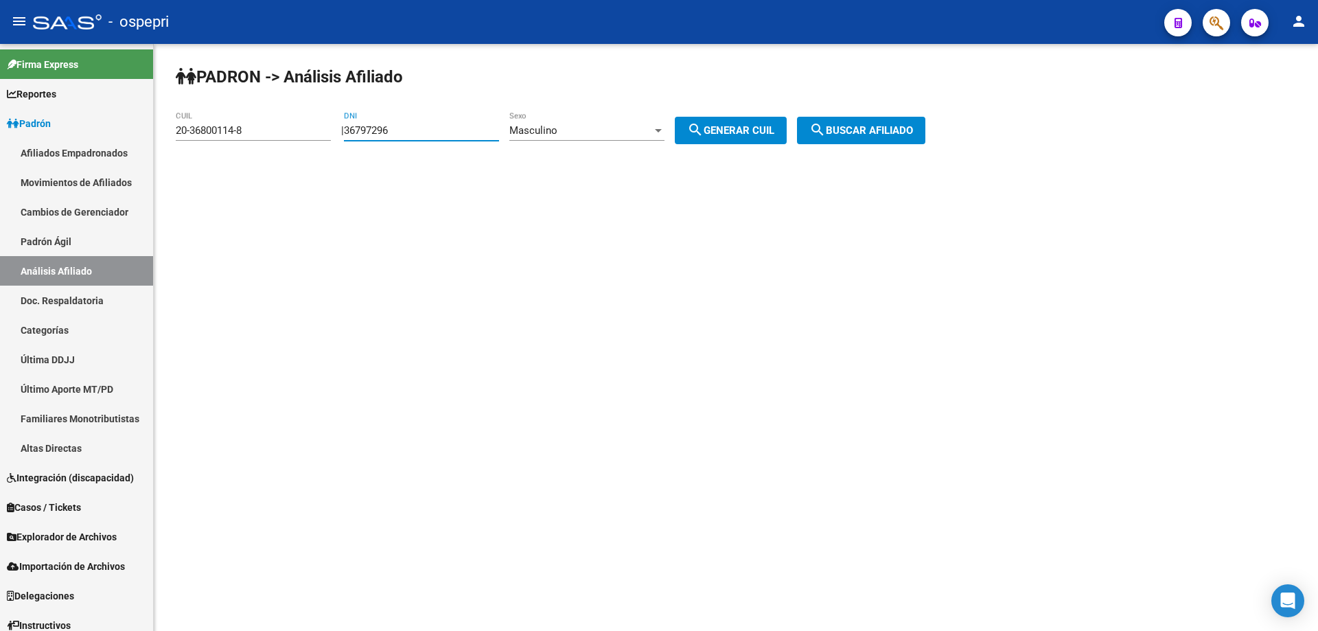
type input "20-36797296-4"
click at [866, 127] on span "search Buscar afiliado" at bounding box center [861, 130] width 104 height 12
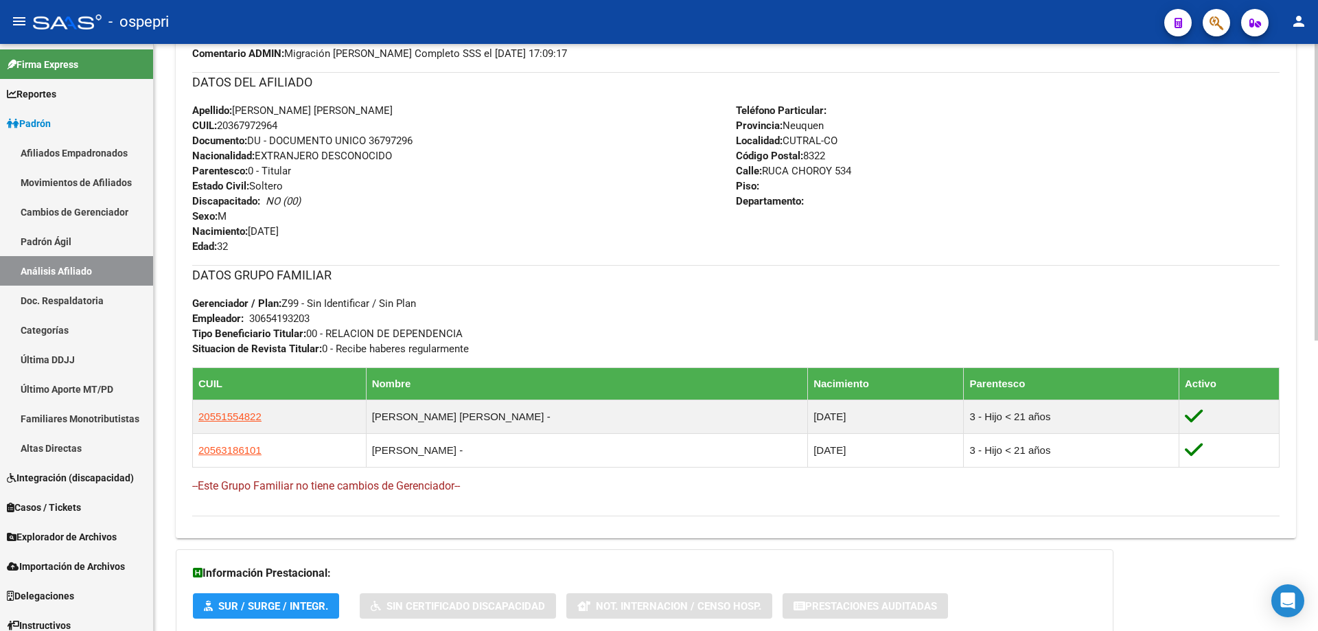
scroll to position [576, 0]
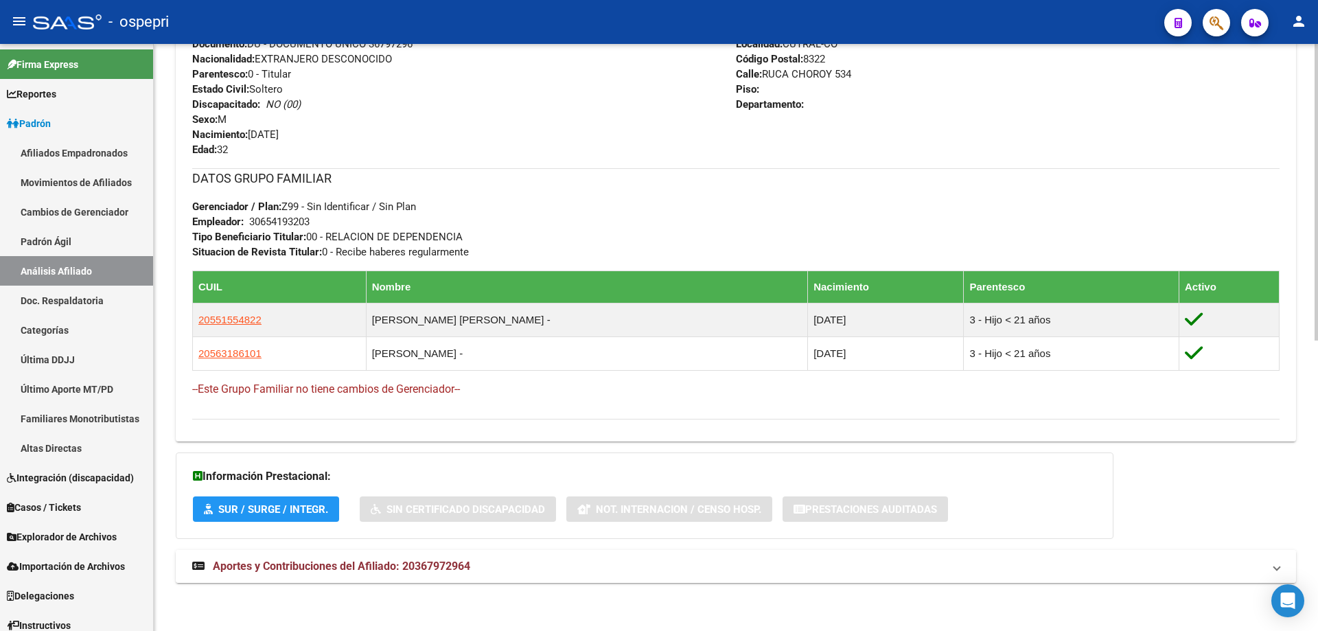
click at [399, 566] on span "Aportes y Contribuciones del Afiliado: 20367972964" at bounding box center [341, 565] width 257 height 13
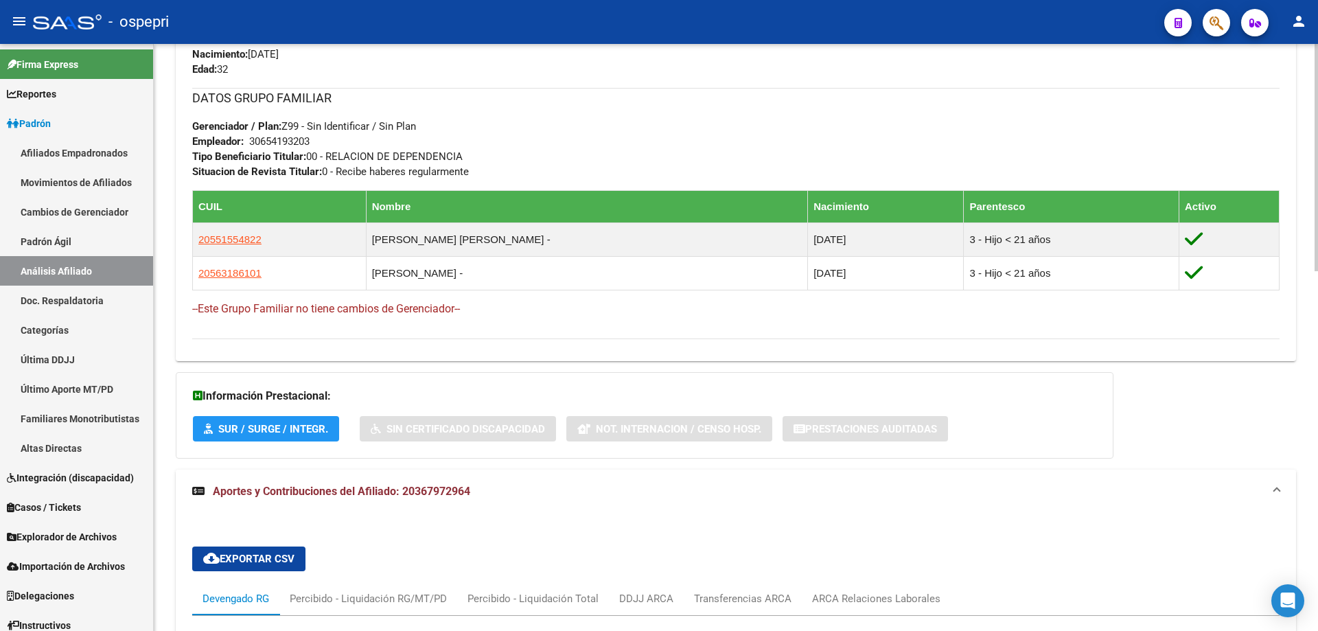
scroll to position [929, 0]
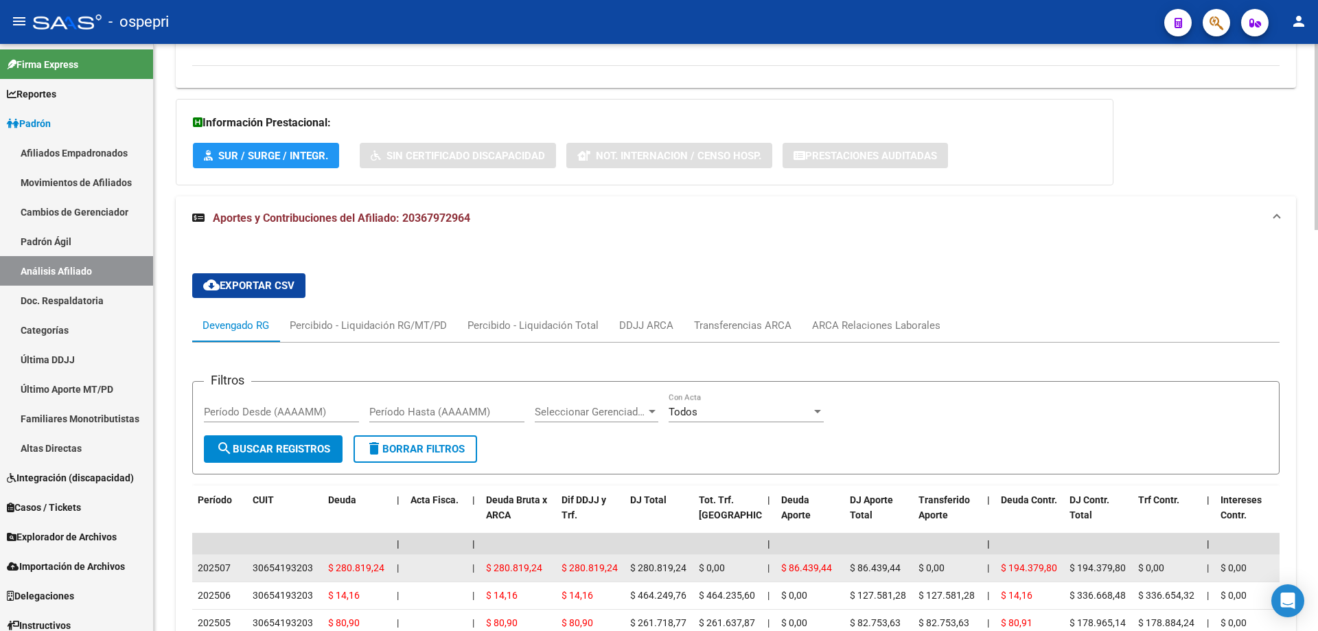
click at [275, 568] on div "30654193203" at bounding box center [283, 568] width 60 height 16
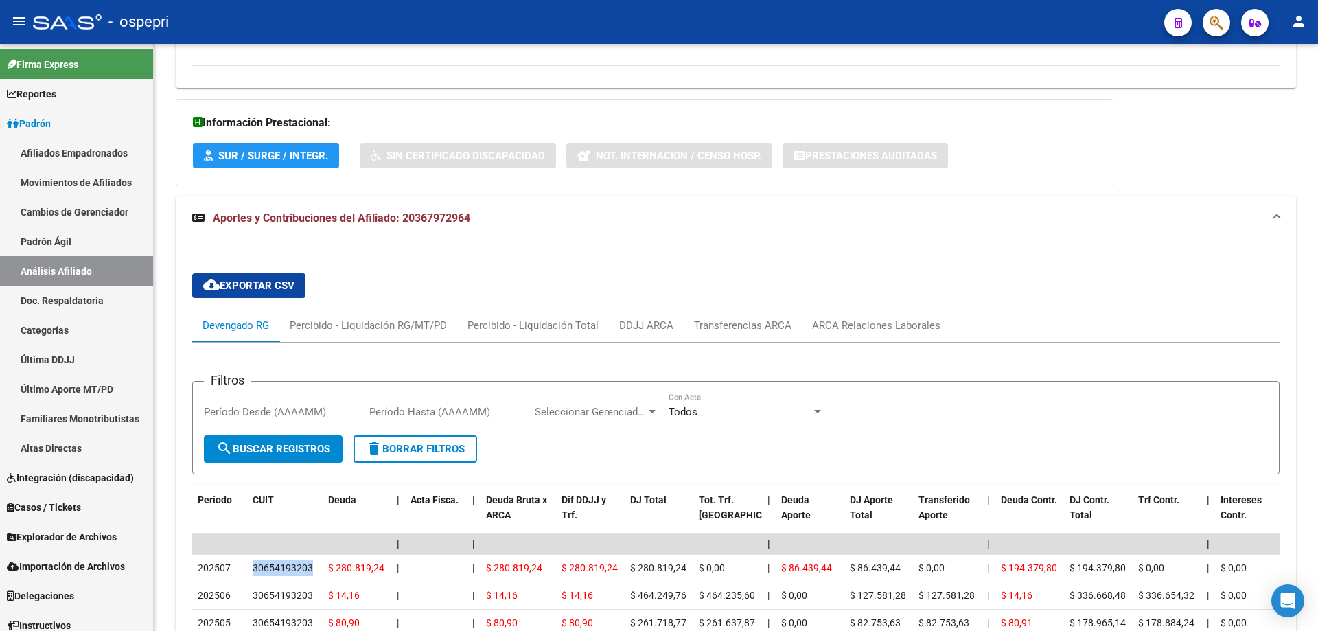
scroll to position [0, 0]
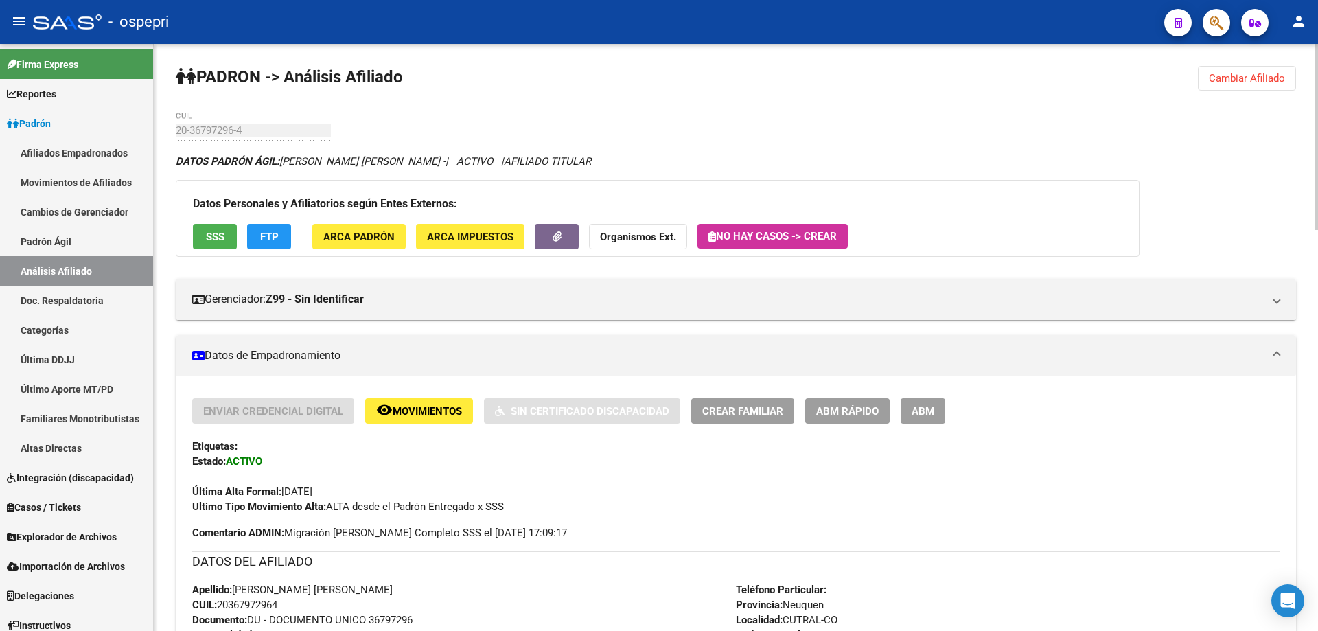
click at [1225, 71] on button "Cambiar Afiliado" at bounding box center [1247, 78] width 98 height 25
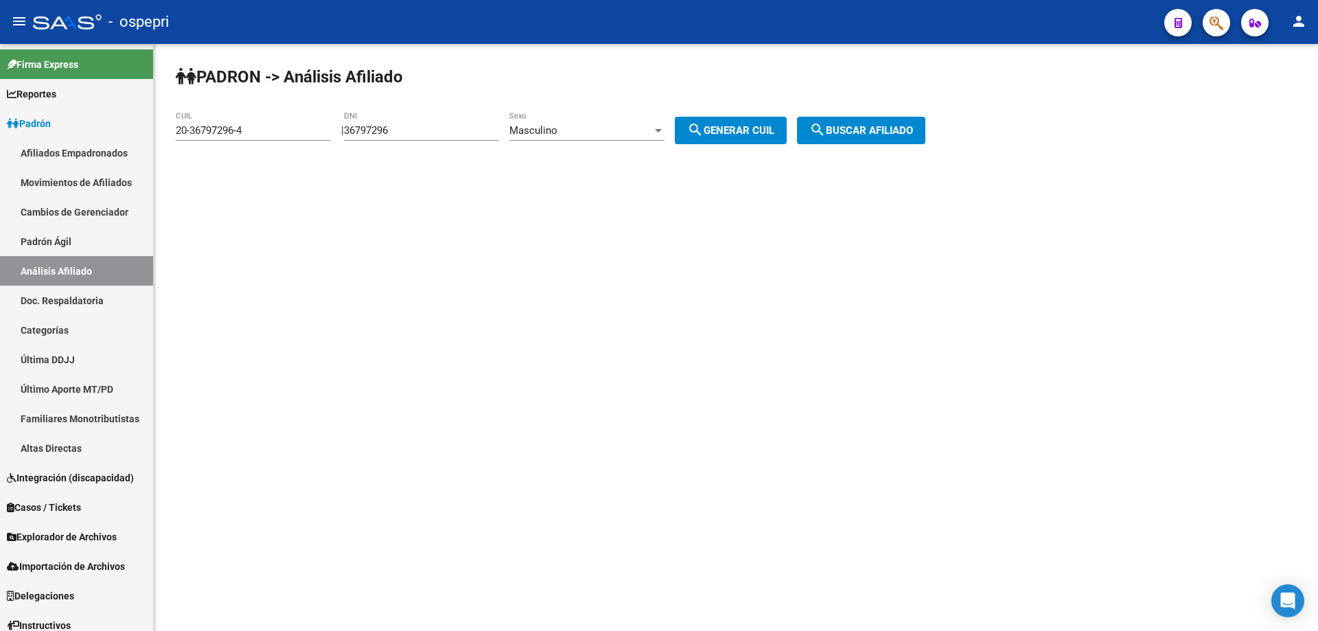
click at [427, 132] on input "36797296" at bounding box center [421, 130] width 155 height 12
paste input "36797156"
click at [400, 128] on input "3679729636797156" at bounding box center [421, 130] width 155 height 12
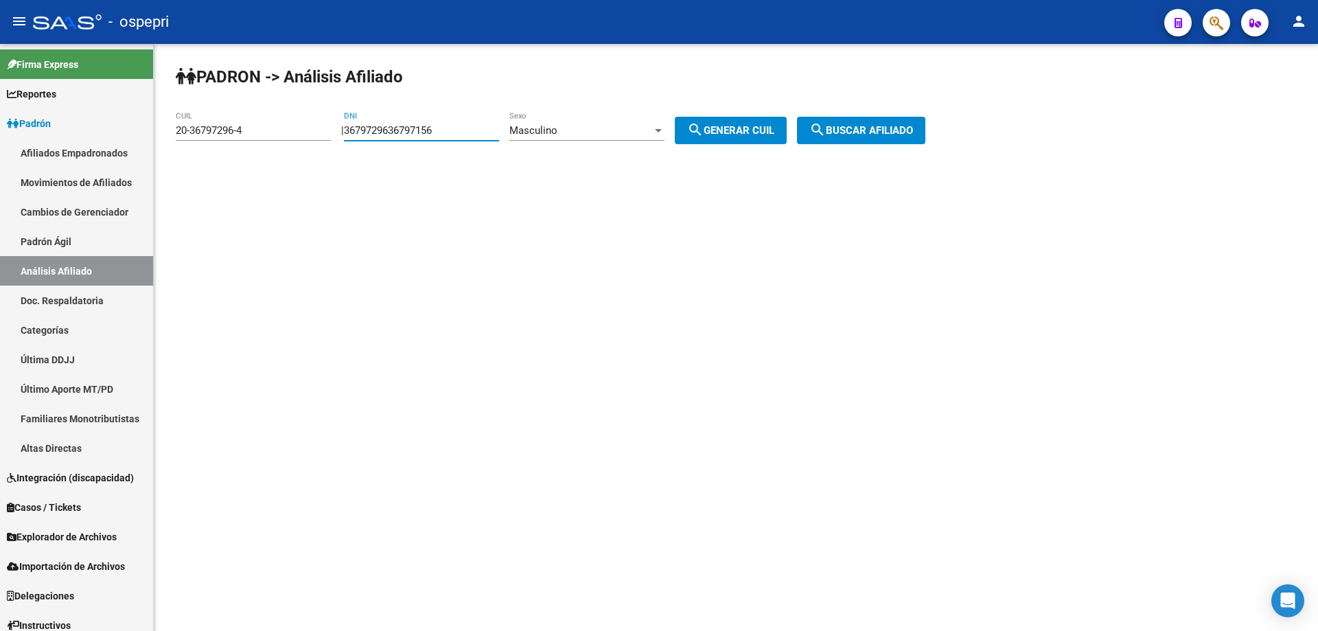
click at [400, 127] on input "3679729636797156" at bounding box center [421, 130] width 155 height 12
paste input "number"
type input "36797156"
click at [728, 135] on span "search Generar CUIL" at bounding box center [730, 130] width 87 height 12
type input "20-36797156-9"
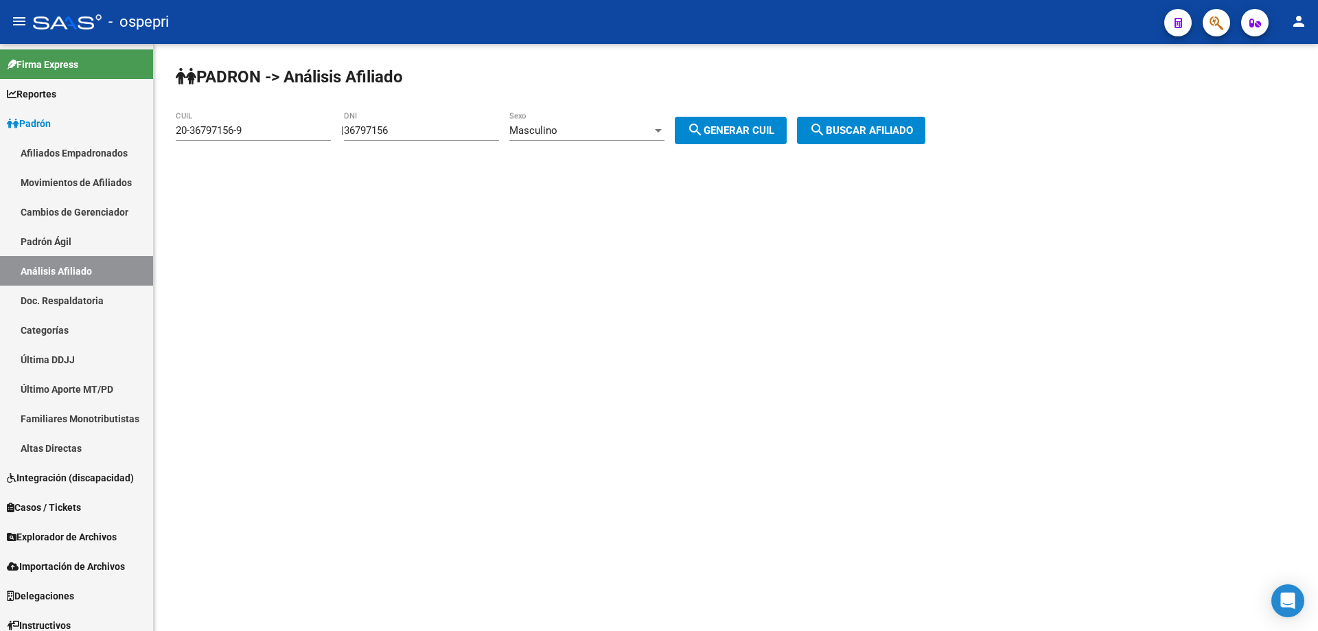
click at [864, 131] on span "search Buscar afiliado" at bounding box center [861, 130] width 104 height 12
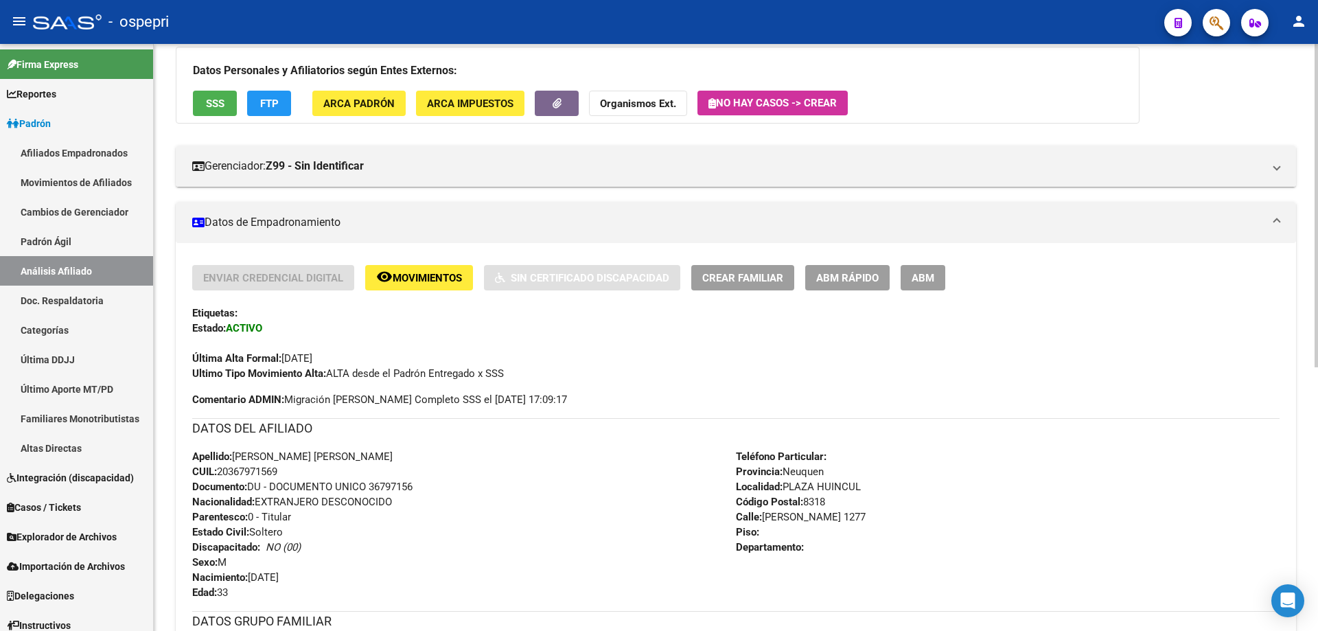
scroll to position [479, 0]
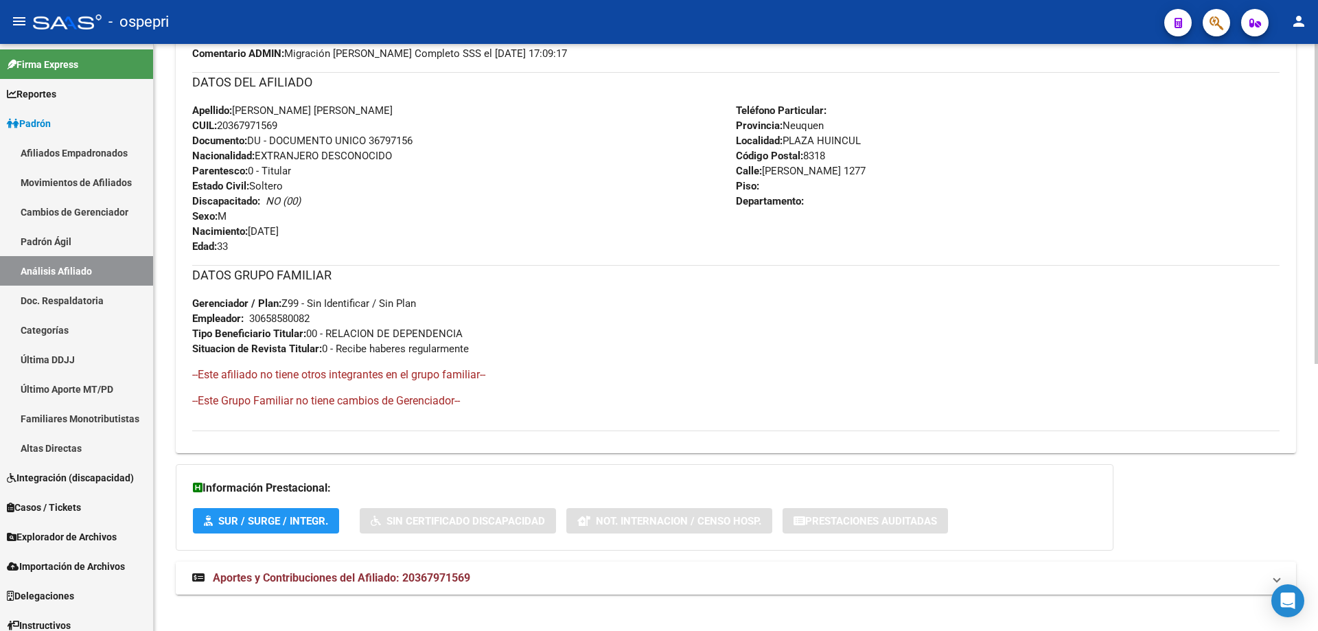
click at [380, 567] on mat-expansion-panel-header "Aportes y Contribuciones del Afiliado: 20367971569" at bounding box center [736, 578] width 1120 height 33
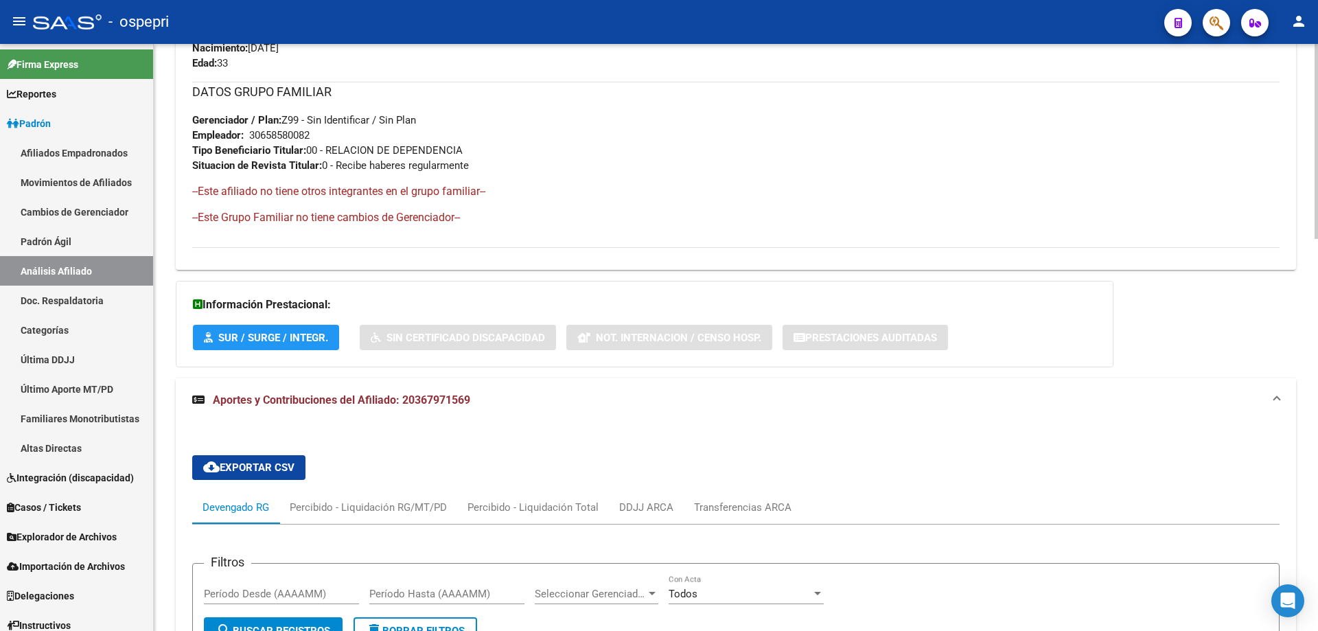
scroll to position [1179, 0]
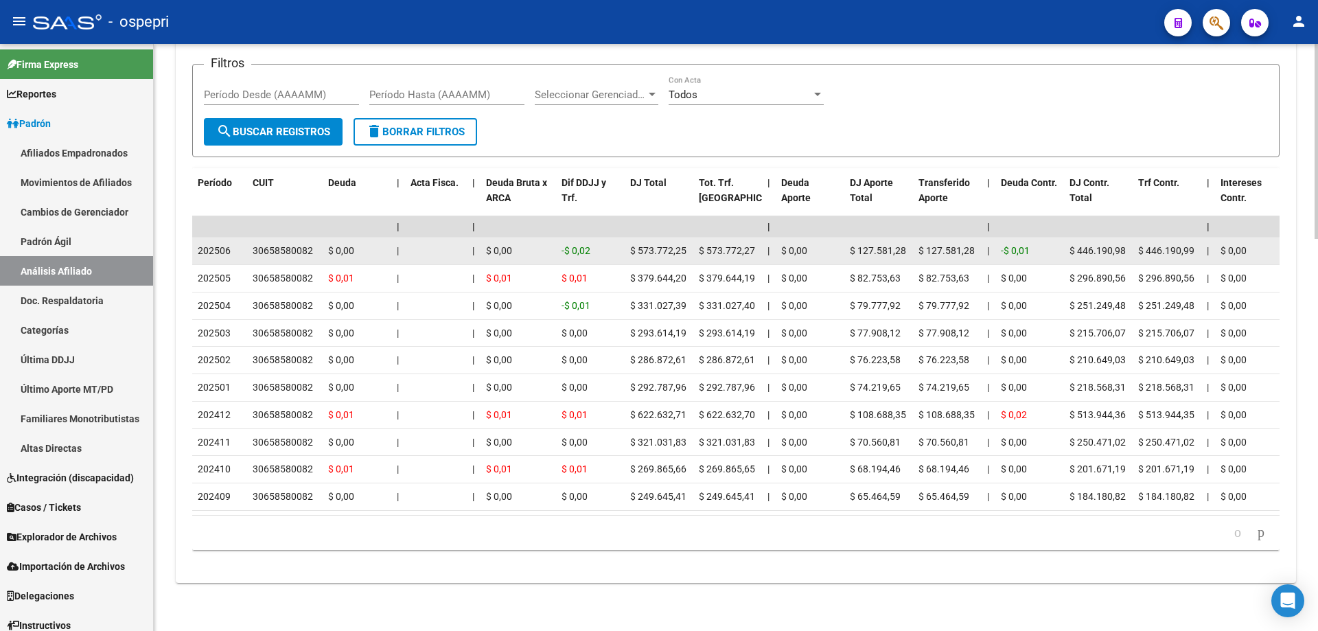
click at [286, 242] on datatable-body-cell "30658580082" at bounding box center [285, 251] width 76 height 27
click at [290, 243] on div "30658580082" at bounding box center [283, 251] width 60 height 16
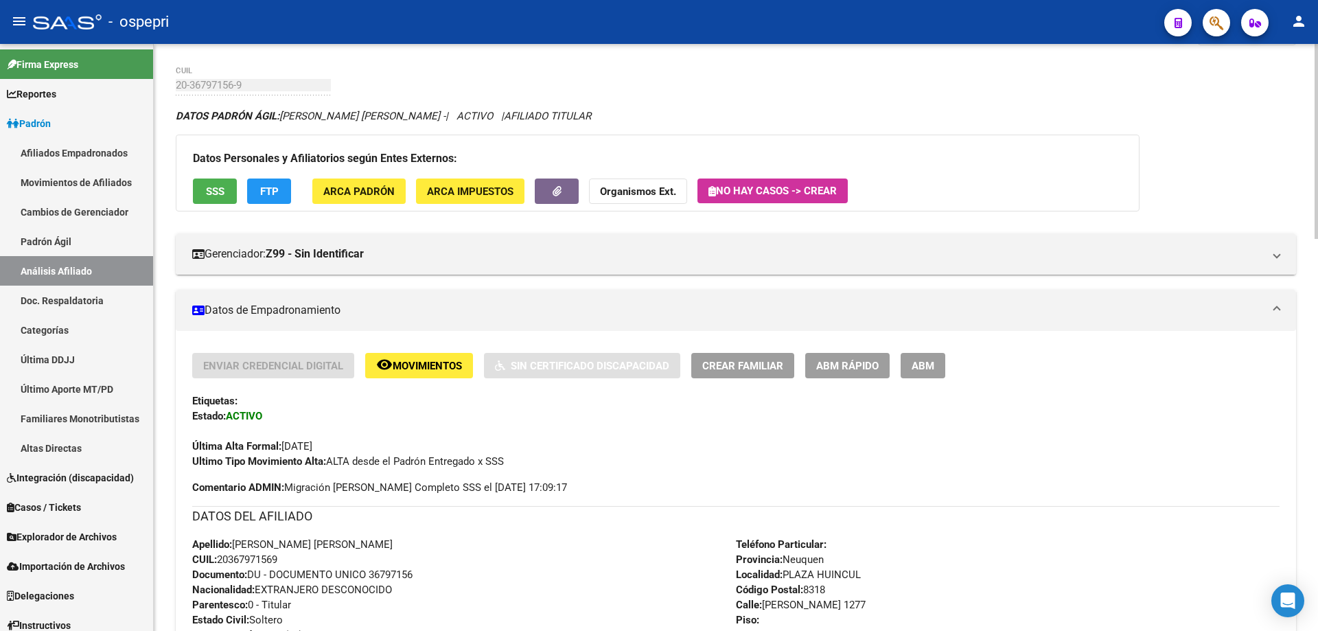
scroll to position [0, 0]
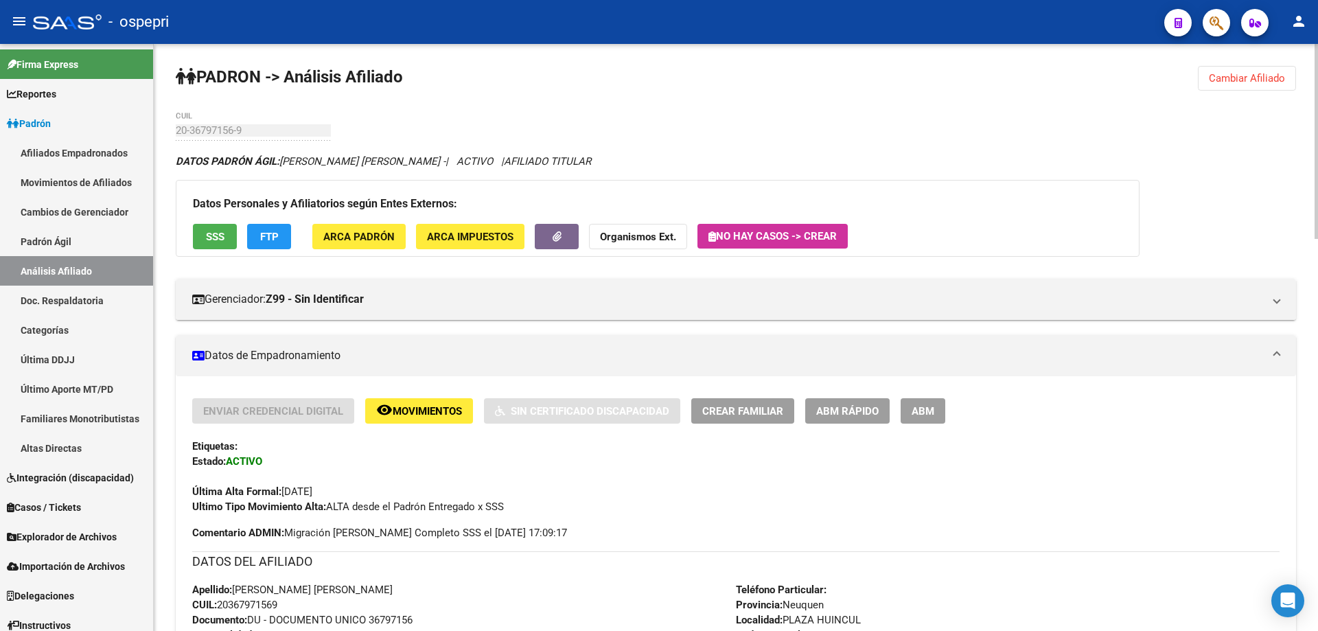
click at [1268, 83] on span "Cambiar Afiliado" at bounding box center [1247, 78] width 76 height 12
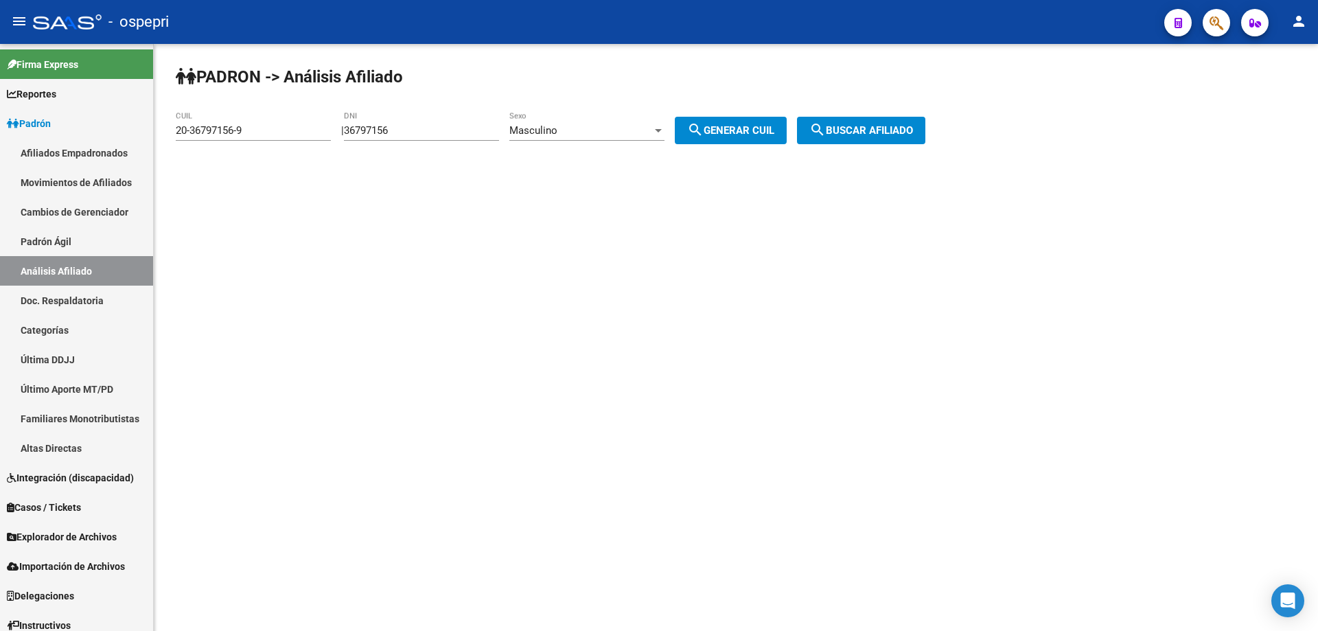
click at [382, 128] on input "36797156" at bounding box center [421, 130] width 155 height 12
paste input "84183"
type input "36784183"
drag, startPoint x: 763, startPoint y: 135, endPoint x: 817, endPoint y: 134, distance: 53.6
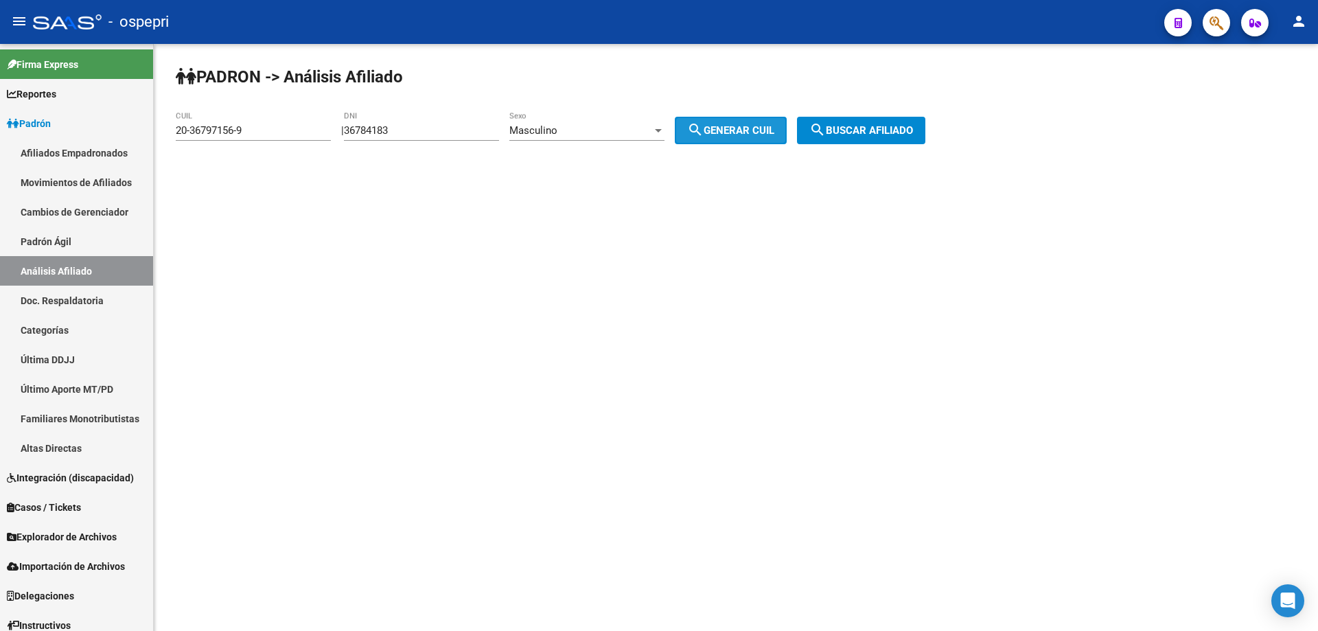
click at [766, 136] on span "search Generar CUIL" at bounding box center [730, 130] width 87 height 12
type input "20-36784183-5"
click at [854, 131] on span "search Buscar afiliado" at bounding box center [861, 130] width 104 height 12
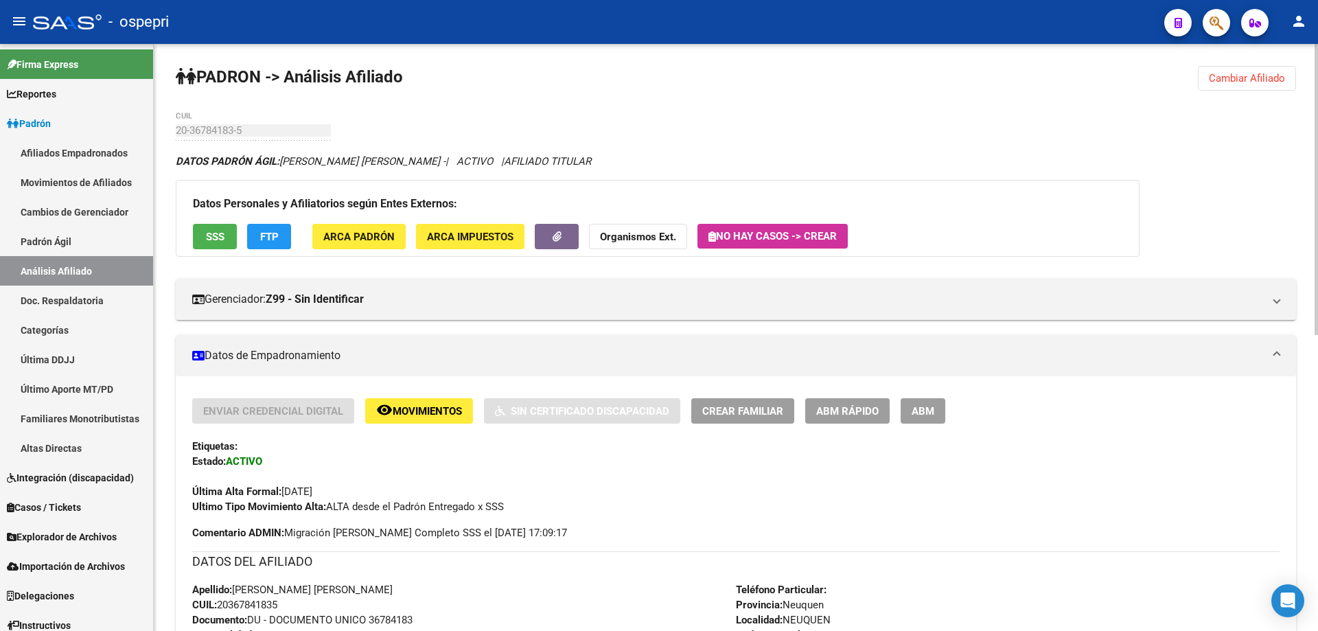
scroll to position [610, 0]
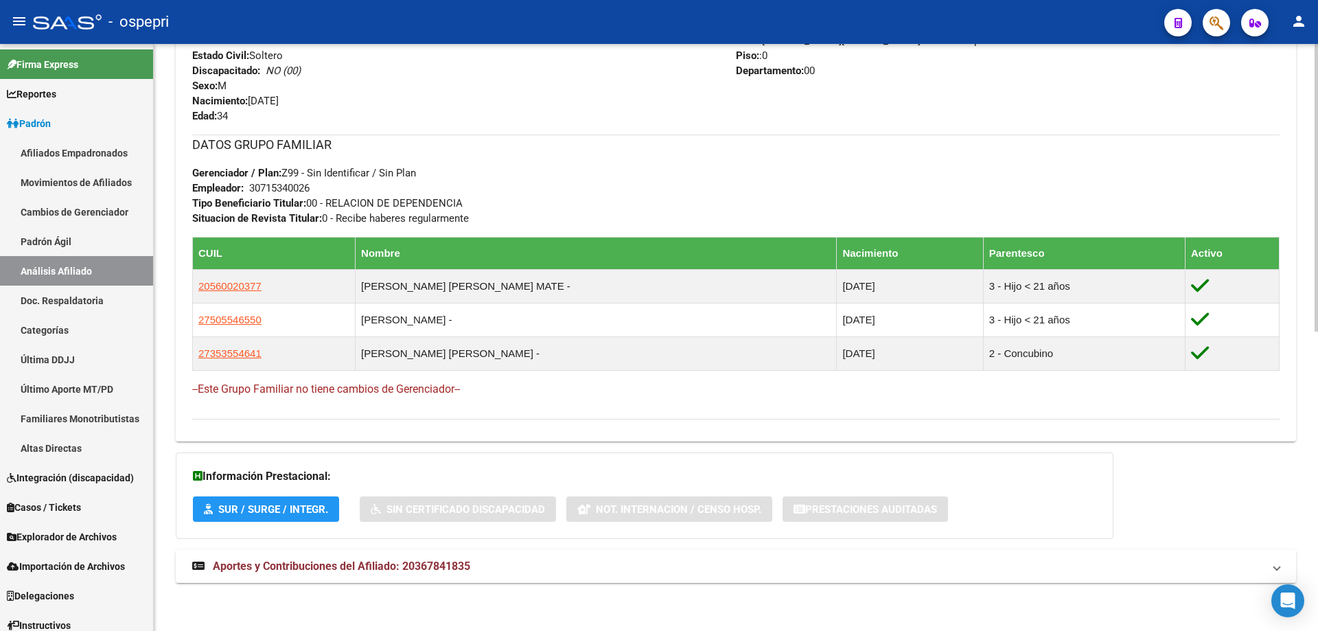
click at [358, 559] on span "Aportes y Contribuciones del Afiliado: 20367841835" at bounding box center [341, 565] width 257 height 13
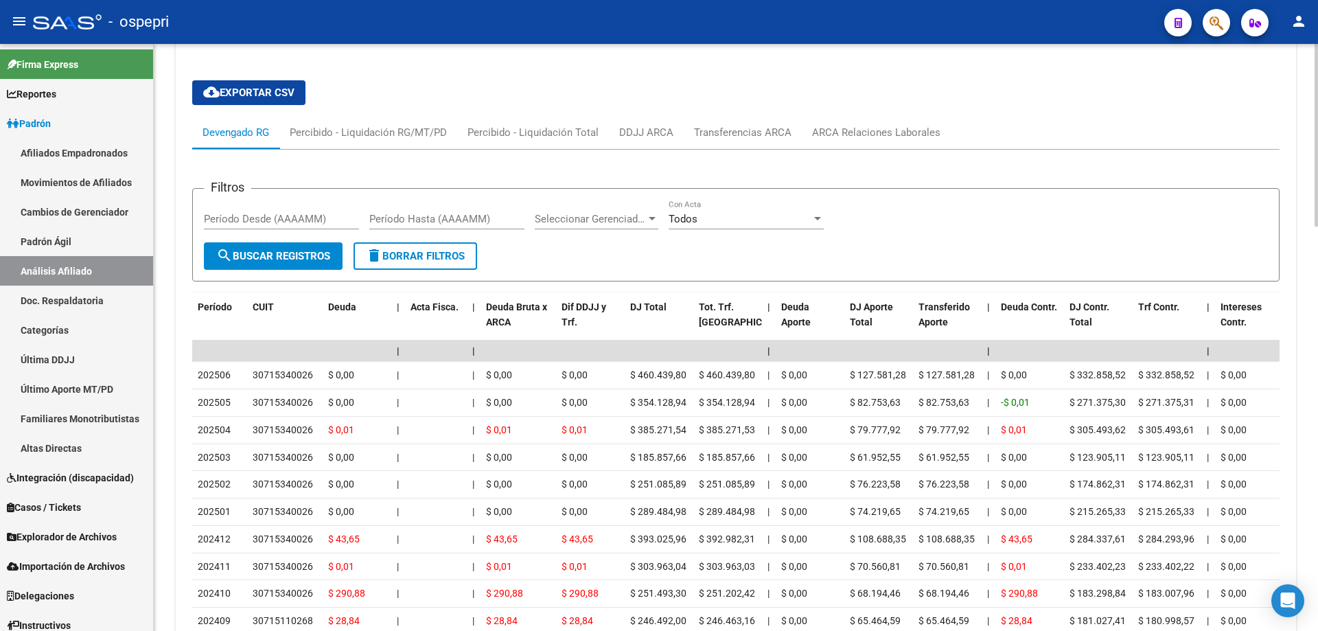
scroll to position [1159, 0]
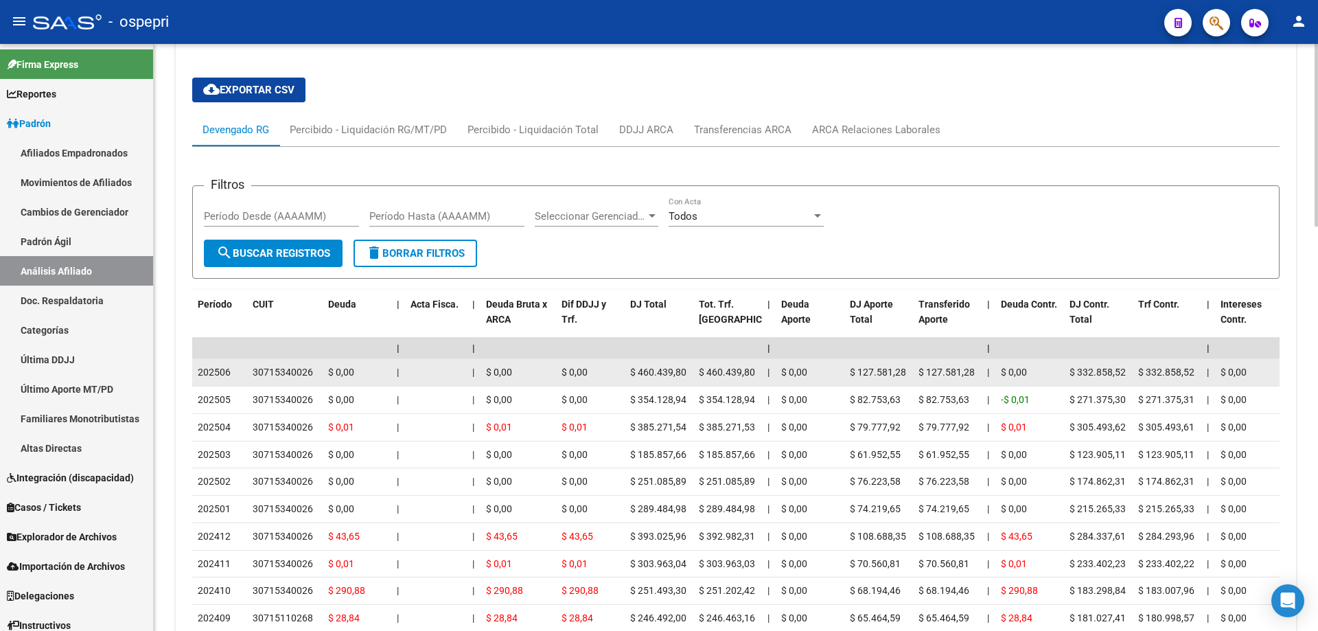
click at [296, 369] on div "30715340026" at bounding box center [283, 372] width 60 height 16
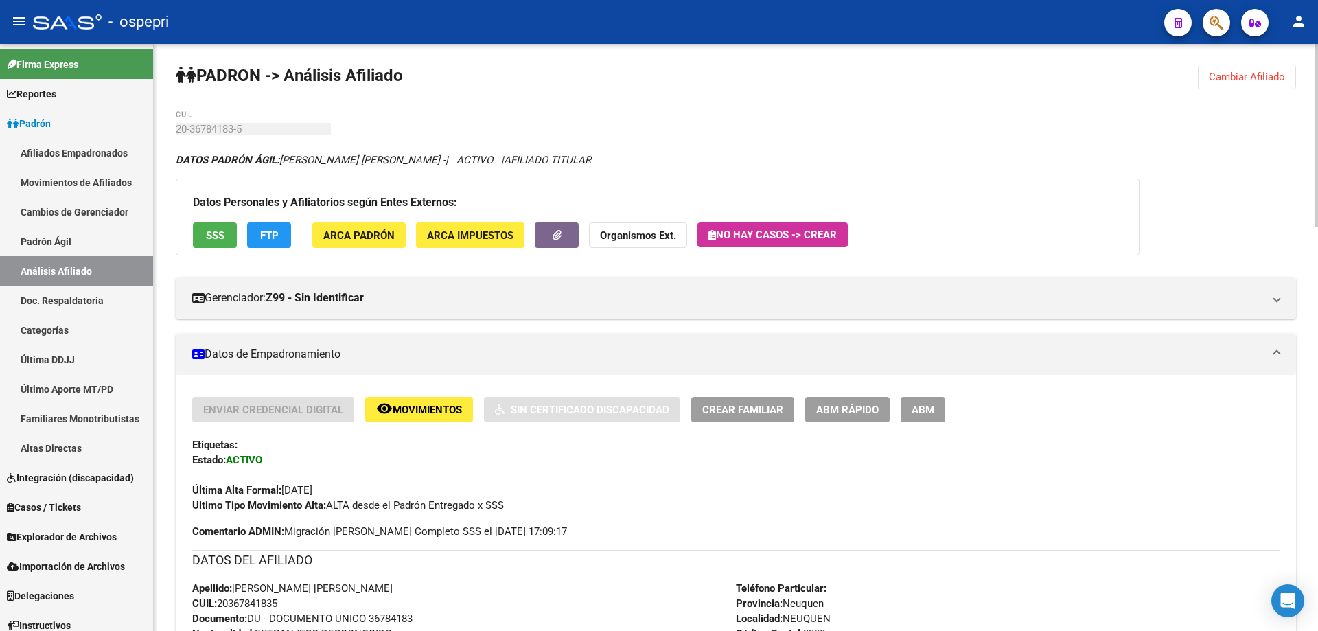
scroll to position [0, 0]
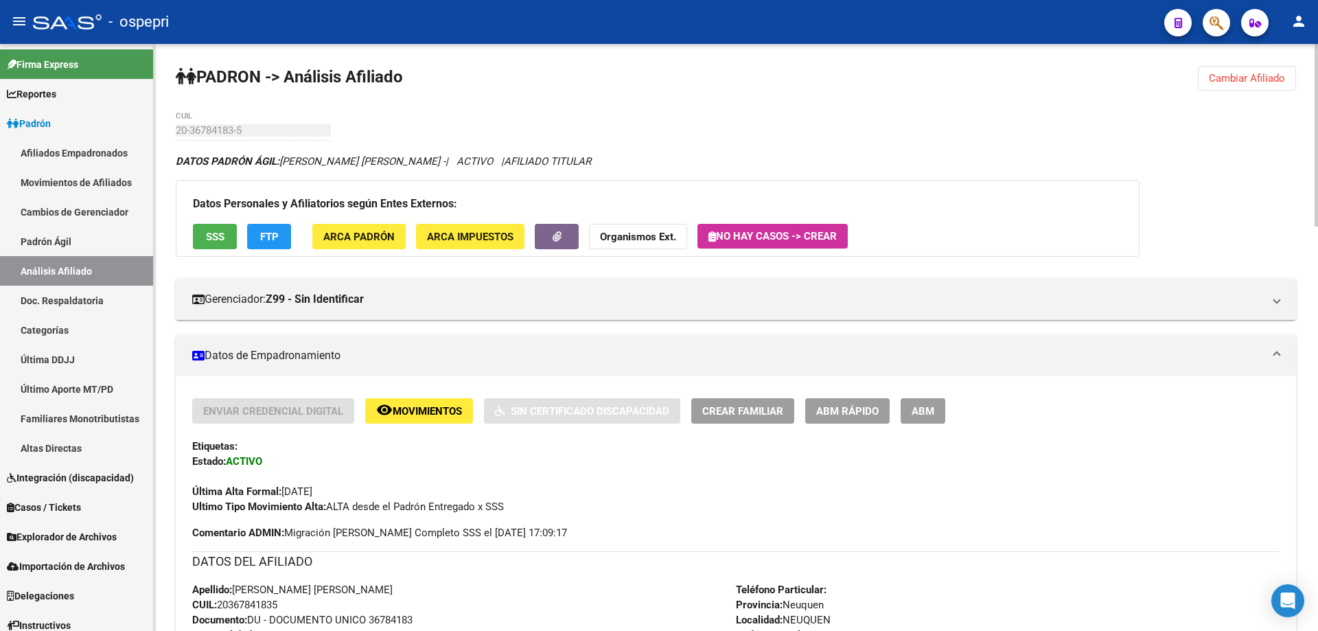
click at [1258, 72] on span "Cambiar Afiliado" at bounding box center [1247, 78] width 76 height 12
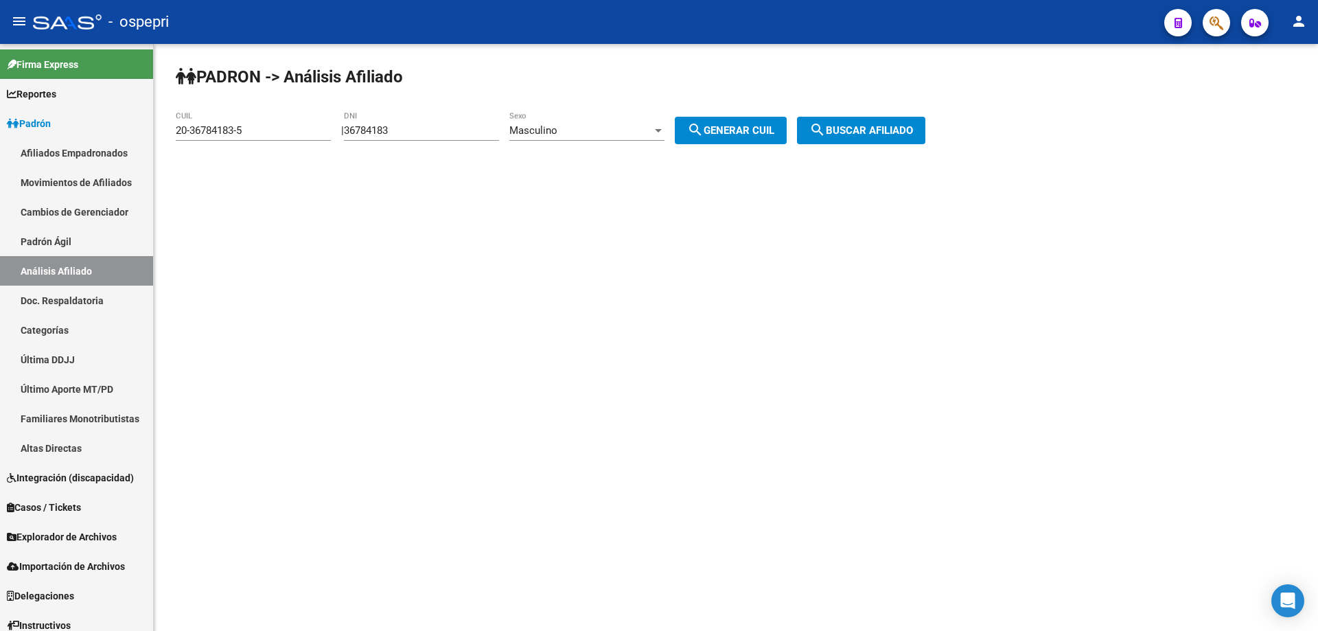
click at [395, 130] on input "36784183" at bounding box center [421, 130] width 155 height 12
paste input "5319"
type input "36753193"
click at [740, 128] on span "search Generar CUIL" at bounding box center [730, 130] width 87 height 12
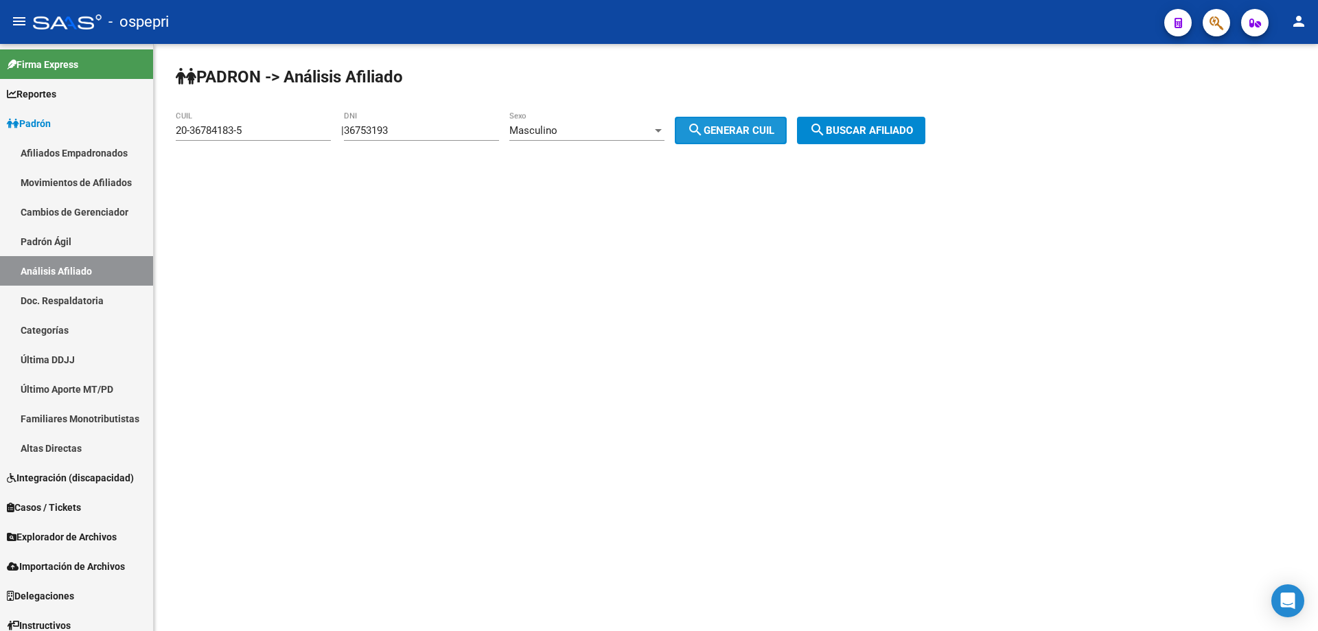
type input "20-36753193-3"
click at [885, 130] on span "search Buscar afiliado" at bounding box center [861, 130] width 104 height 12
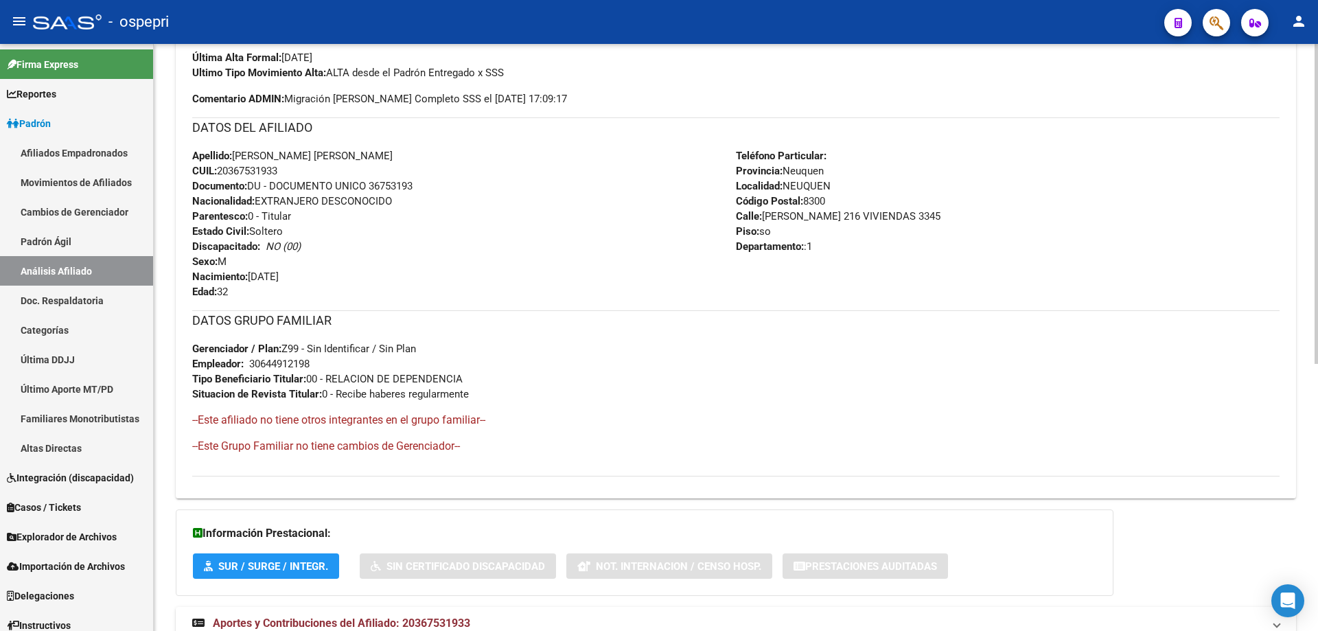
scroll to position [491, 0]
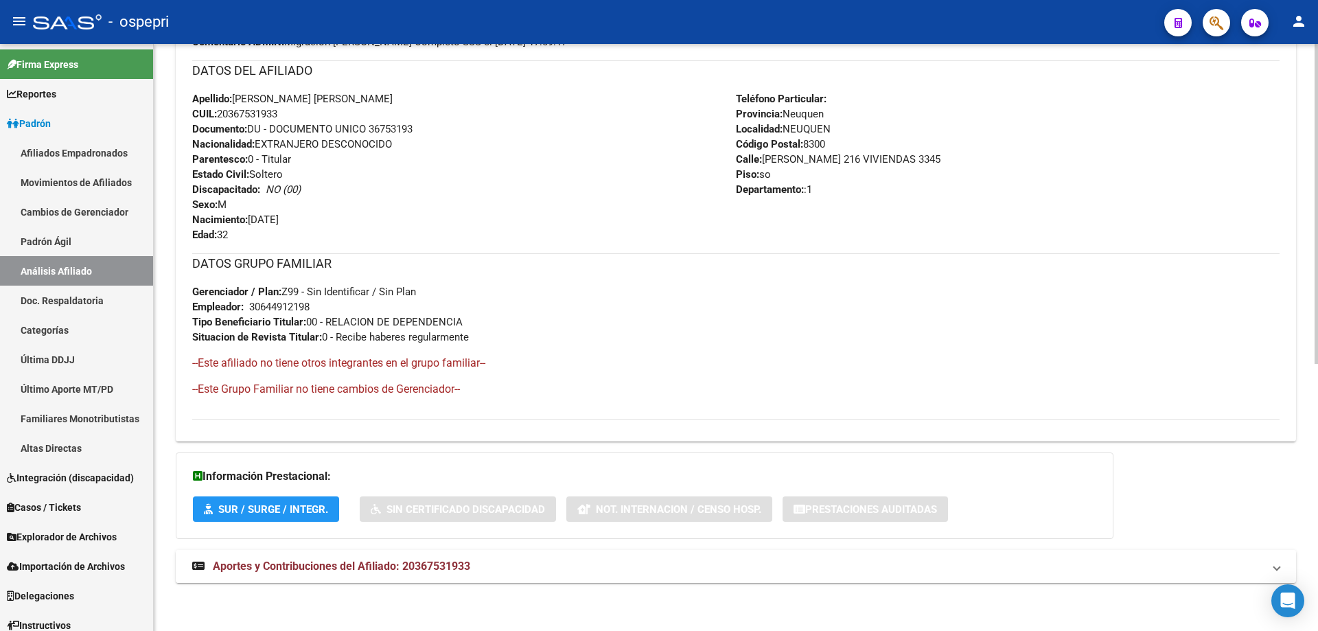
click at [419, 565] on span "Aportes y Contribuciones del Afiliado: 20367531933" at bounding box center [341, 565] width 257 height 13
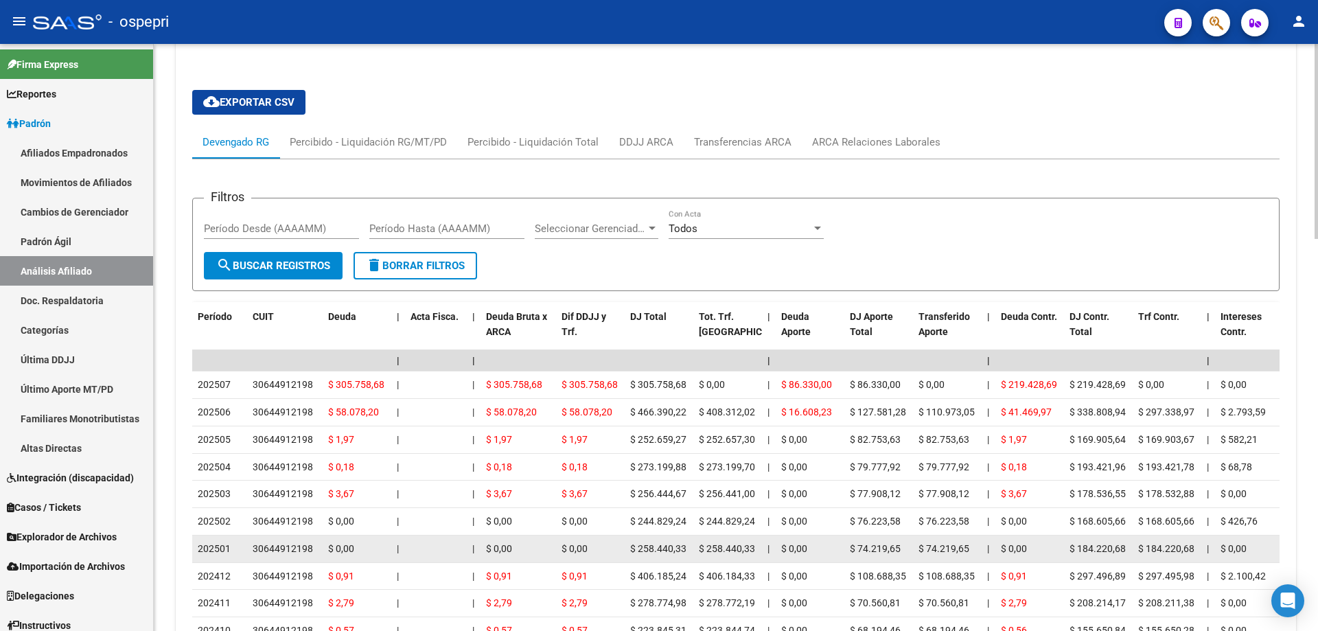
scroll to position [1179, 0]
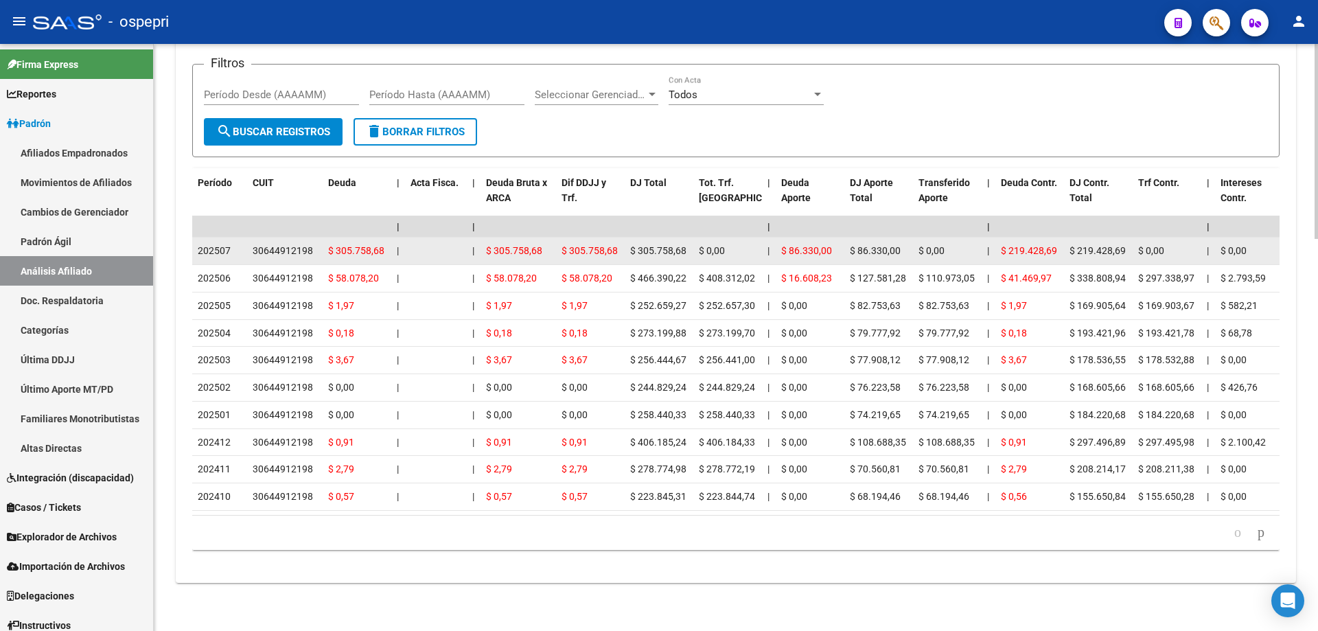
click at [297, 243] on div "30644912198" at bounding box center [283, 251] width 60 height 16
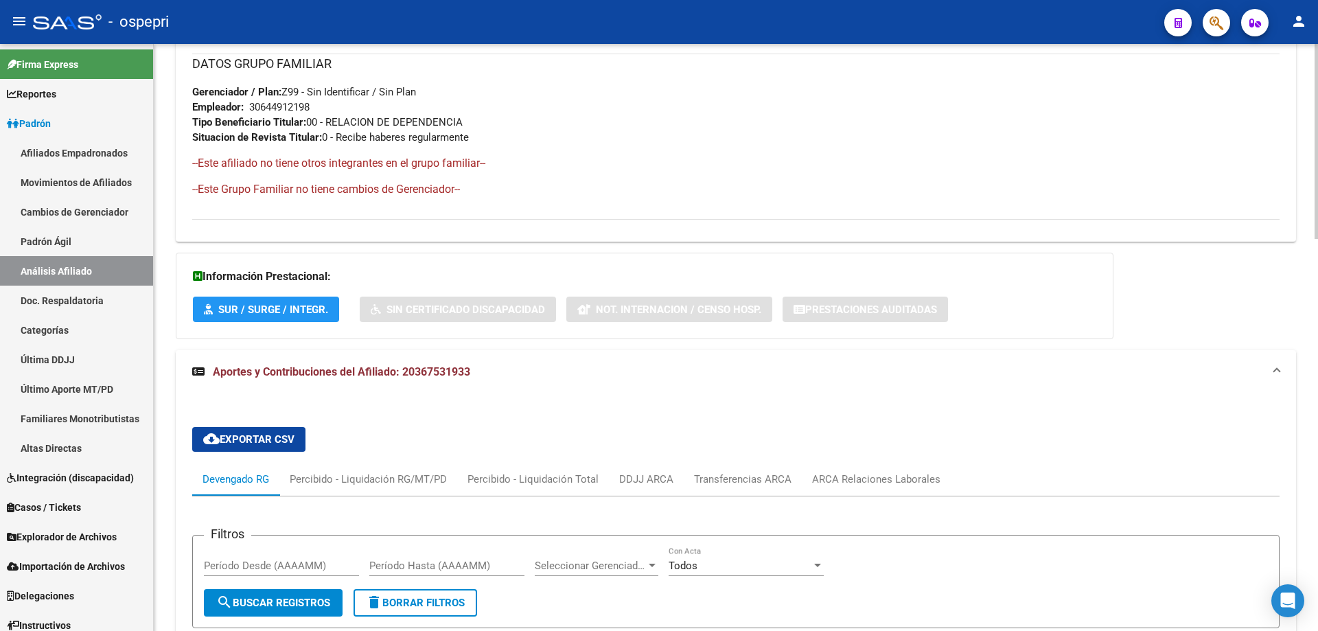
scroll to position [629, 0]
